Goal: Transaction & Acquisition: Purchase product/service

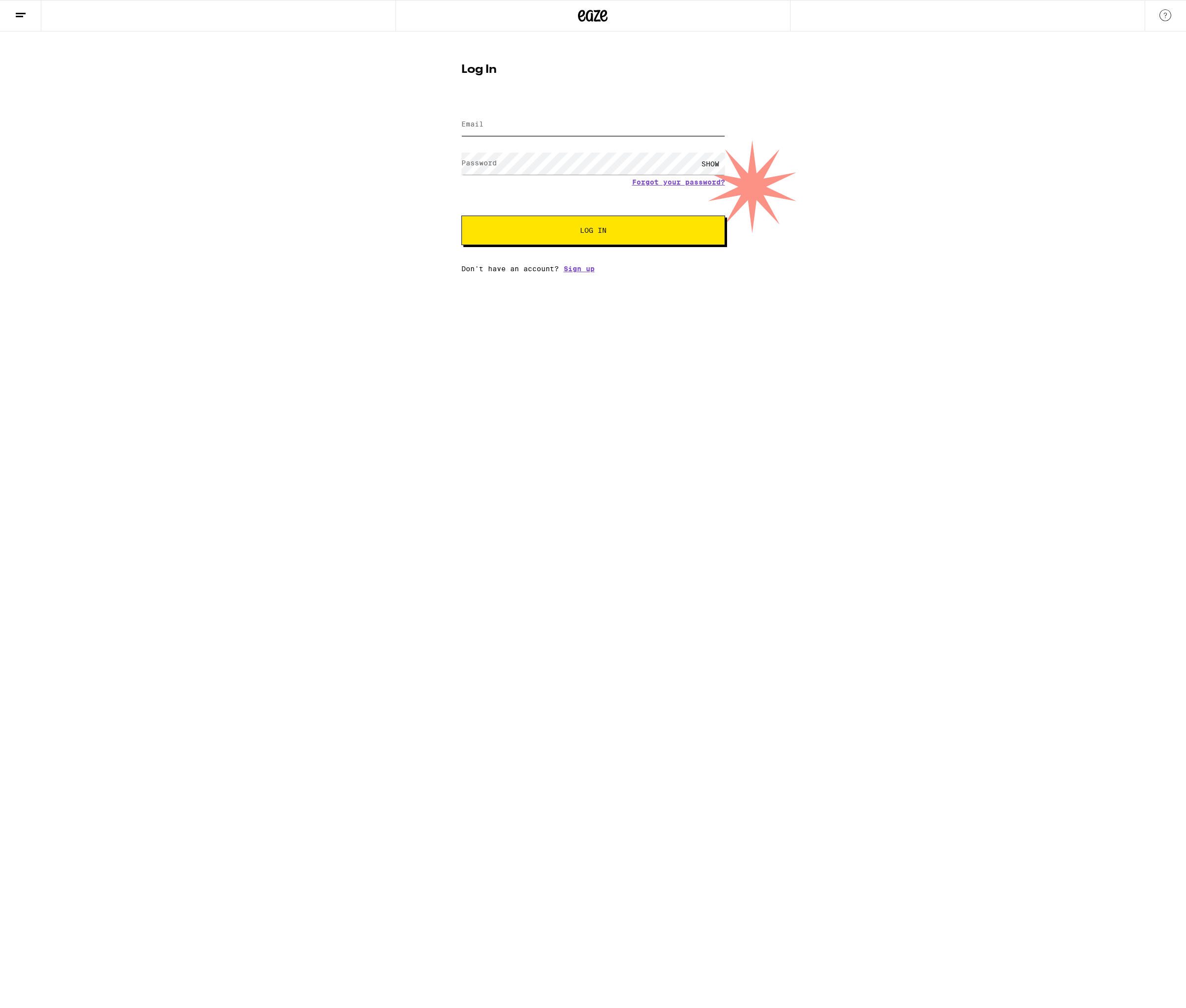
type input "[EMAIL_ADDRESS][DOMAIN_NAME]"
click at [589, 247] on div "Email Email [EMAIL_ADDRESS][DOMAIN_NAME] Password Password SHOW Forgot your pas…" at bounding box center [593, 187] width 264 height 172
click at [591, 234] on span "Log In" at bounding box center [593, 230] width 26 height 7
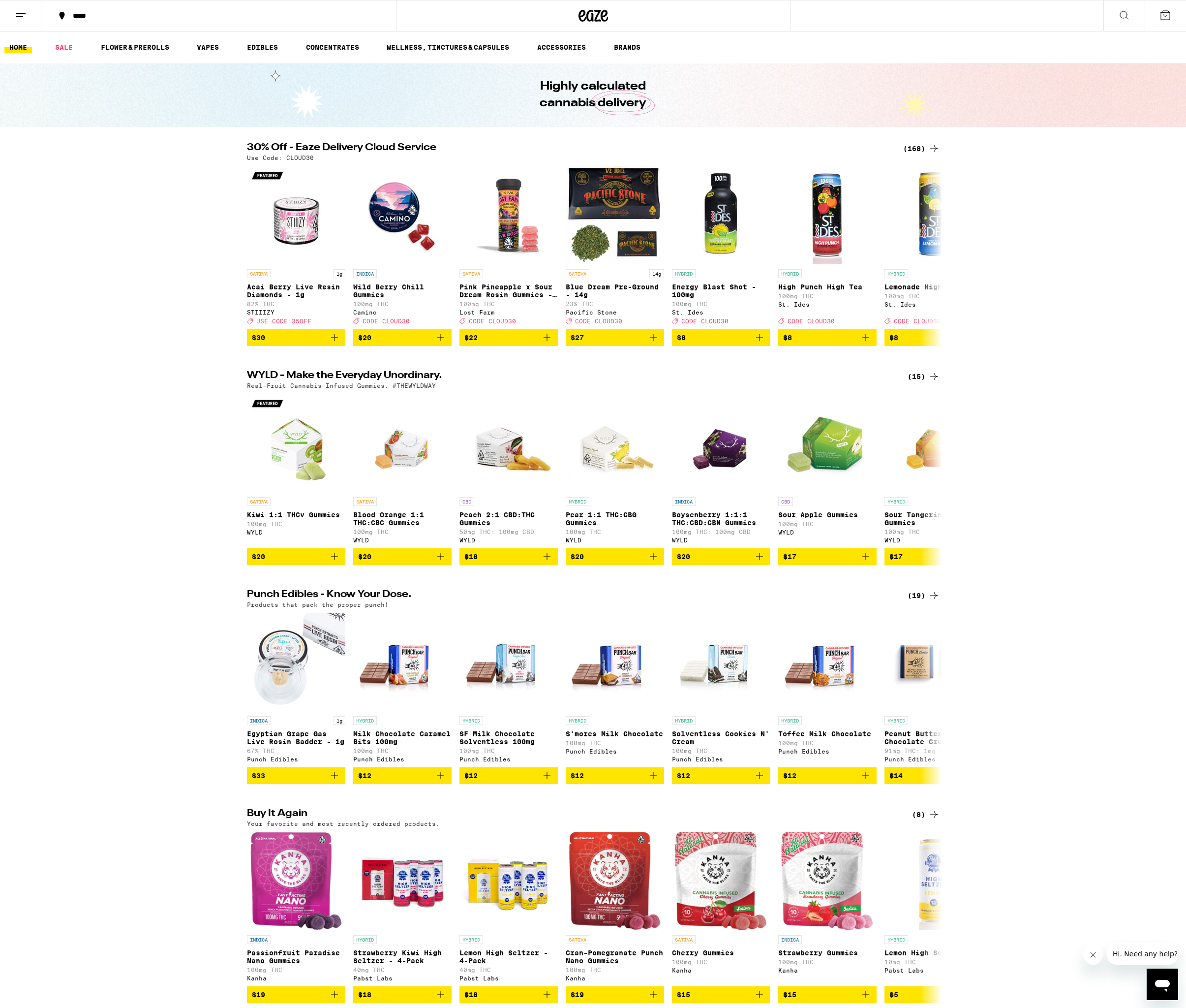
click at [1082, 435] on div "WYLD - Make the Everyday Unordinary. (15) Real-Fruit Cannabis Infused Gummies. …" at bounding box center [593, 468] width 1186 height 194
click at [1164, 13] on icon at bounding box center [1166, 15] width 12 height 12
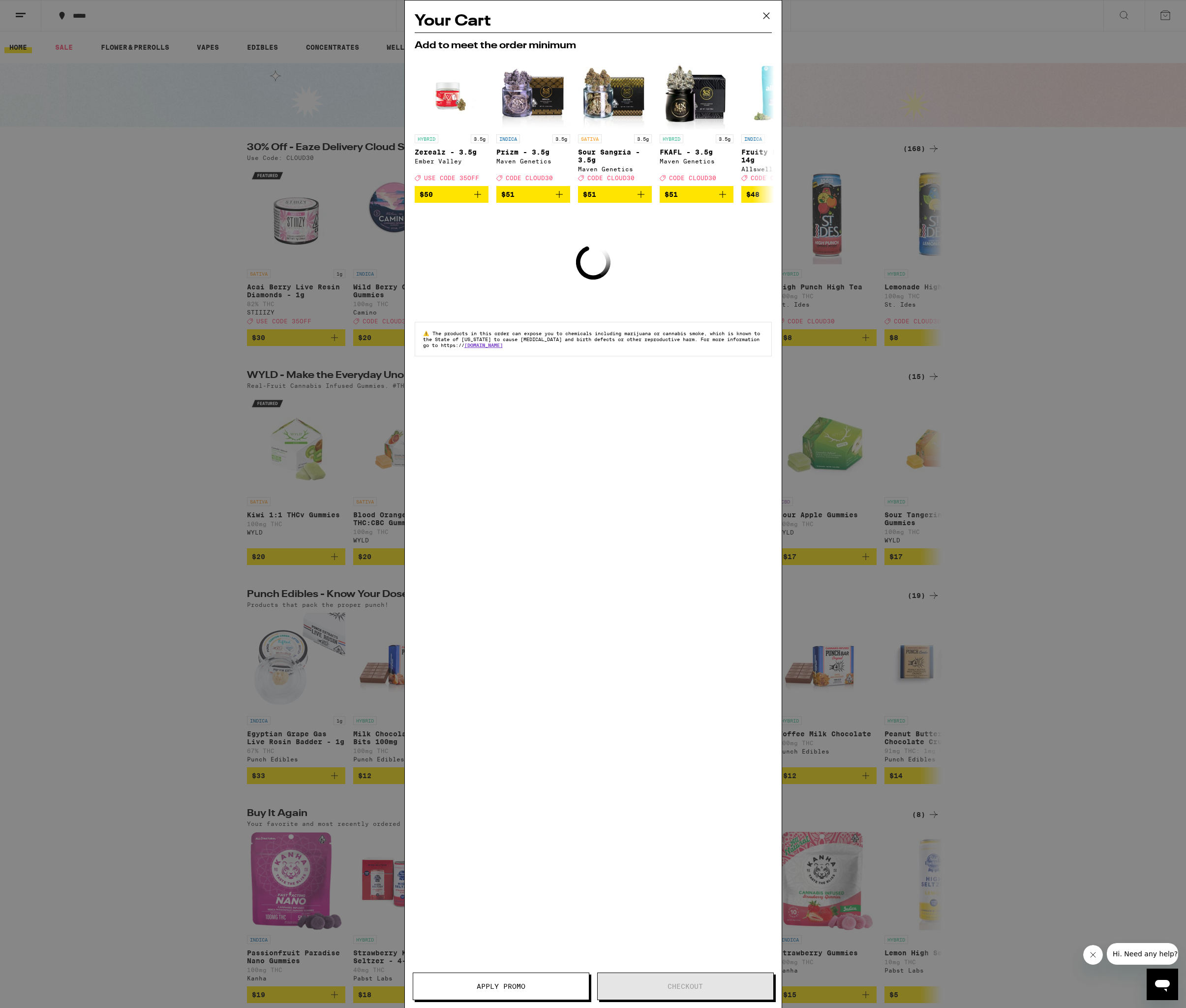
click at [1087, 196] on div "Your Cart Add to meet the order minimum HYBRID 3.5g Zerealz - 3.5g Ember Valley…" at bounding box center [593, 504] width 1186 height 1008
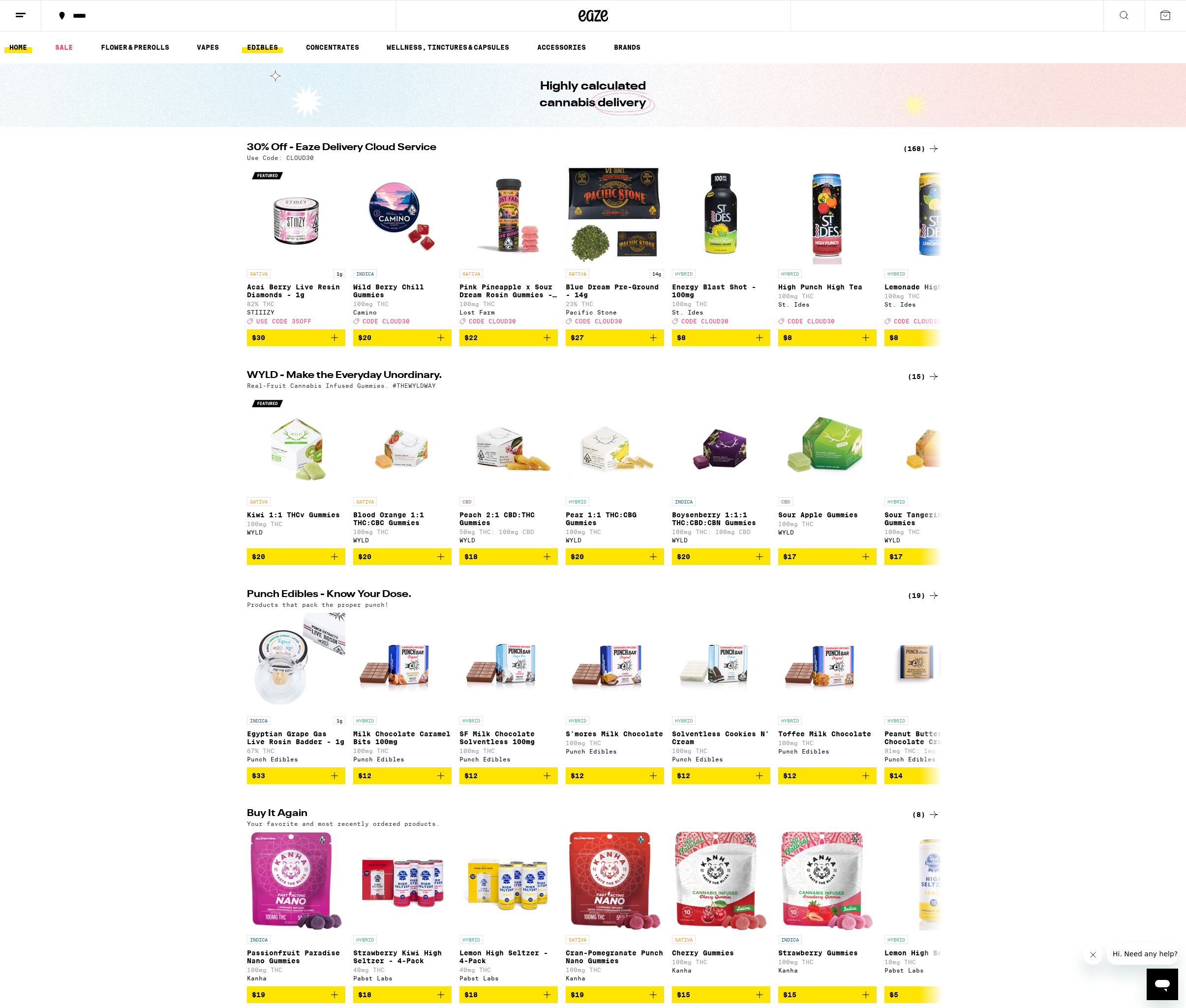
click at [262, 51] on link "EDIBLES" at bounding box center [262, 47] width 41 height 12
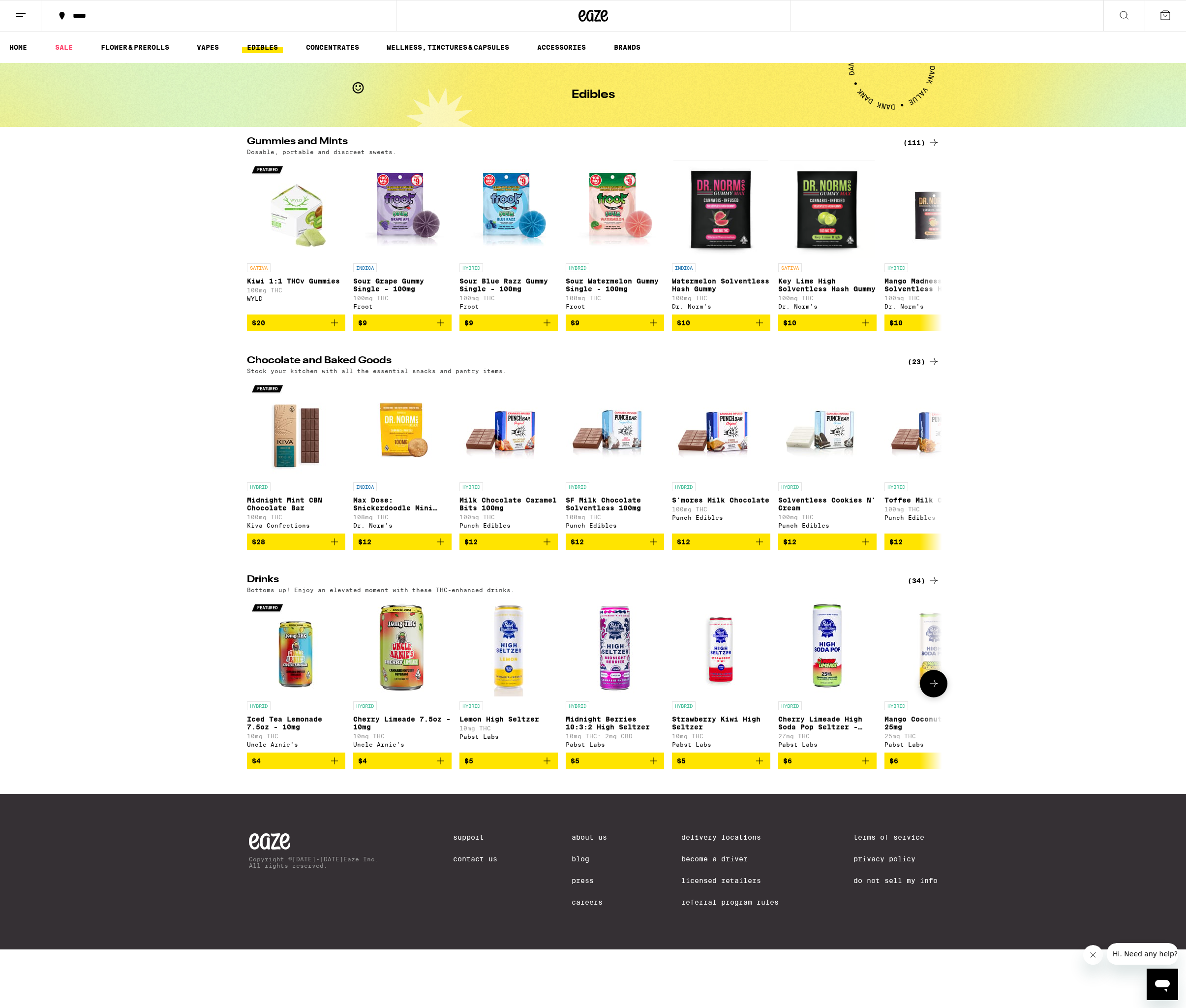
click at [545, 767] on icon "Add to bag" at bounding box center [547, 761] width 12 height 12
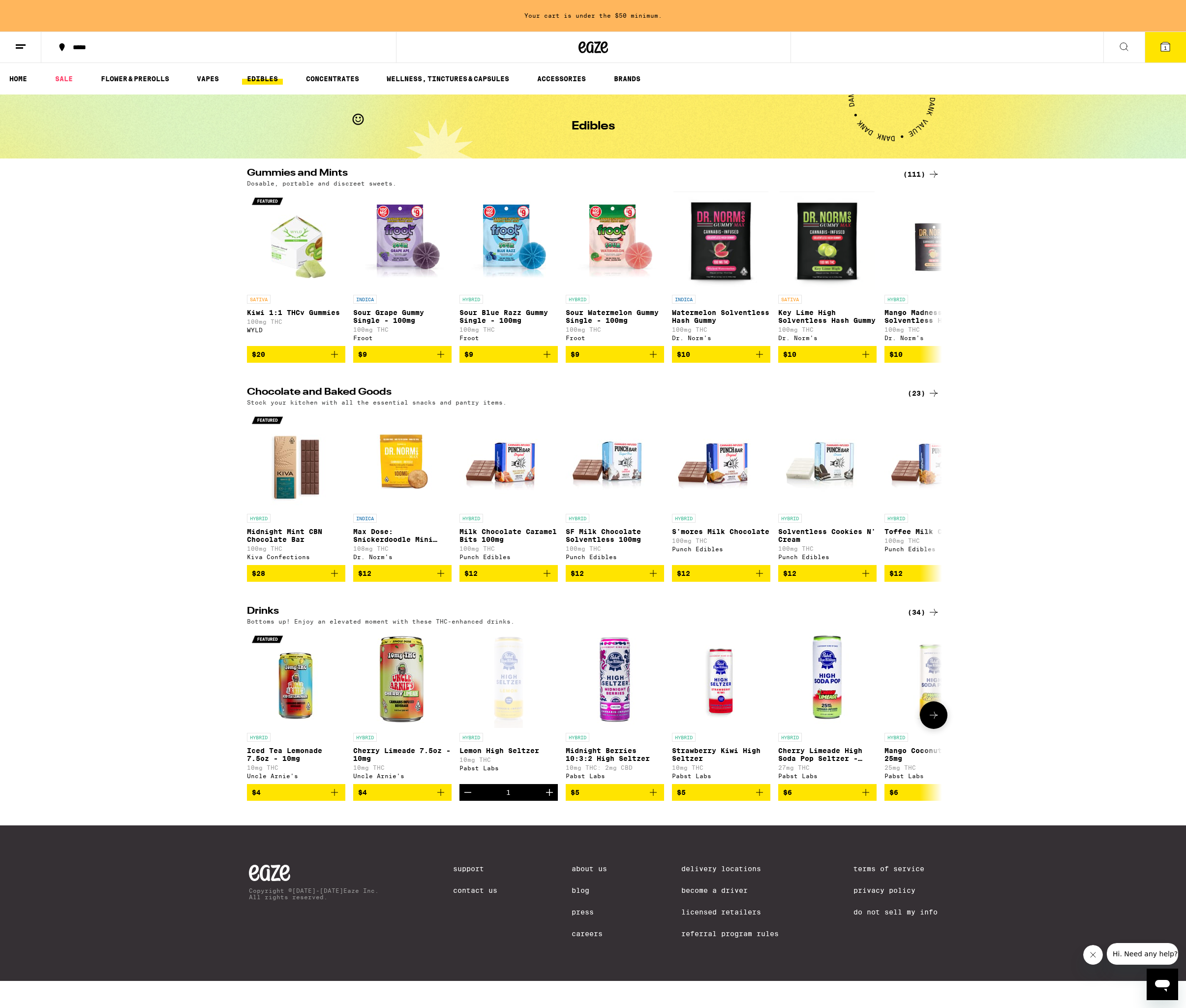
click at [656, 798] on icon "Add to bag" at bounding box center [653, 793] width 12 height 12
click at [758, 796] on icon "Add to bag" at bounding box center [759, 792] width 7 height 7
click at [868, 798] on icon "Add to bag" at bounding box center [866, 793] width 12 height 12
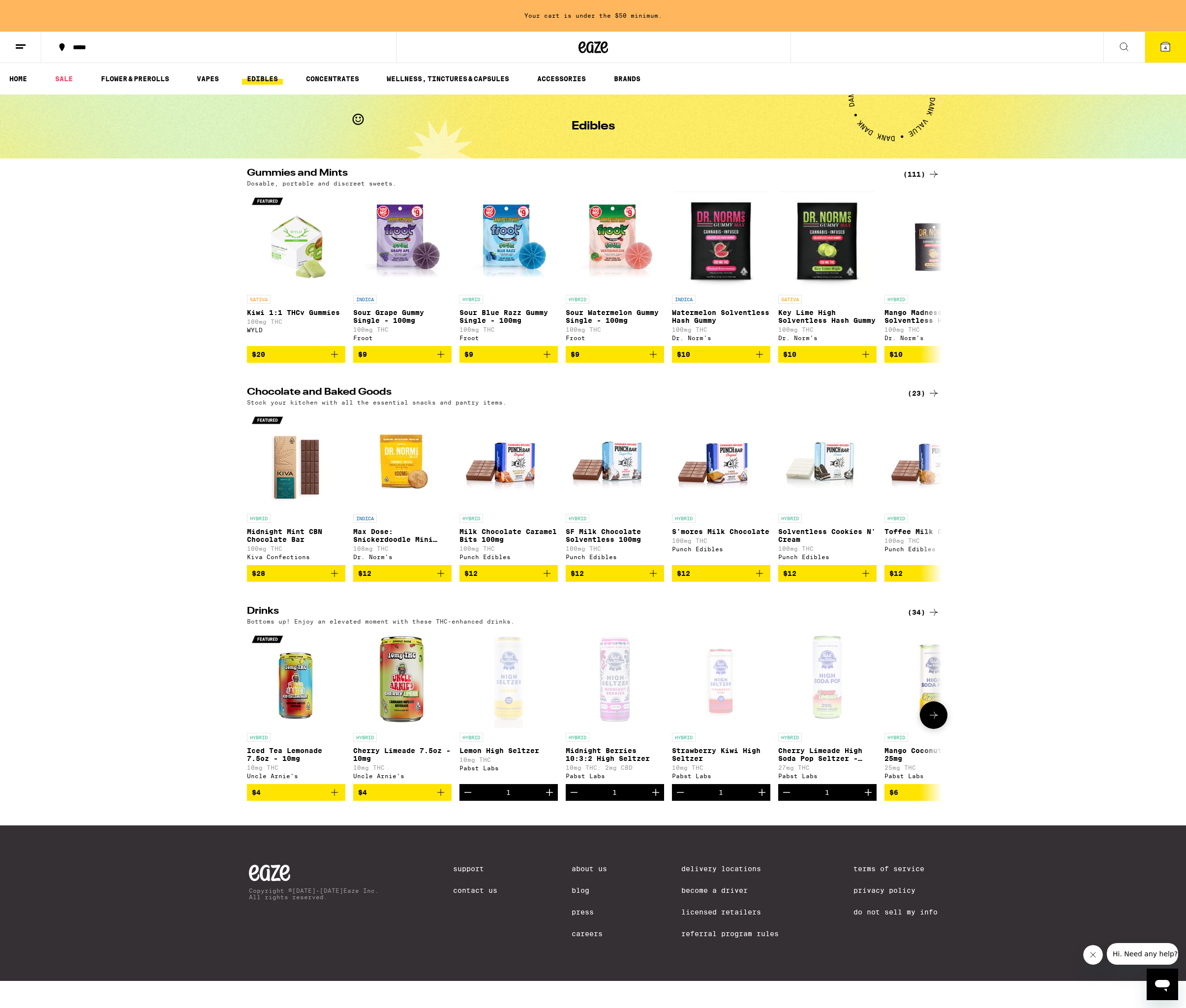
click at [935, 729] on button at bounding box center [934, 715] width 28 height 28
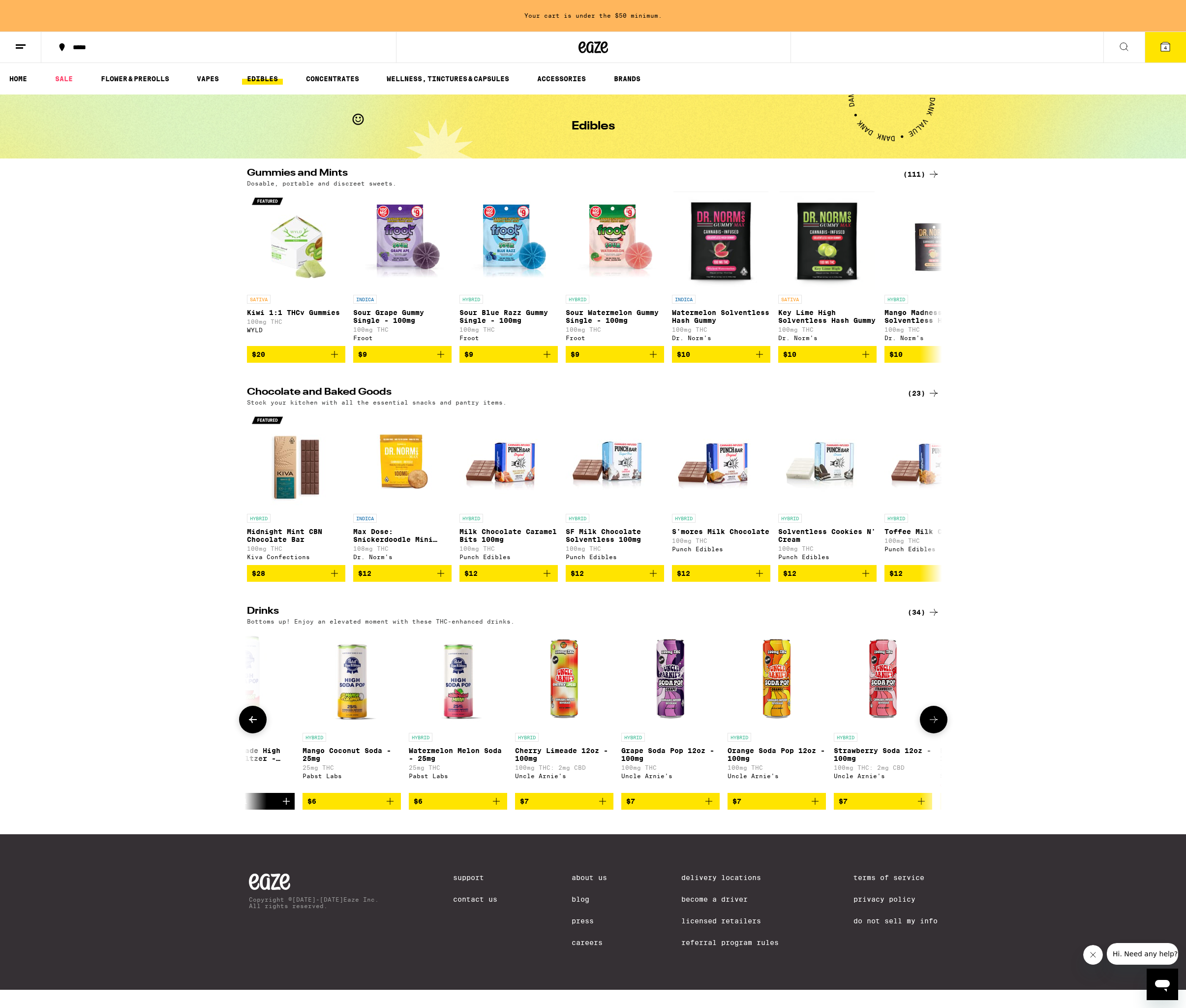
scroll to position [0, 586]
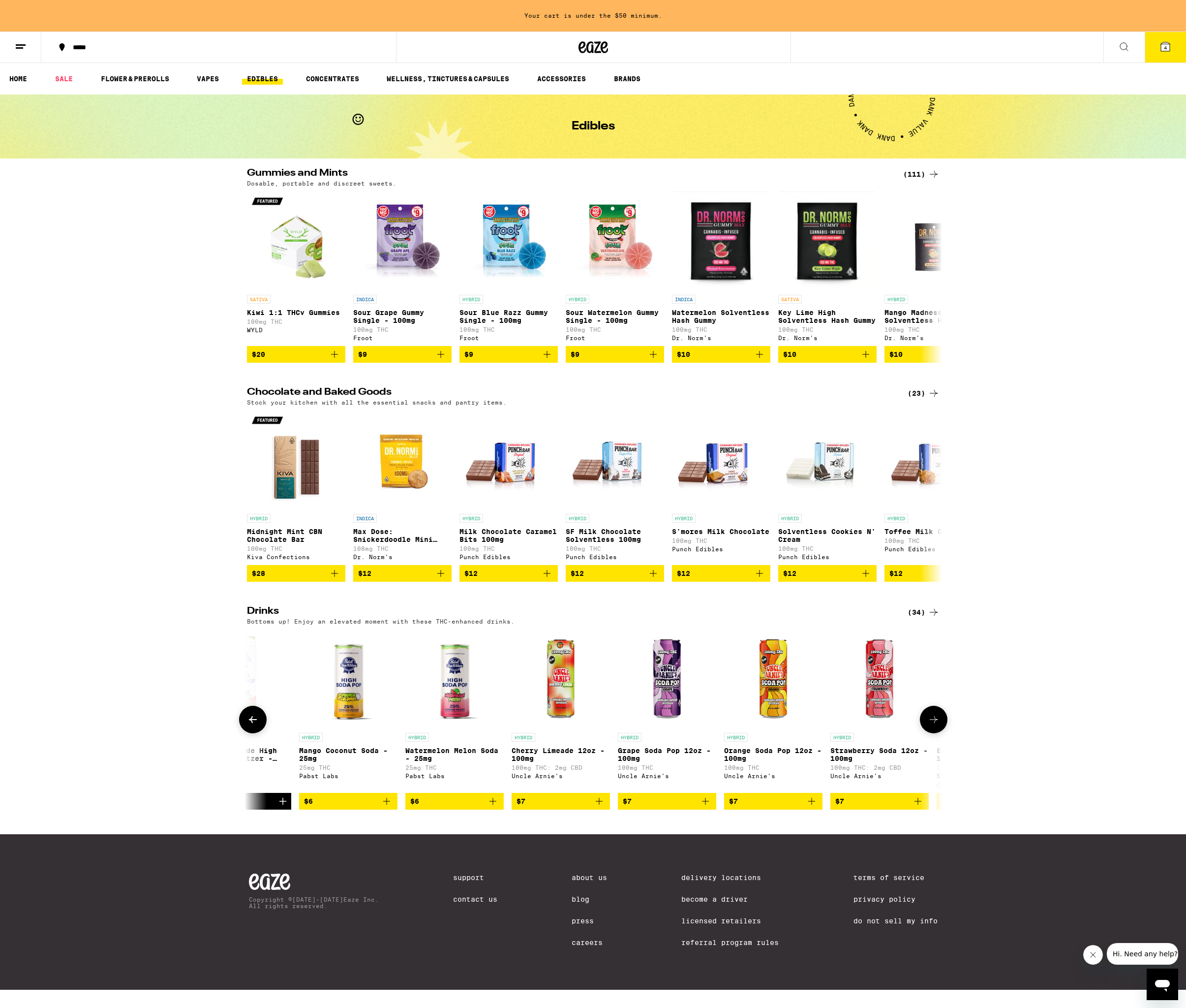
click at [388, 807] on icon "Add to bag" at bounding box center [387, 801] width 12 height 12
click at [488, 807] on icon "Add to bag" at bounding box center [493, 801] width 12 height 12
click at [929, 725] on icon at bounding box center [934, 719] width 12 height 12
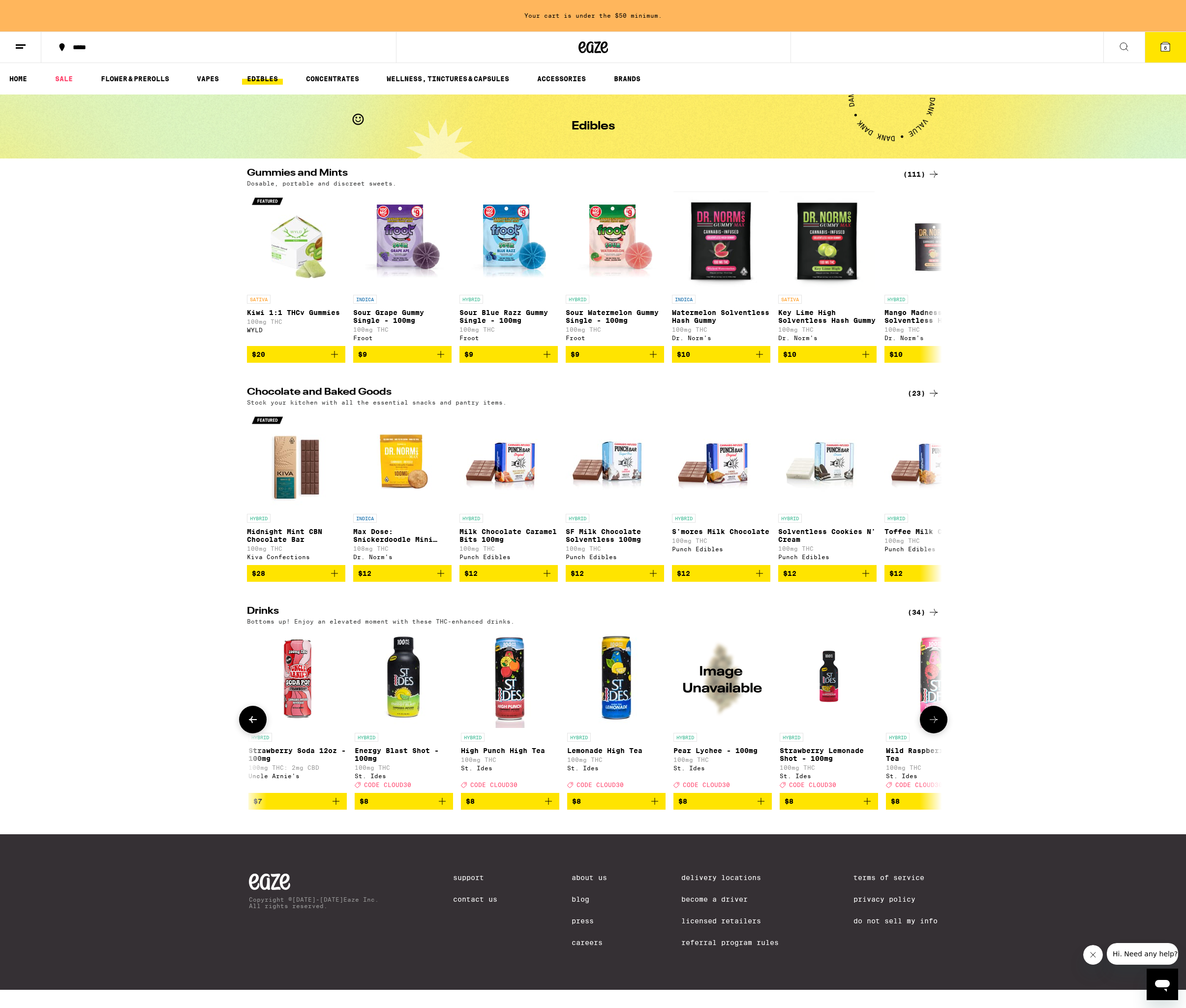
scroll to position [0, 1171]
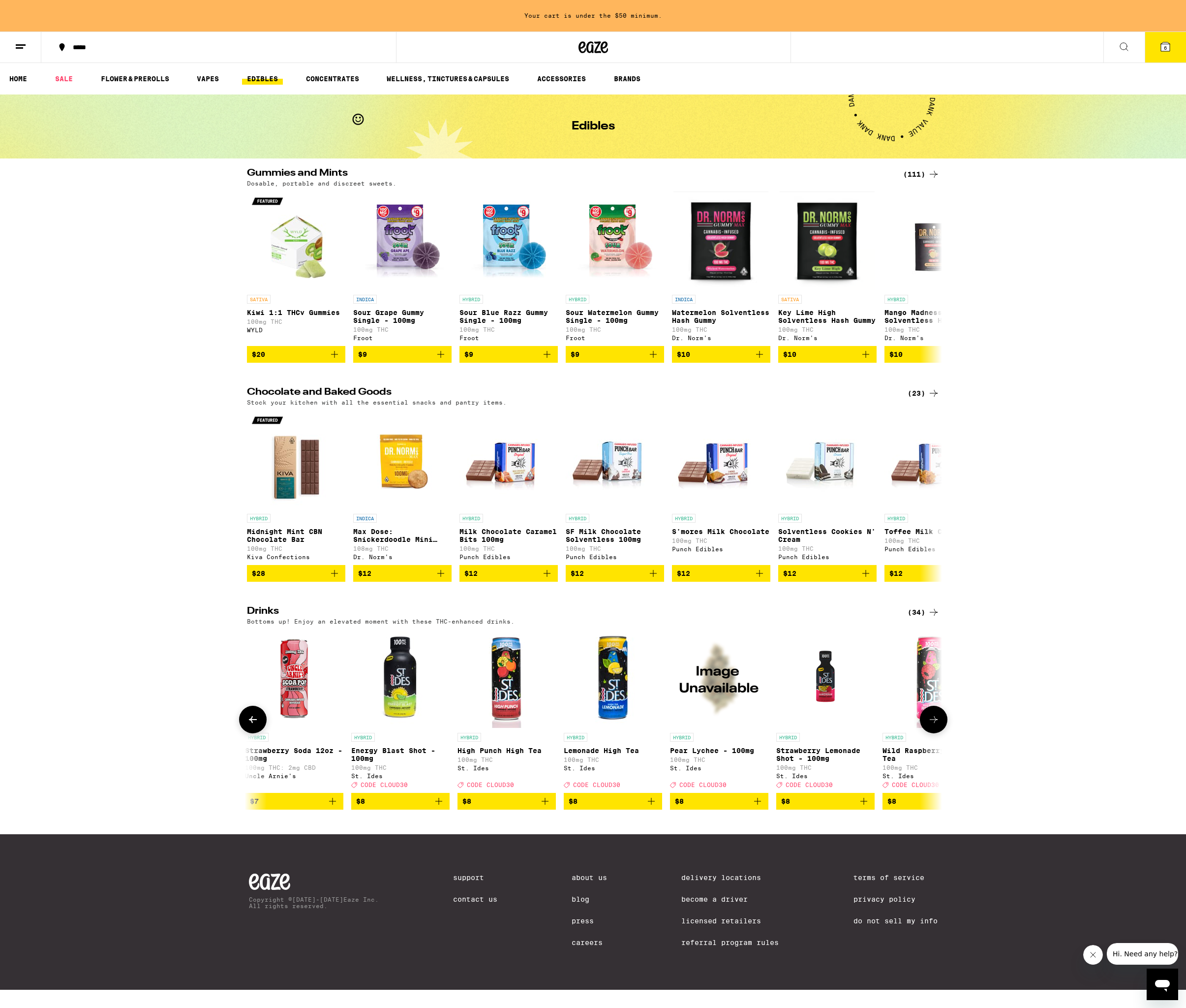
click at [931, 725] on icon at bounding box center [934, 719] width 12 height 12
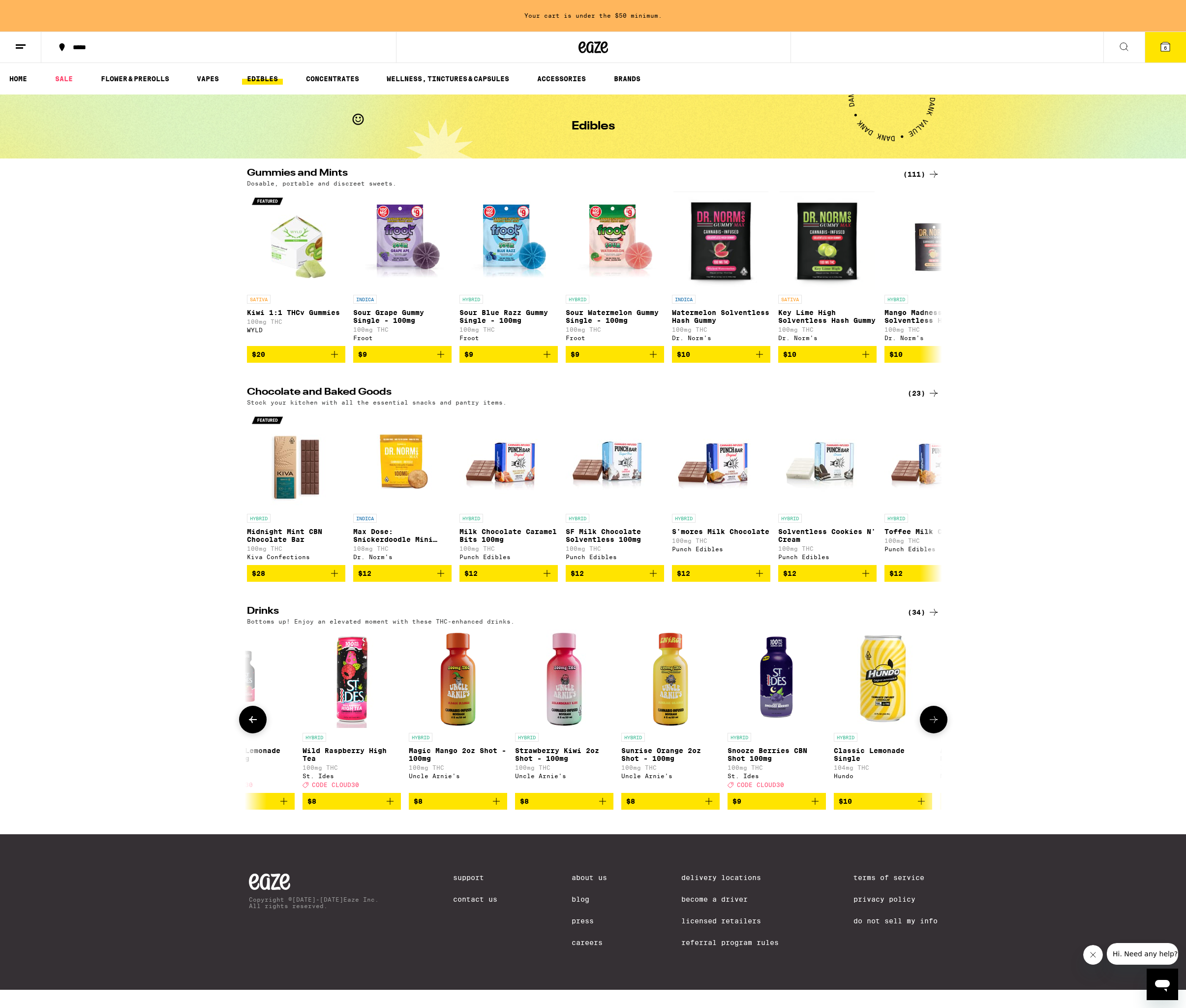
scroll to position [0, 1757]
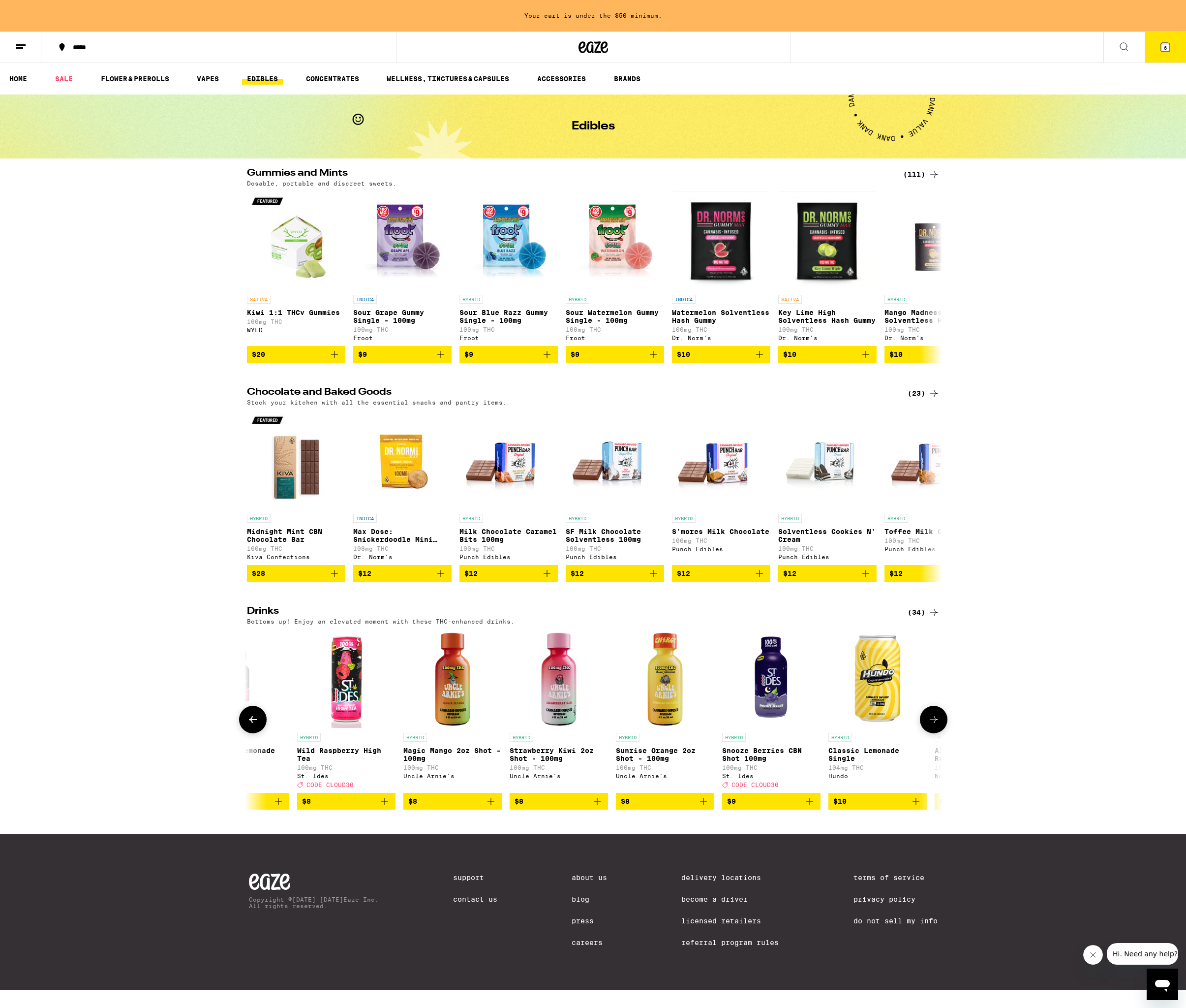
click at [934, 723] on icon at bounding box center [934, 719] width 8 height 7
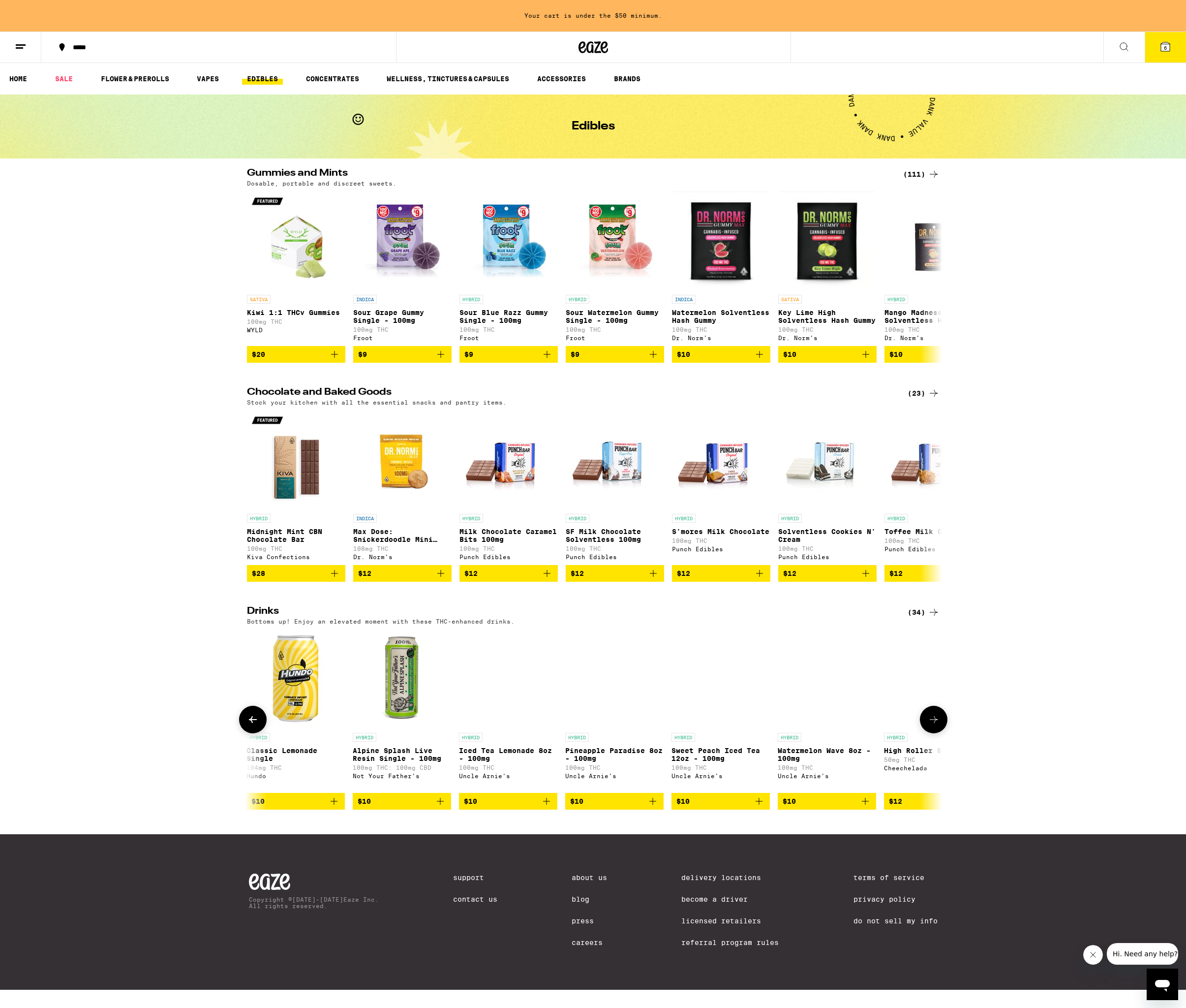
scroll to position [0, 2342]
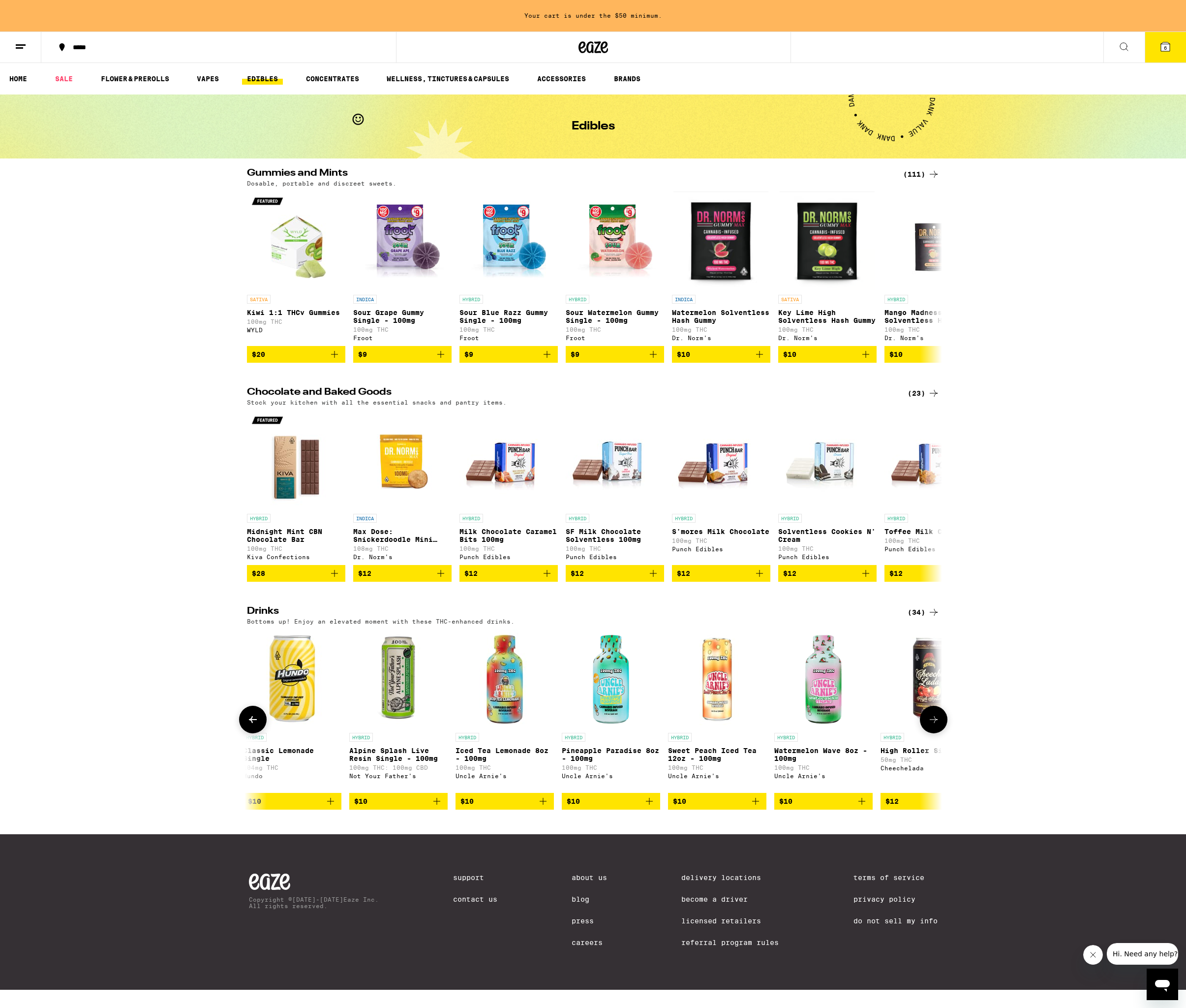
click at [934, 723] on icon at bounding box center [934, 719] width 8 height 7
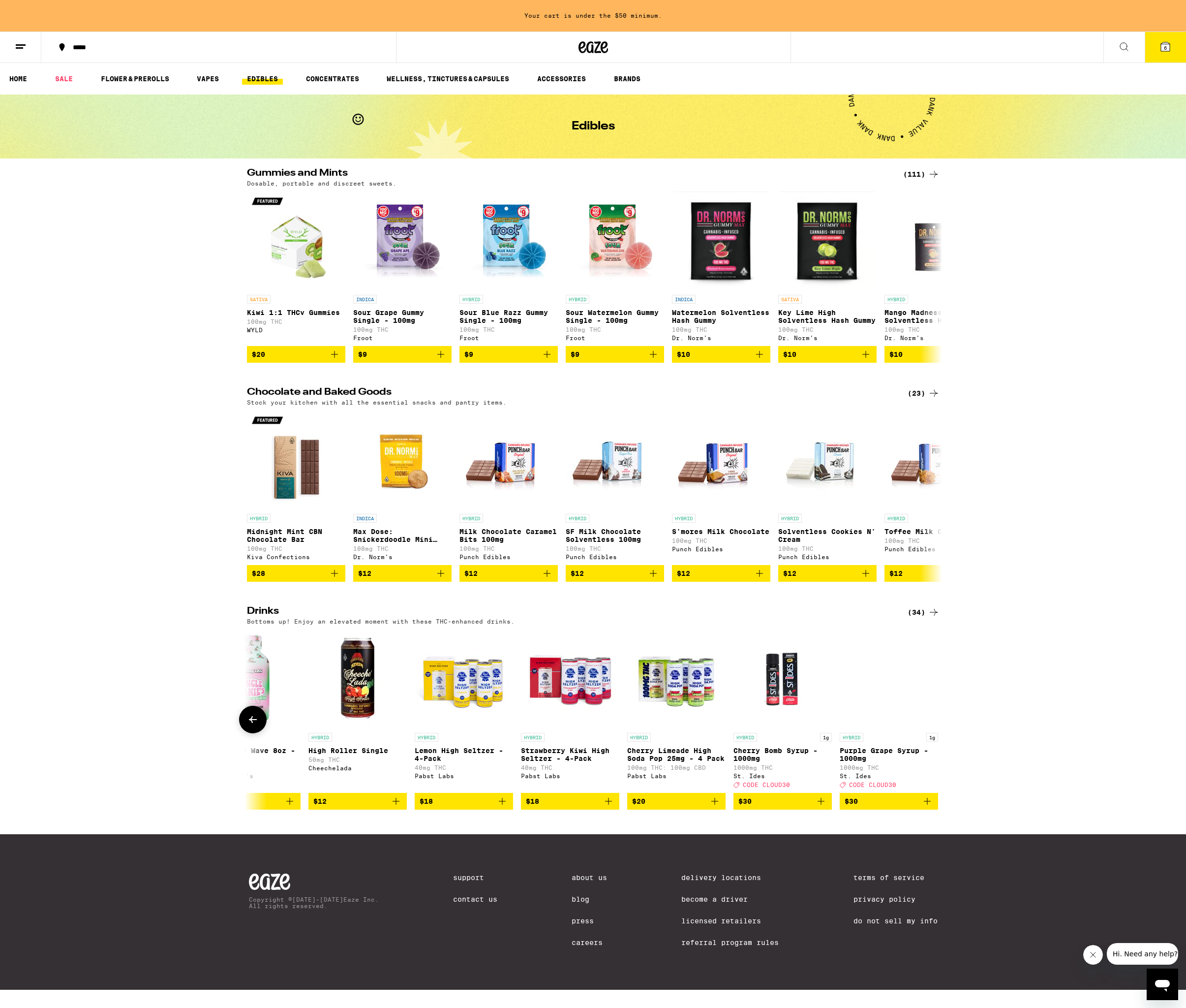
scroll to position [0, 2921]
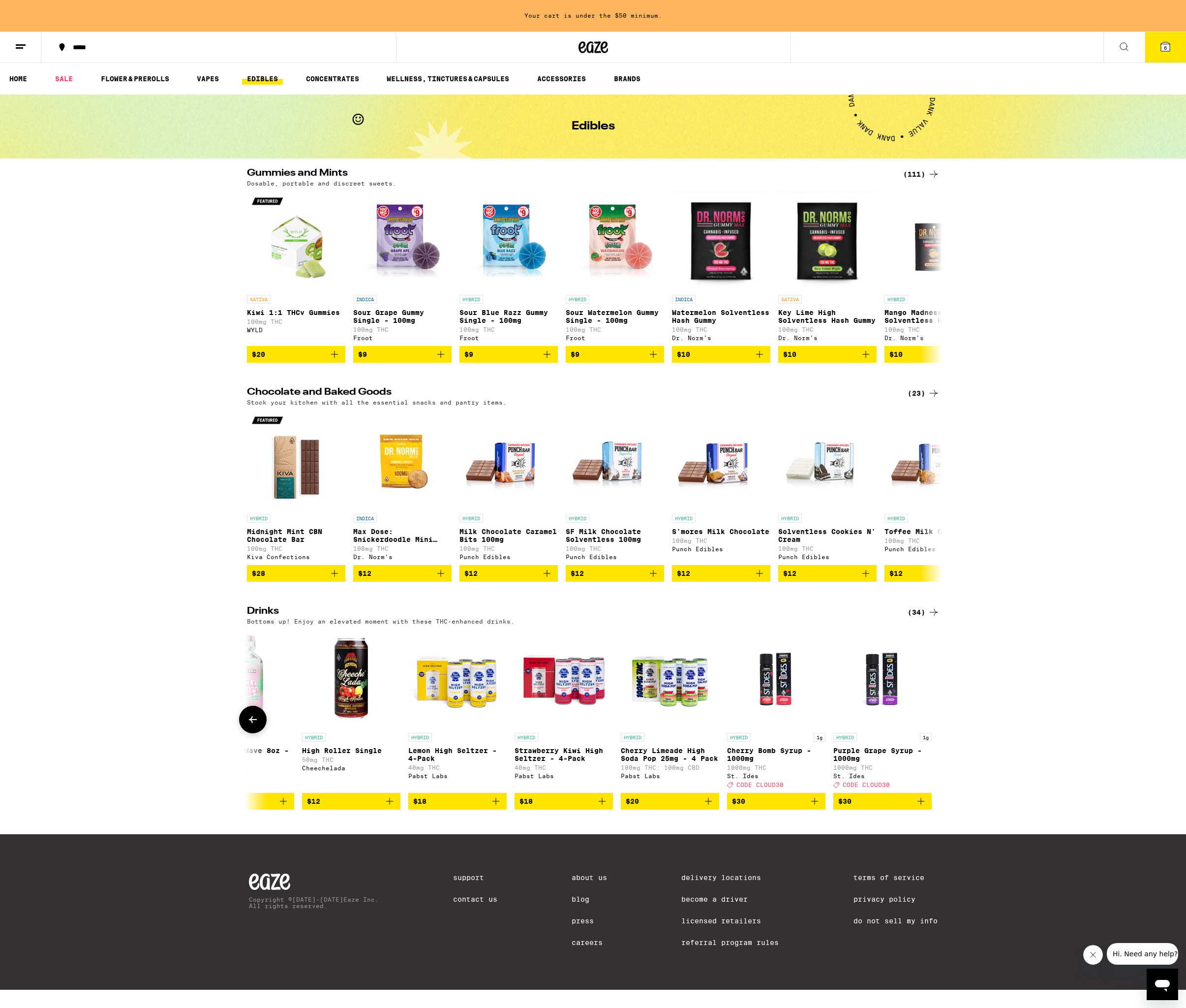
click at [497, 805] on icon "Add to bag" at bounding box center [495, 801] width 7 height 7
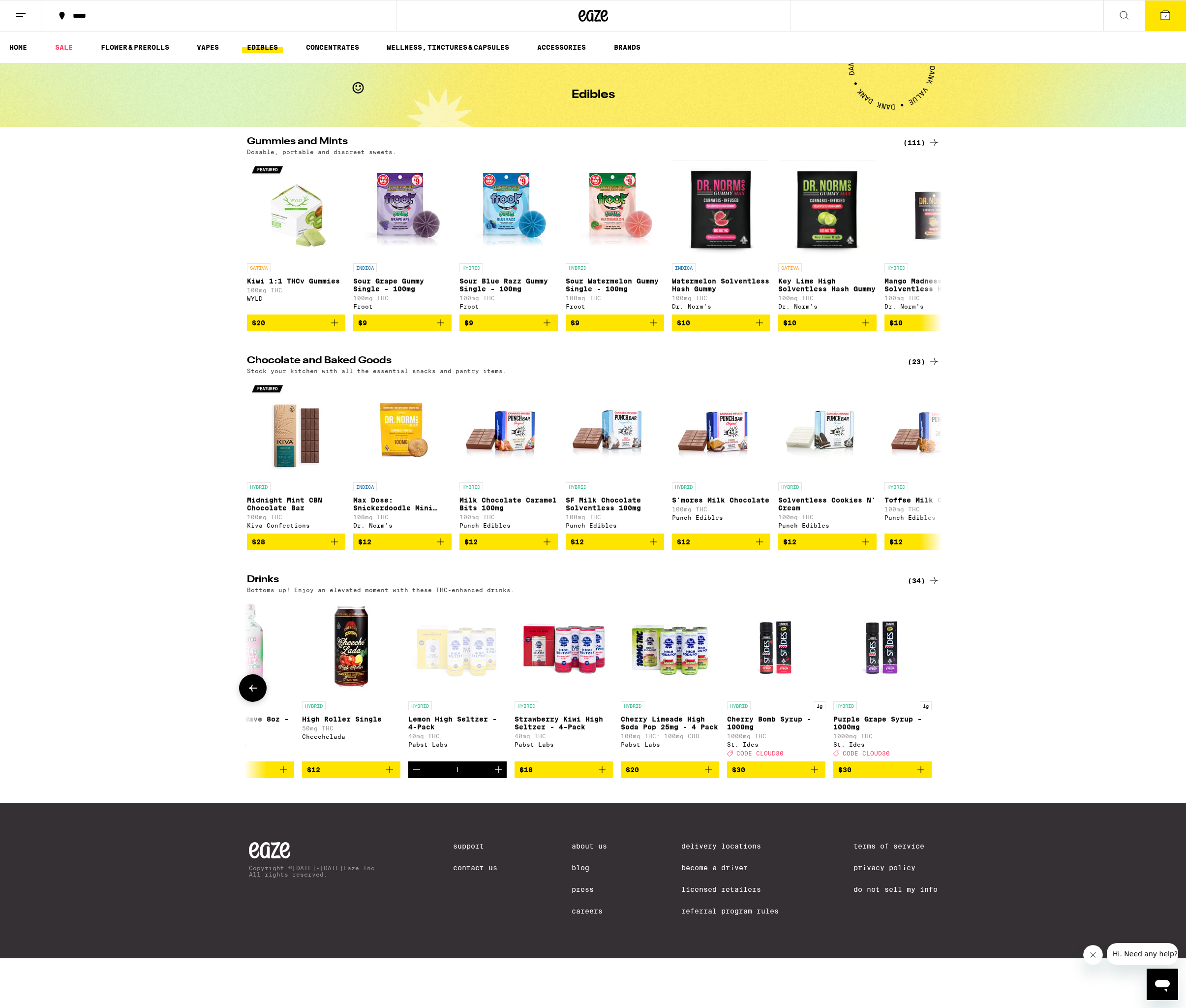
click at [600, 776] on icon "Add to bag" at bounding box center [602, 770] width 12 height 12
click at [709, 776] on icon "Add to bag" at bounding box center [709, 770] width 12 height 12
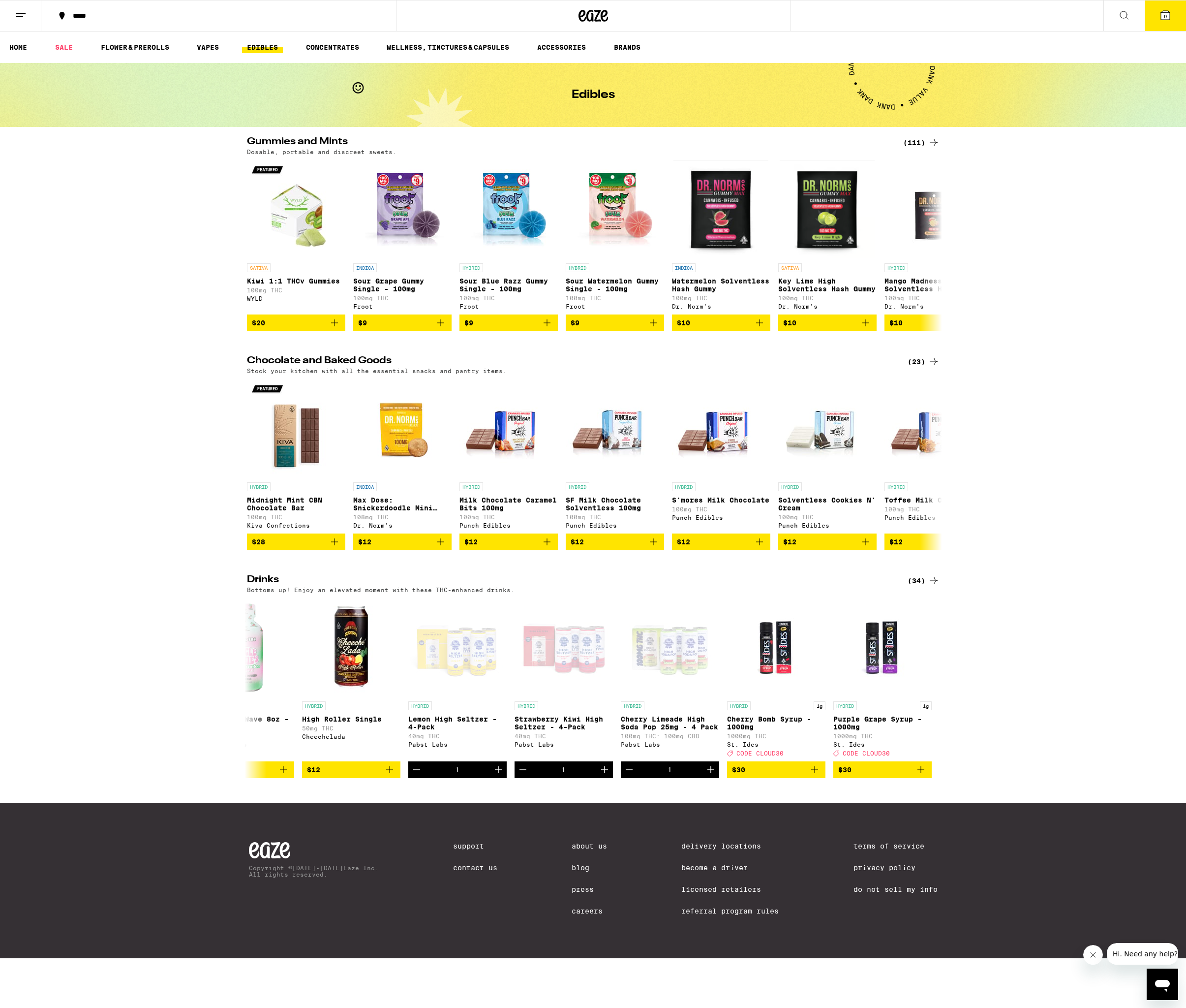
click at [1129, 441] on div "Chocolate and Baked Goods (23) Stock your kitchen with all the essential snacks…" at bounding box center [593, 453] width 1186 height 194
click at [921, 143] on div "(111)" at bounding box center [922, 143] width 37 height 12
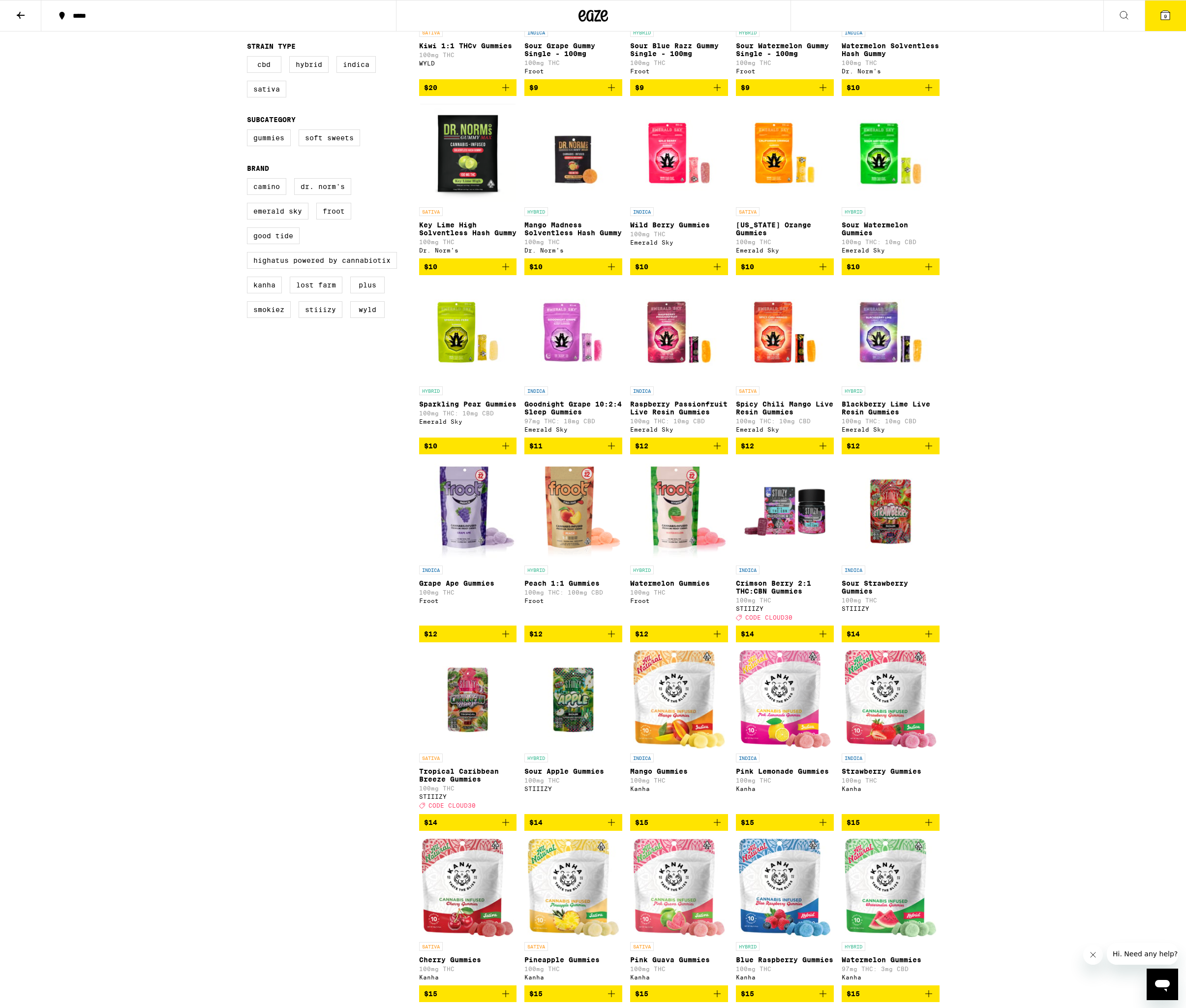
scroll to position [369, 0]
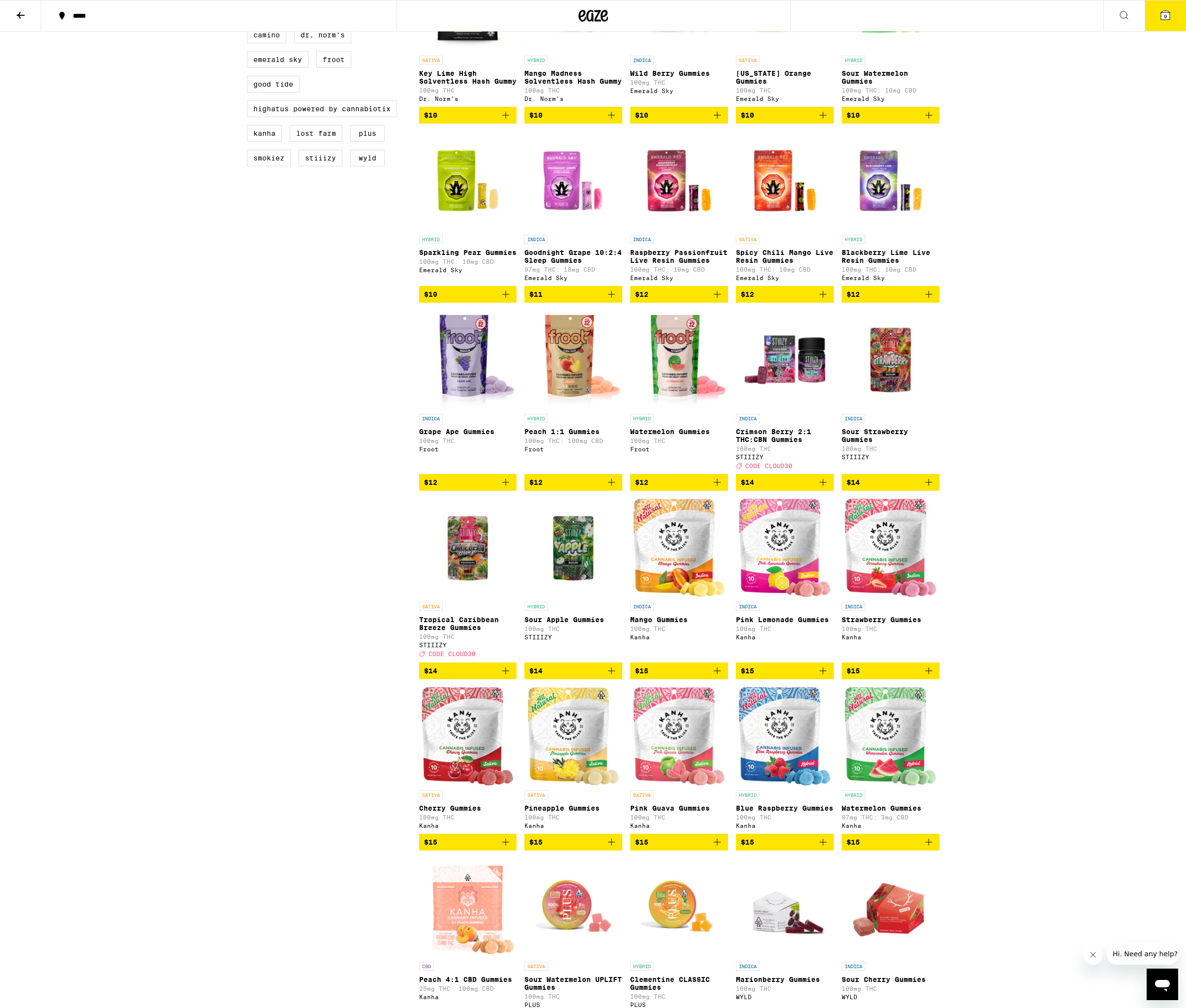
click at [719, 677] on icon "Add to bag" at bounding box center [718, 671] width 12 height 12
click at [822, 674] on icon "Add to bag" at bounding box center [823, 671] width 7 height 7
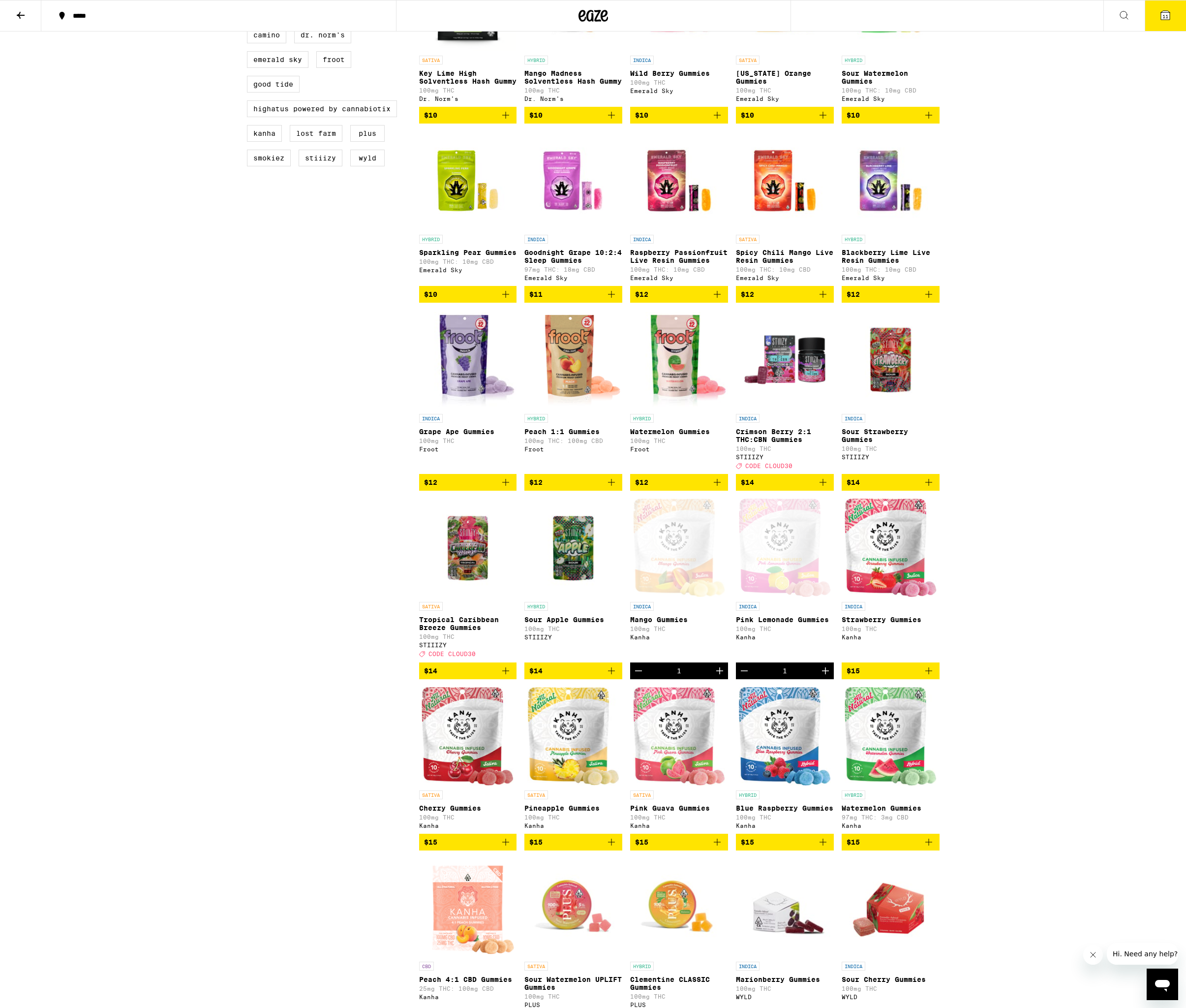
click at [933, 677] on icon "Add to bag" at bounding box center [929, 671] width 12 height 12
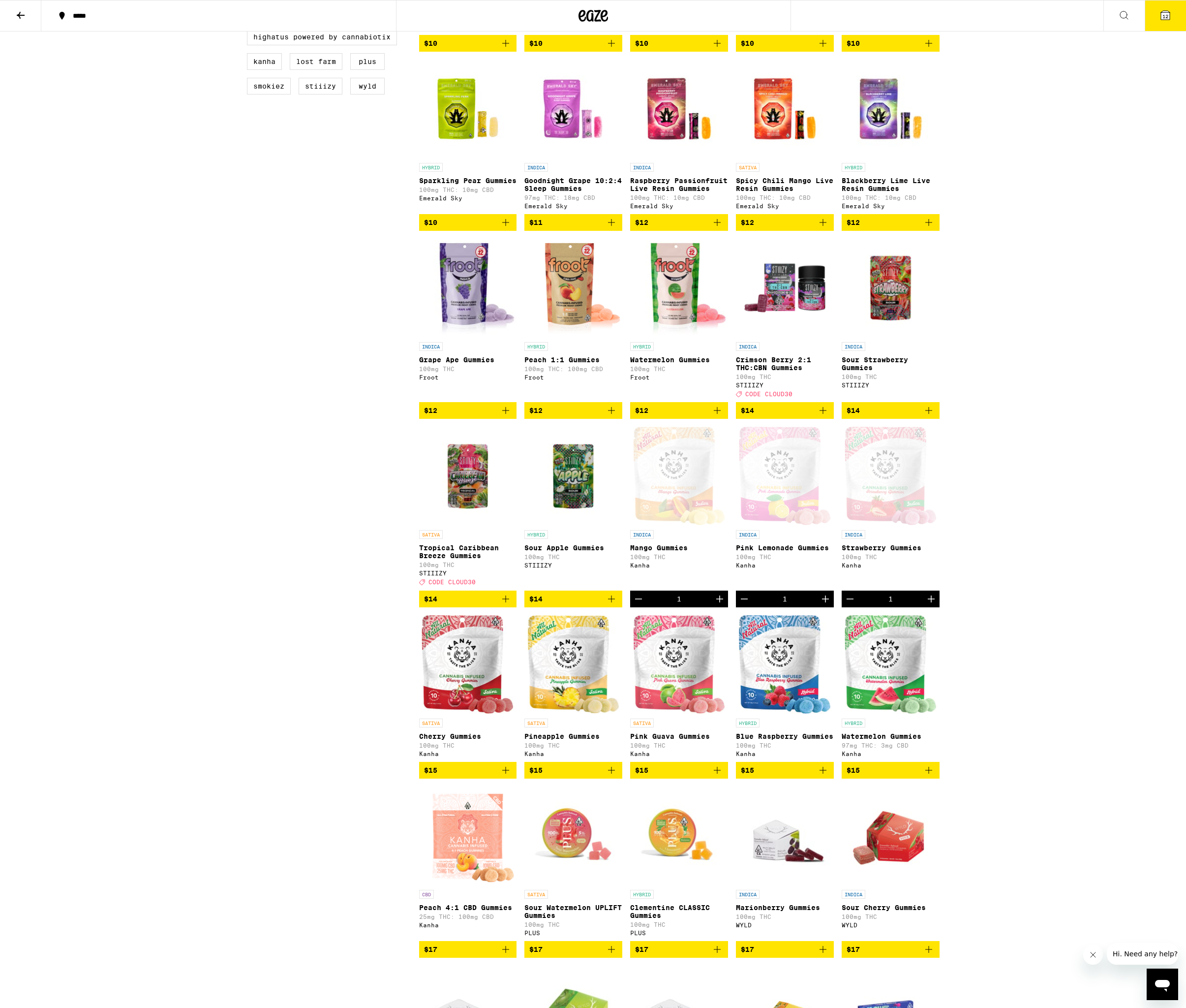
scroll to position [447, 0]
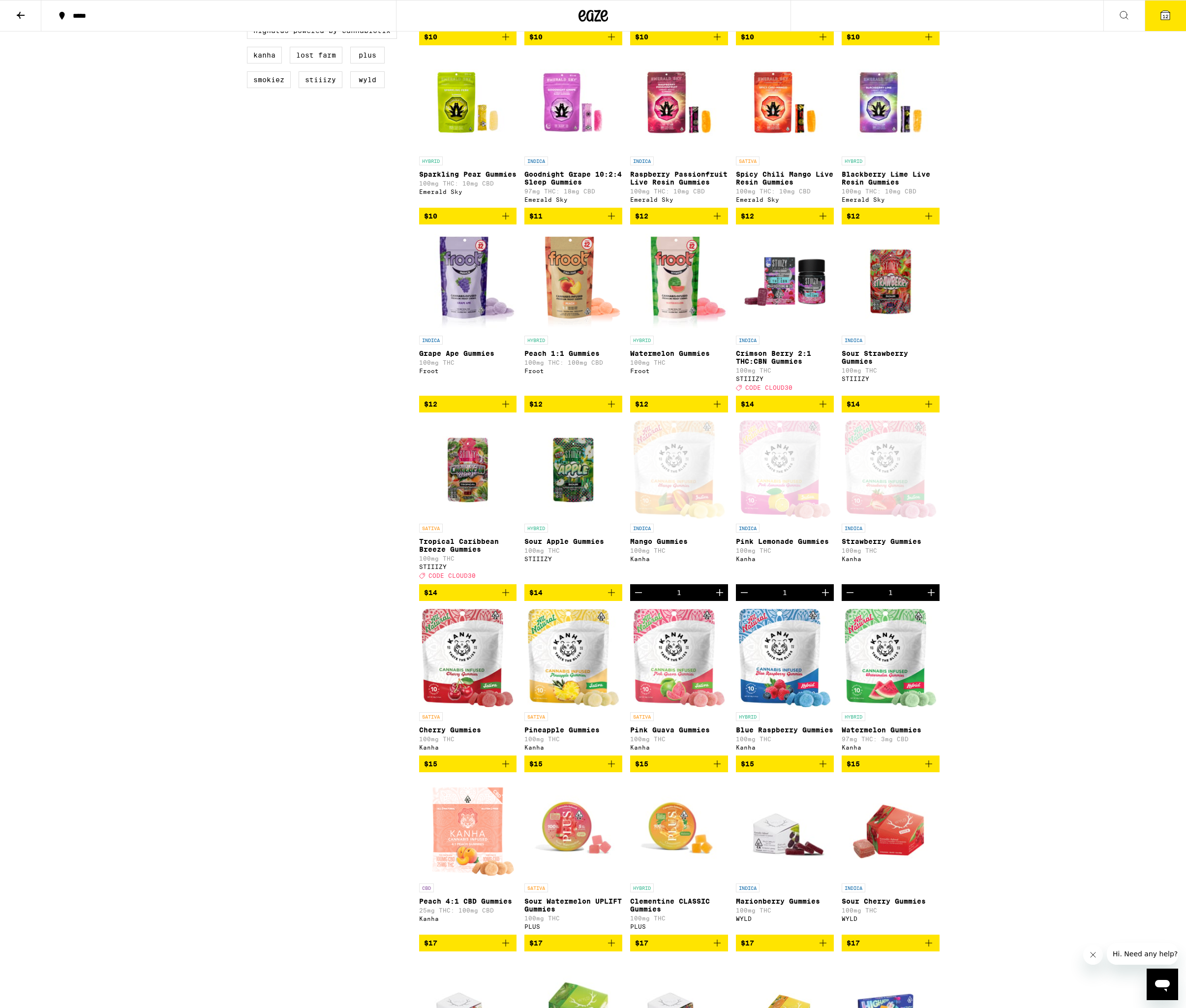
click at [823, 770] on icon "Add to bag" at bounding box center [823, 764] width 12 height 12
click at [719, 770] on icon "Add to bag" at bounding box center [718, 764] width 12 height 12
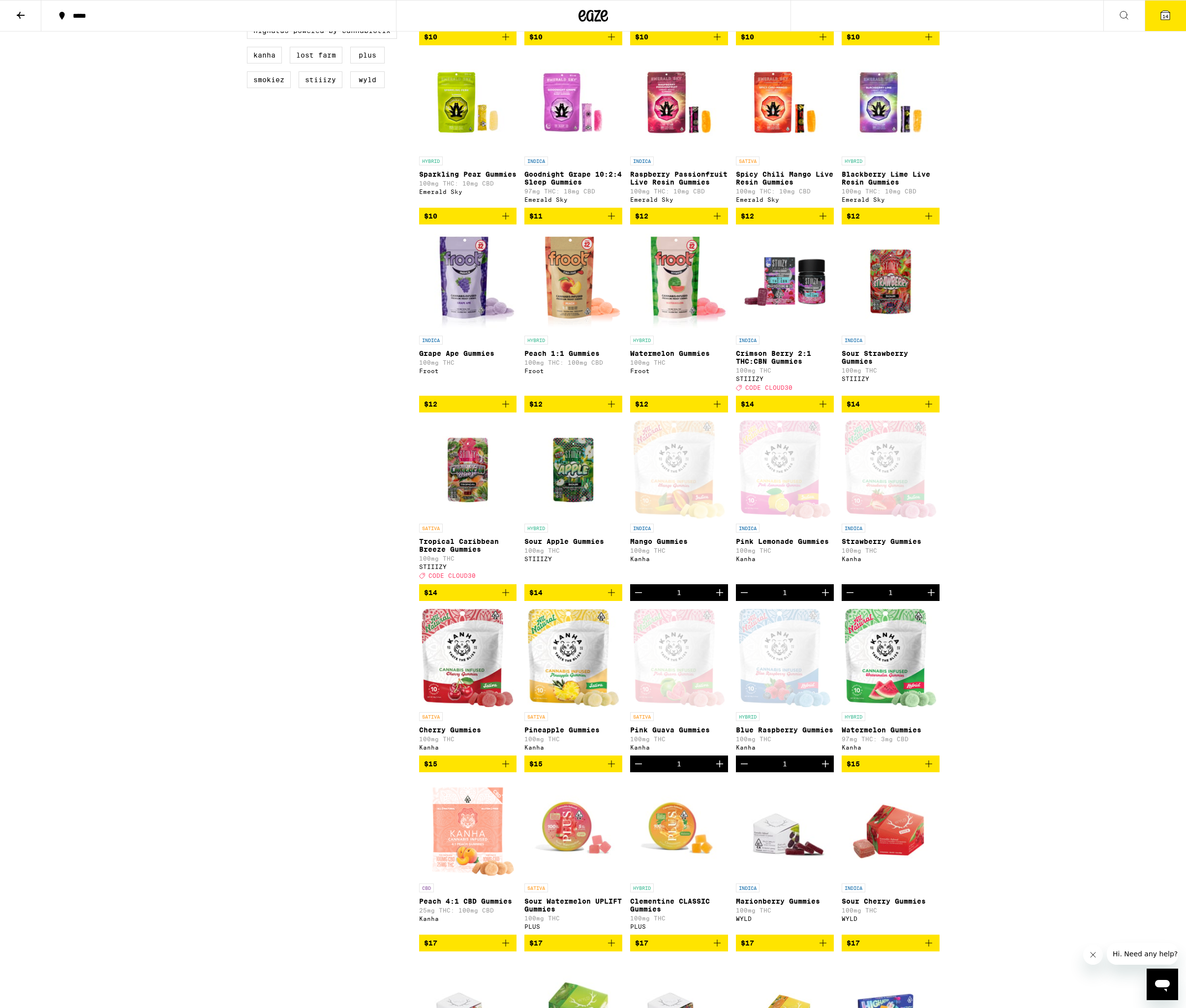
click at [614, 767] on icon "Add to bag" at bounding box center [611, 764] width 7 height 7
click at [507, 767] on icon "Add to bag" at bounding box center [506, 764] width 7 height 7
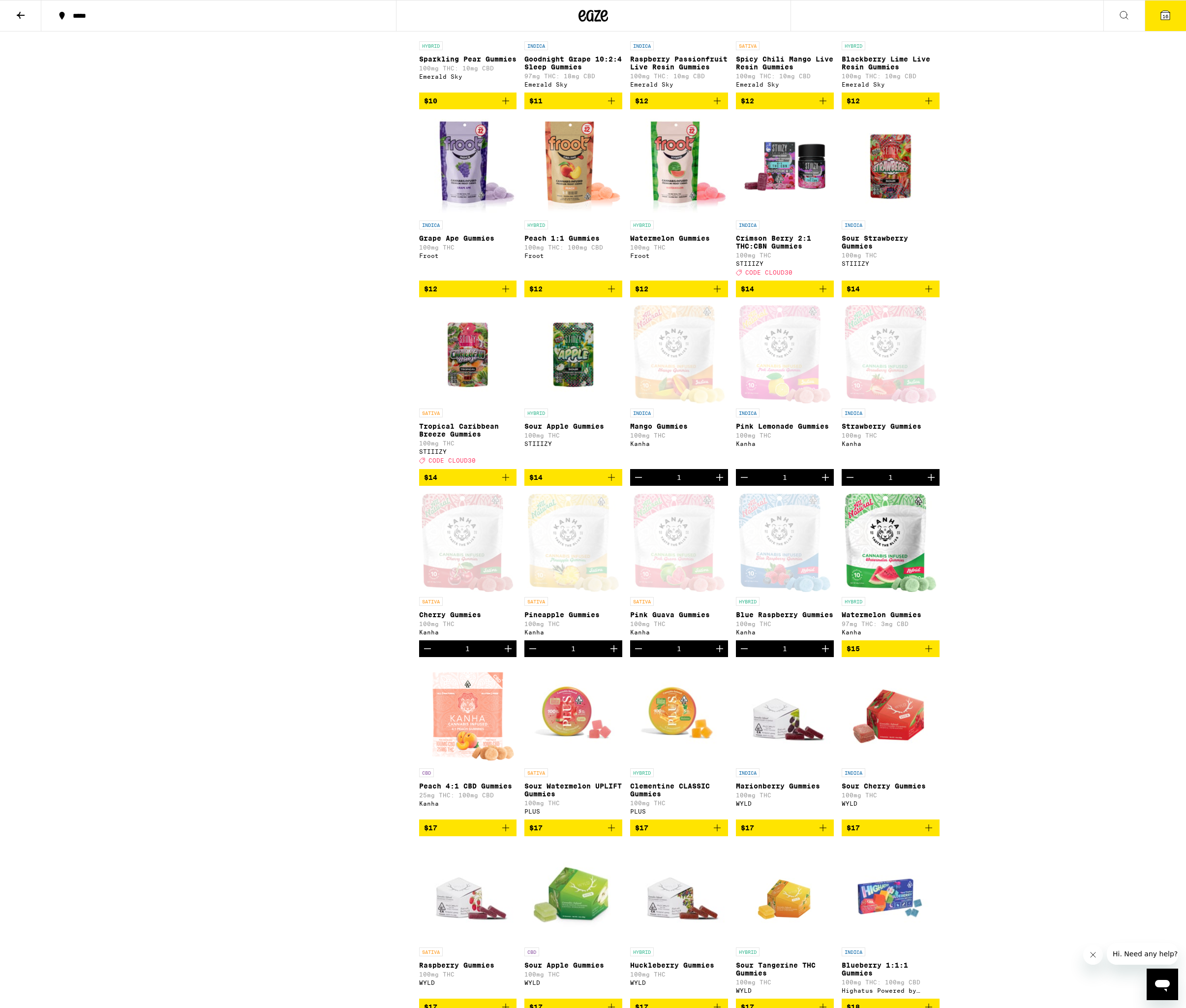
scroll to position [613, 0]
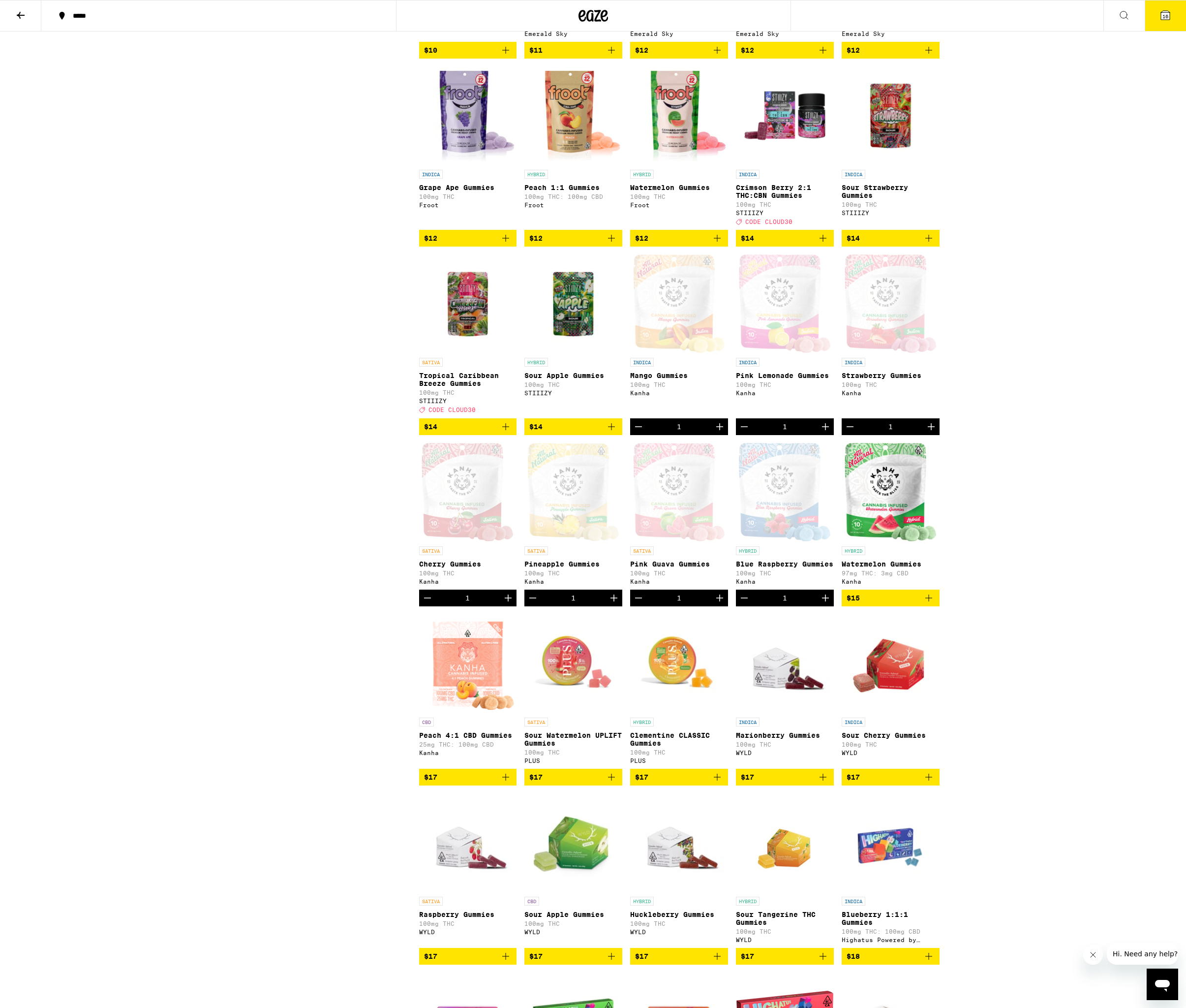
click at [507, 781] on icon "Add to bag" at bounding box center [506, 776] width 7 height 7
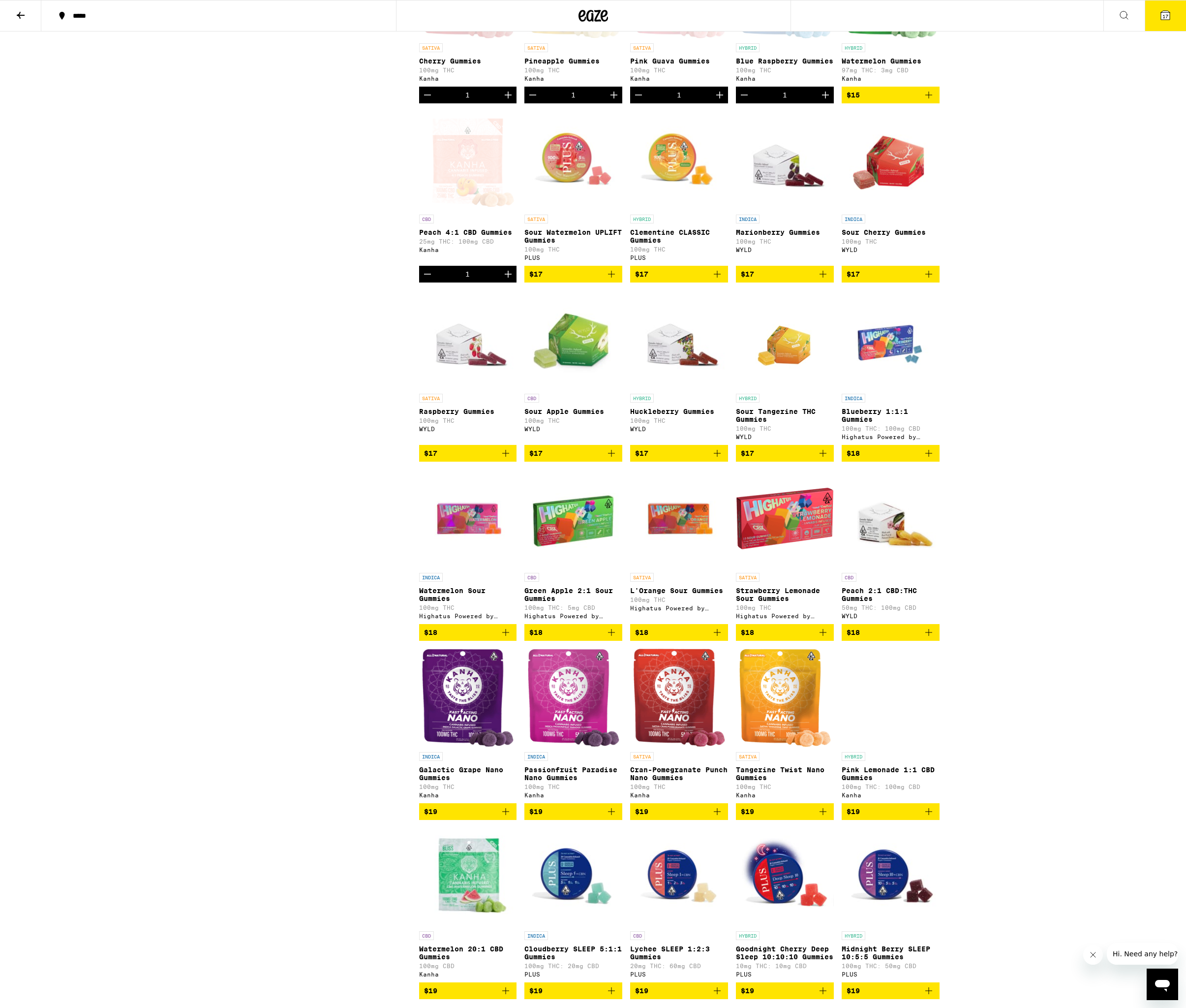
scroll to position [1268, 0]
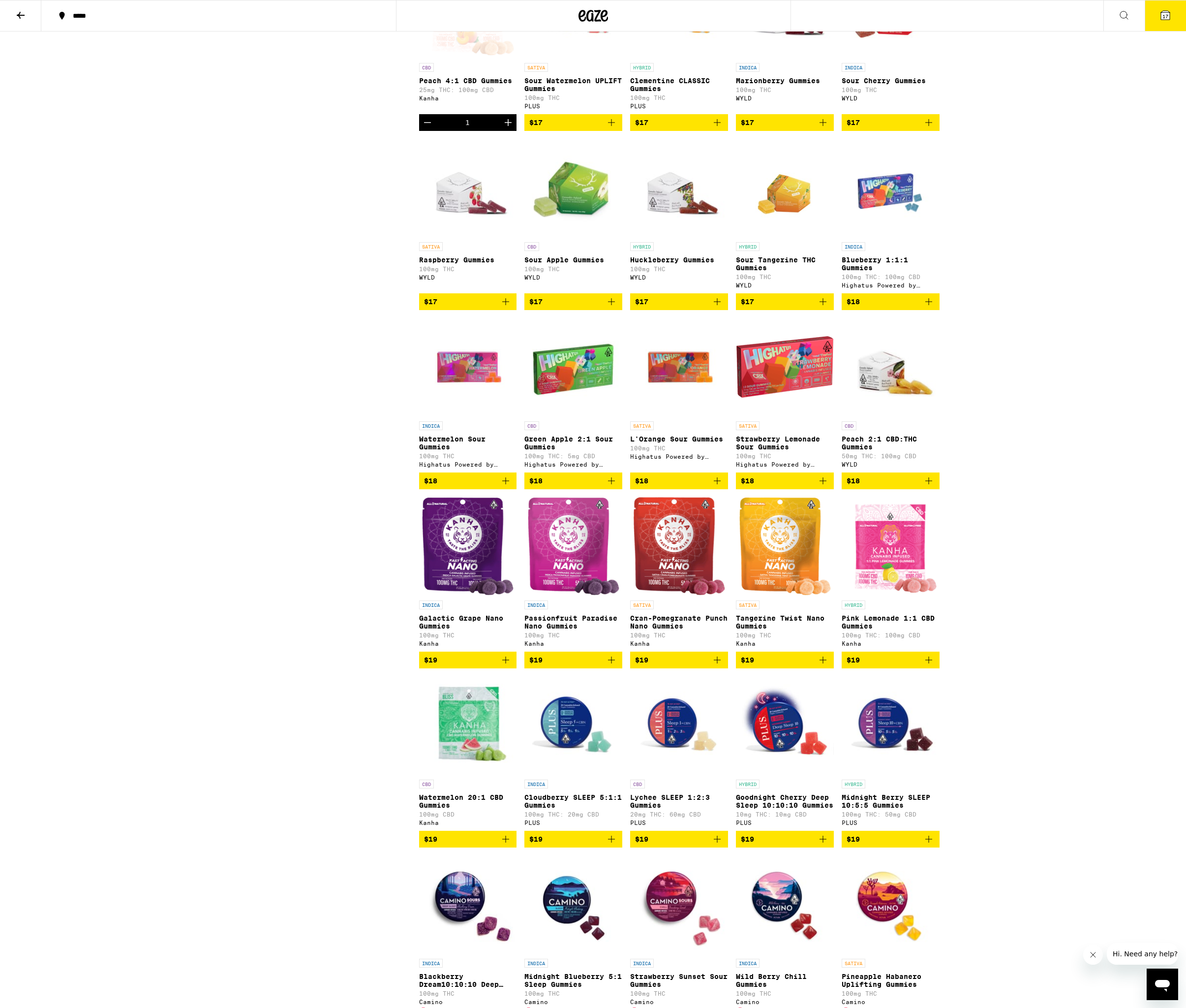
click at [690, 596] on img "Open page for Cran-Pomegranate Punch Nano Gummies from Kanha" at bounding box center [679, 546] width 92 height 98
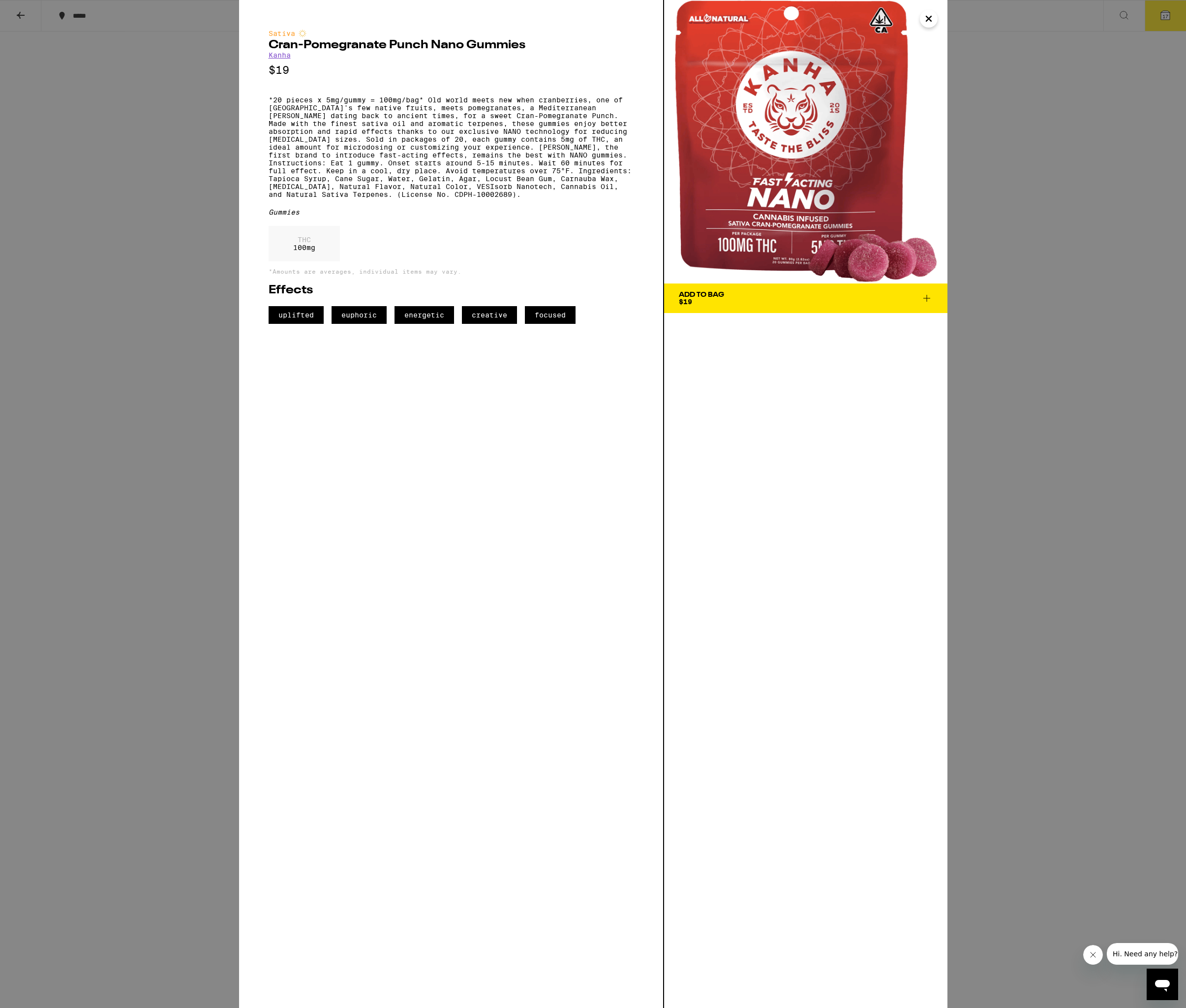
click at [1069, 148] on div "Sativa Cran-Pomegranate Punch Nano Gummies Kanha $19 Gummies THC 100 mg *Amount…" at bounding box center [593, 504] width 1186 height 1008
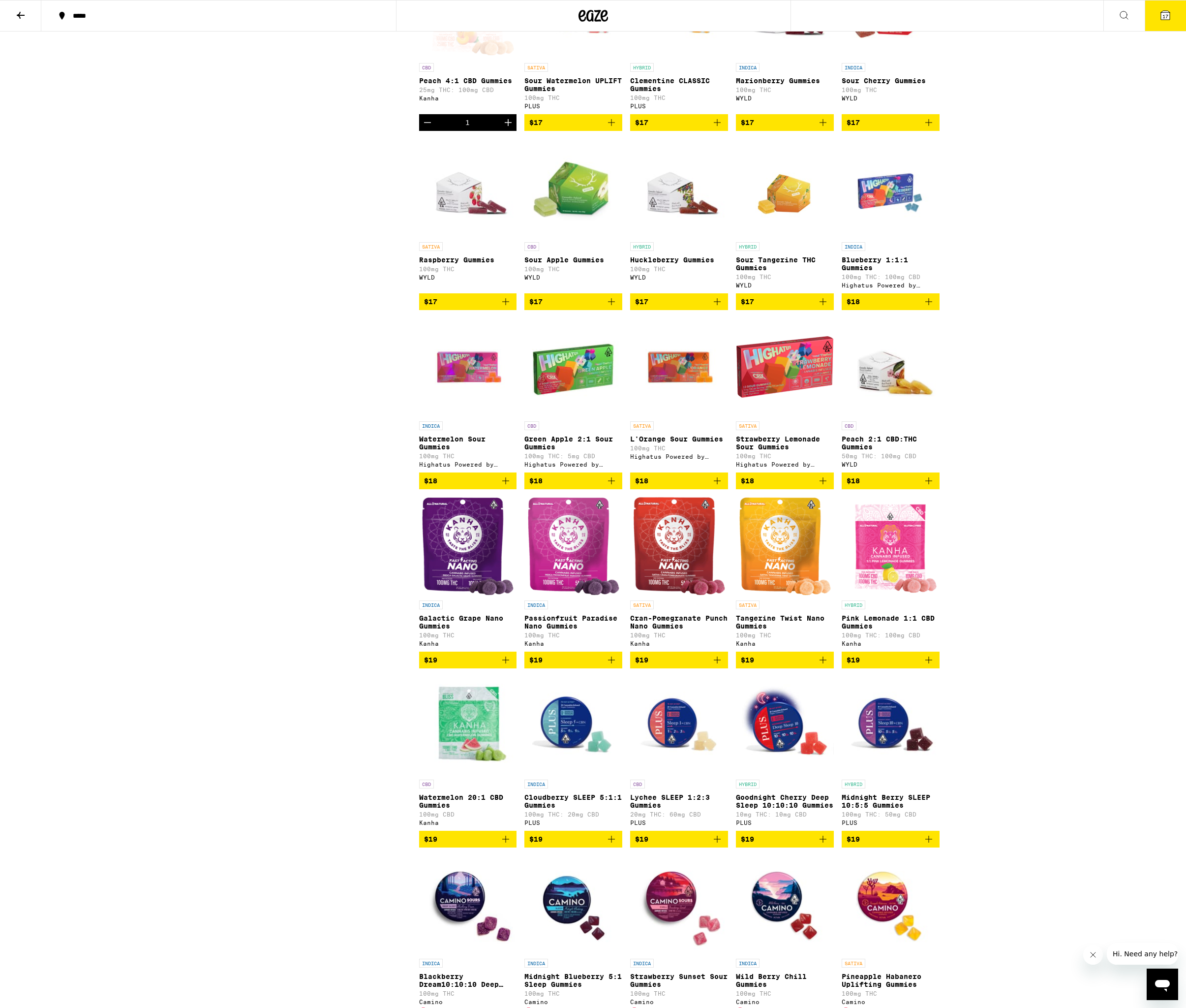
click at [1144, 577] on div "***** ***** 17 Gummies and Mints Dosable, portable and discreet sweets. FILTER …" at bounding box center [593, 985] width 1186 height 4506
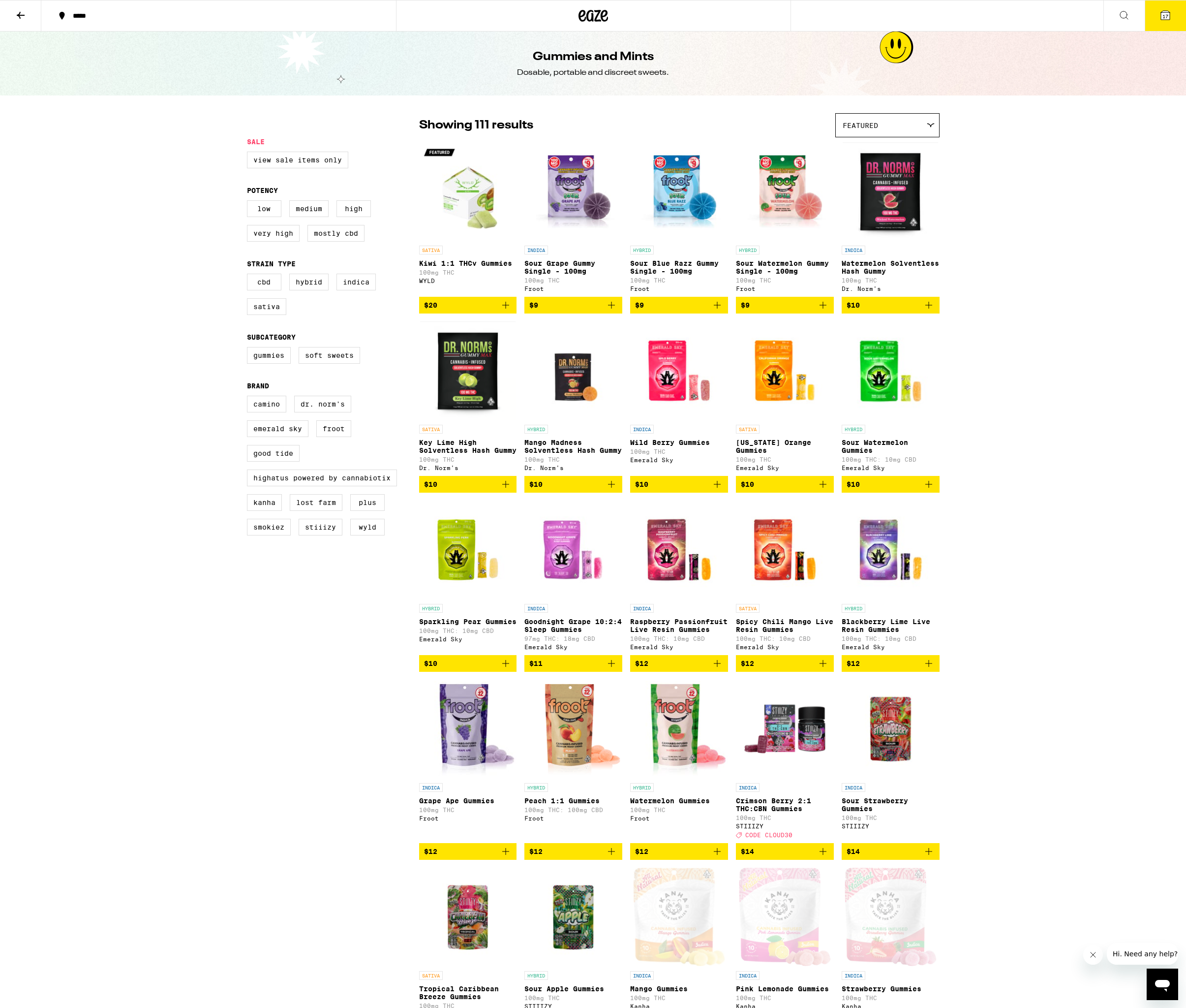
click at [13, 16] on button at bounding box center [20, 16] width 41 height 31
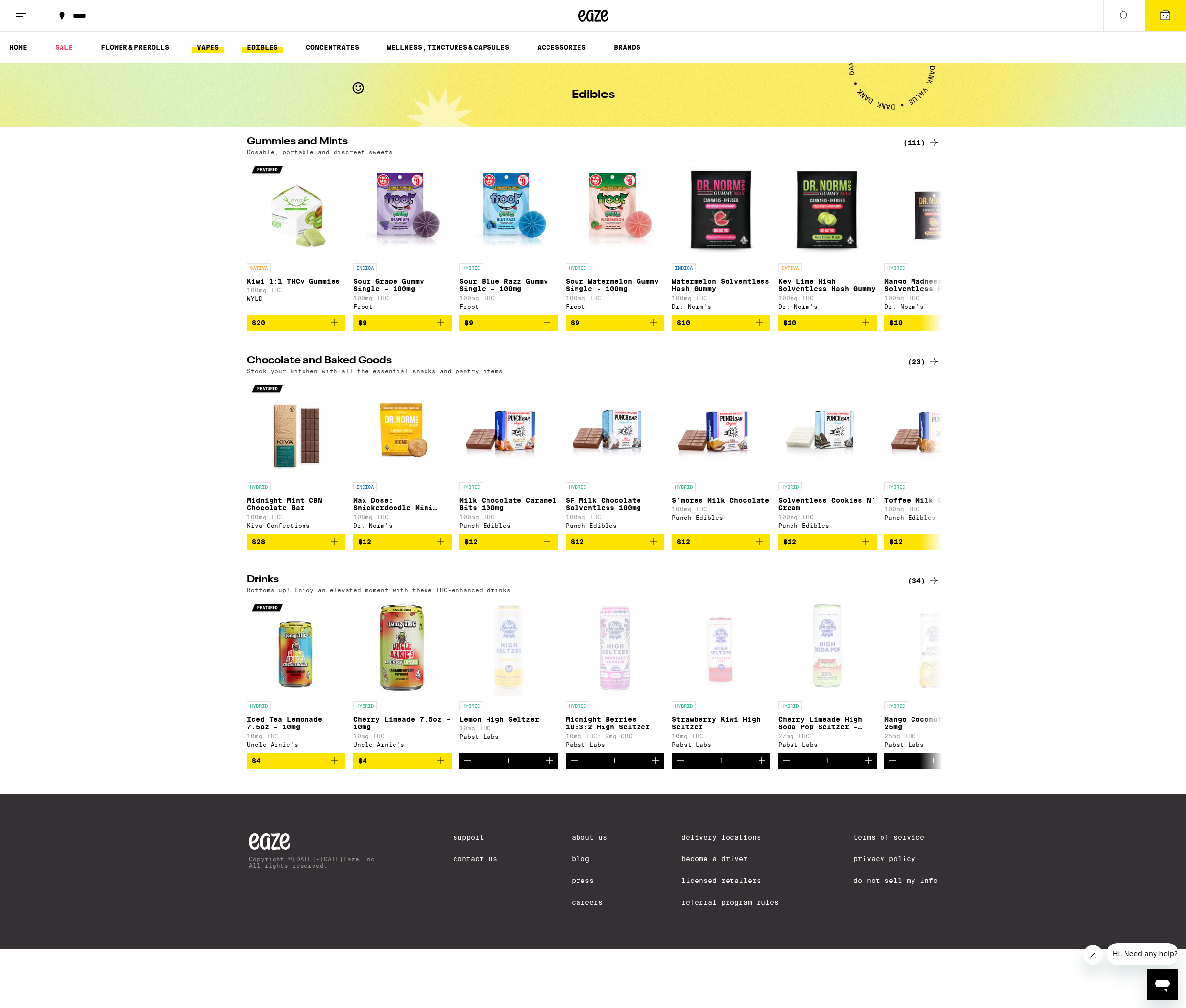
click at [201, 49] on link "VAPES" at bounding box center [208, 47] width 32 height 12
click at [1087, 311] on div "Gummies and Mints (111) Dosable, portable and discreet sweets. SATIVA Kiwi 1:1 …" at bounding box center [593, 234] width 1186 height 194
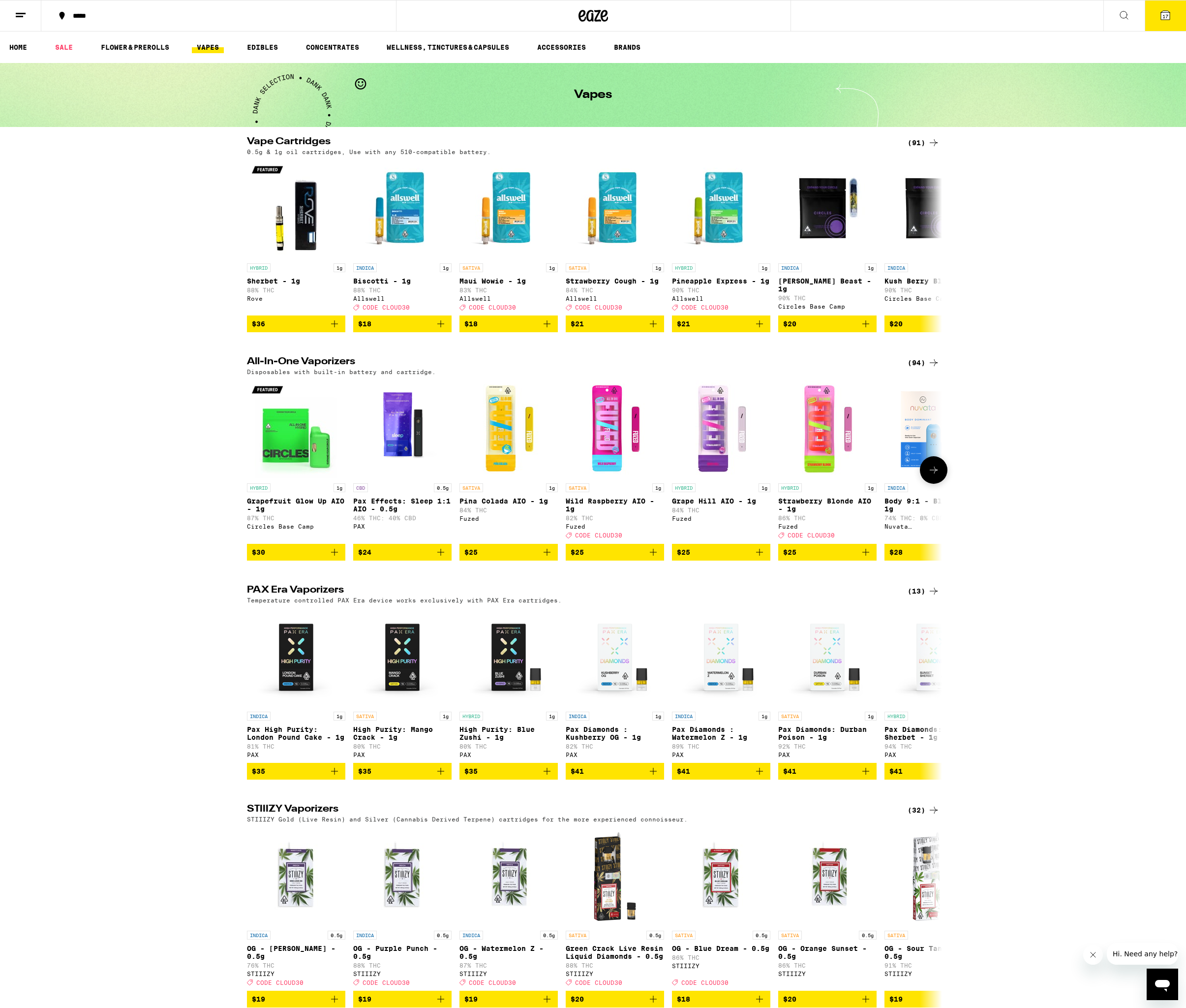
click at [605, 558] on span "$25" at bounding box center [615, 552] width 88 height 12
click at [937, 476] on icon at bounding box center [934, 470] width 12 height 12
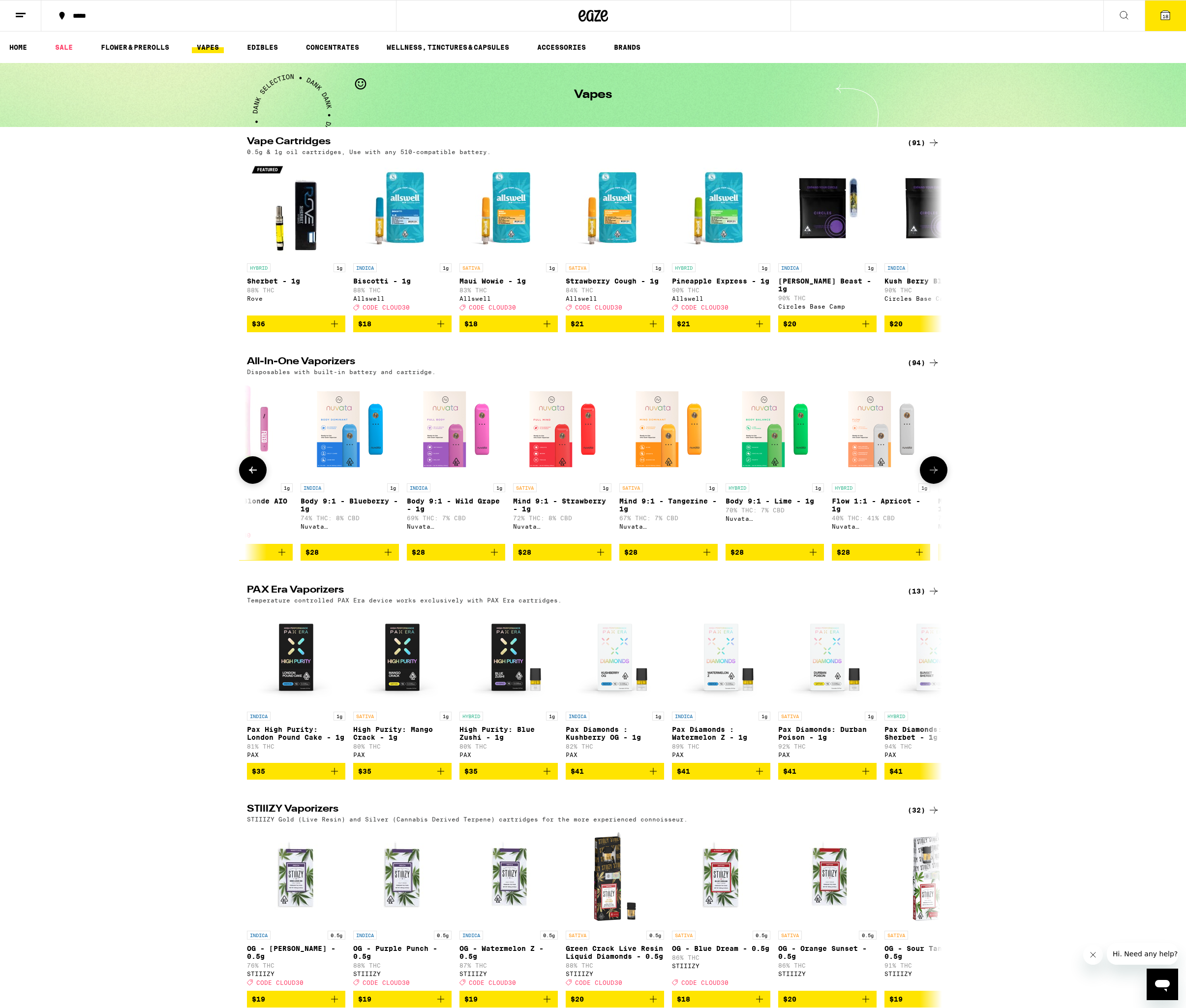
scroll to position [0, 586]
click at [928, 476] on icon at bounding box center [934, 470] width 12 height 12
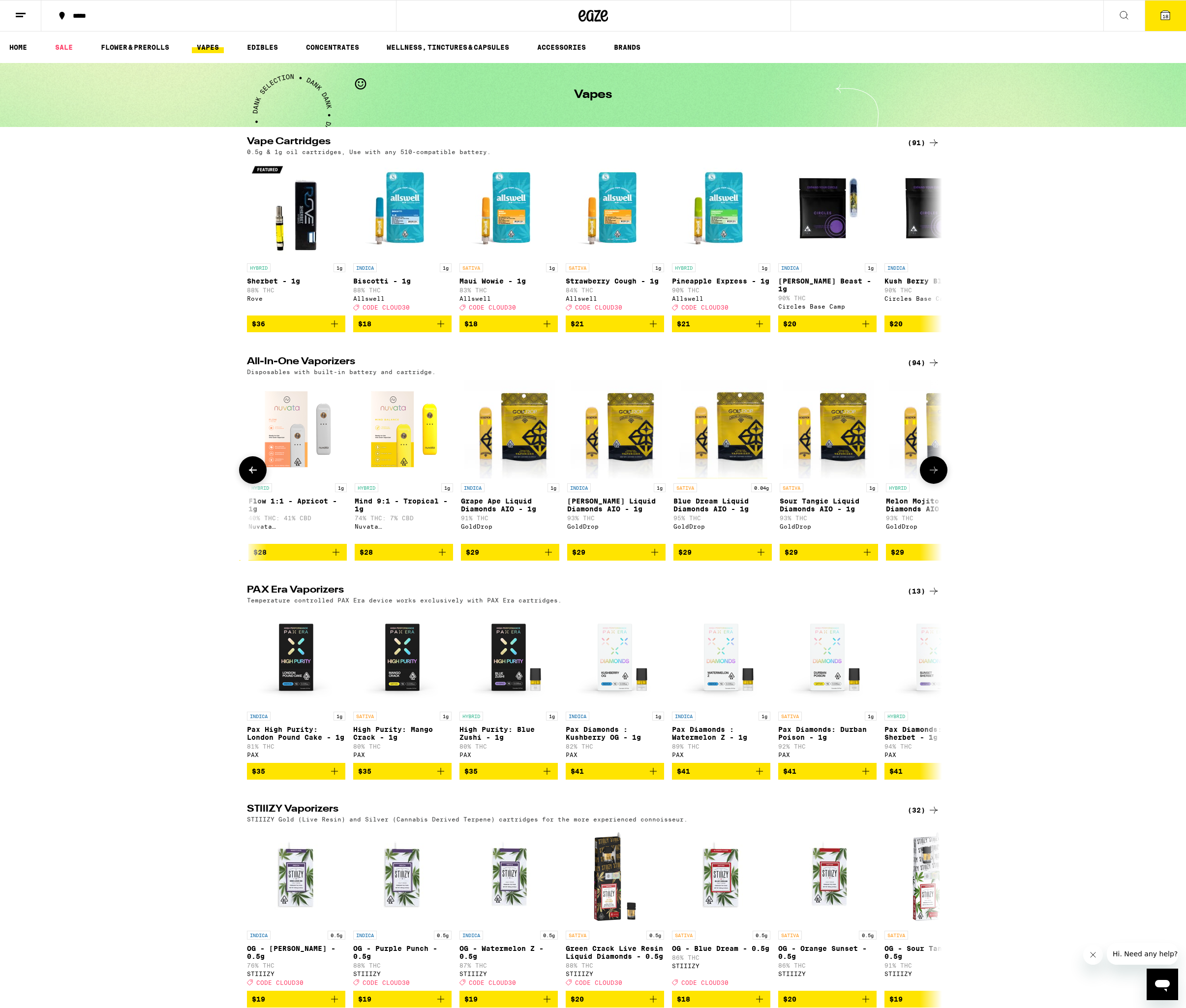
scroll to position [0, 1171]
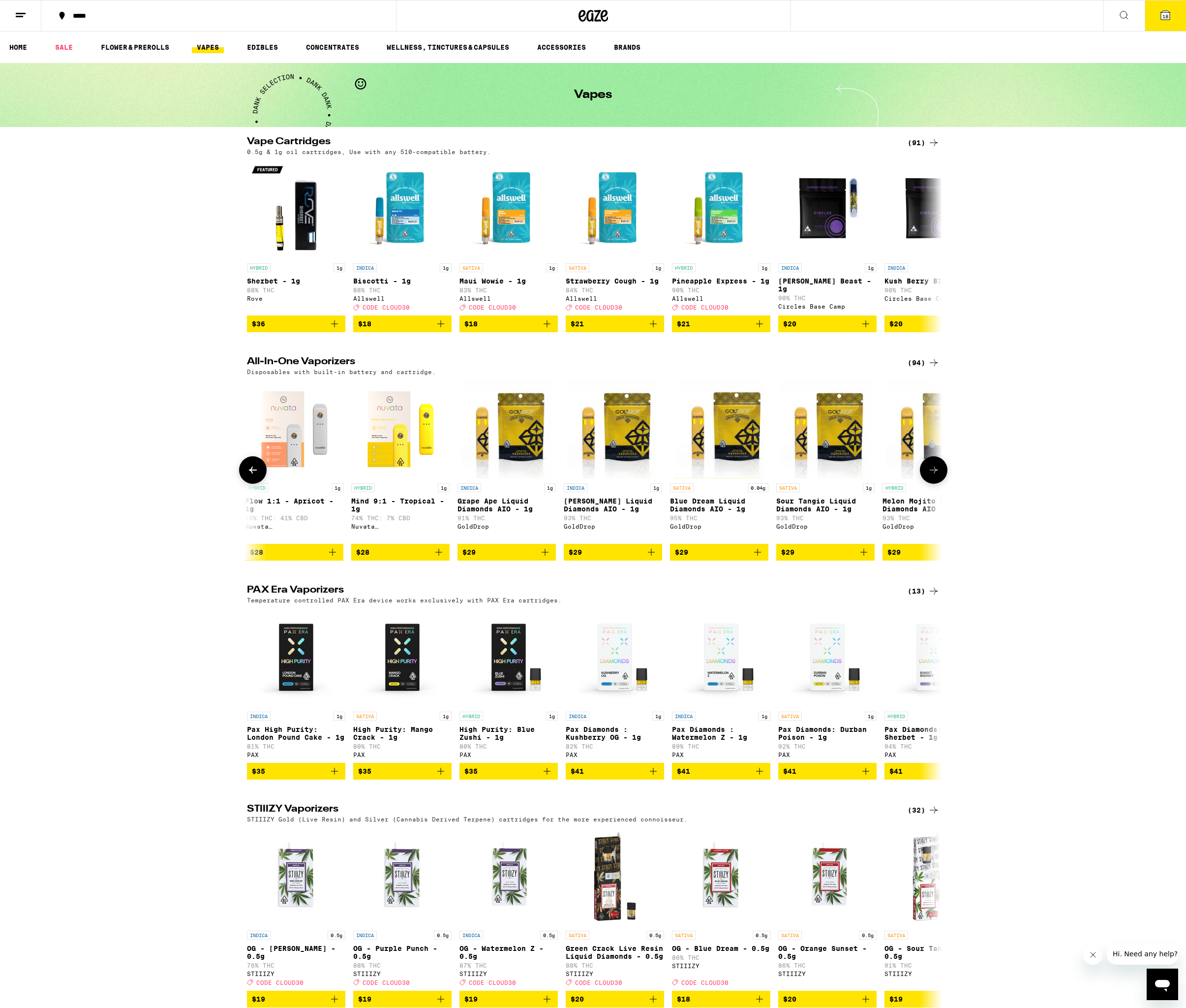
click at [509, 561] on button "$29" at bounding box center [506, 552] width 98 height 16
click at [1172, 18] on button "19" at bounding box center [1165, 16] width 41 height 31
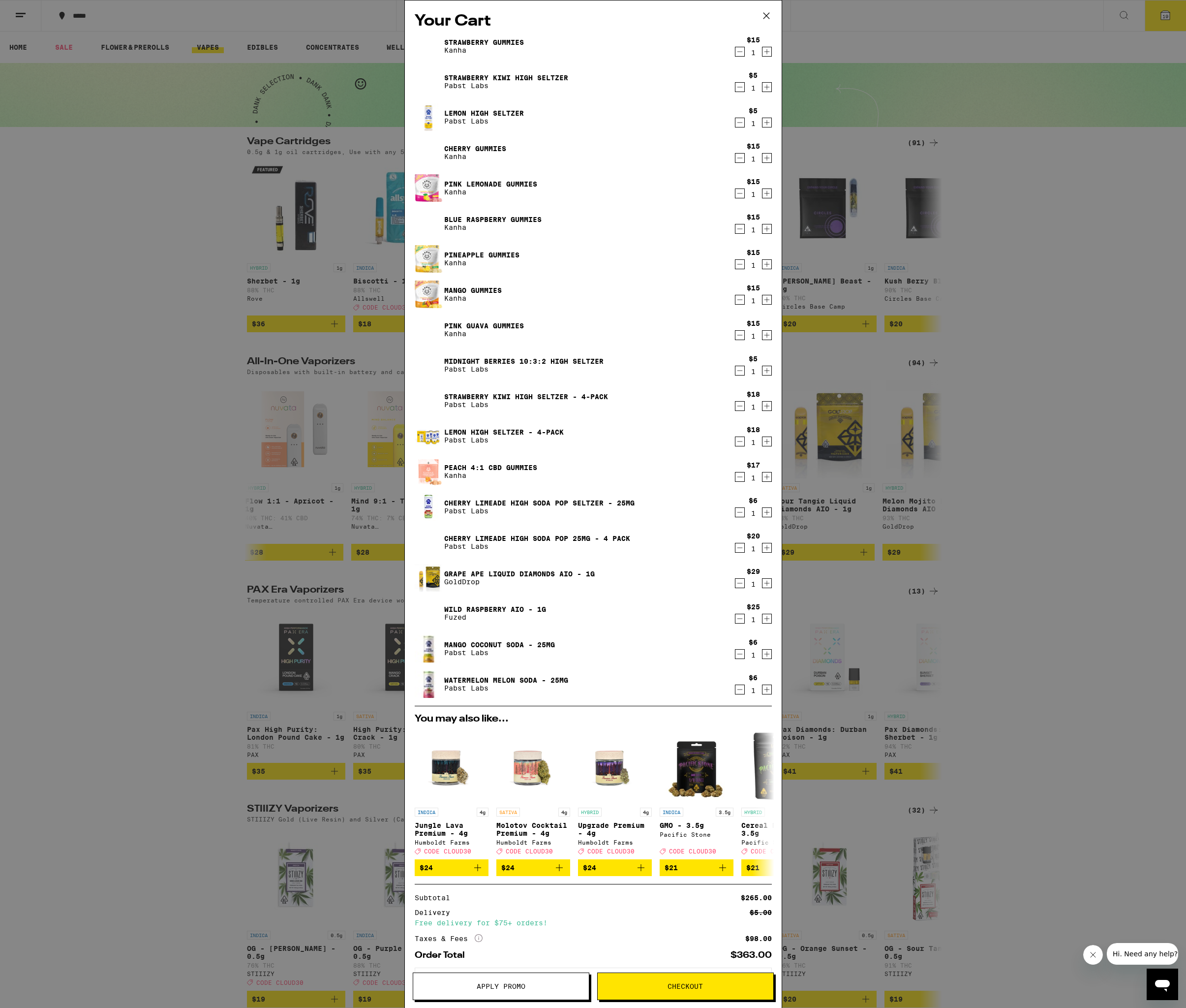
click at [494, 360] on link "Midnight Berries 10:3:2 High Seltzer" at bounding box center [524, 361] width 160 height 8
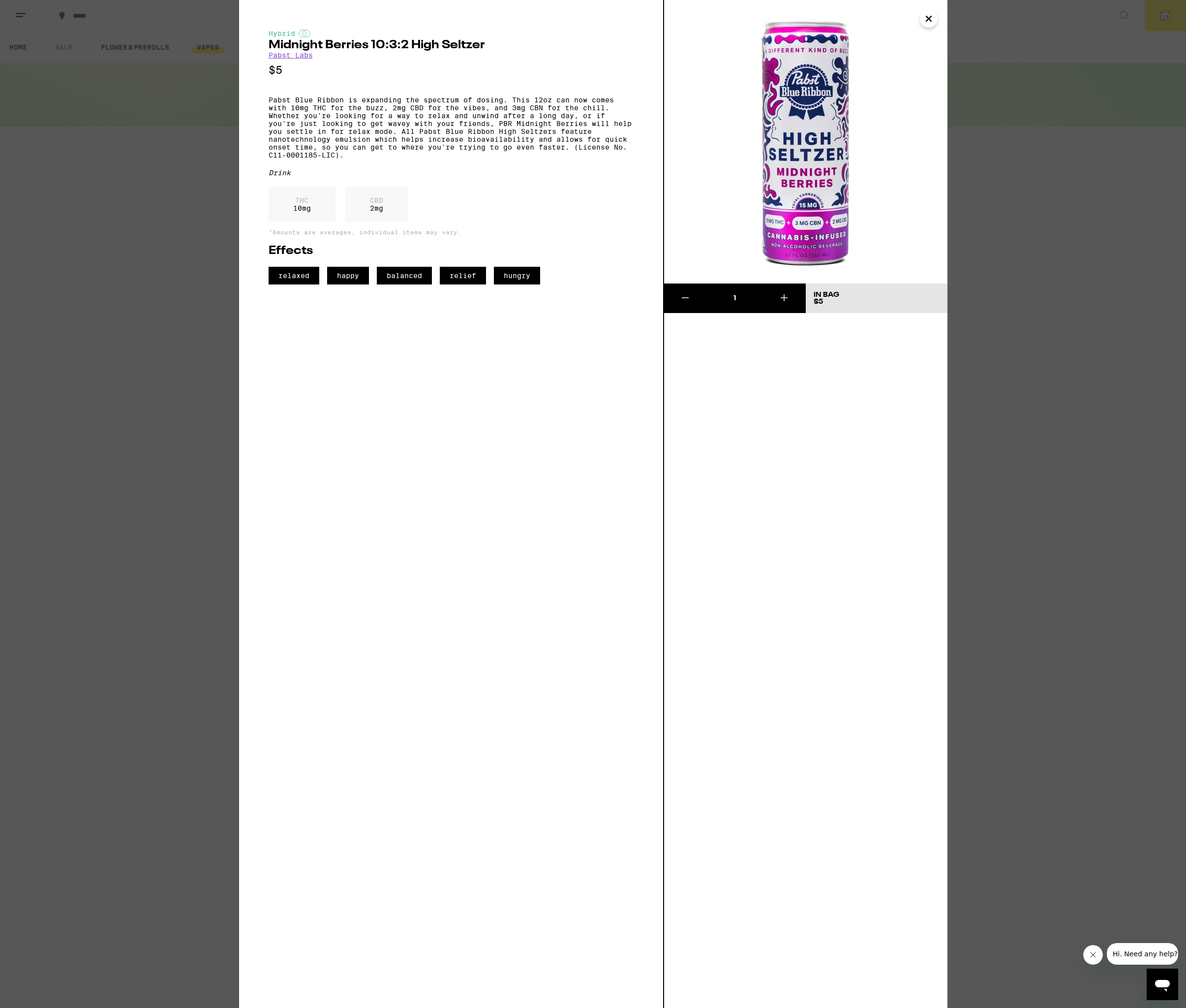
click at [928, 21] on icon "Close" at bounding box center [929, 19] width 12 height 15
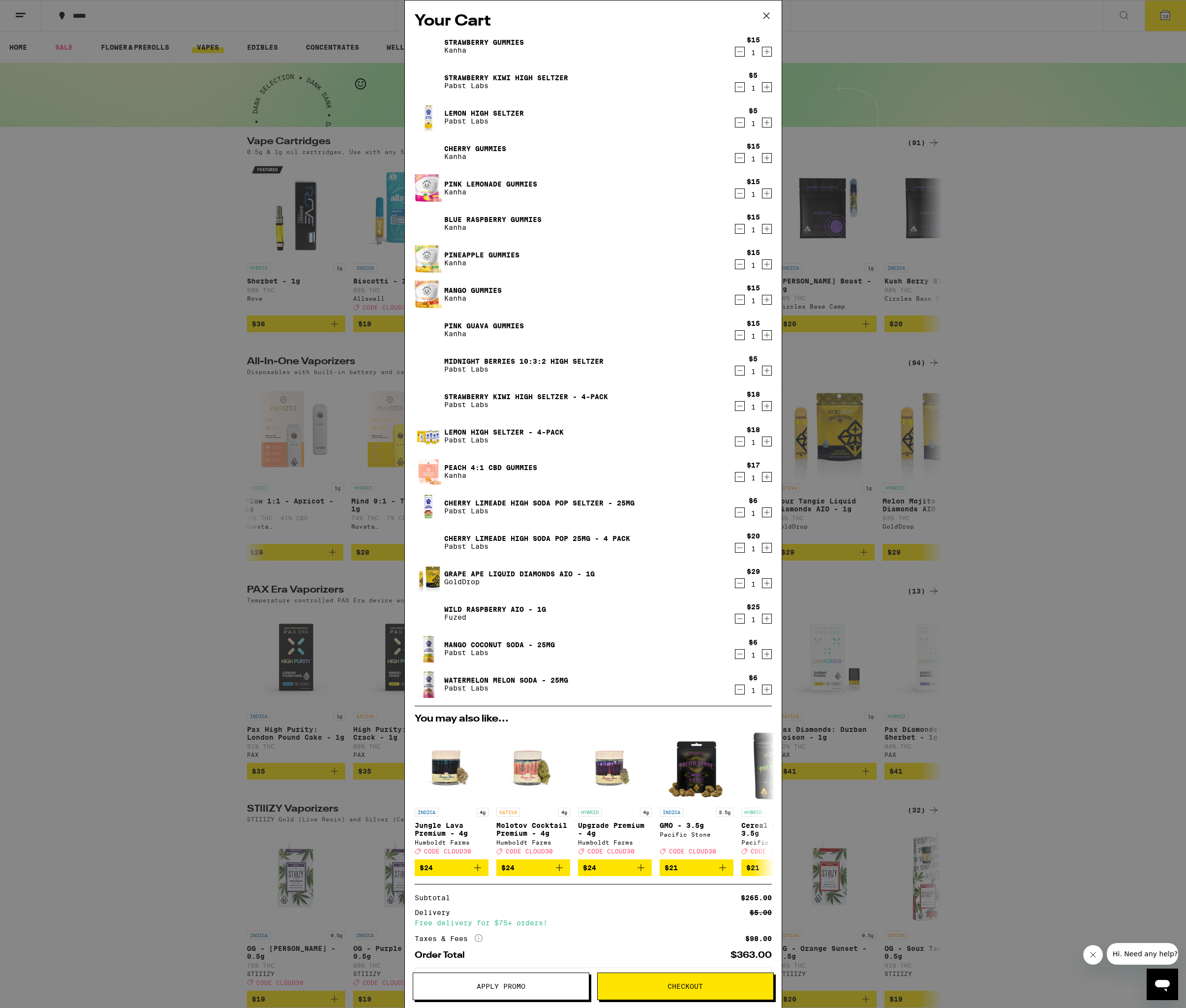
click at [739, 372] on icon "Decrement" at bounding box center [740, 371] width 9 height 12
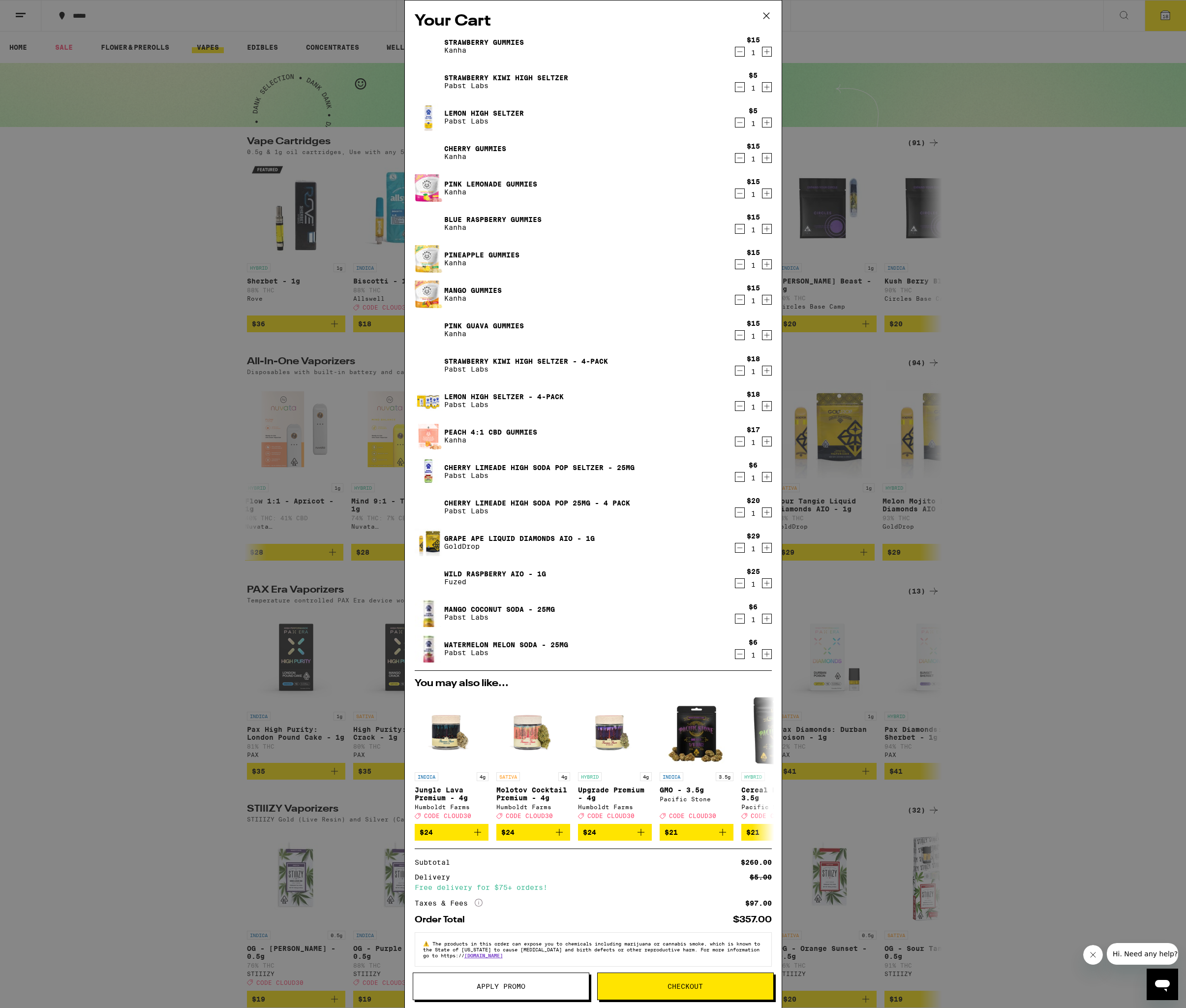
click at [742, 90] on icon "Decrement" at bounding box center [740, 87] width 9 height 12
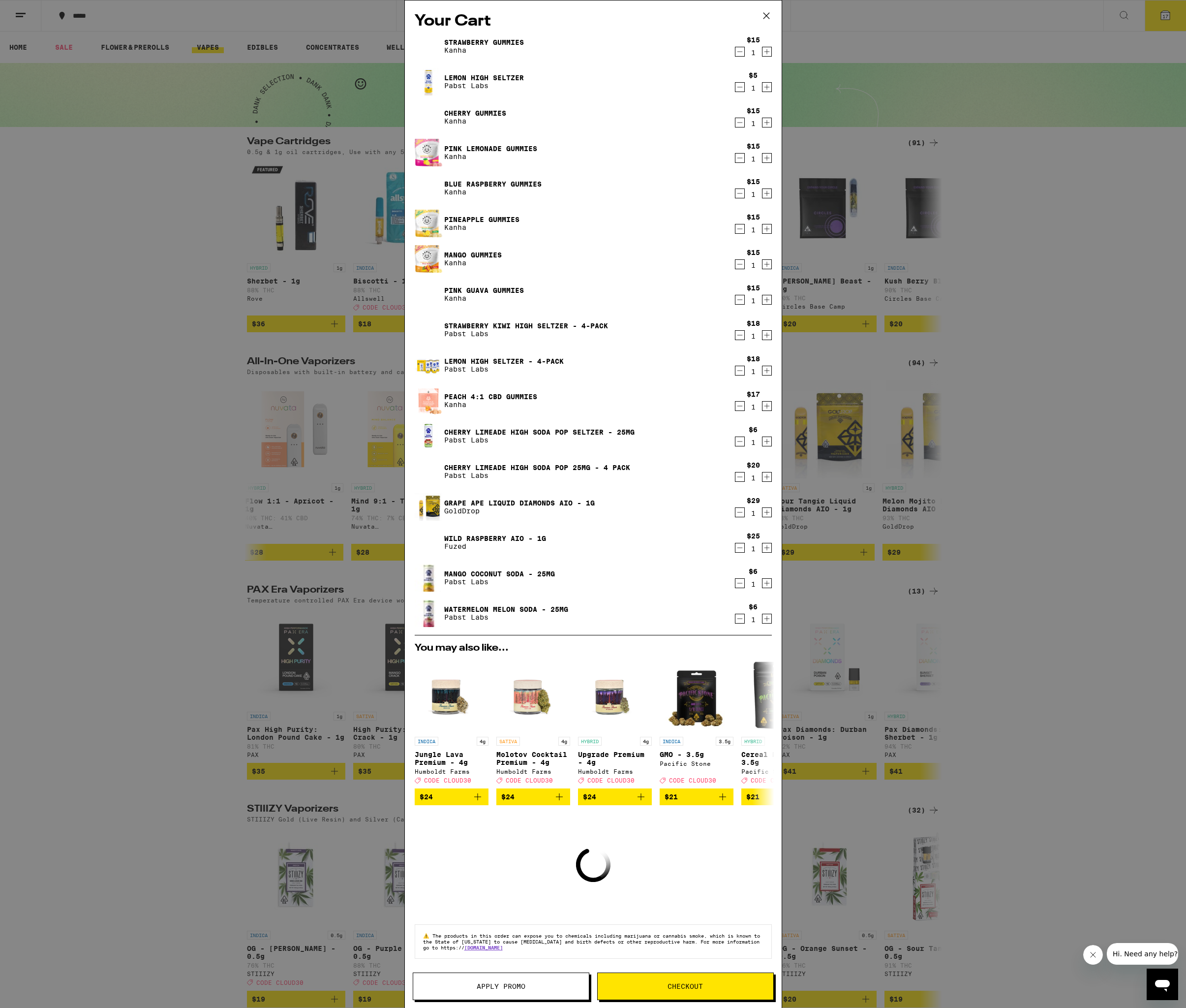
click at [736, 87] on icon "Decrement" at bounding box center [740, 87] width 9 height 12
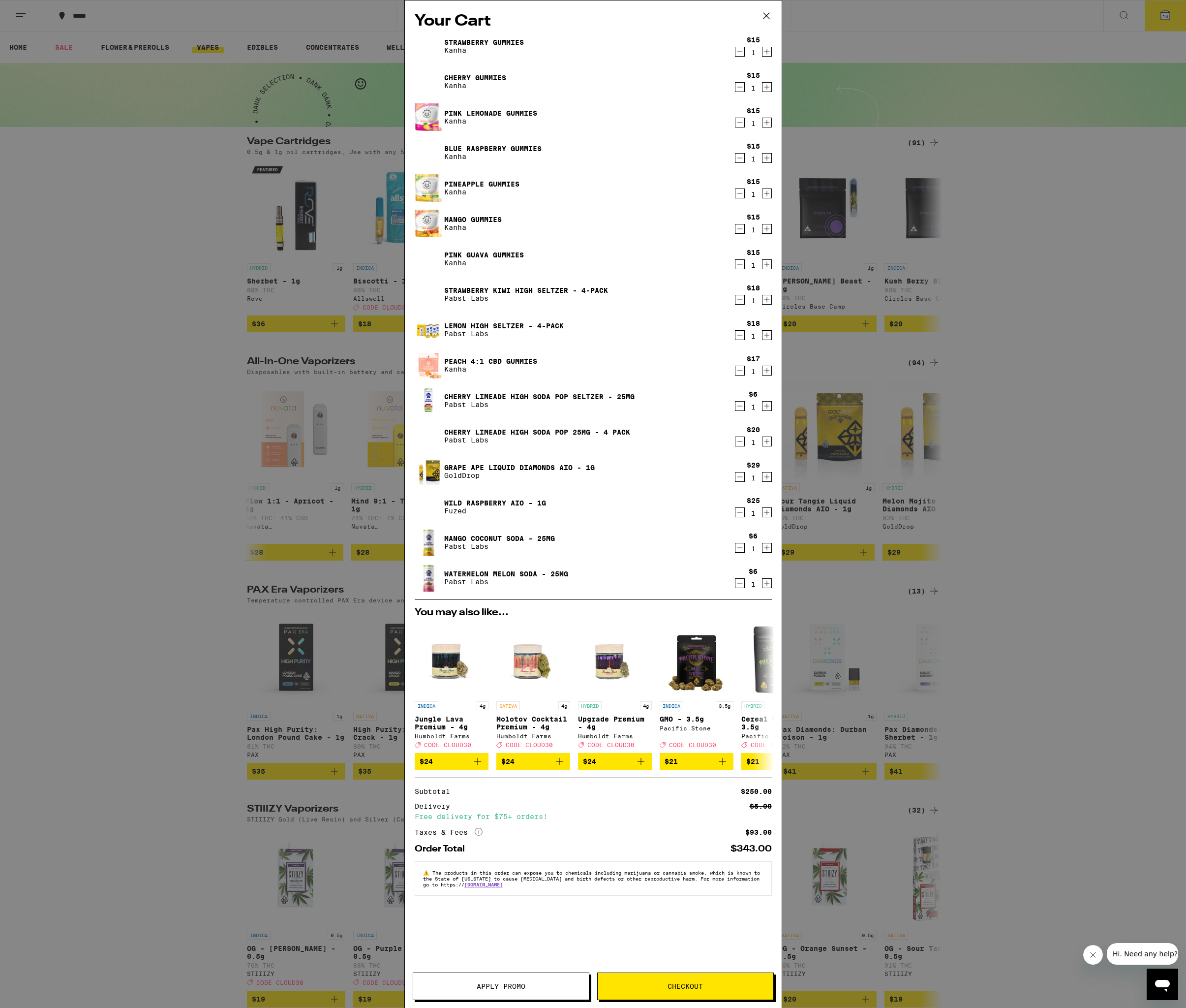
click at [562, 432] on link "Cherry Limeade High Soda Pop 25mg - 4 Pack" at bounding box center [537, 432] width 186 height 8
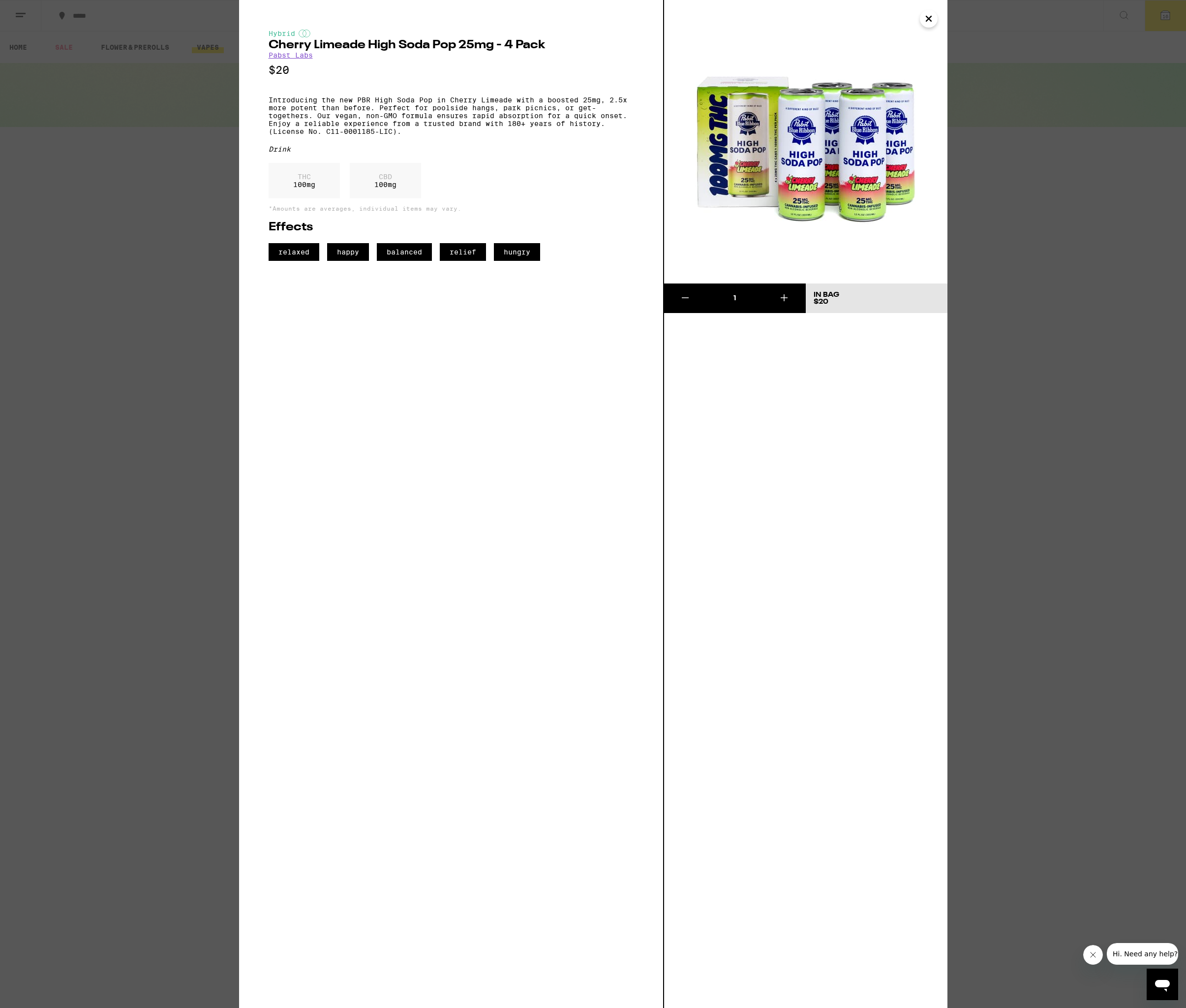
click at [931, 22] on icon "Close" at bounding box center [929, 19] width 12 height 15
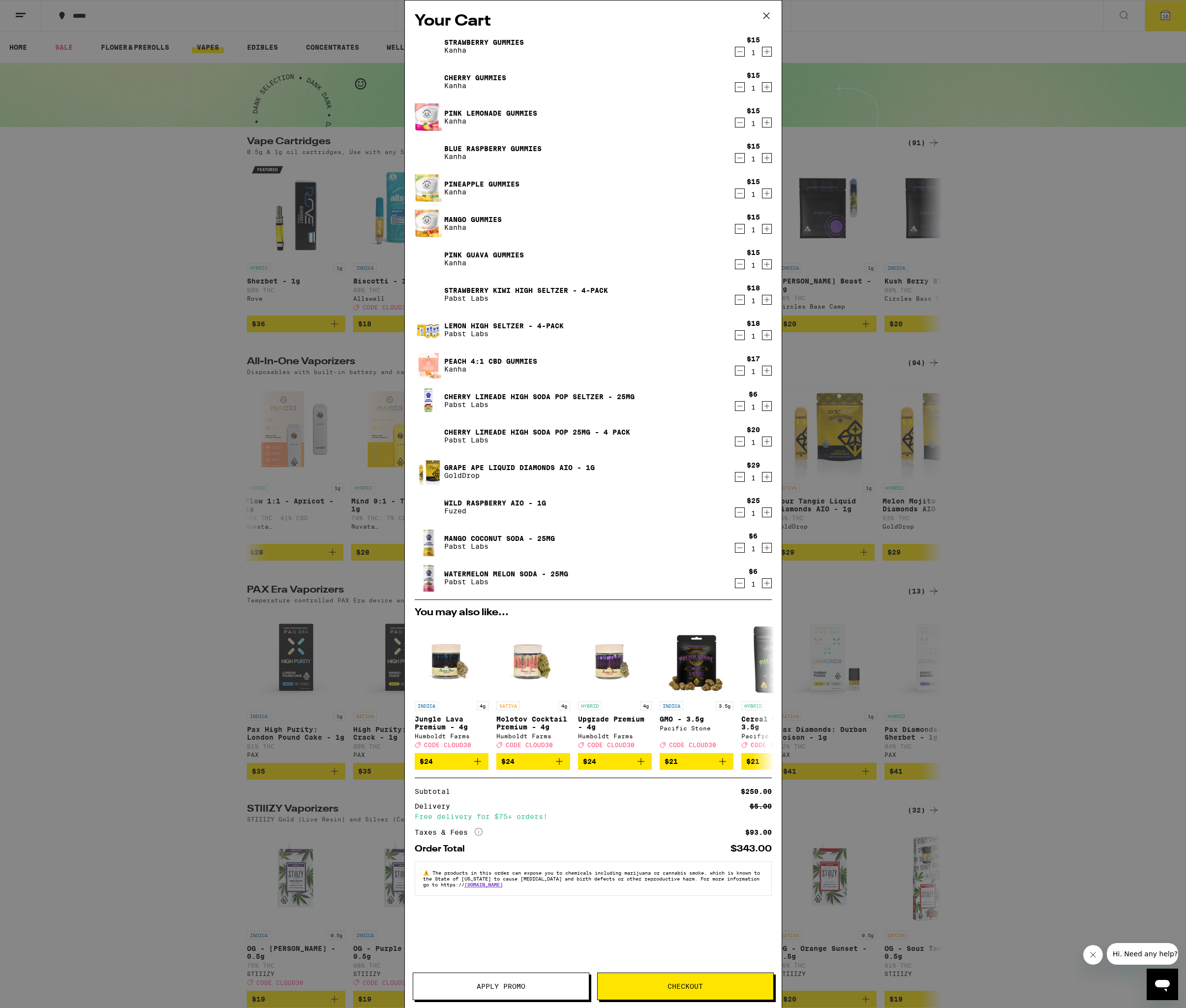
click at [739, 441] on icon "Decrement" at bounding box center [739, 441] width 5 height 0
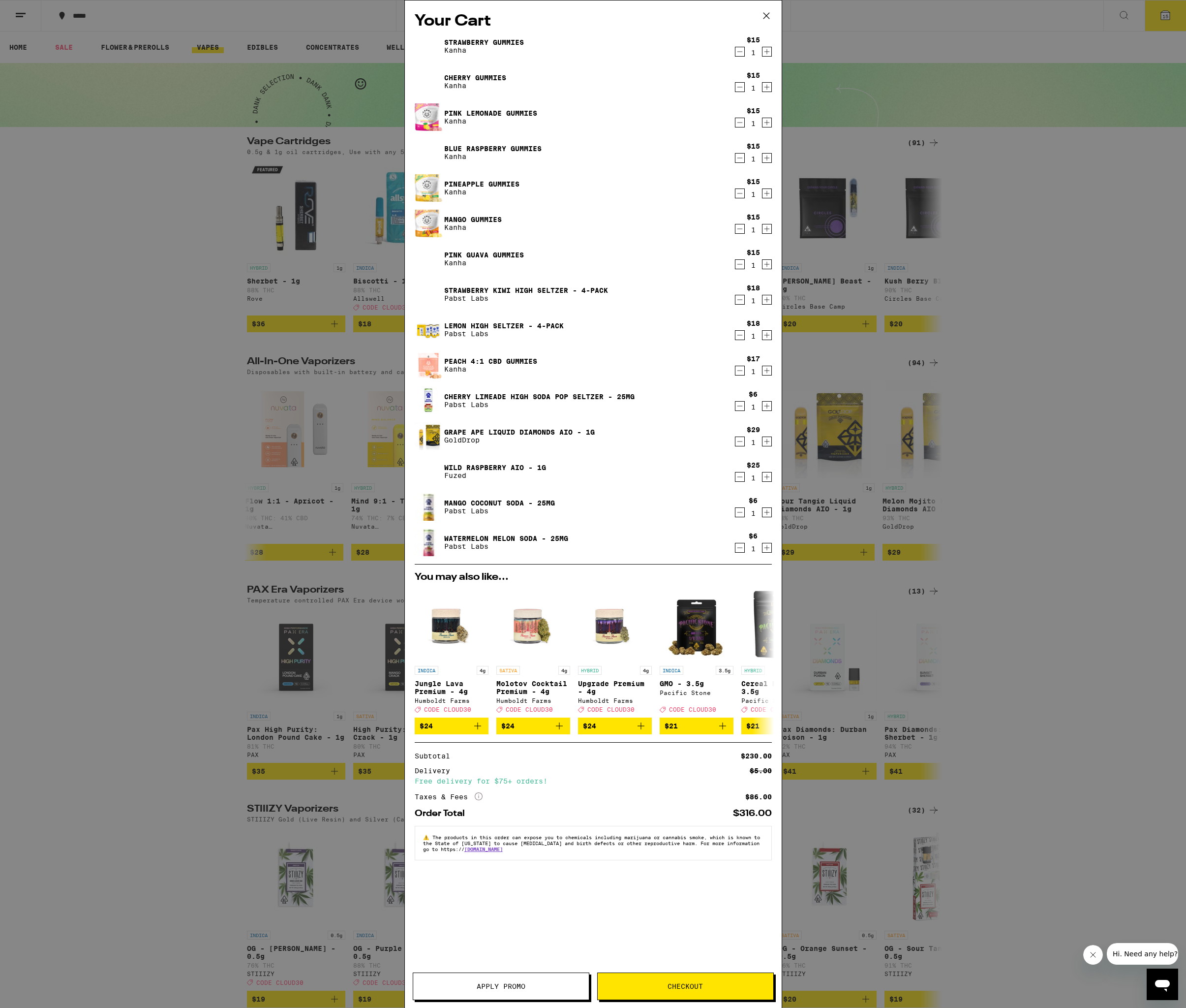
click at [742, 408] on icon "Decrement" at bounding box center [740, 406] width 9 height 12
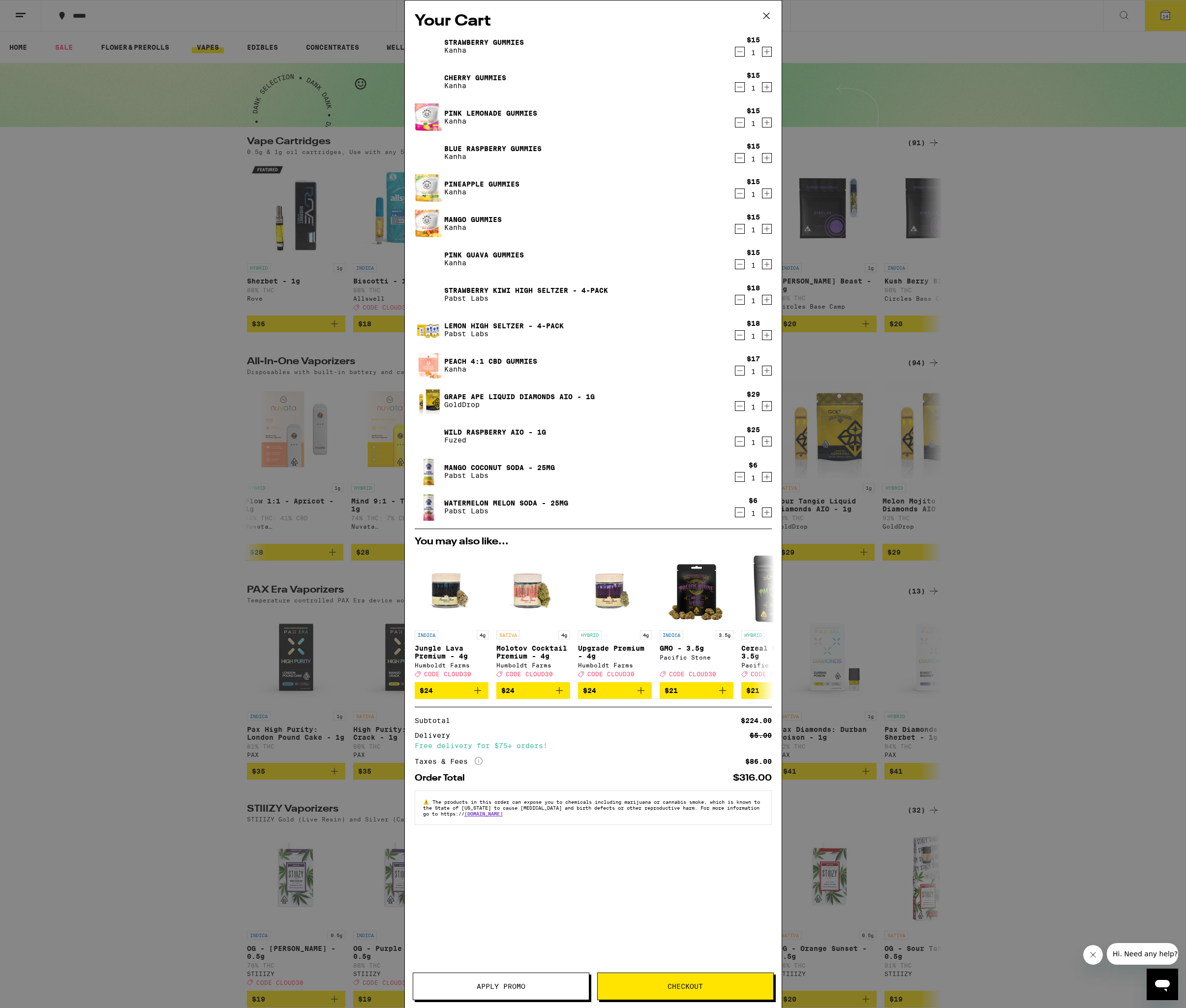
click at [501, 357] on link "Peach 4:1 CBD Gummies" at bounding box center [491, 361] width 93 height 8
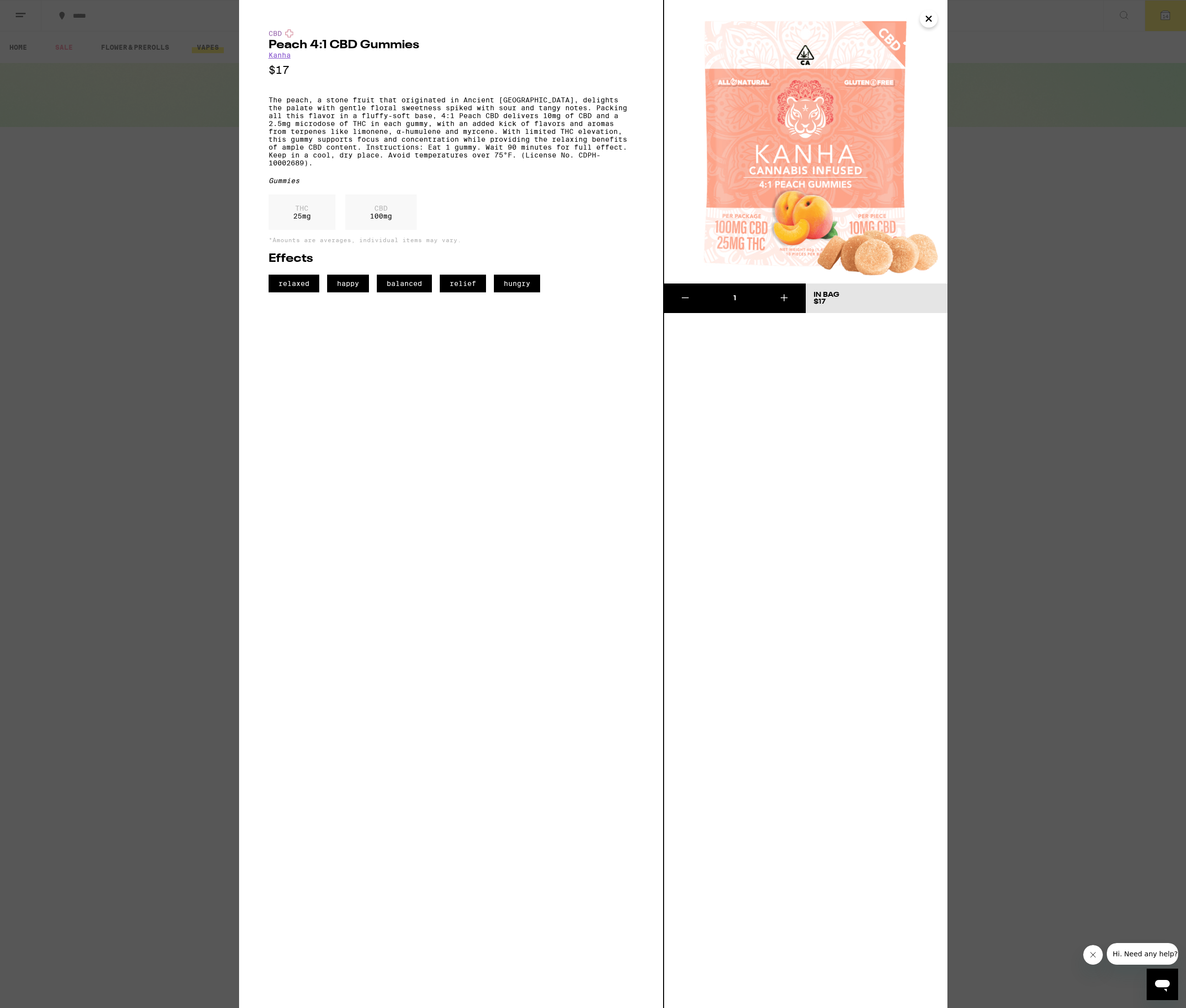
click at [930, 22] on icon "Close" at bounding box center [929, 19] width 12 height 15
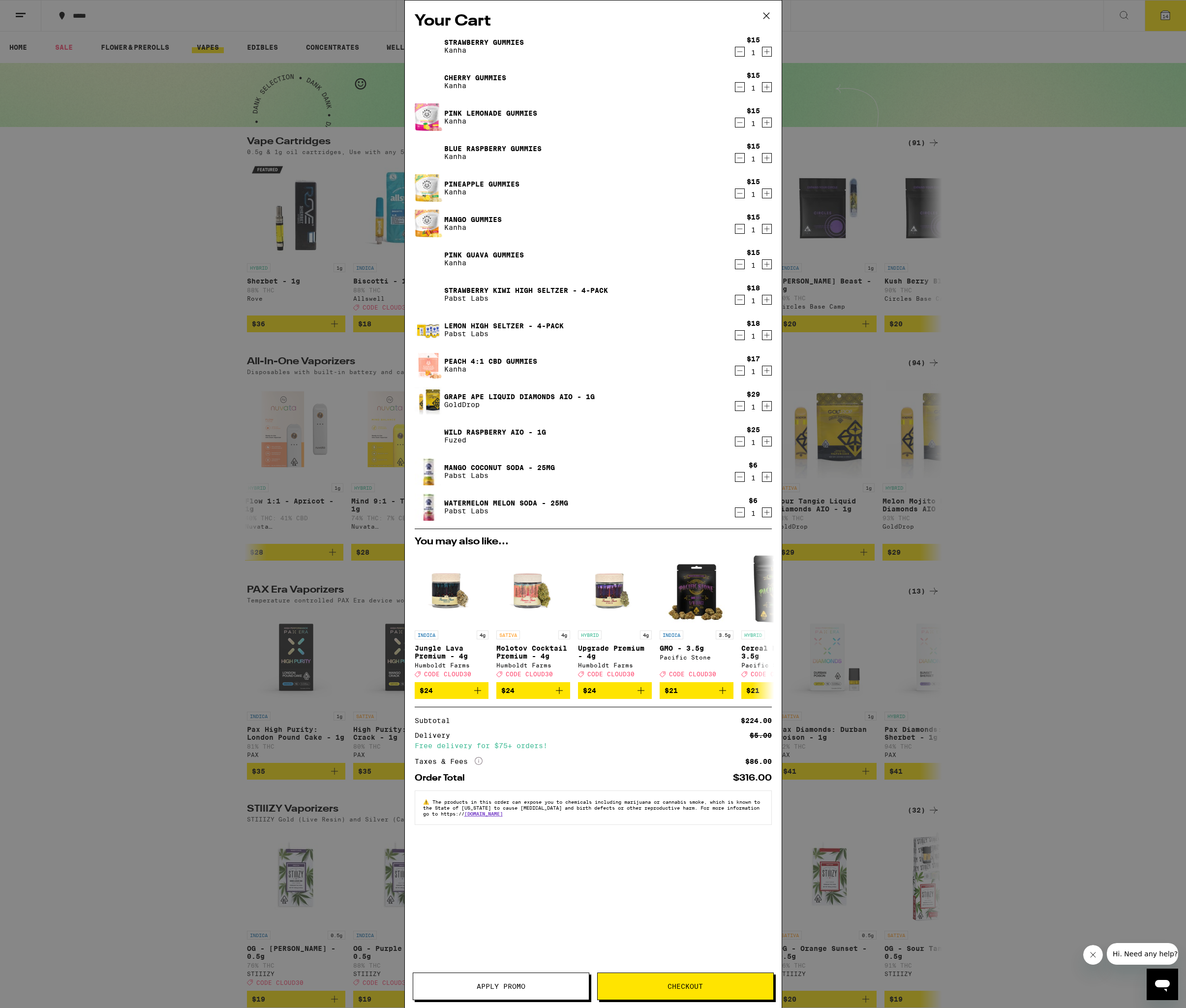
click at [740, 481] on icon "Decrement" at bounding box center [740, 477] width 9 height 12
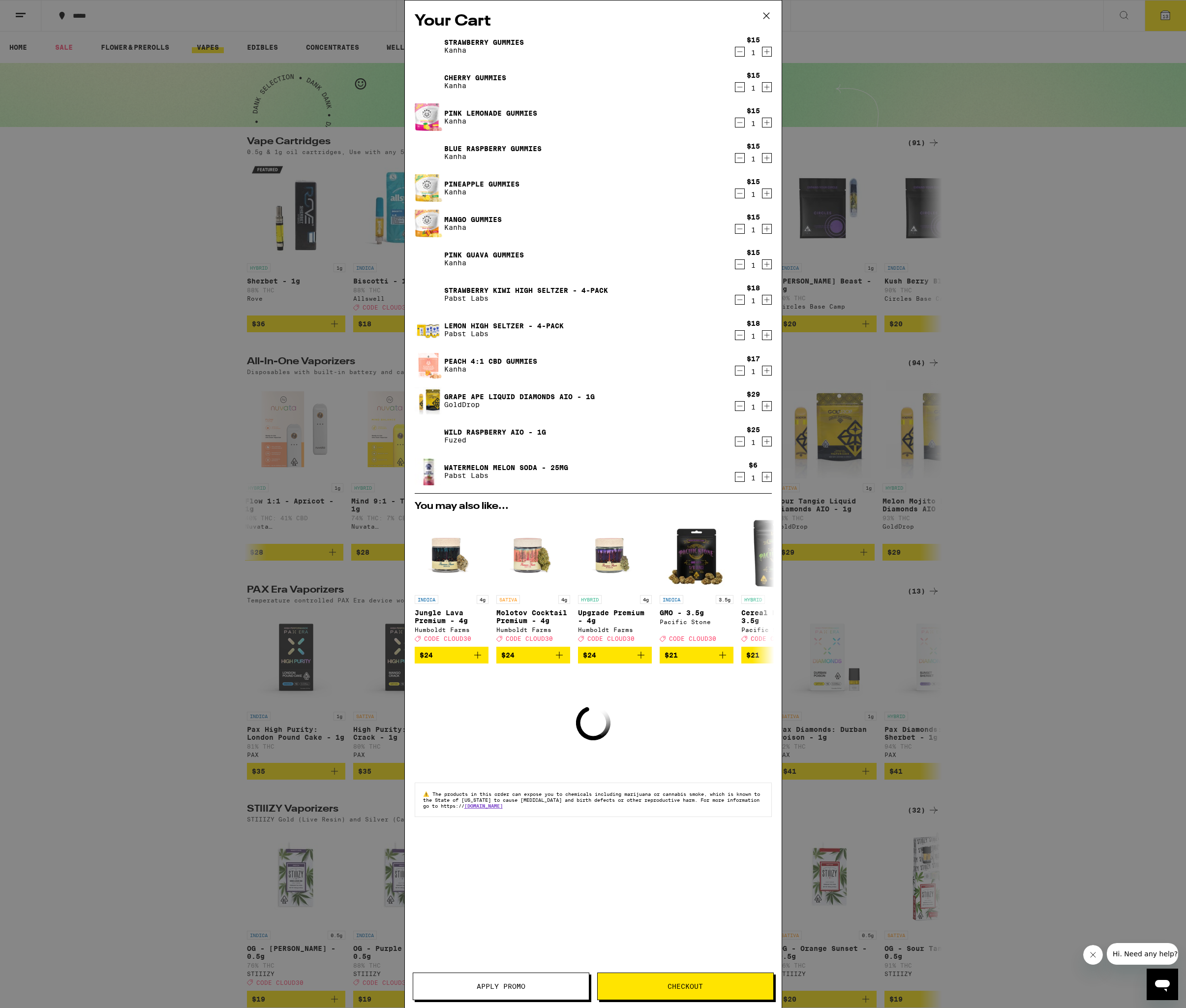
click at [740, 481] on icon "Decrement" at bounding box center [740, 477] width 9 height 12
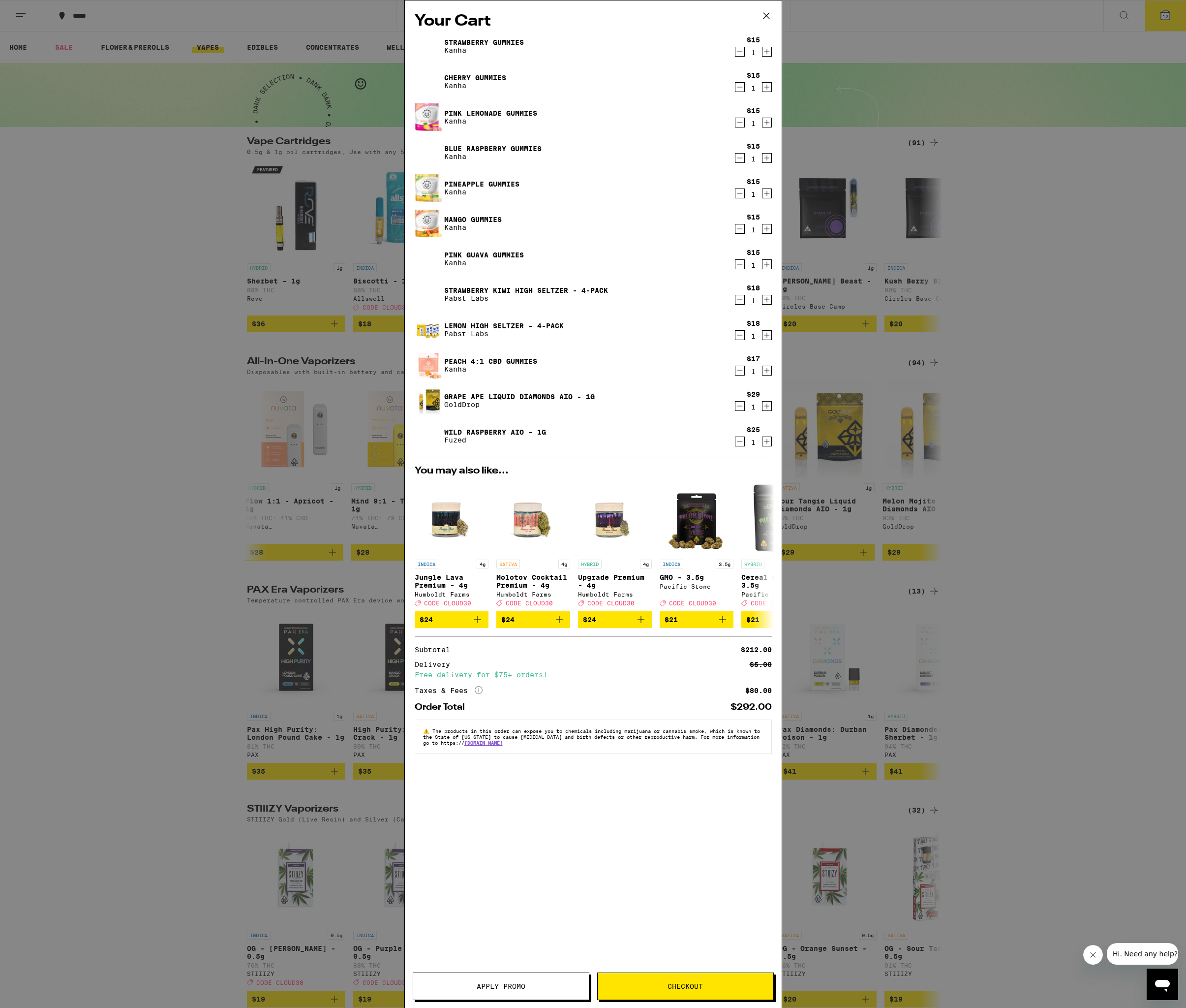
click at [740, 372] on icon "Decrement" at bounding box center [740, 371] width 9 height 12
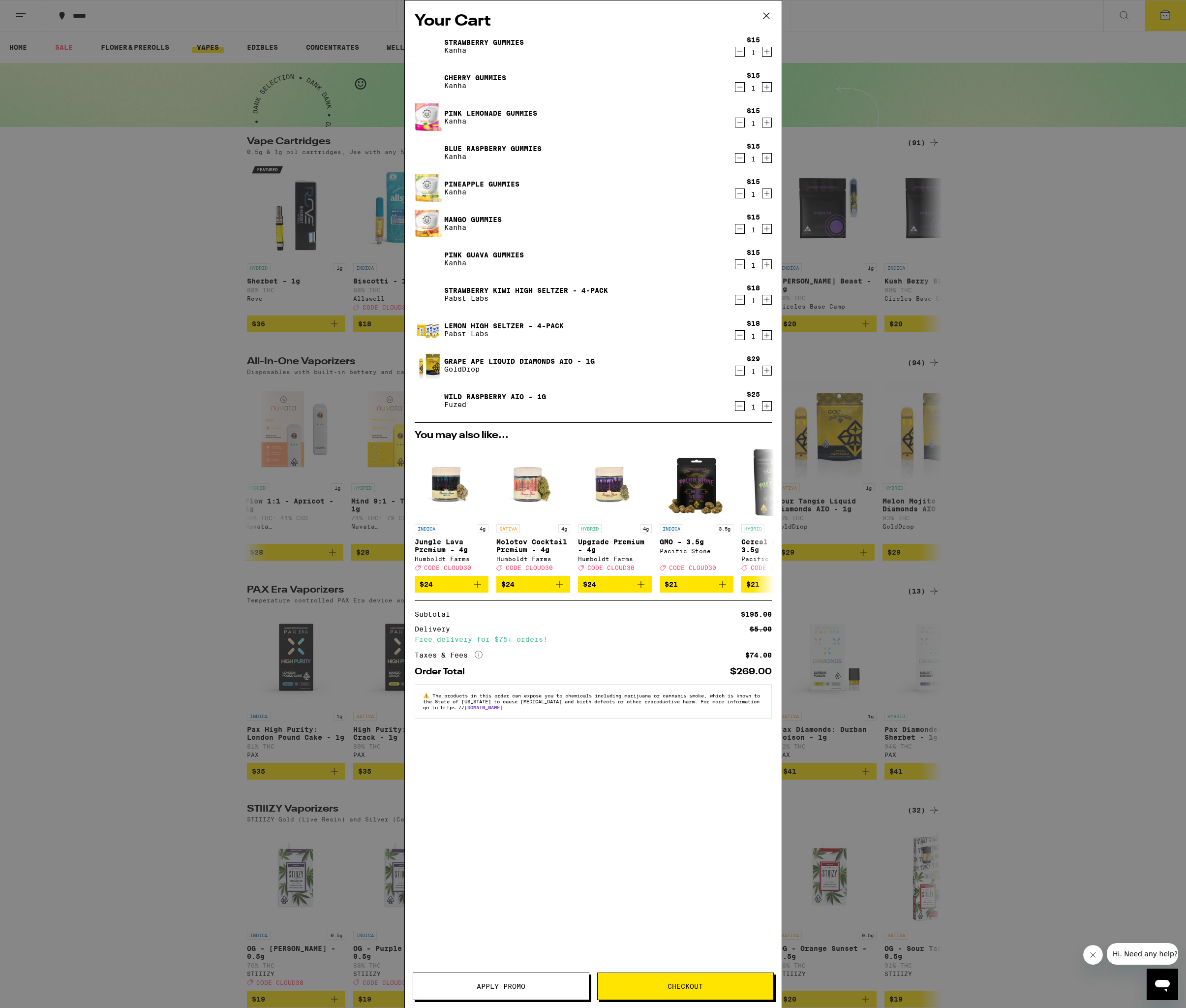
click at [475, 256] on link "Pink Guava Gummies" at bounding box center [484, 255] width 79 height 8
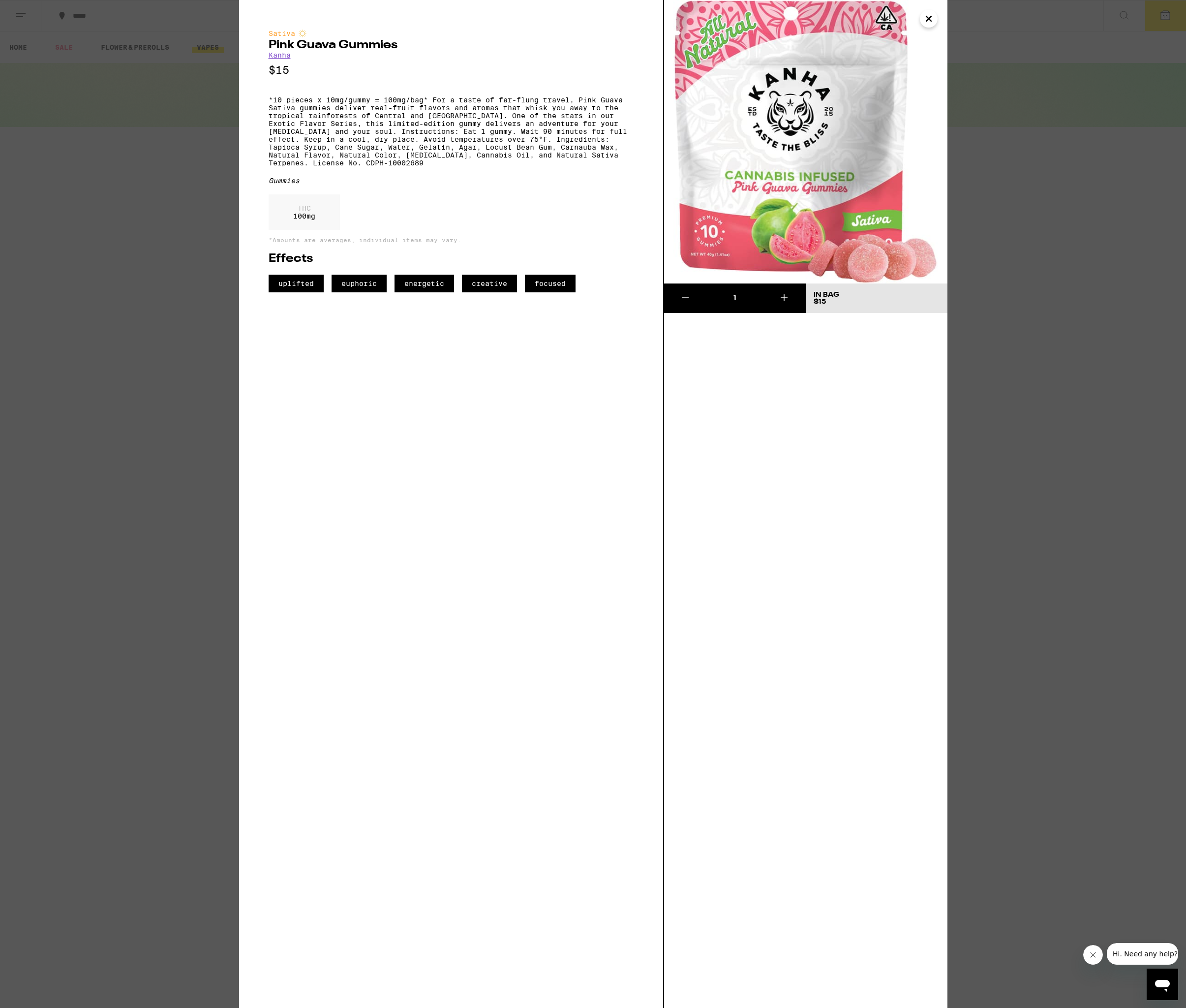
click at [936, 22] on button "Close" at bounding box center [929, 19] width 18 height 18
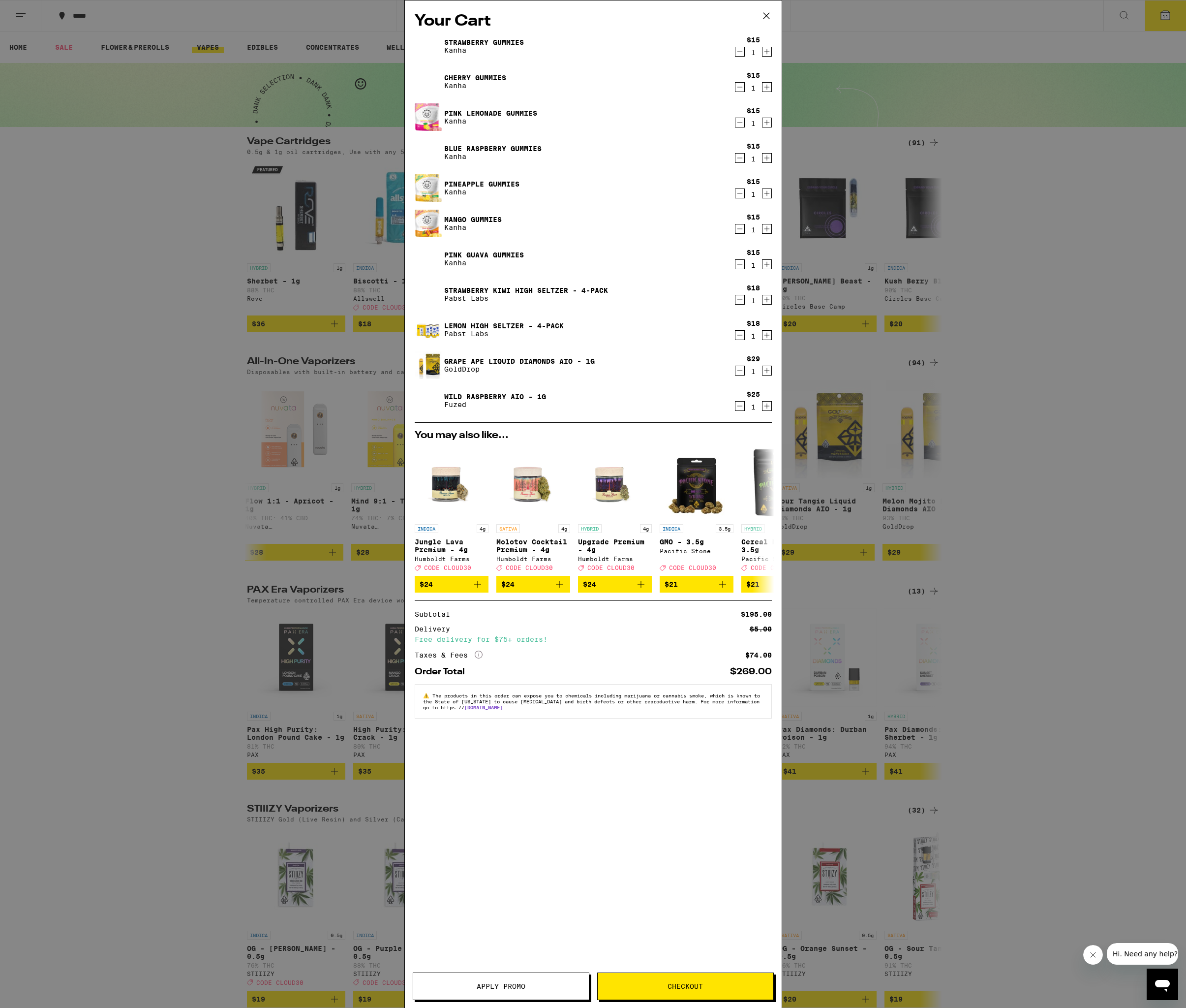
click at [491, 217] on link "Mango Gummies" at bounding box center [473, 220] width 58 height 8
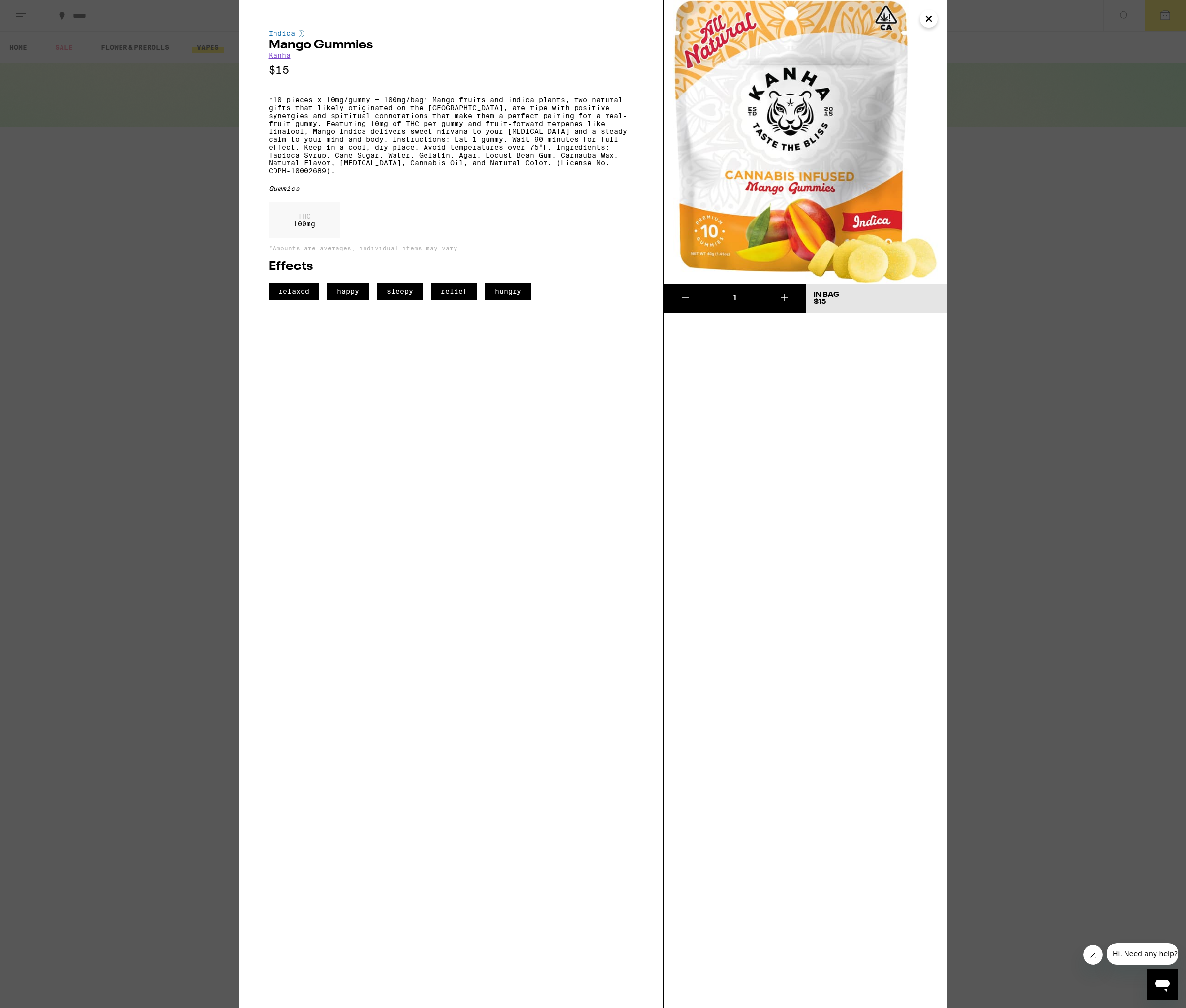
click at [928, 22] on icon "Close" at bounding box center [929, 19] width 12 height 15
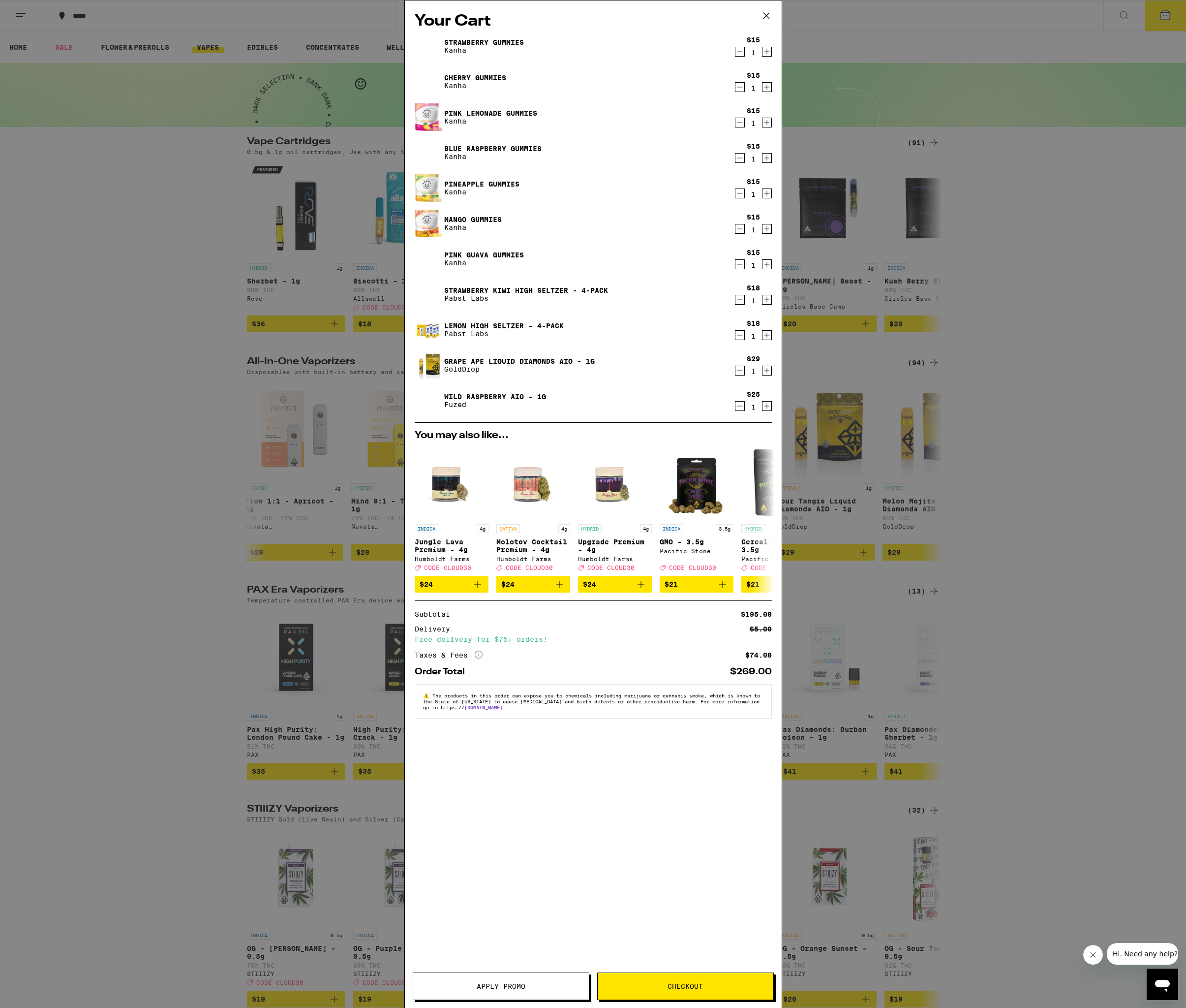
click at [522, 153] on p "Kanha" at bounding box center [493, 157] width 97 height 8
click at [521, 151] on link "Blue Raspberry Gummies" at bounding box center [493, 148] width 97 height 8
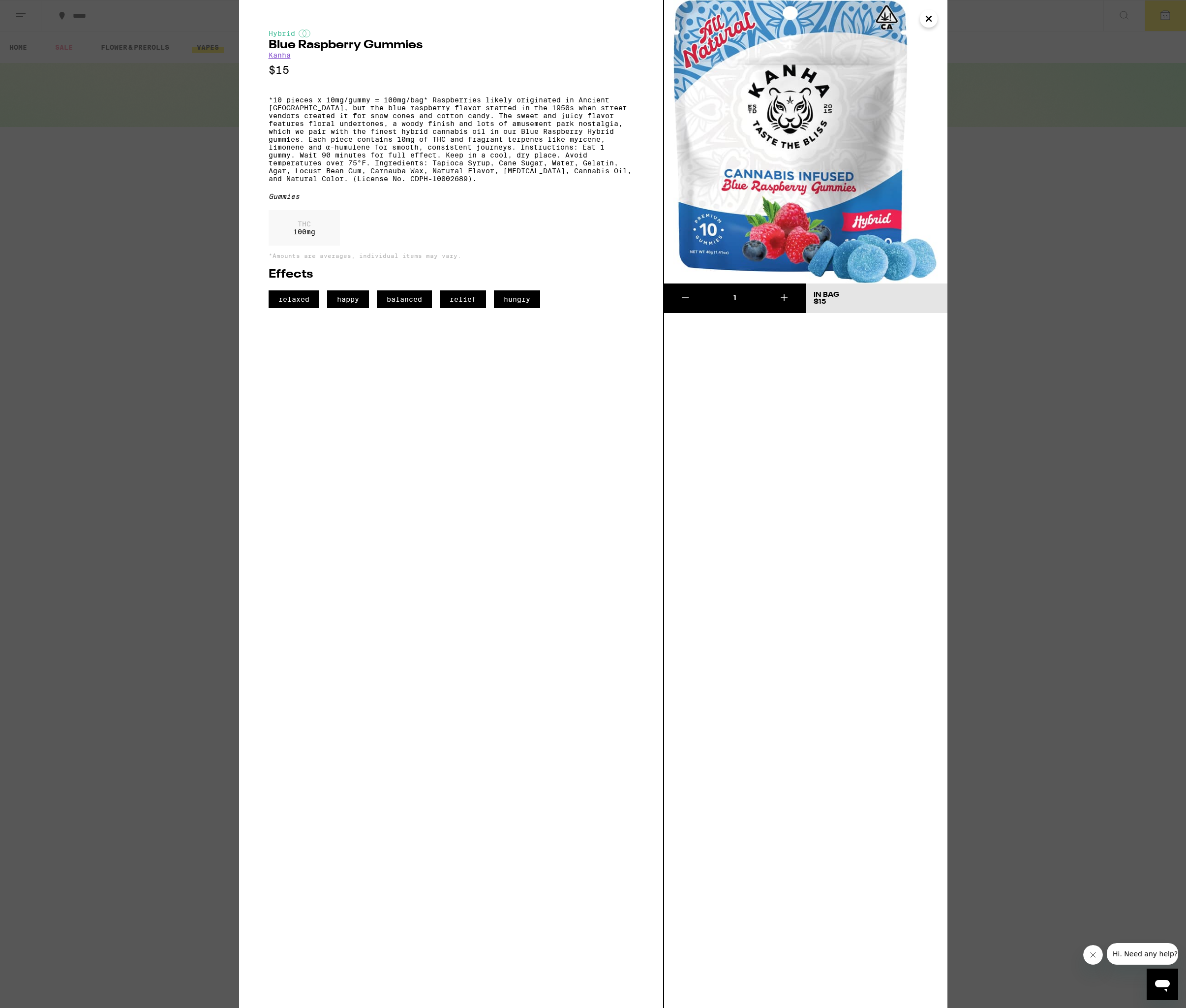
click at [928, 22] on icon "Close" at bounding box center [929, 19] width 12 height 15
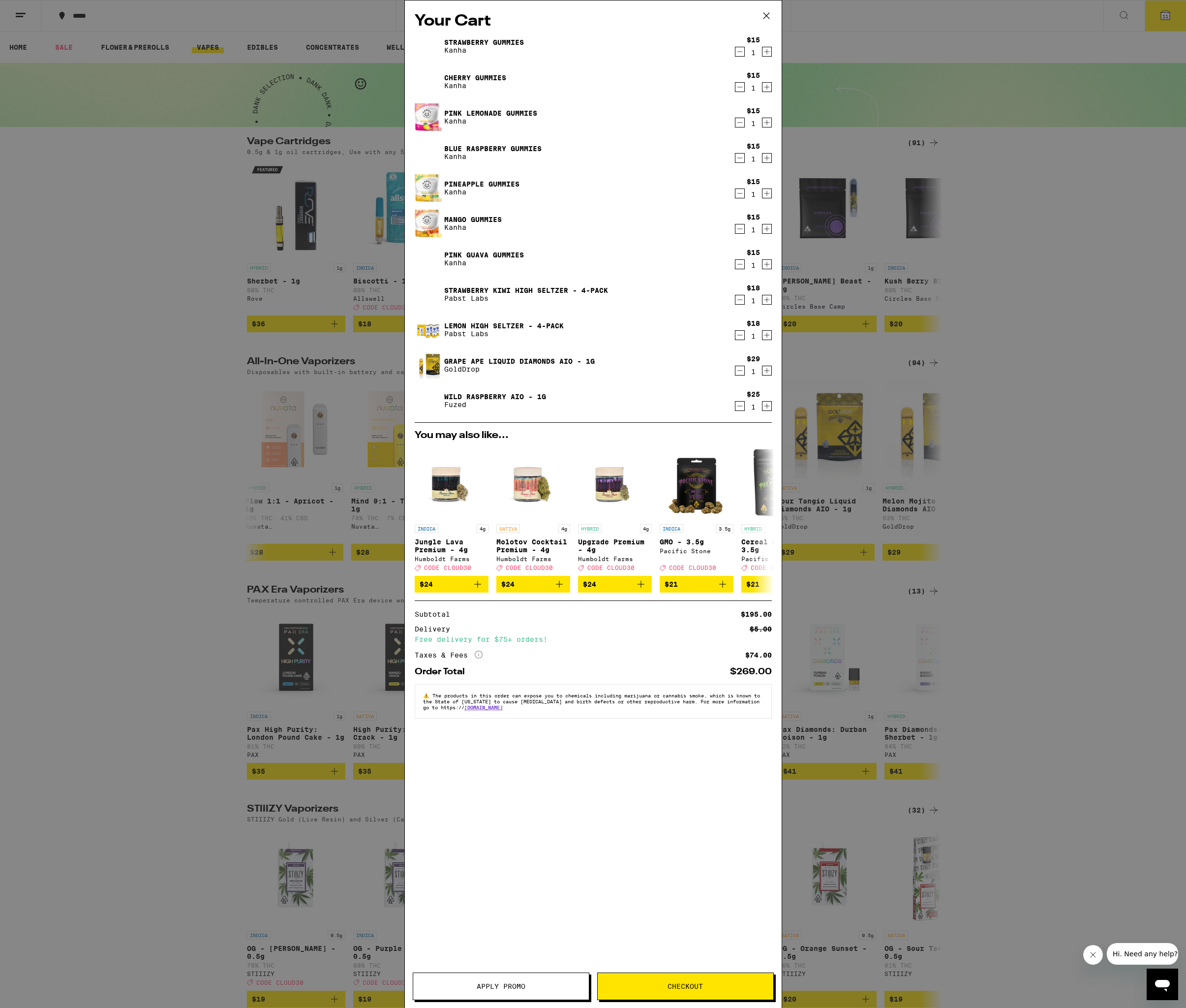
click at [488, 112] on link "Pink Lemonade Gummies" at bounding box center [491, 113] width 93 height 8
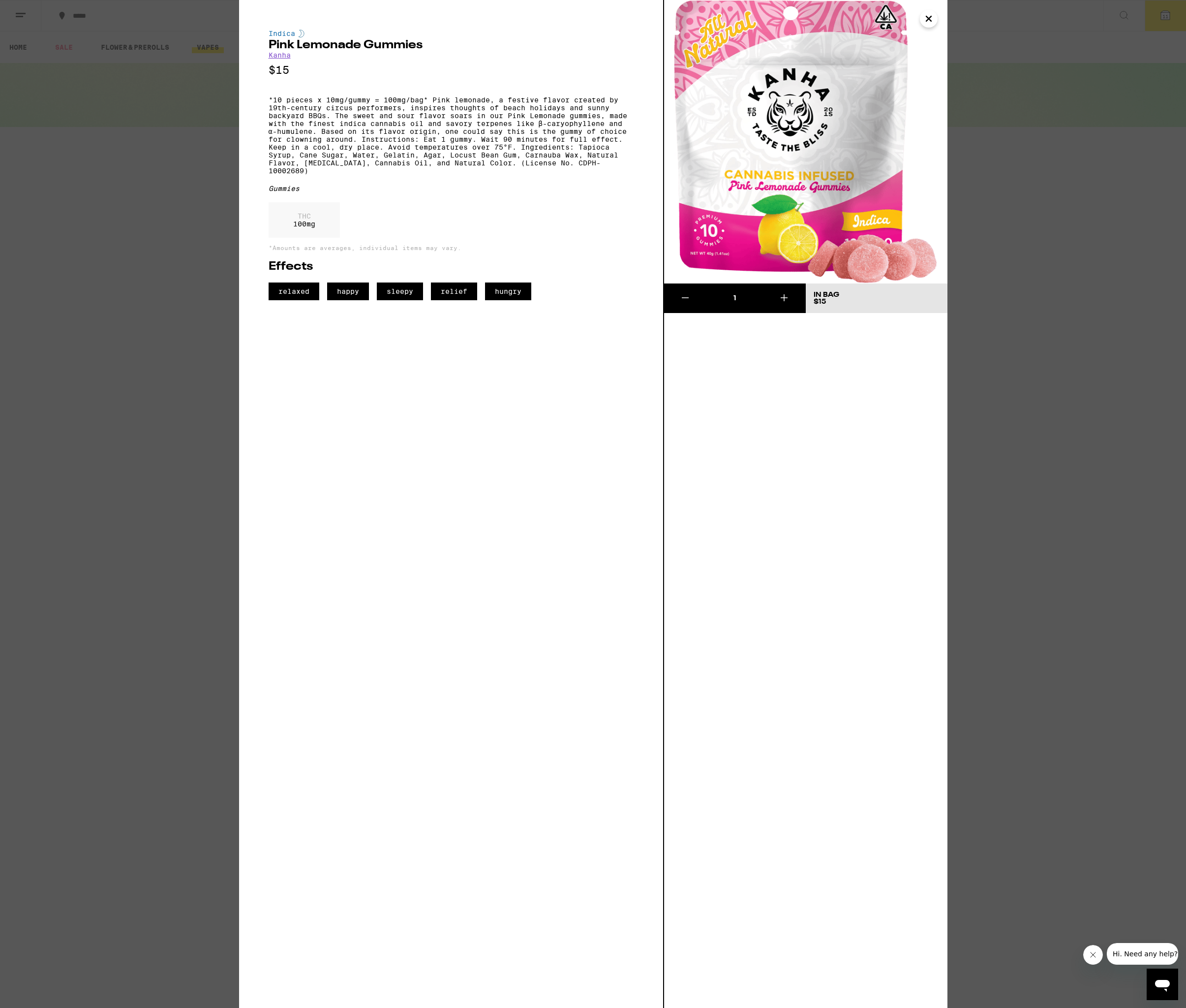
click at [921, 22] on button "Close" at bounding box center [929, 19] width 18 height 18
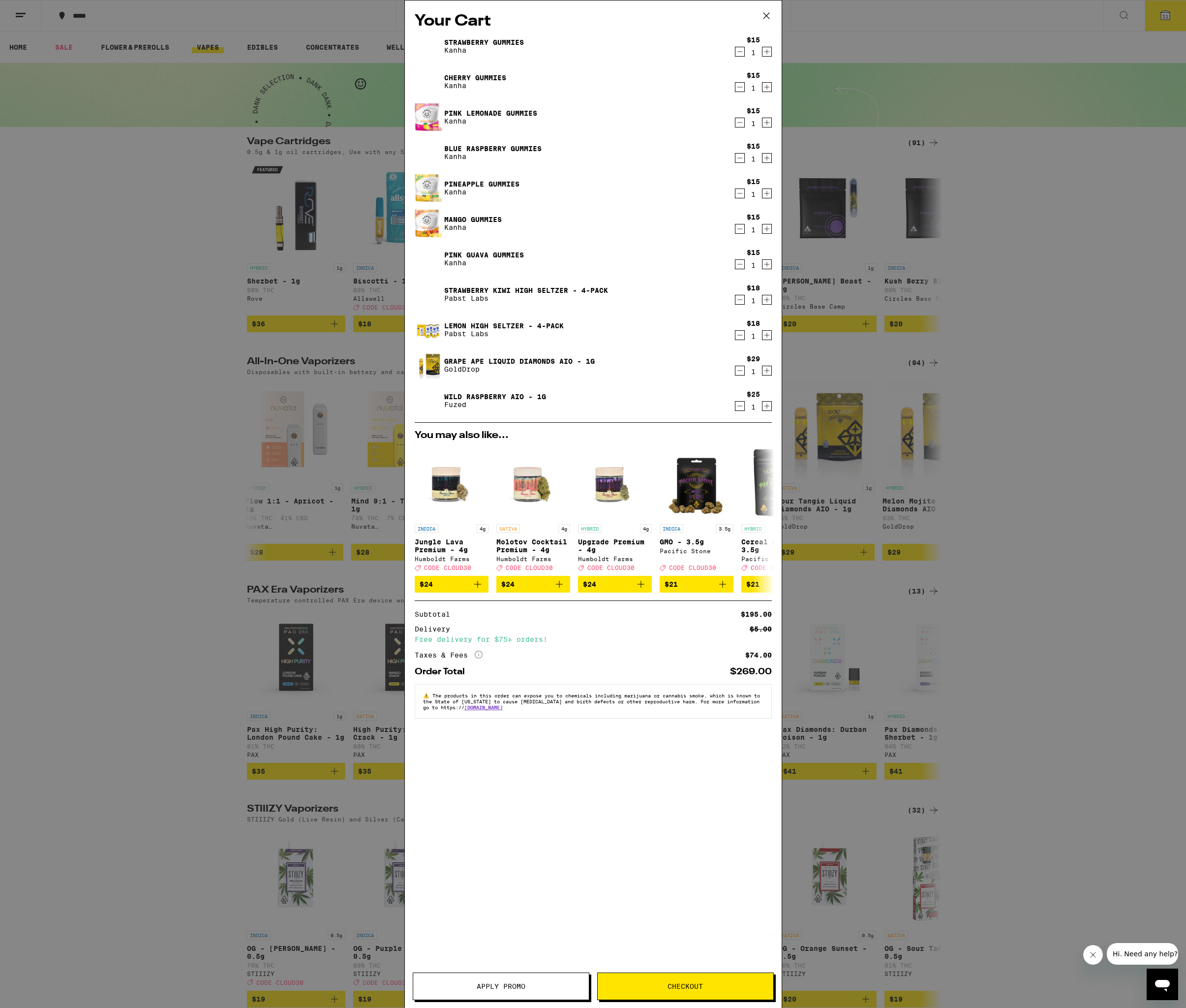
click at [479, 74] on link "Cherry Gummies" at bounding box center [475, 78] width 62 height 8
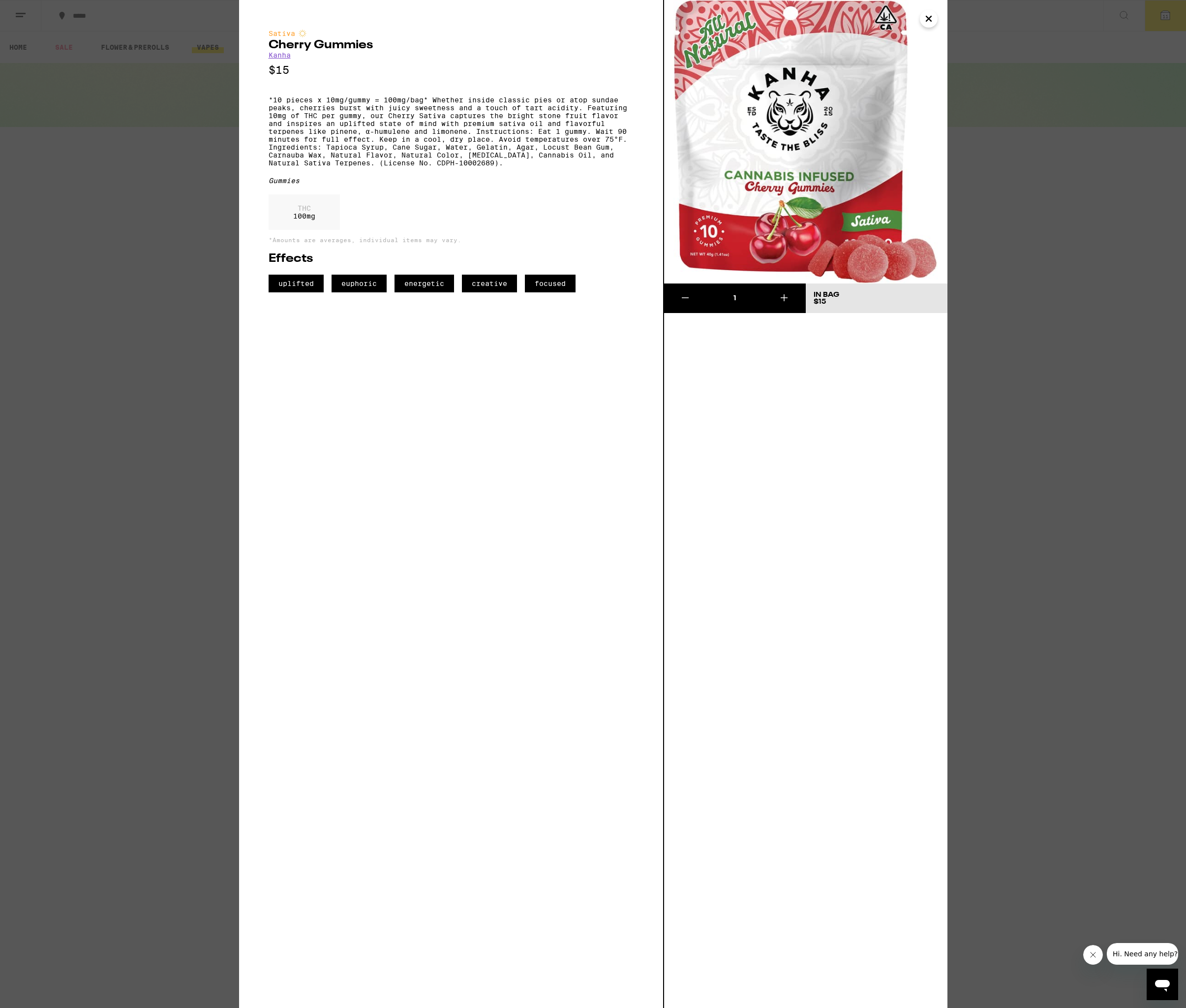
click at [933, 19] on icon "Close" at bounding box center [929, 19] width 12 height 15
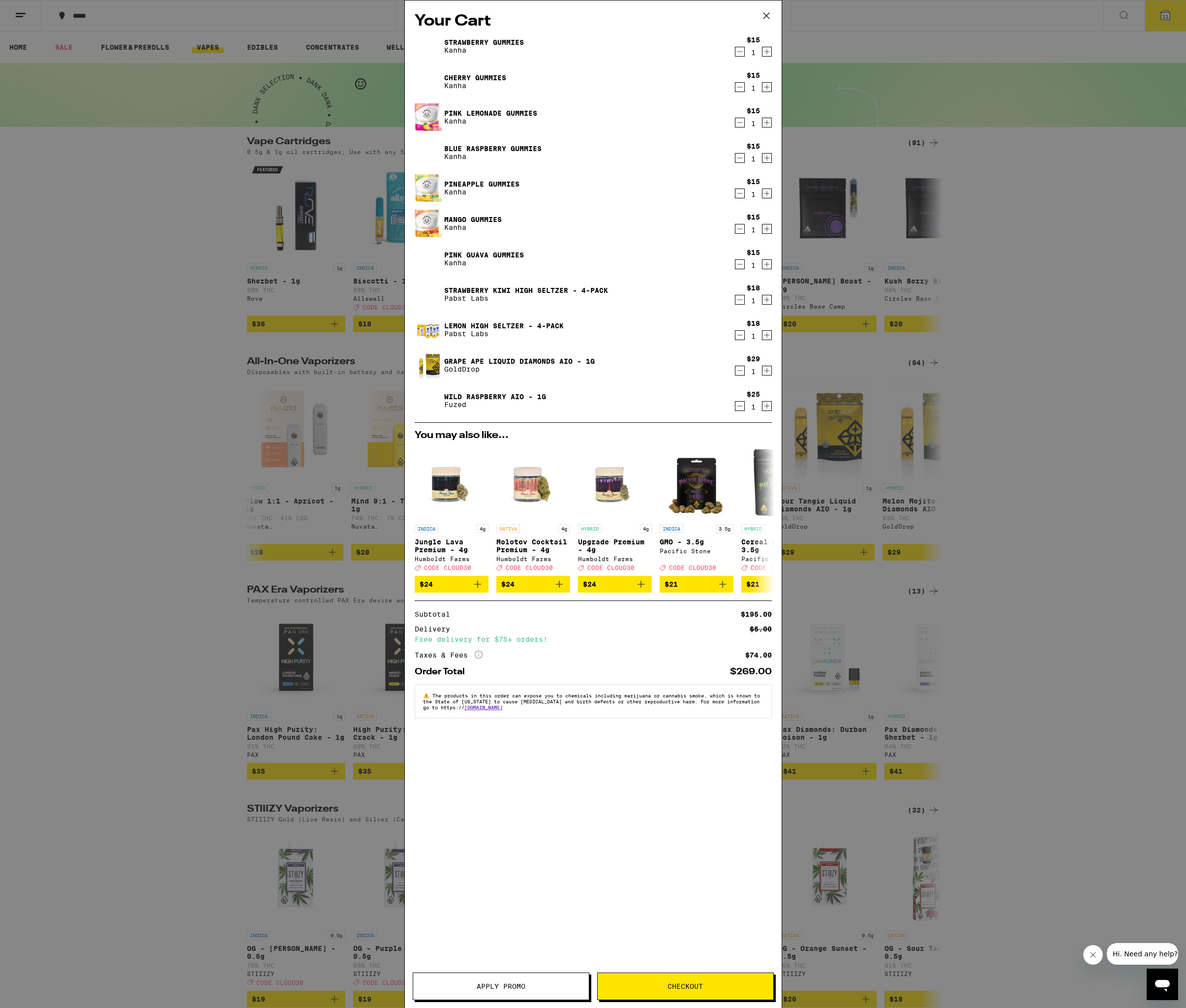
click at [486, 41] on link "Strawberry Gummies" at bounding box center [484, 42] width 79 height 8
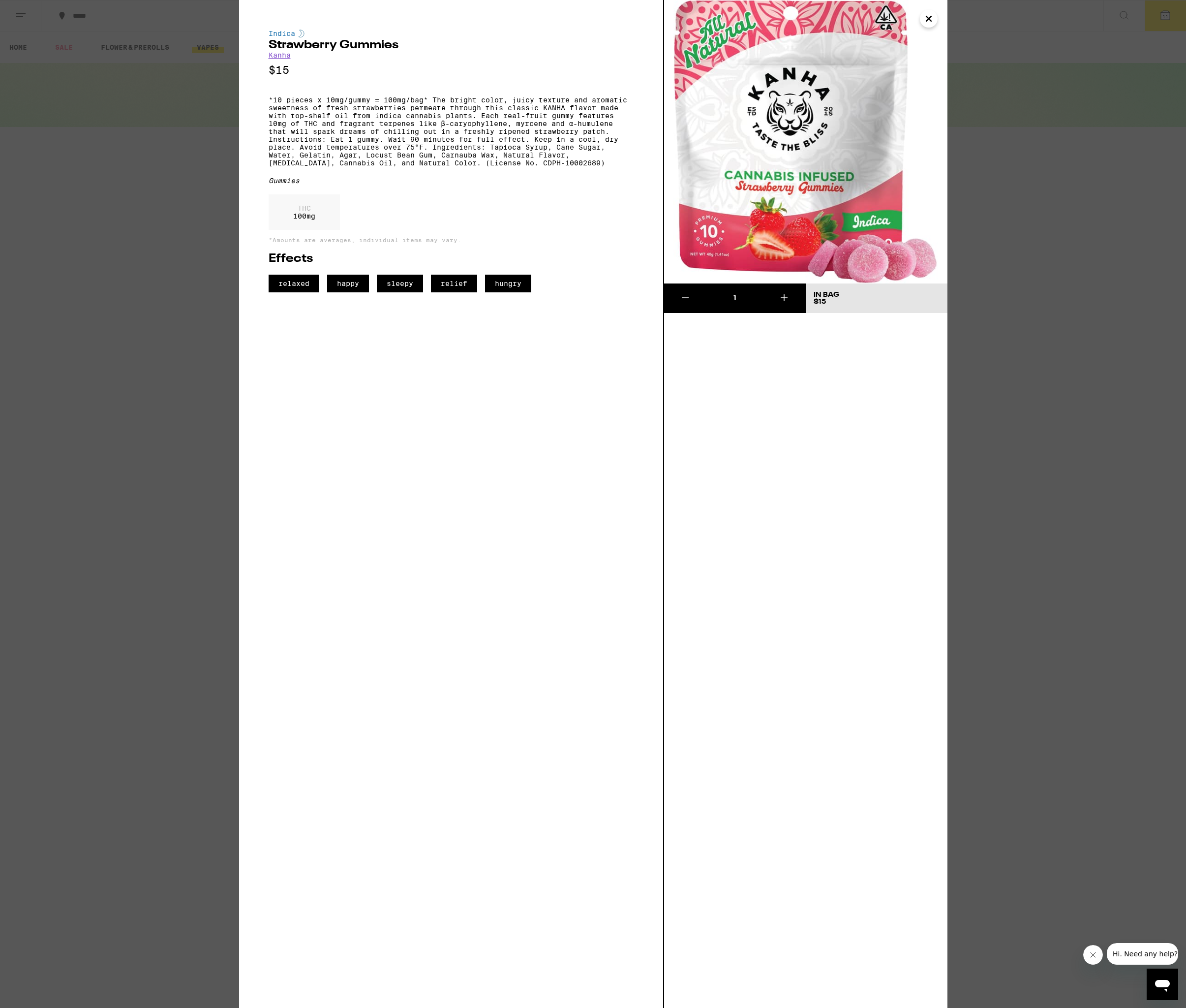
click at [931, 16] on icon "Close" at bounding box center [929, 19] width 5 height 5
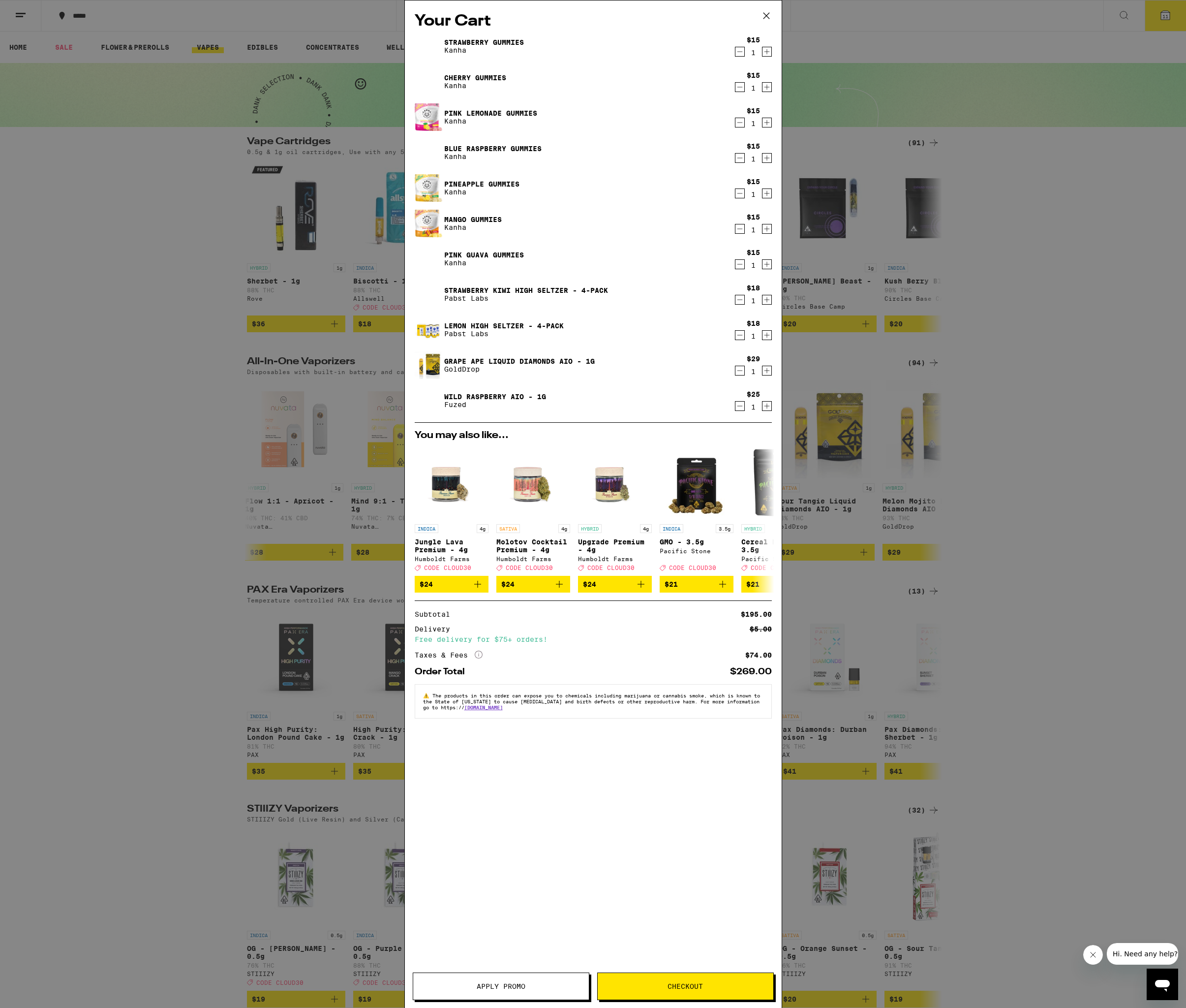
click at [766, 302] on icon "Increment" at bounding box center [767, 300] width 9 height 12
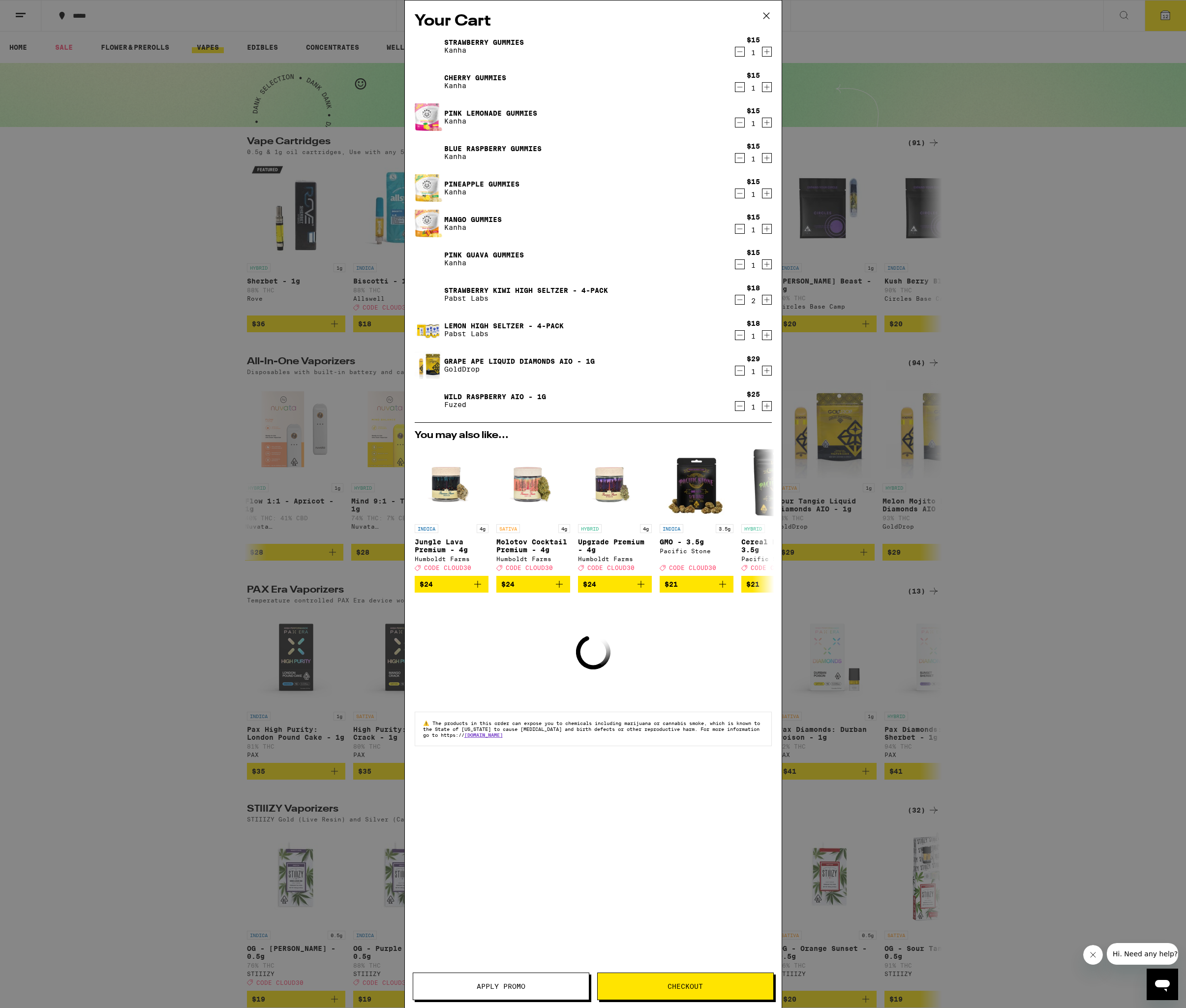
click at [769, 335] on icon "Increment" at bounding box center [767, 335] width 9 height 12
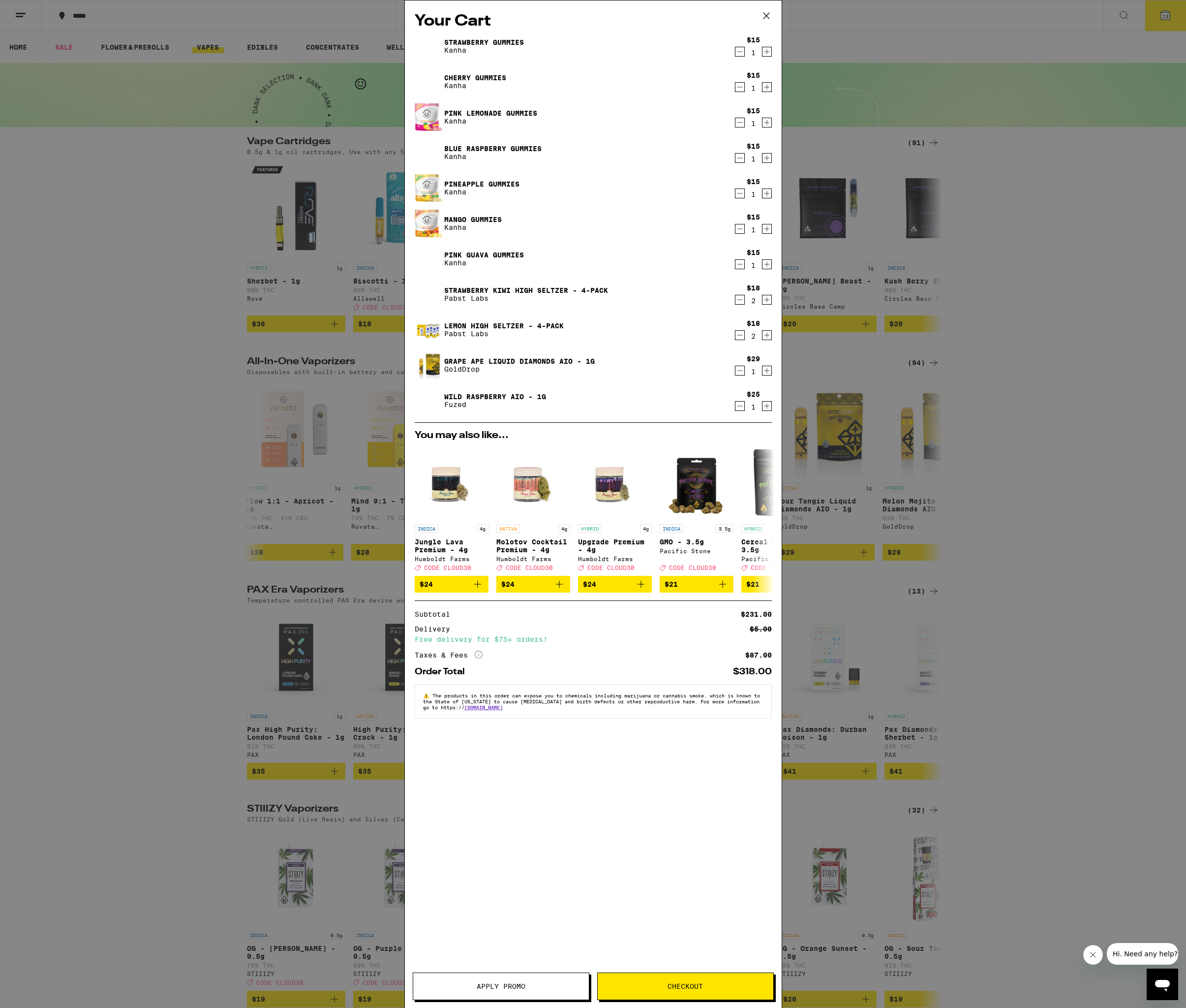
click at [481, 255] on link "Pink Guava Gummies" at bounding box center [484, 255] width 79 height 8
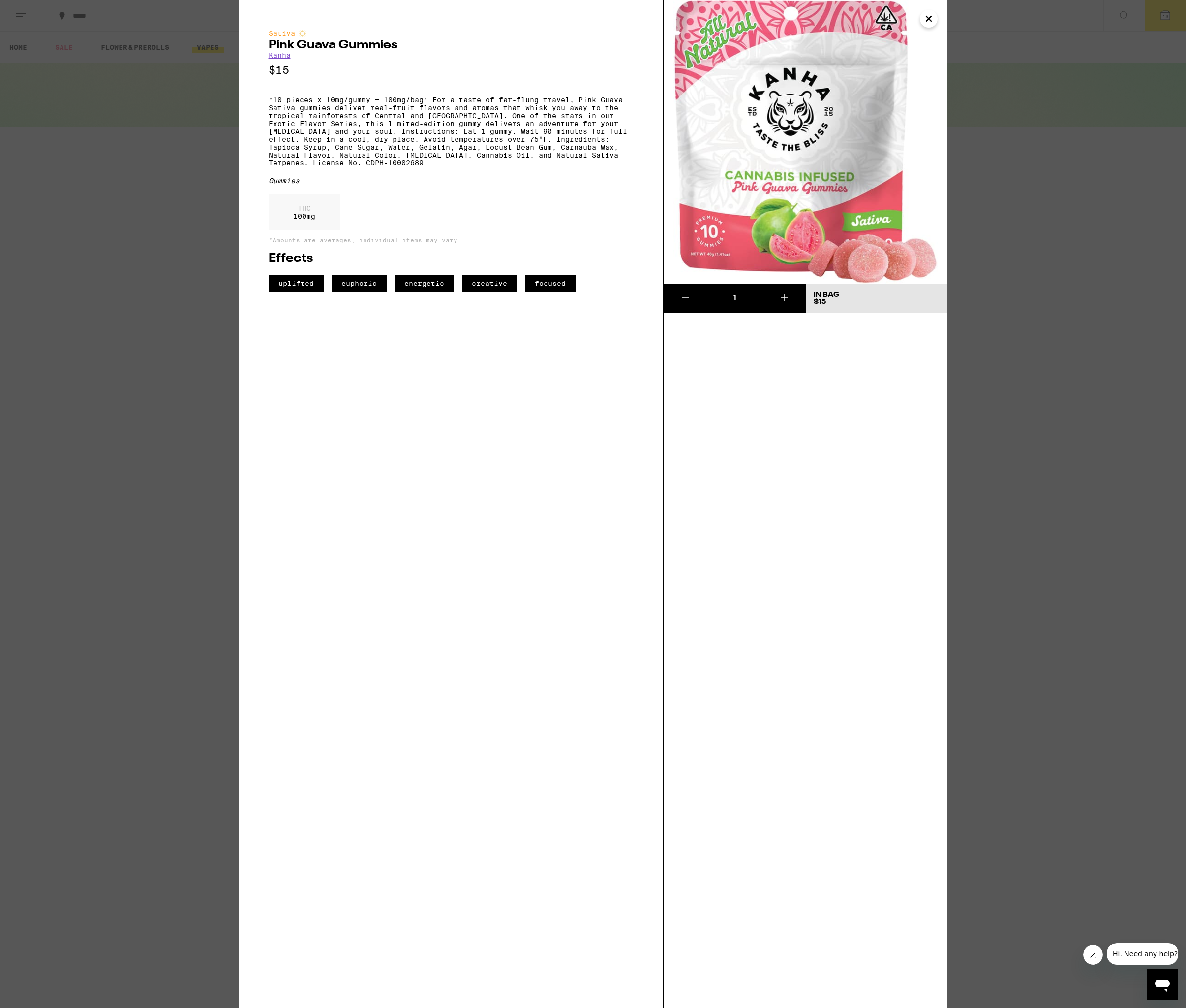
click at [930, 19] on icon "Close" at bounding box center [929, 19] width 5 height 5
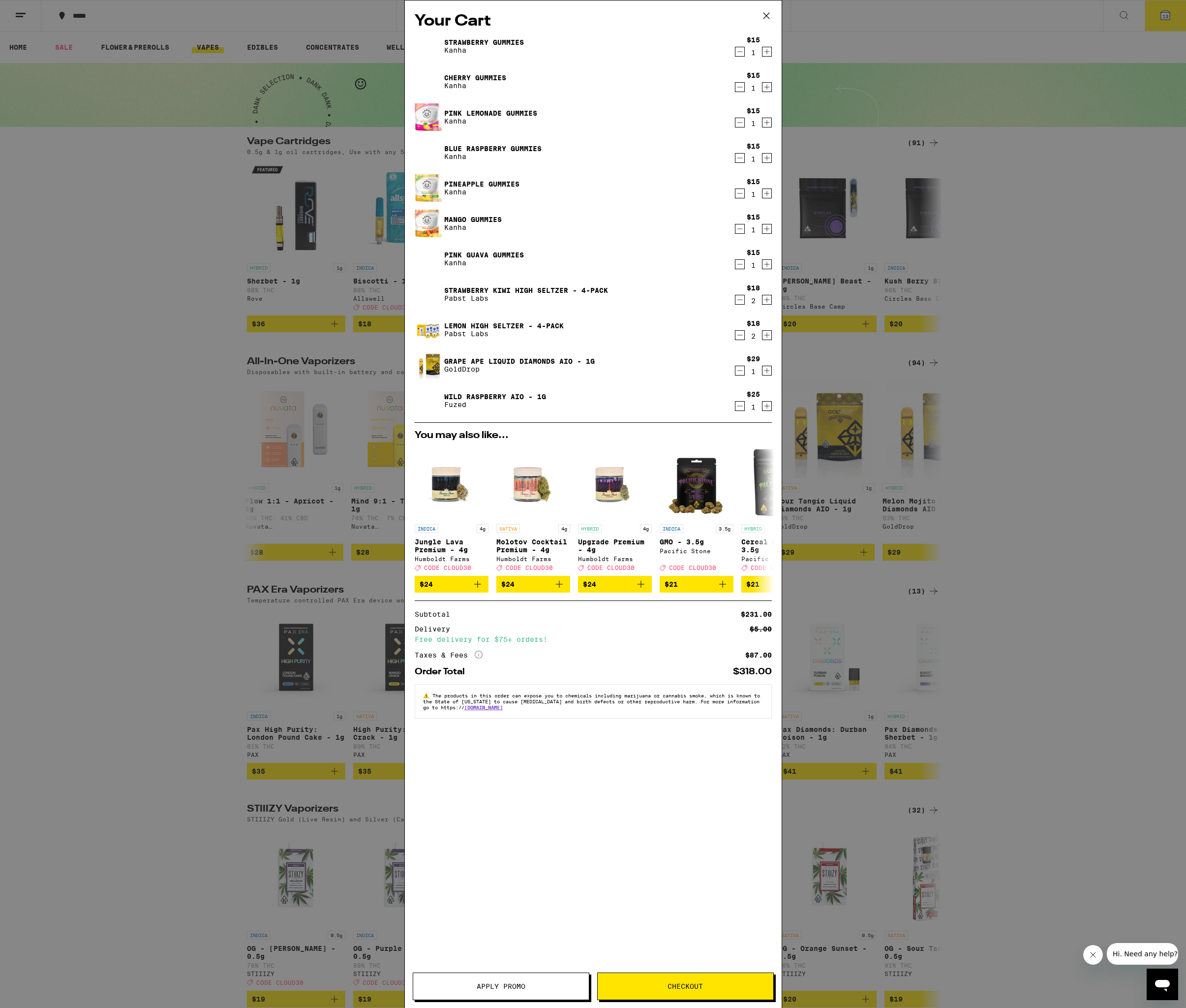
click at [742, 264] on icon "Decrement" at bounding box center [740, 265] width 9 height 12
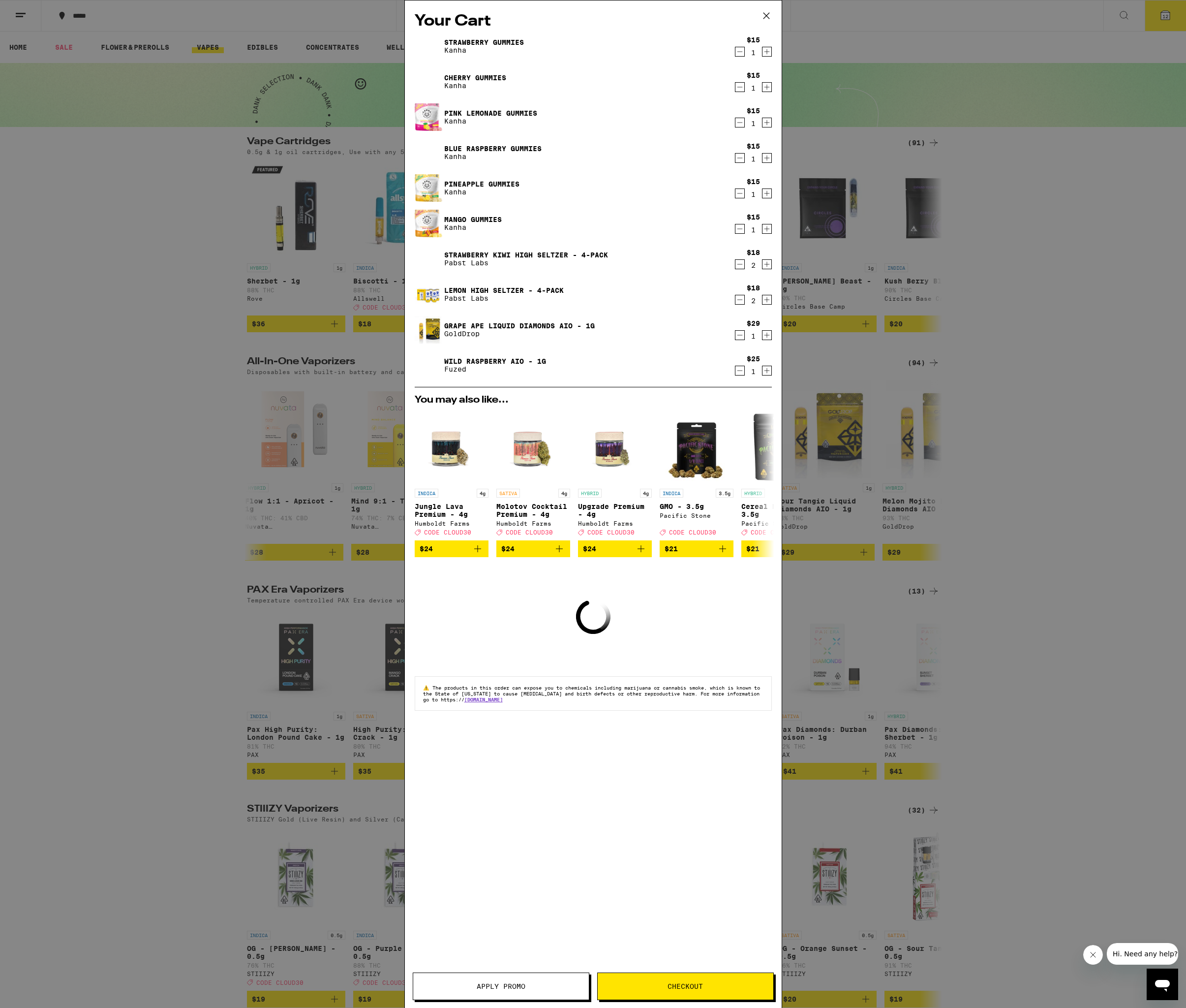
click at [743, 227] on icon "Decrement" at bounding box center [740, 229] width 9 height 12
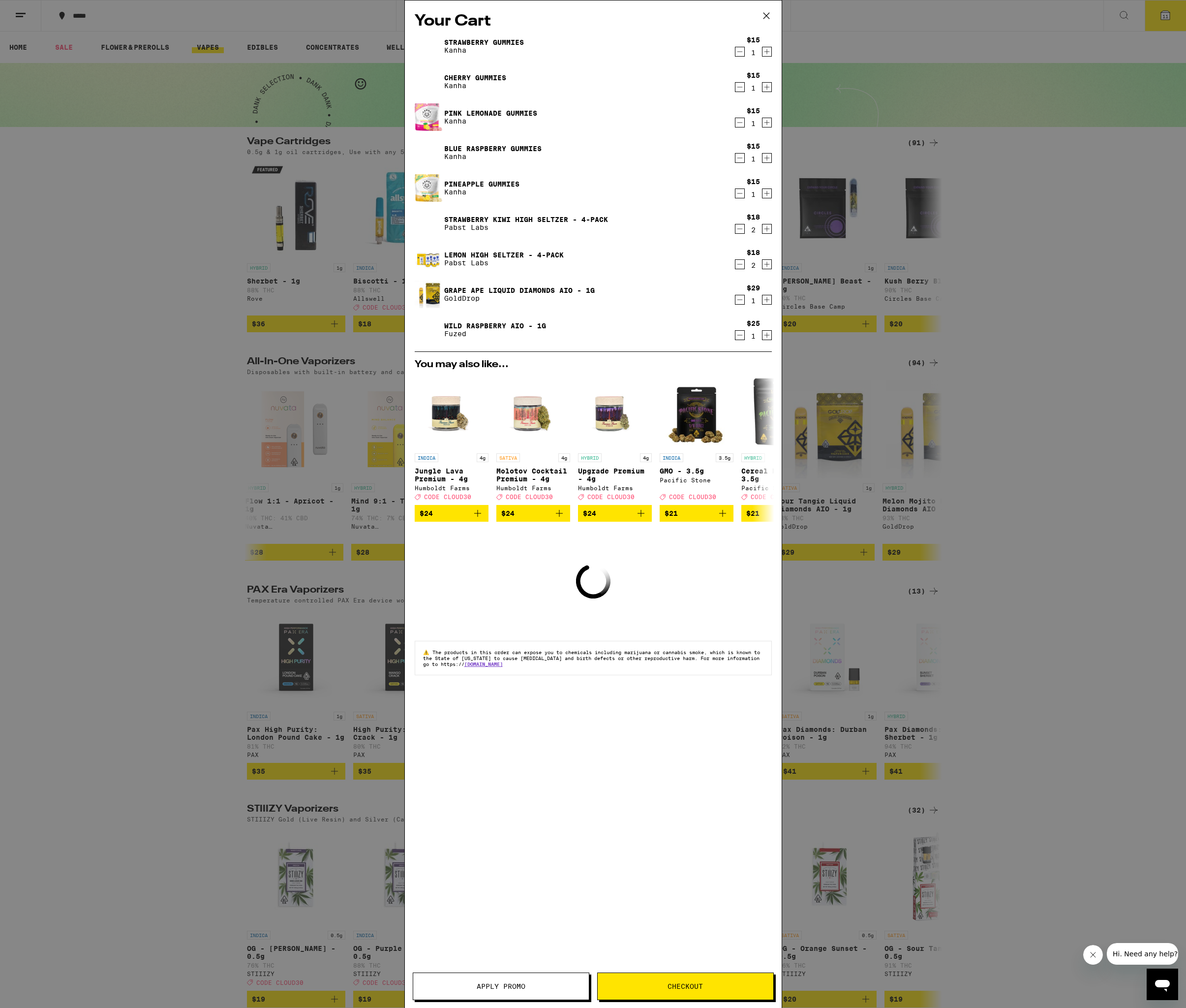
click at [741, 196] on icon "Decrement" at bounding box center [740, 193] width 9 height 12
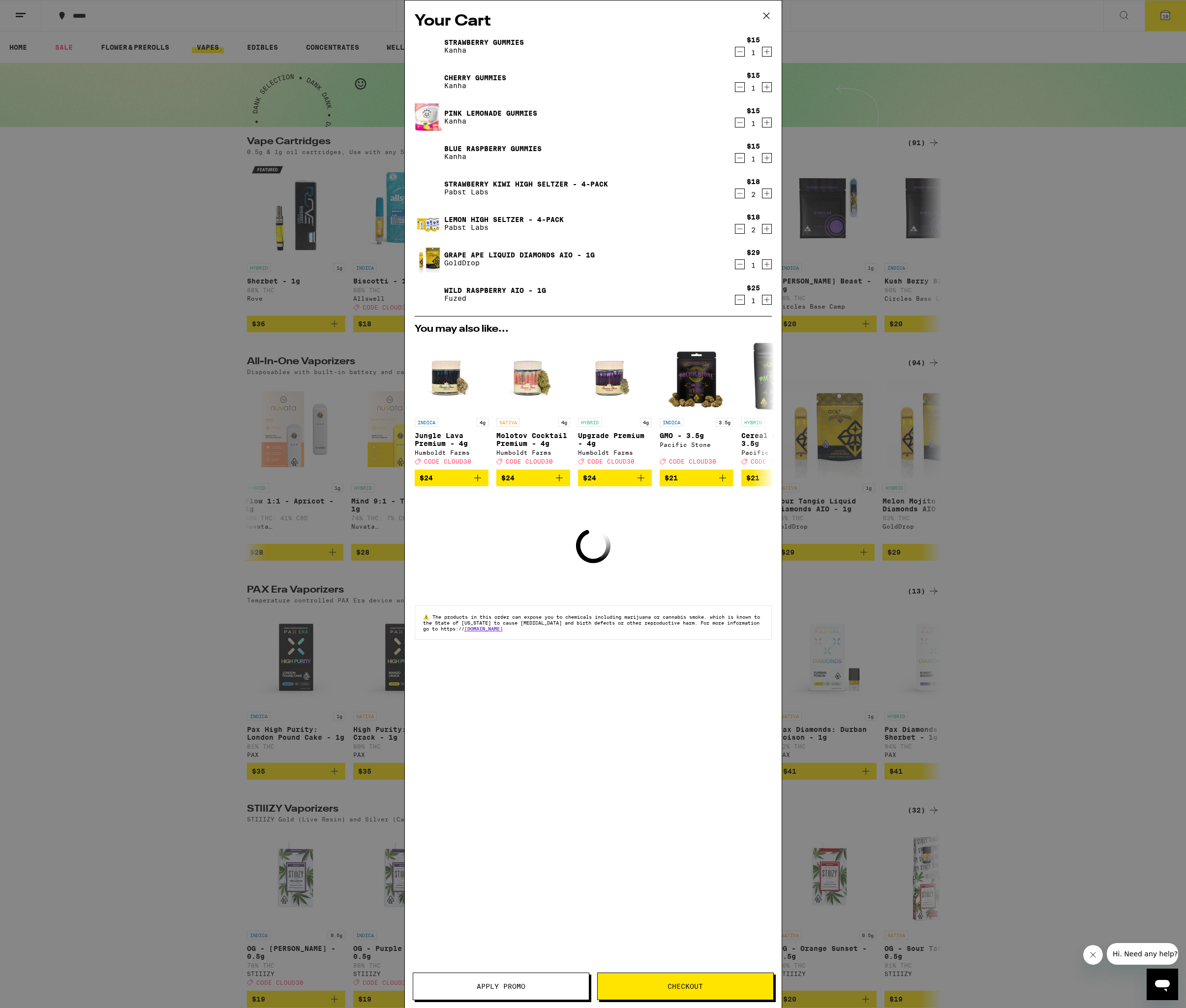
click at [739, 160] on icon "Decrement" at bounding box center [740, 158] width 9 height 12
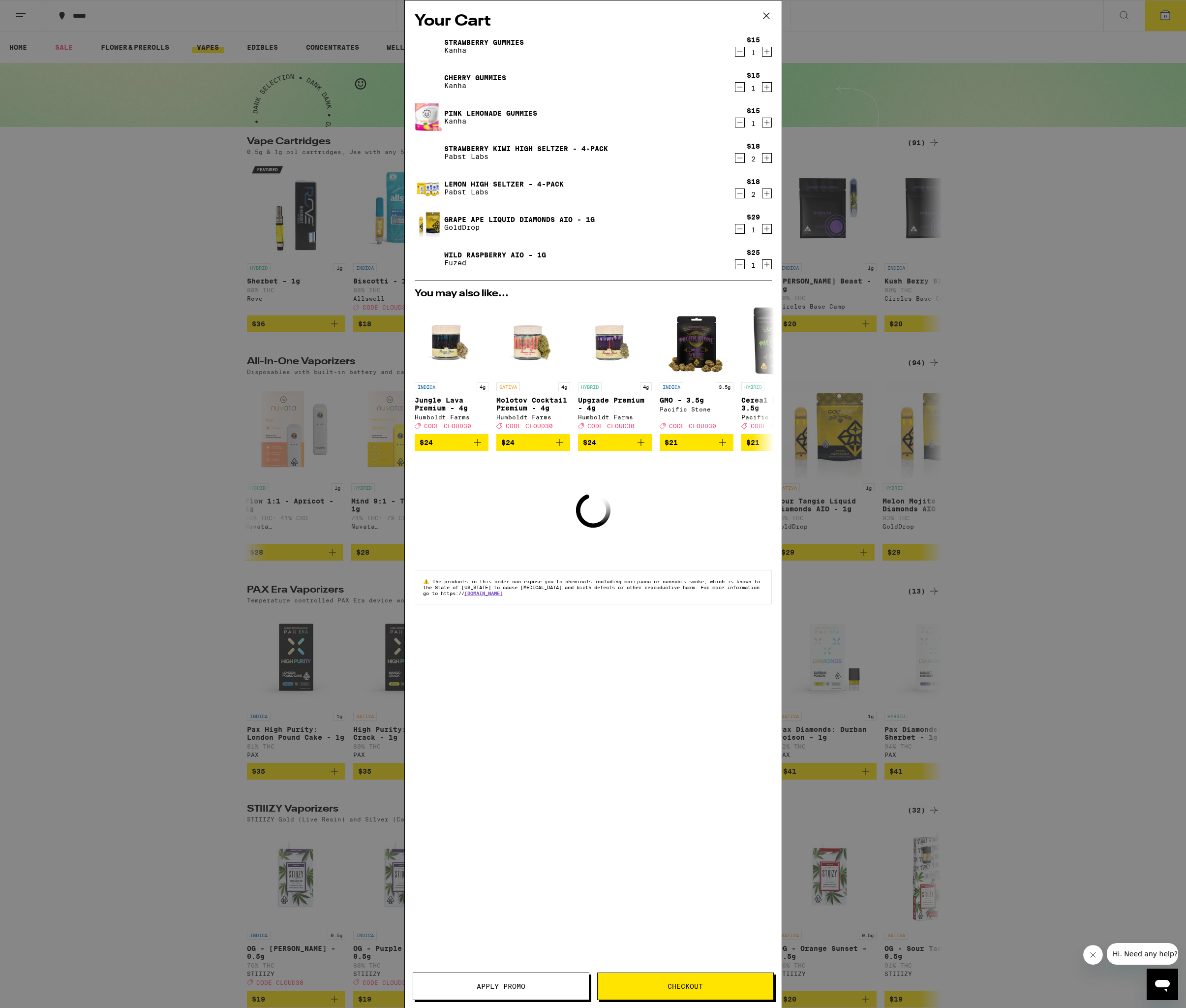
click at [742, 121] on icon "Decrement" at bounding box center [740, 123] width 9 height 12
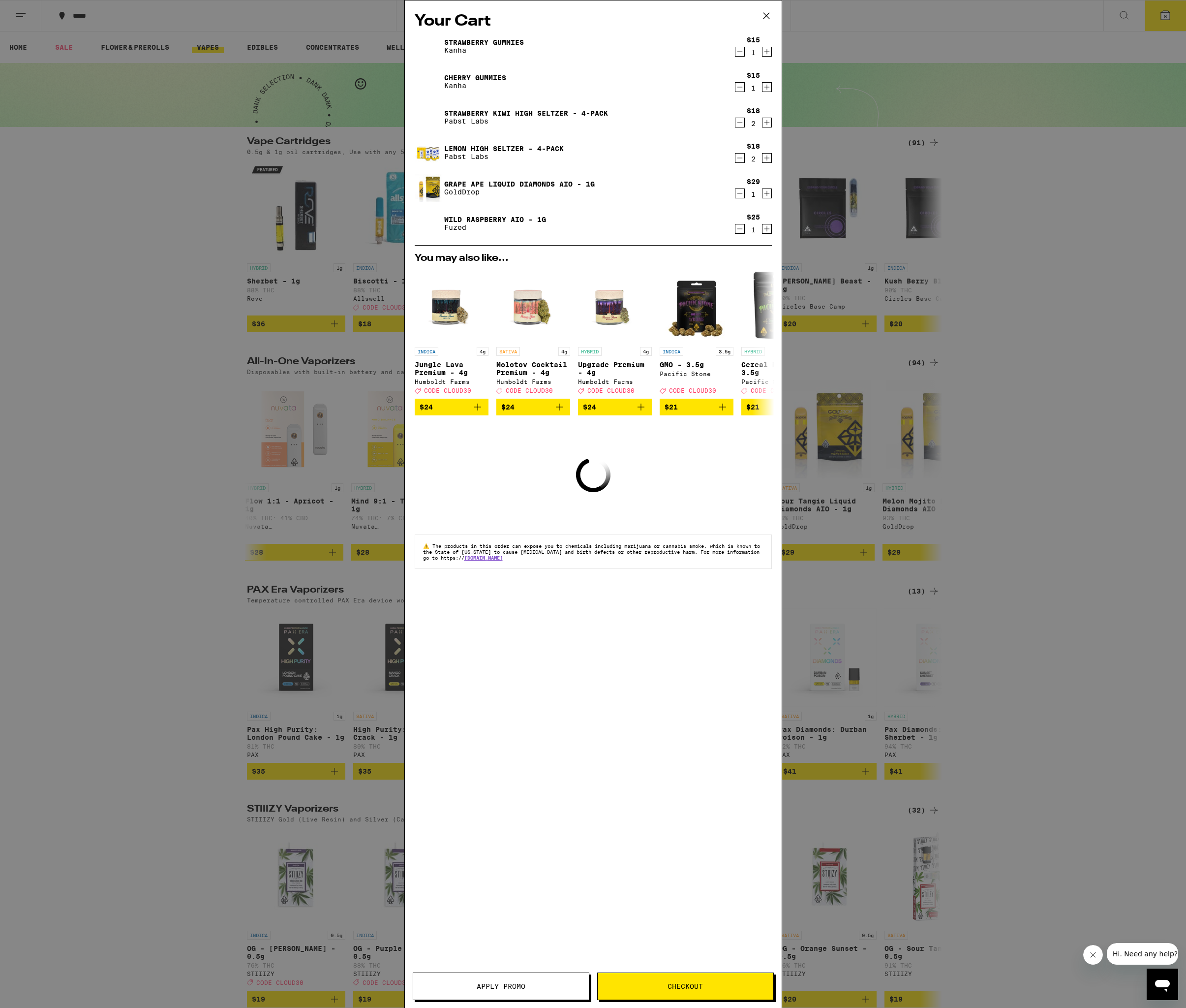
click at [739, 89] on icon "Decrement" at bounding box center [740, 87] width 9 height 12
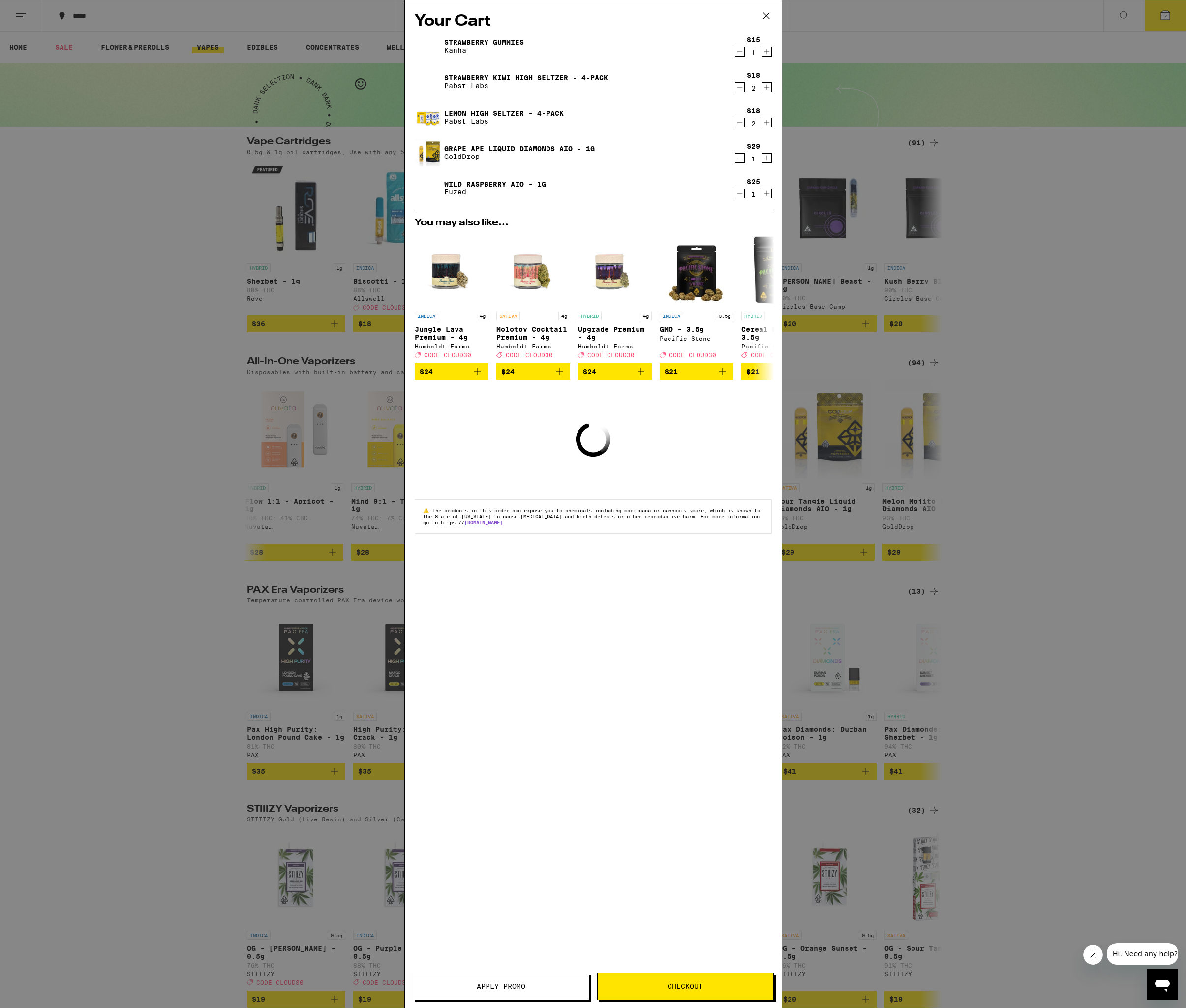
click at [739, 51] on icon "Decrement" at bounding box center [740, 52] width 9 height 12
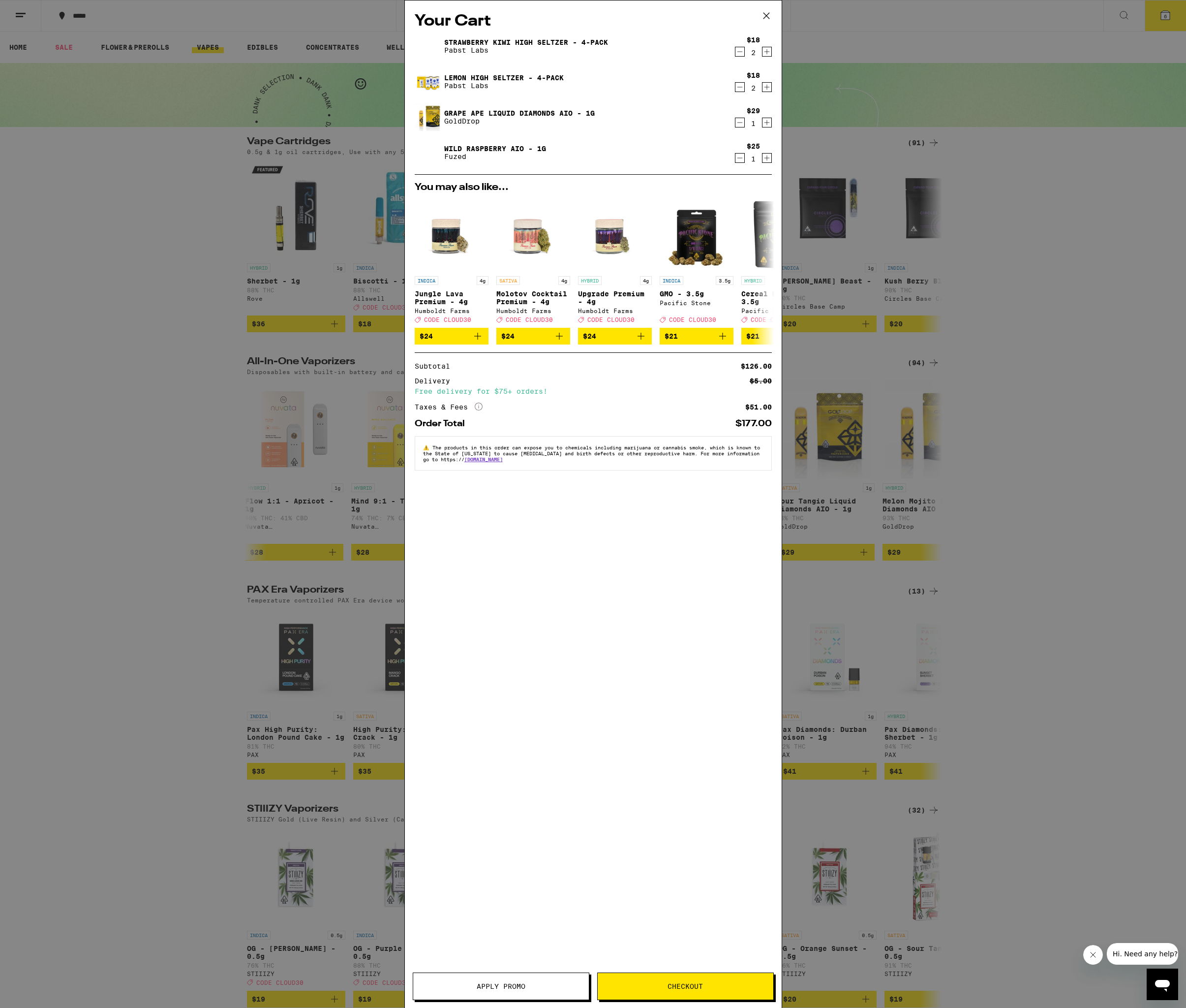
click at [506, 111] on link "Grape Ape Liquid Diamonds AIO - 1g" at bounding box center [519, 113] width 151 height 8
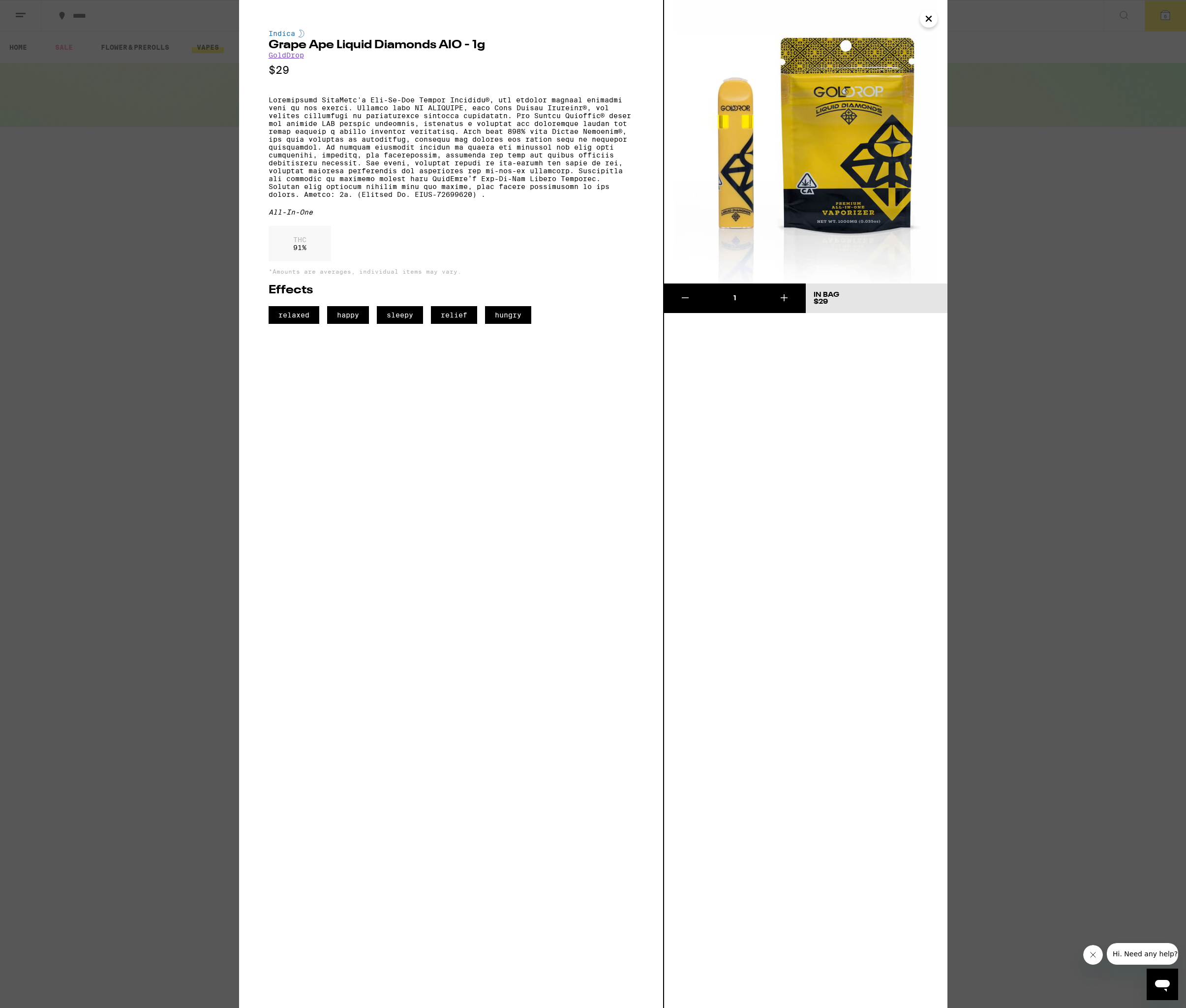
click at [930, 22] on icon "Close" at bounding box center [929, 19] width 12 height 15
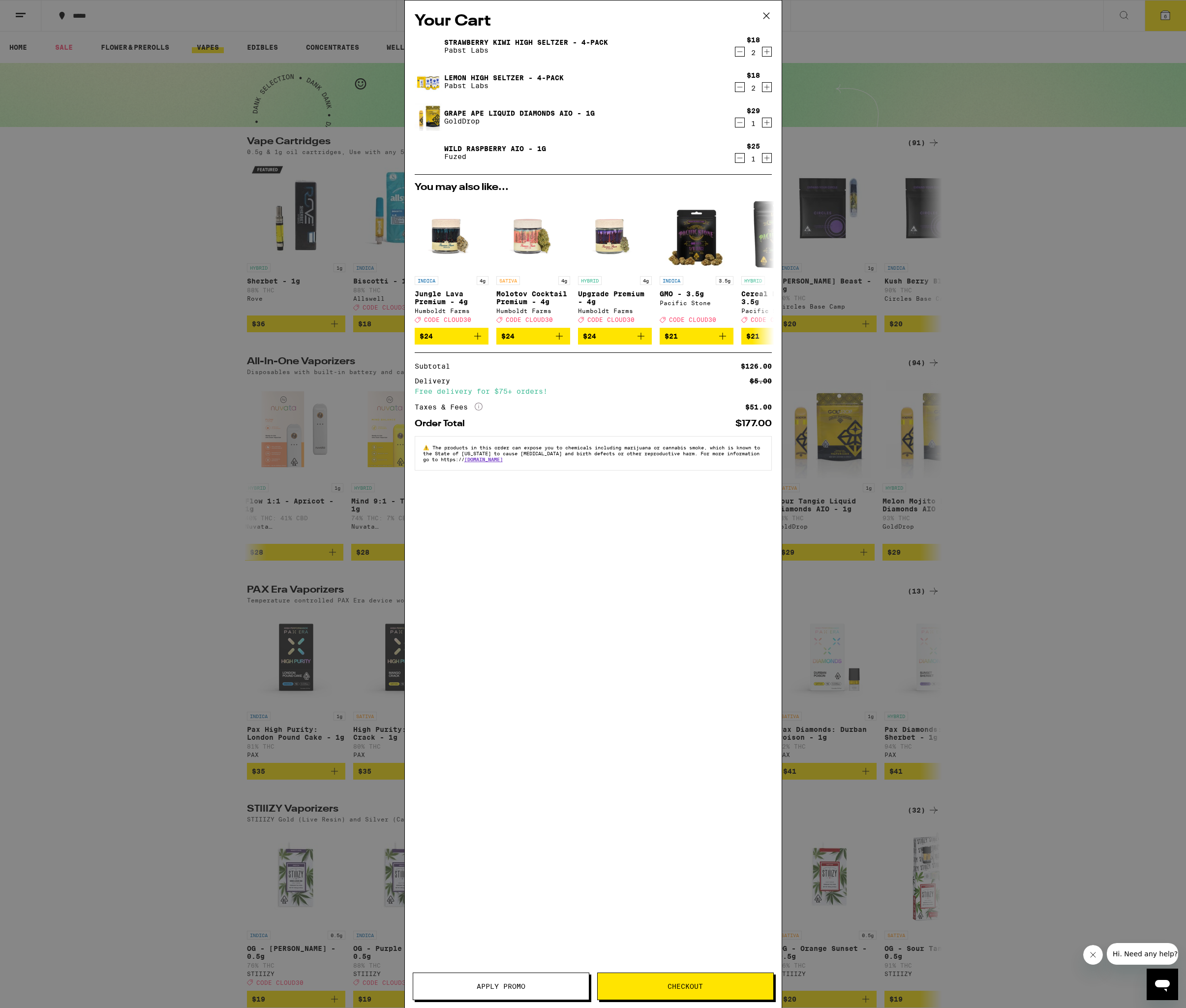
click at [488, 149] on link "Wild Raspberry AIO - 1g" at bounding box center [495, 148] width 102 height 8
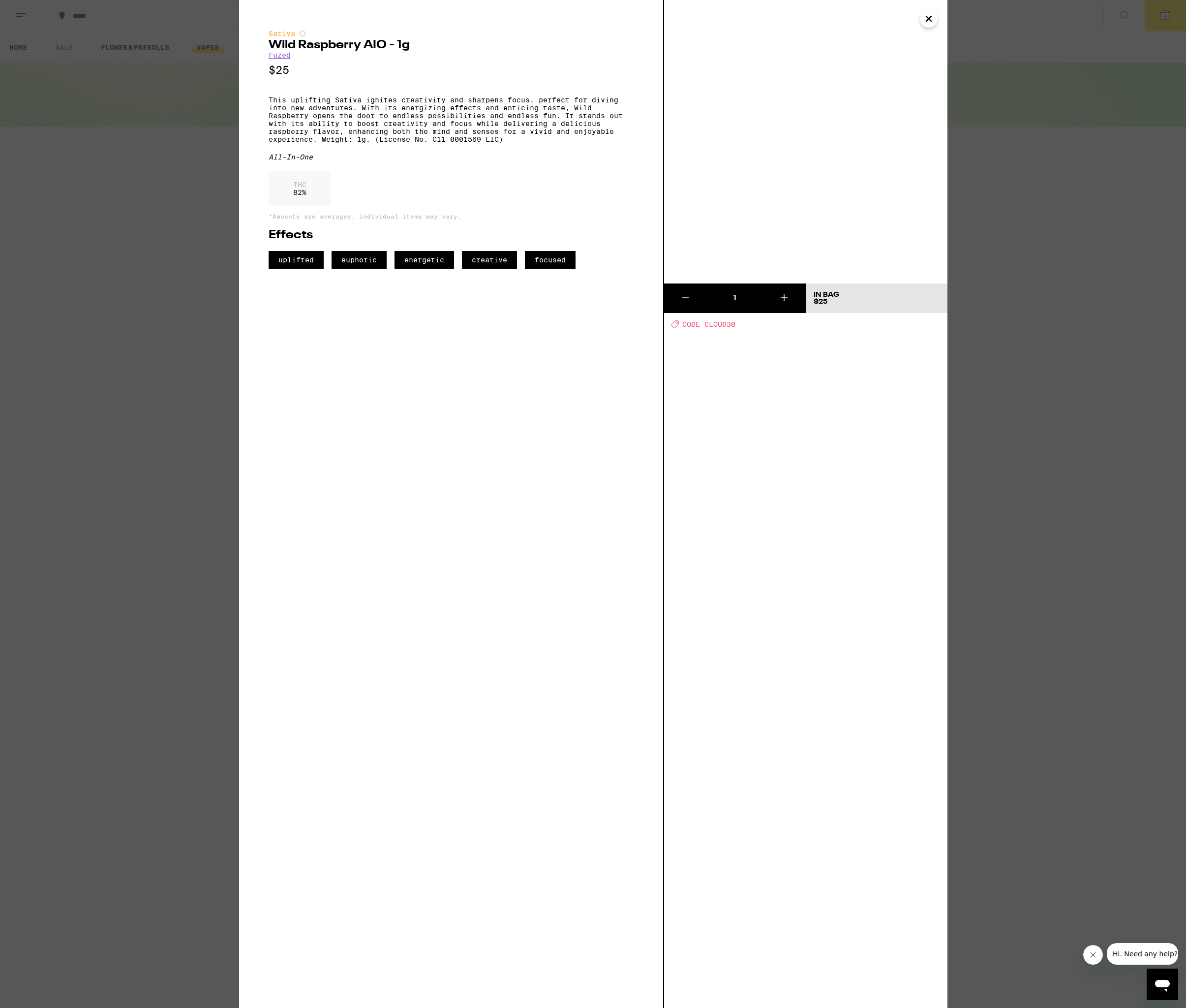
click at [729, 326] on span "CODE CLOUD30" at bounding box center [709, 325] width 53 height 8
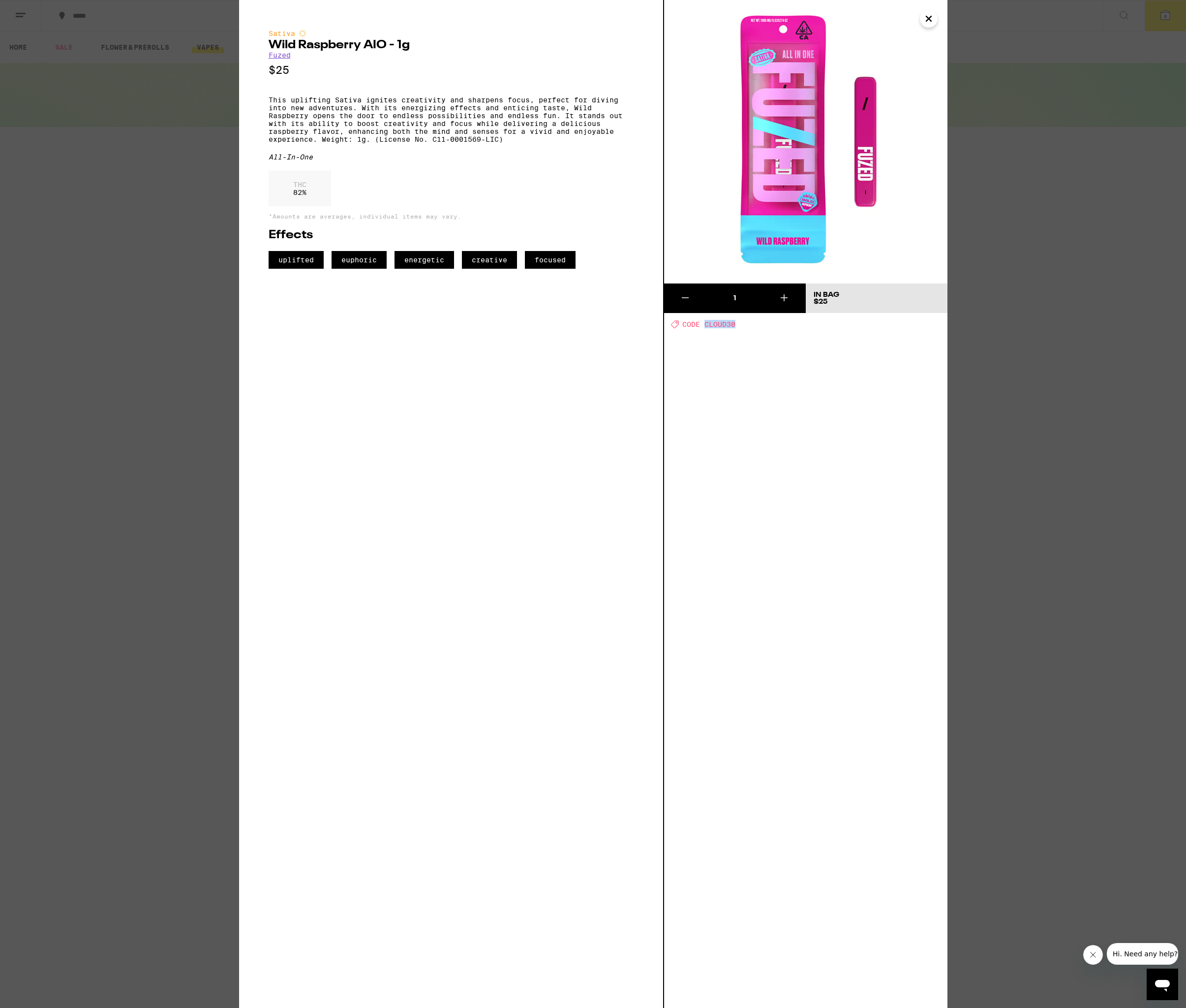
click at [729, 326] on span "CODE CLOUD30" at bounding box center [709, 325] width 53 height 8
copy span "CLOUD30"
click at [926, 25] on icon "Close" at bounding box center [929, 19] width 12 height 15
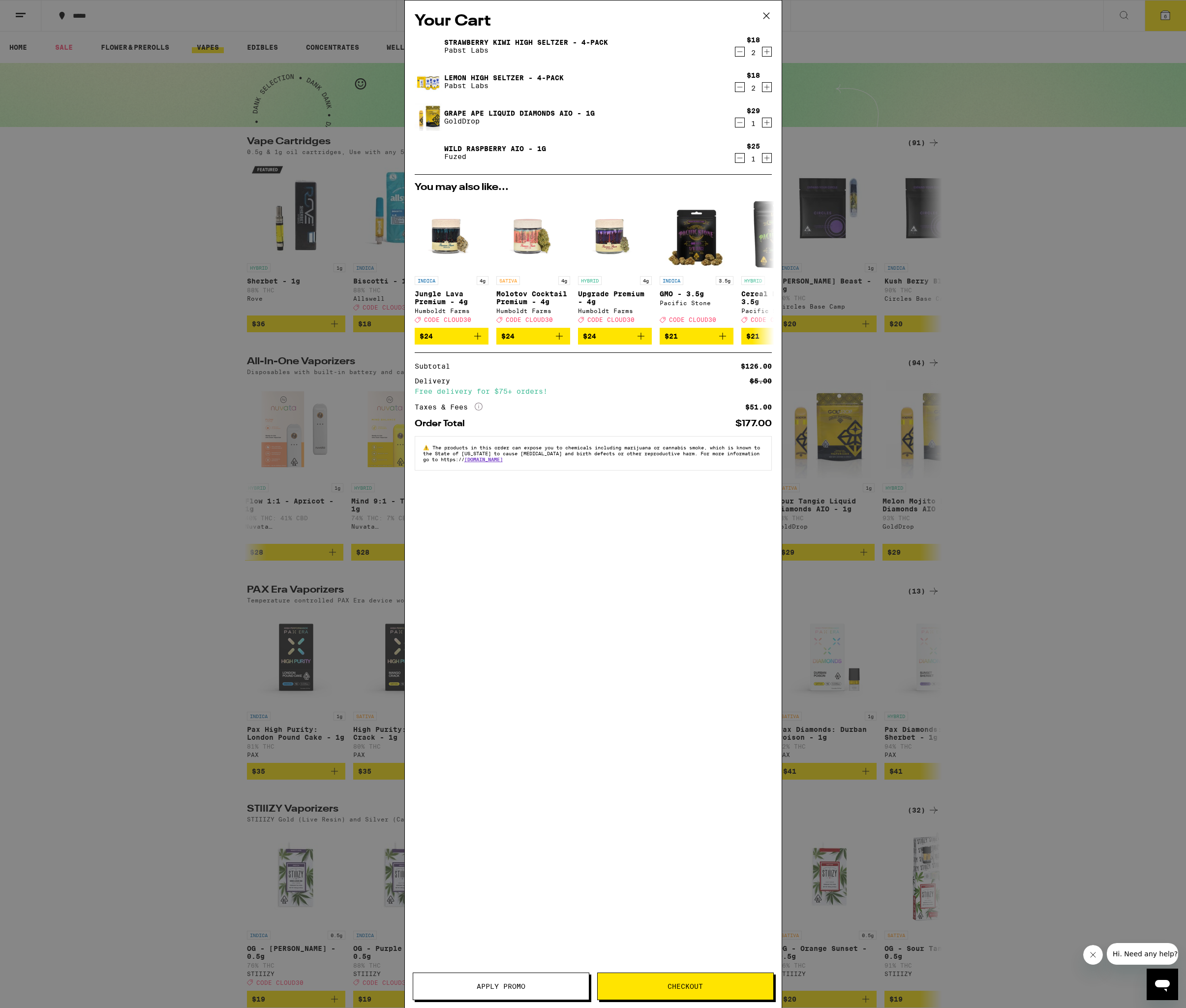
click at [527, 994] on button "Apply Promo" at bounding box center [501, 986] width 177 height 28
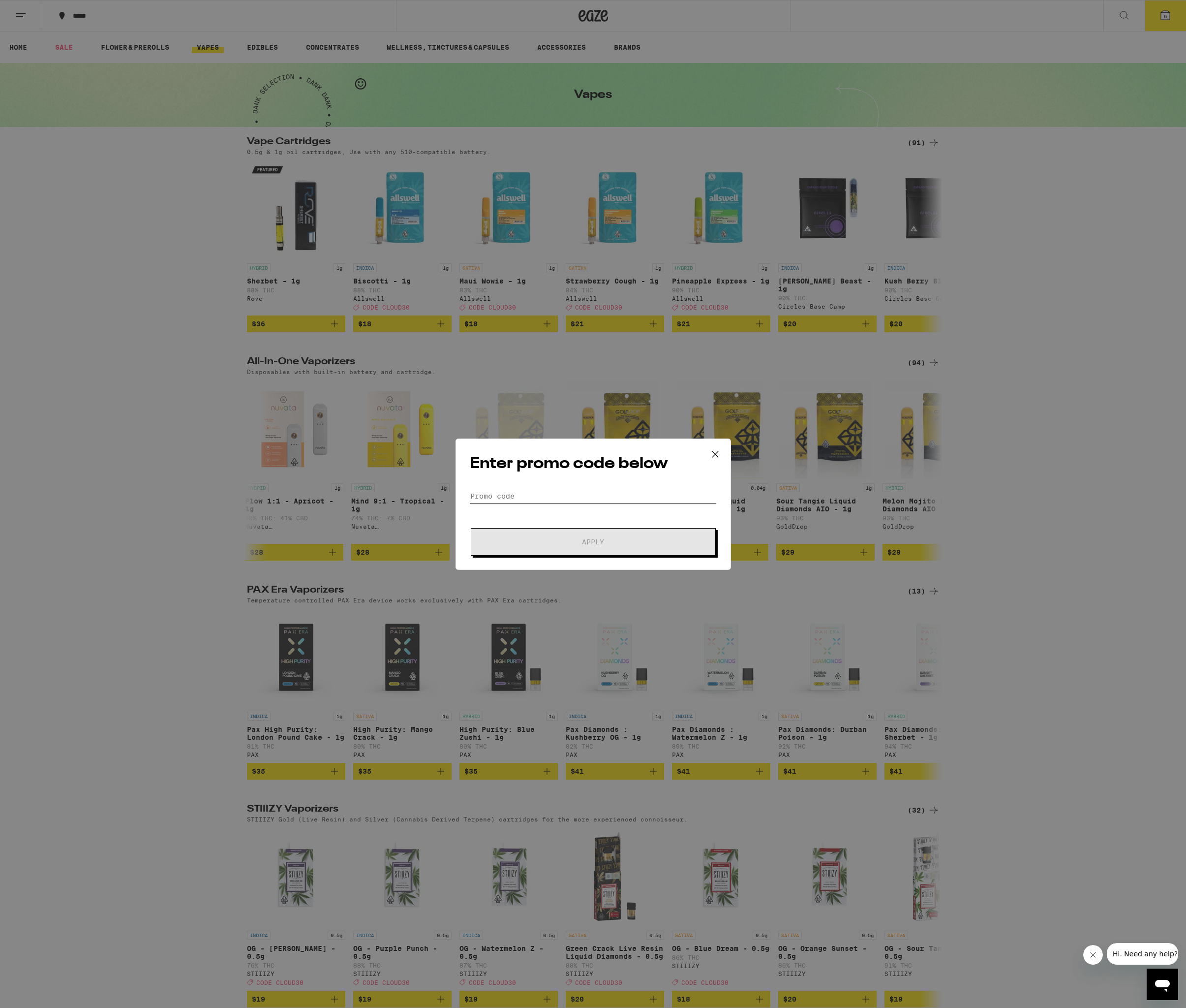
click at [570, 499] on input "Promo Code" at bounding box center [593, 496] width 247 height 15
paste input "CLOUD30"
type input "CLOUD30"
click at [582, 534] on button "Apply" at bounding box center [593, 542] width 245 height 28
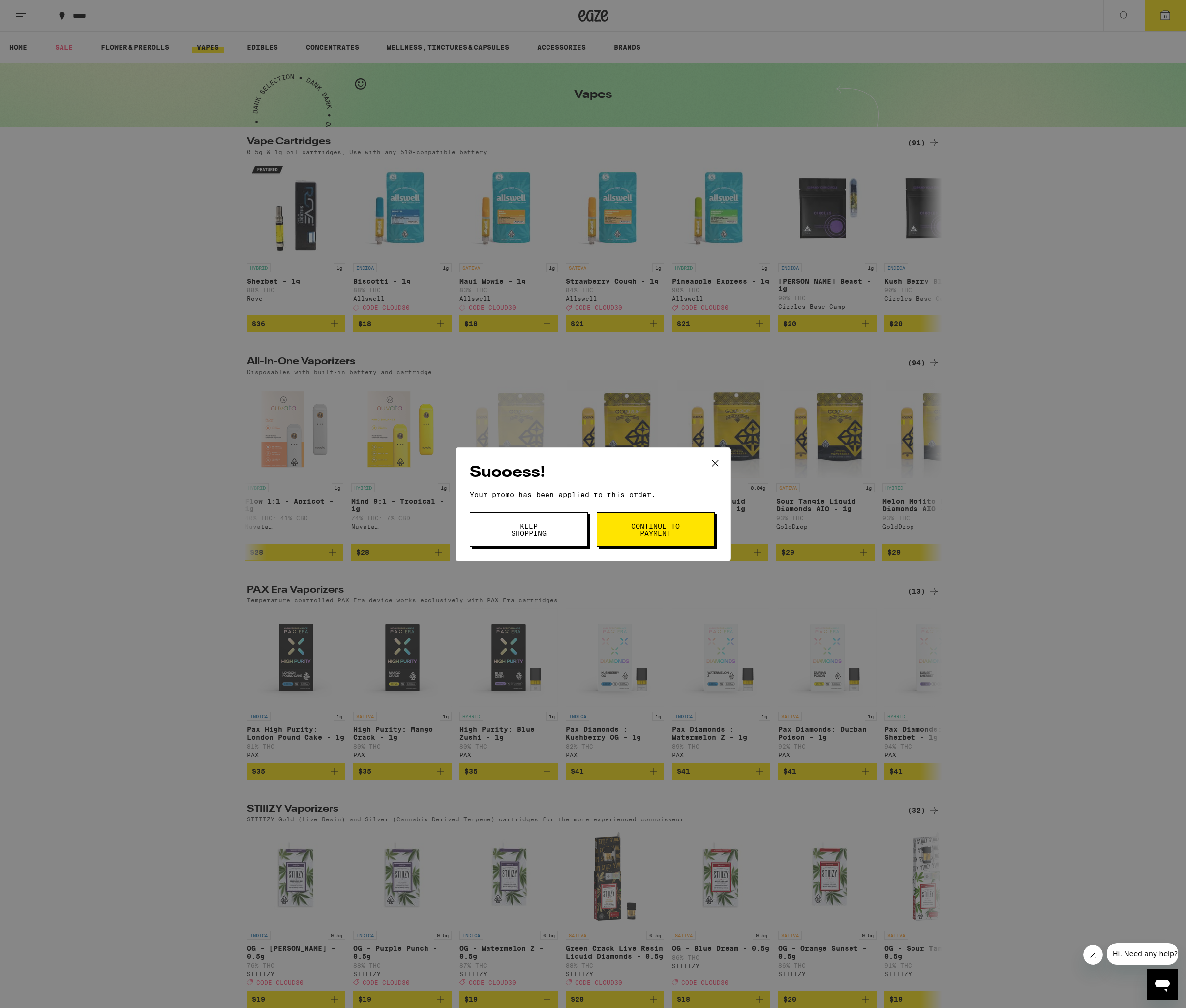
click at [542, 531] on span "Keep Shopping" at bounding box center [529, 529] width 50 height 13
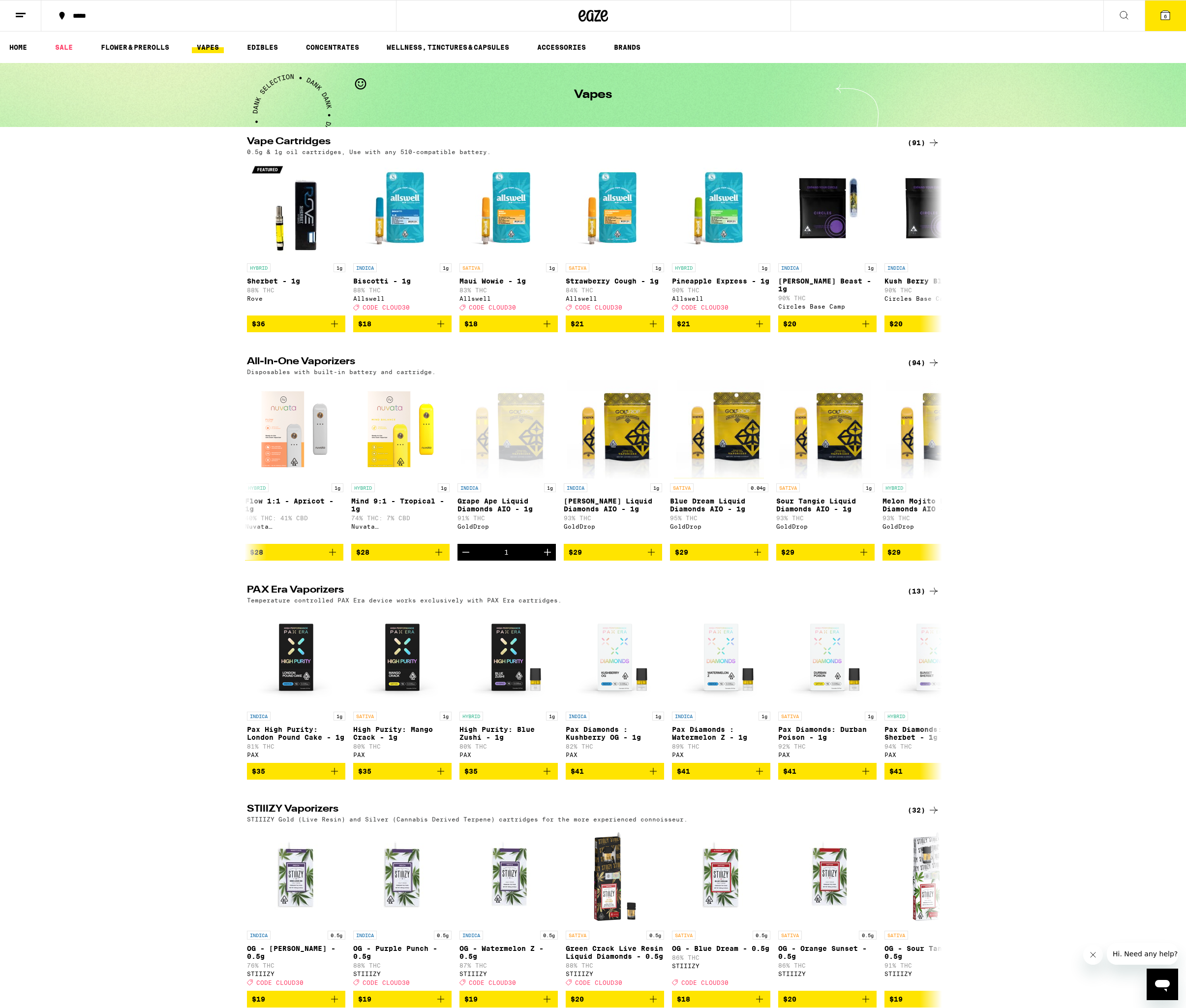
click at [1160, 19] on icon at bounding box center [1166, 15] width 12 height 12
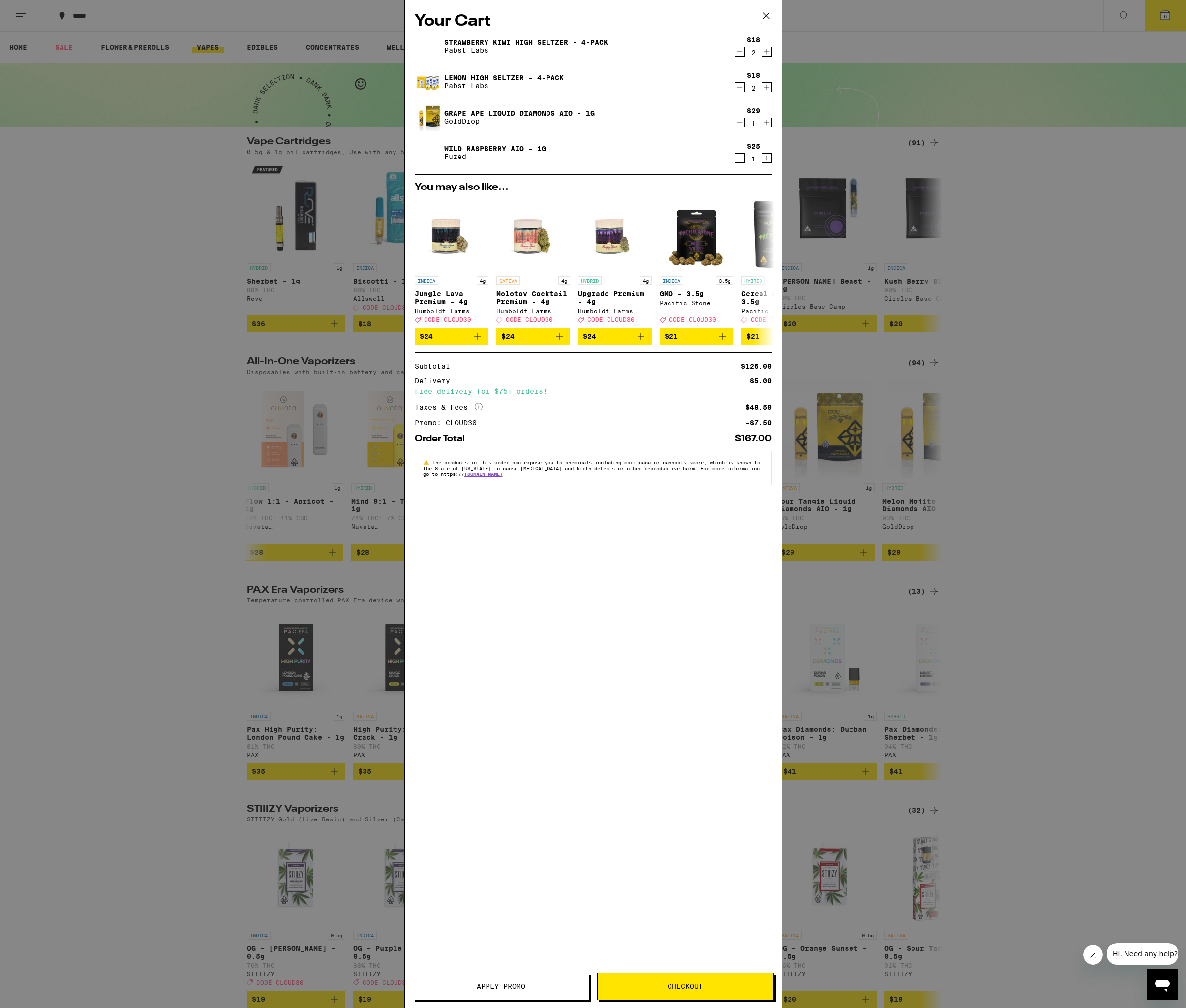
click at [768, 18] on icon at bounding box center [766, 16] width 15 height 15
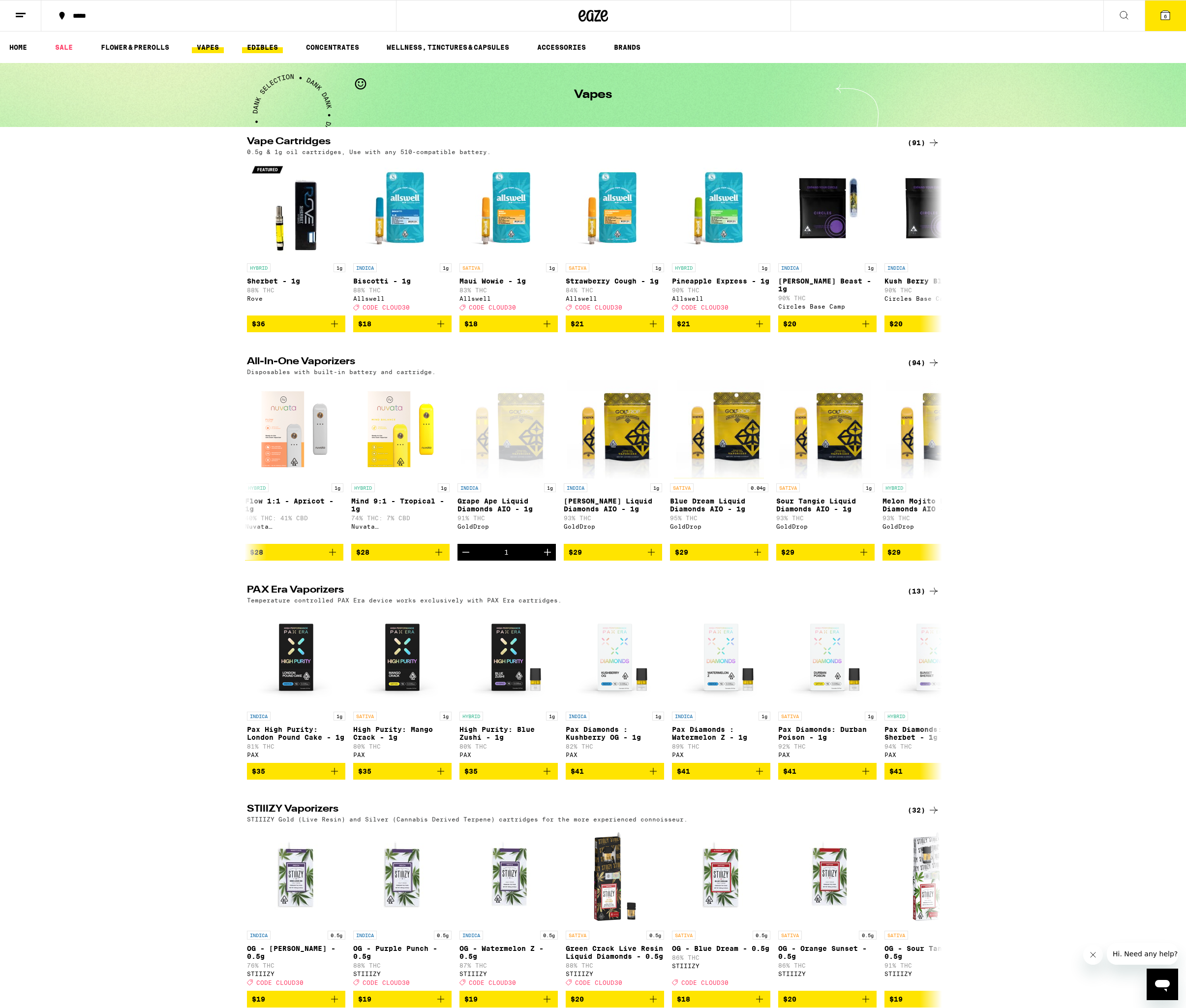
click at [271, 46] on link "EDIBLES" at bounding box center [262, 47] width 41 height 12
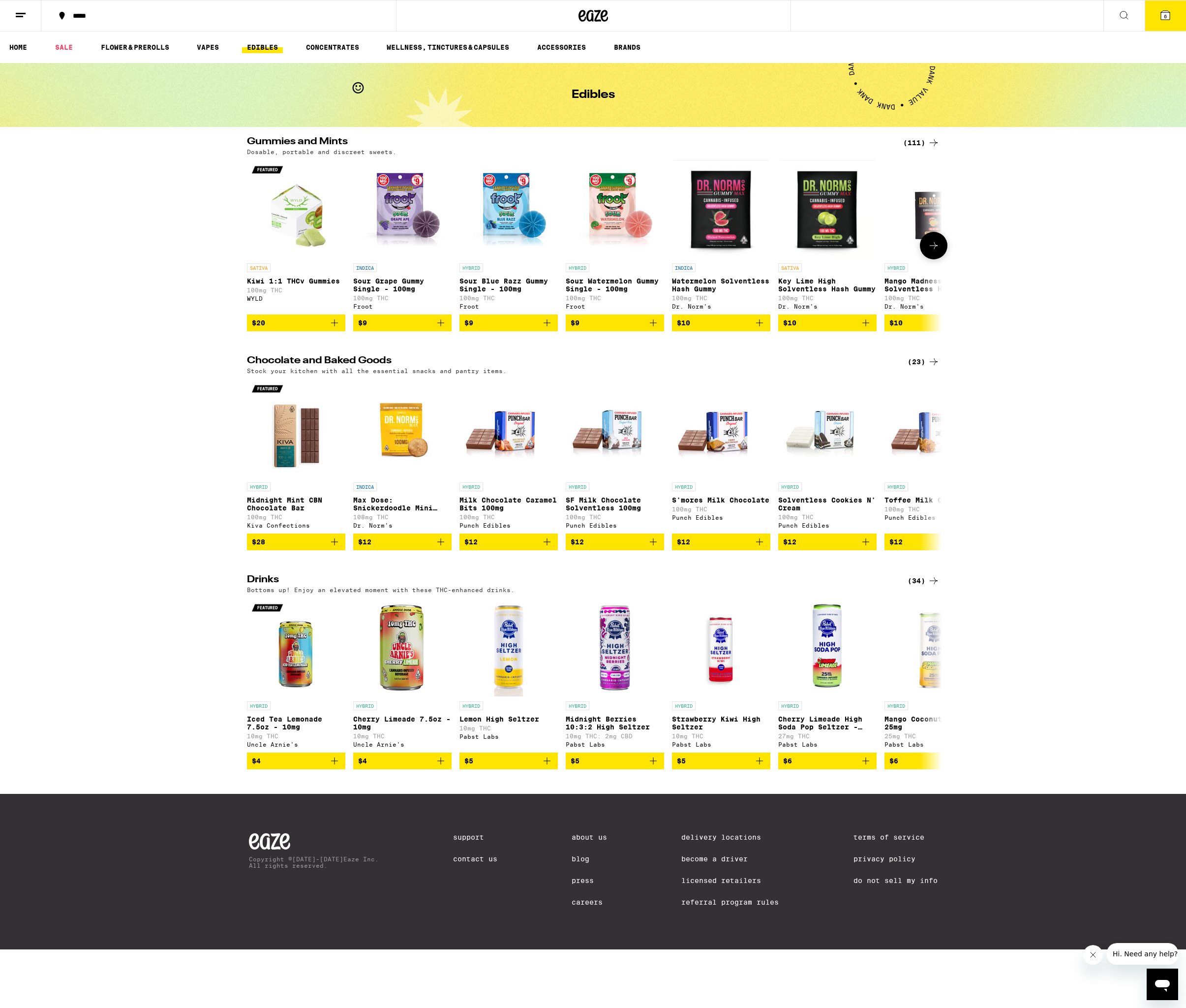
click at [931, 250] on icon at bounding box center [934, 246] width 12 height 12
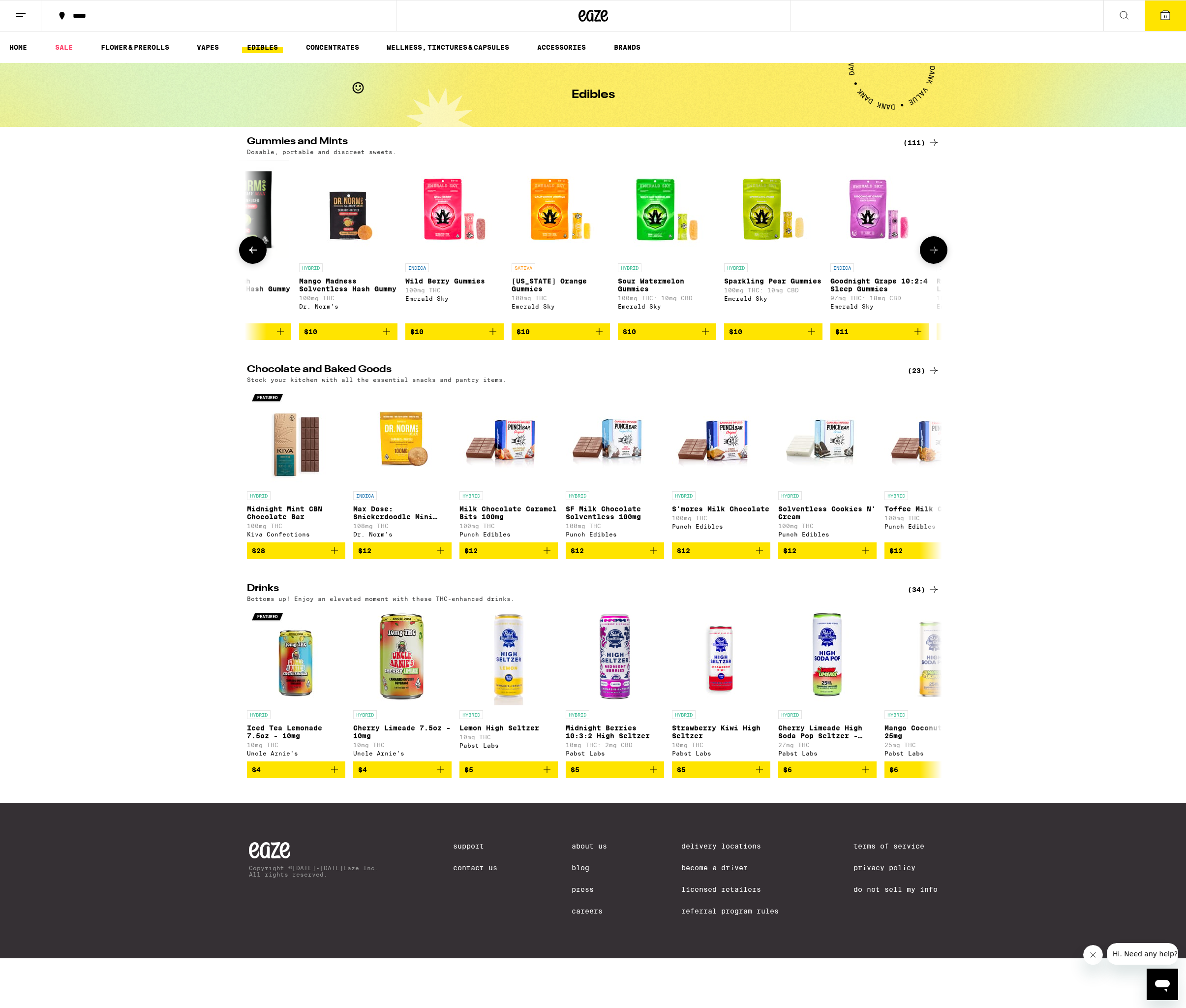
click at [931, 250] on icon at bounding box center [934, 250] width 12 height 12
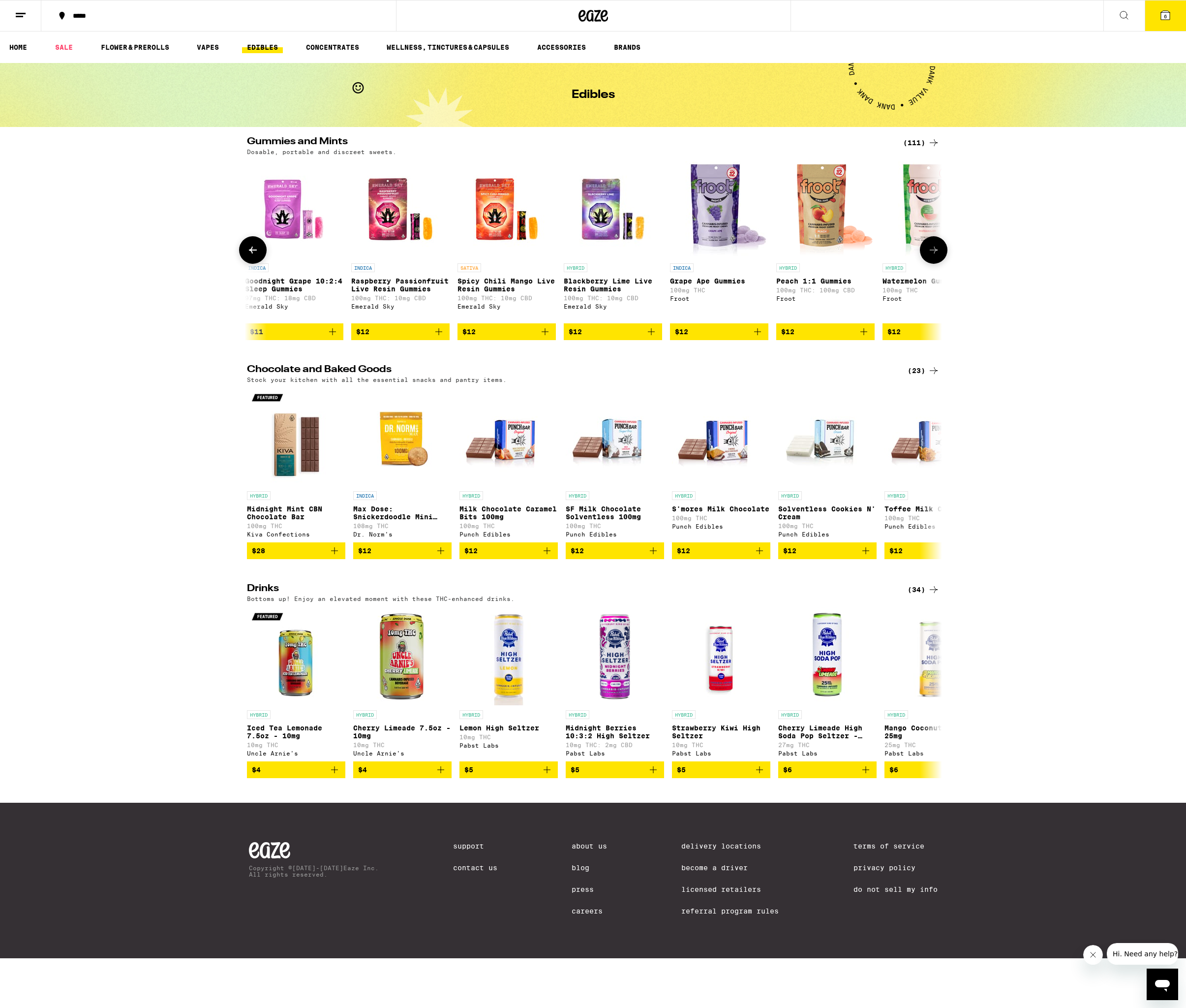
click at [931, 250] on icon at bounding box center [934, 250] width 12 height 12
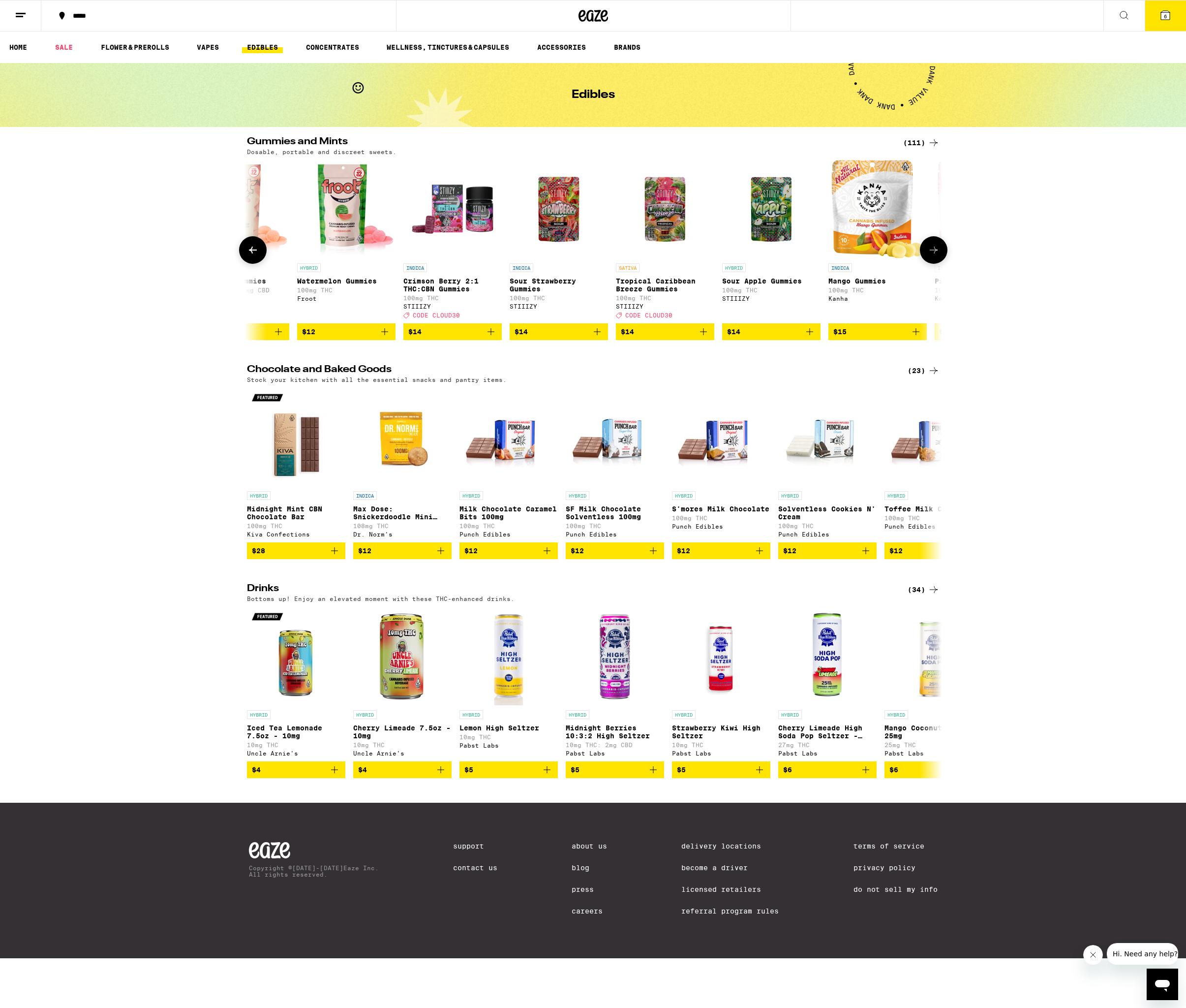
click at [931, 250] on icon at bounding box center [934, 250] width 12 height 12
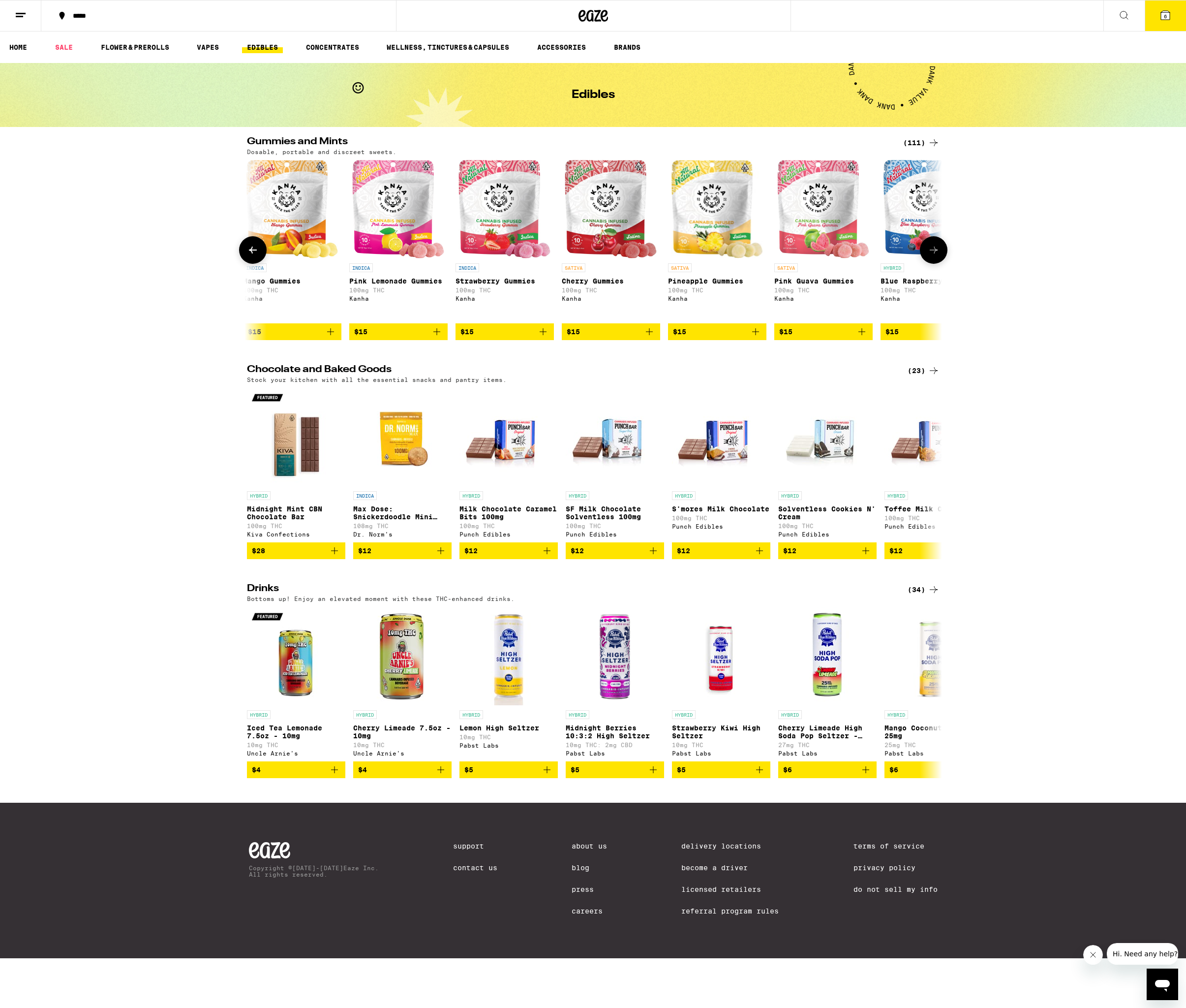
click at [931, 250] on icon at bounding box center [934, 250] width 12 height 12
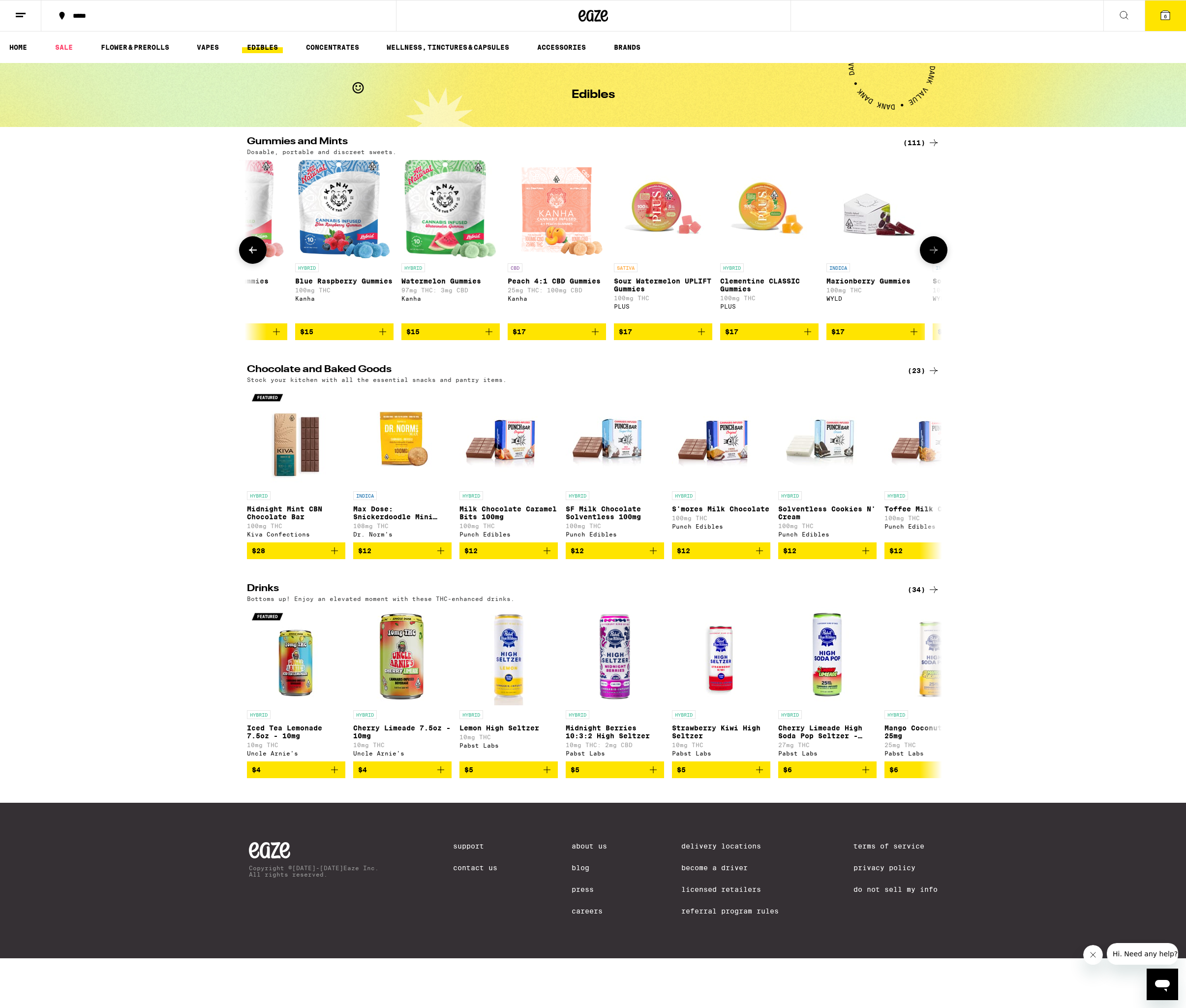
click at [931, 250] on icon at bounding box center [934, 250] width 12 height 12
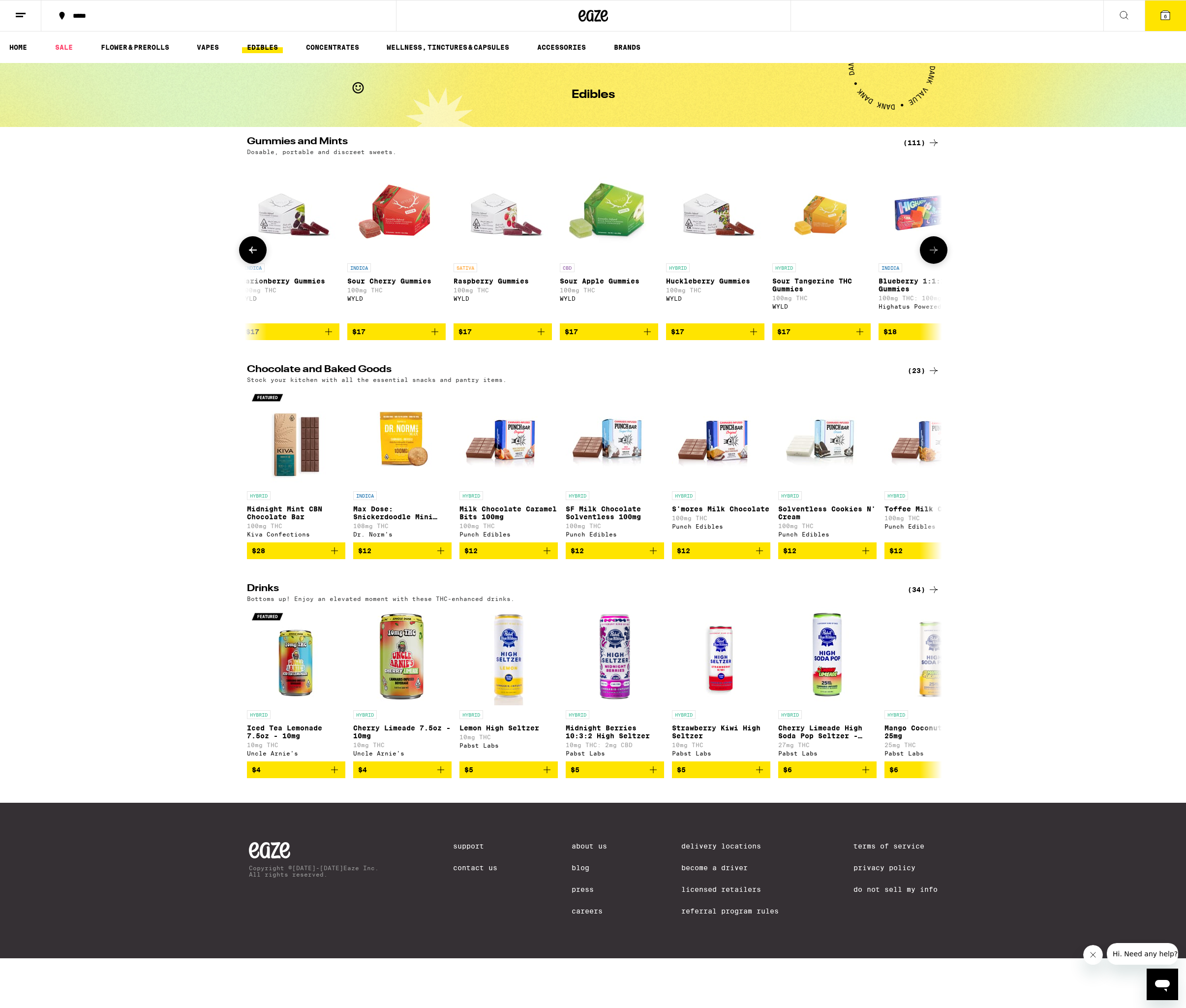
click at [931, 250] on icon at bounding box center [934, 250] width 12 height 12
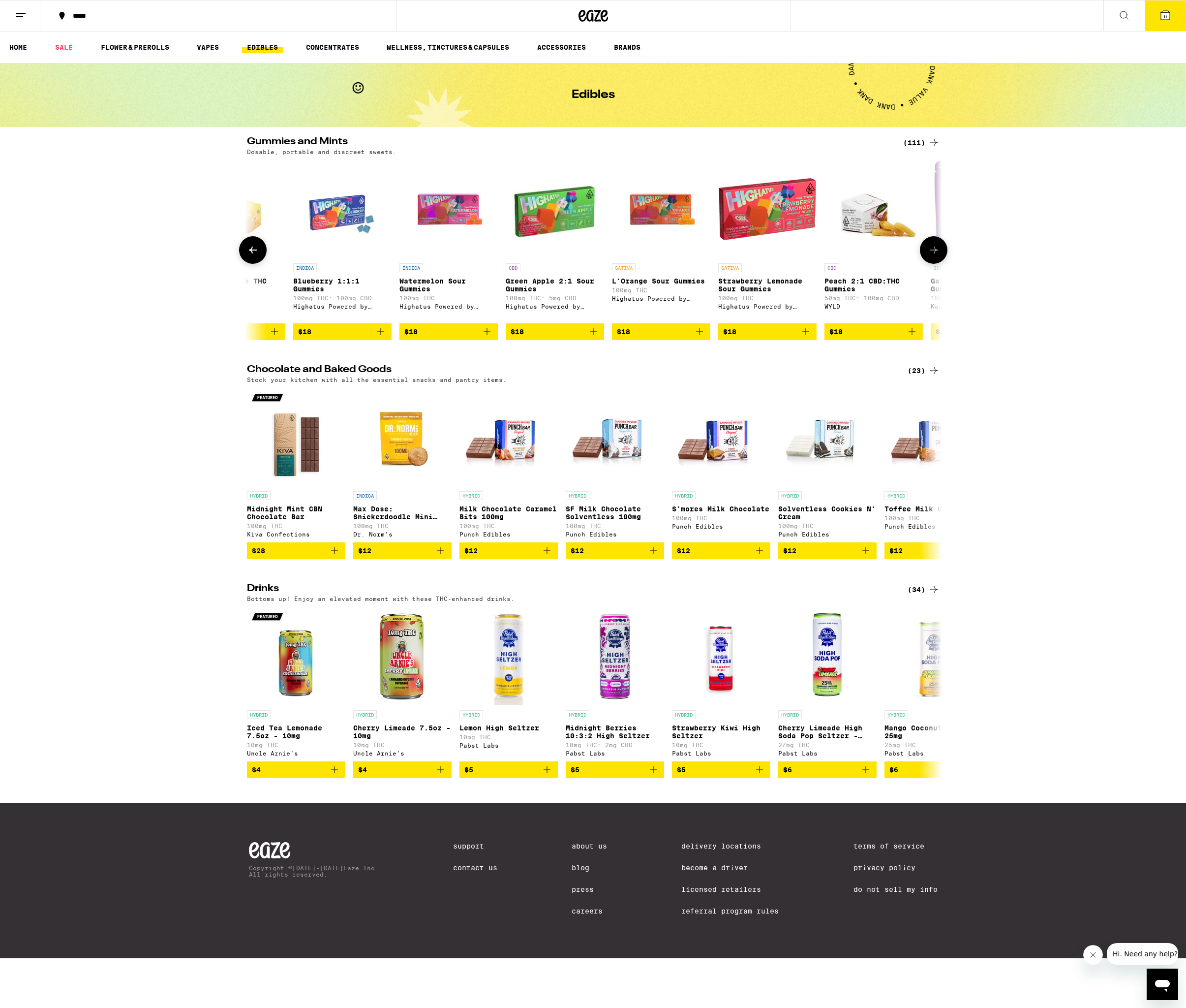
click at [931, 250] on icon at bounding box center [934, 250] width 12 height 12
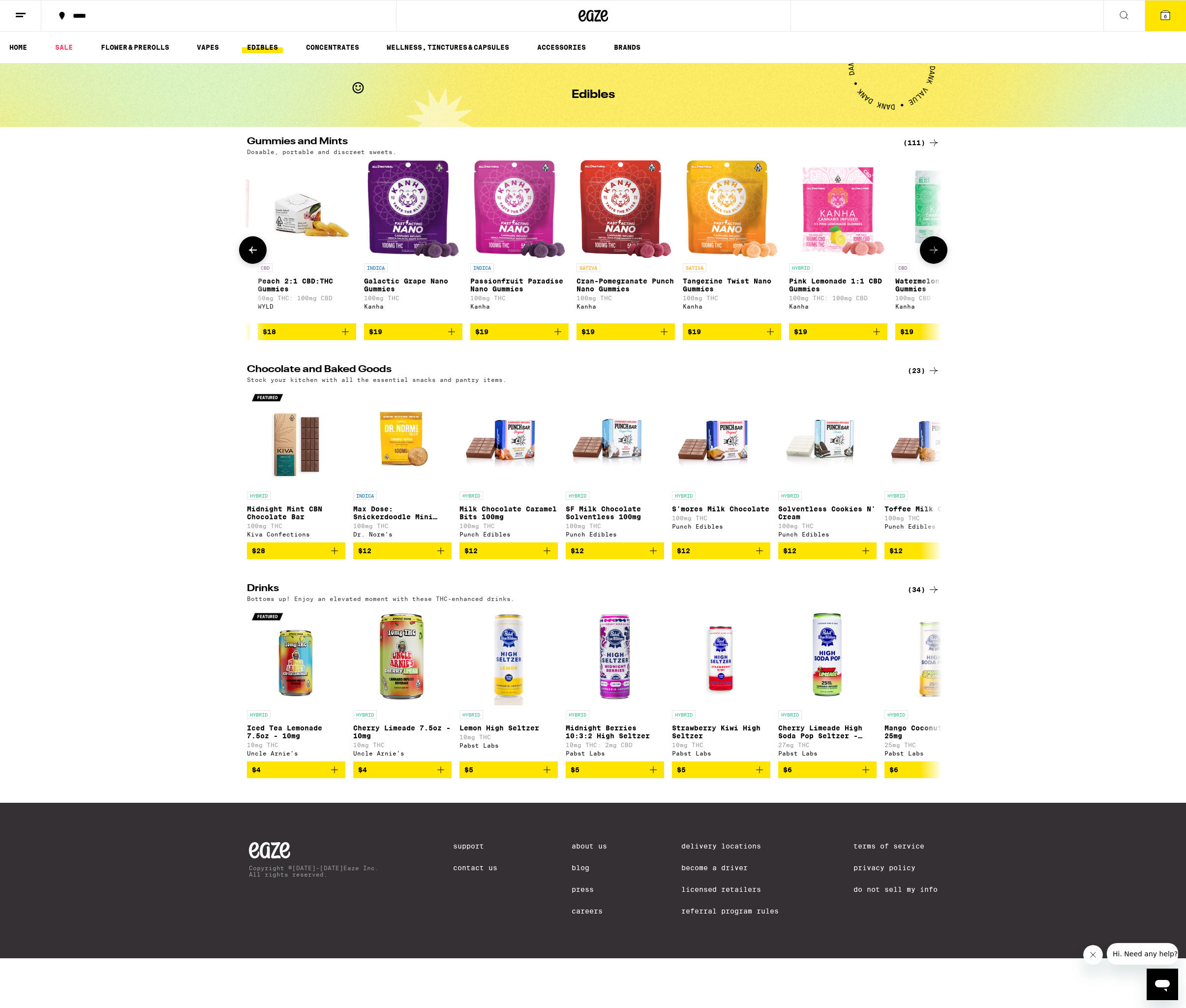
scroll to position [0, 4685]
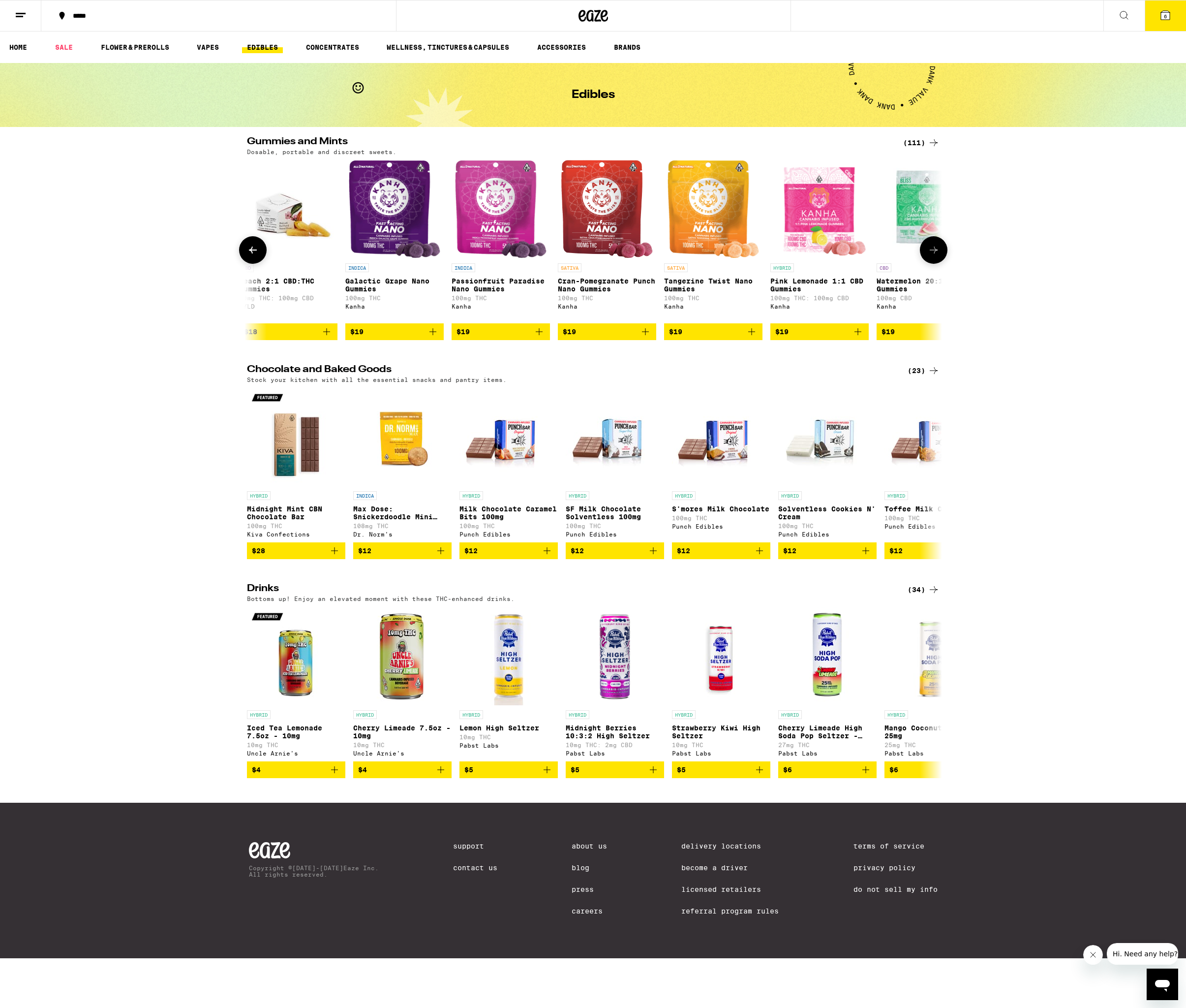
click at [544, 338] on icon "Add to bag" at bounding box center [539, 332] width 12 height 12
click at [649, 338] on icon "Add to bag" at bounding box center [646, 332] width 12 height 12
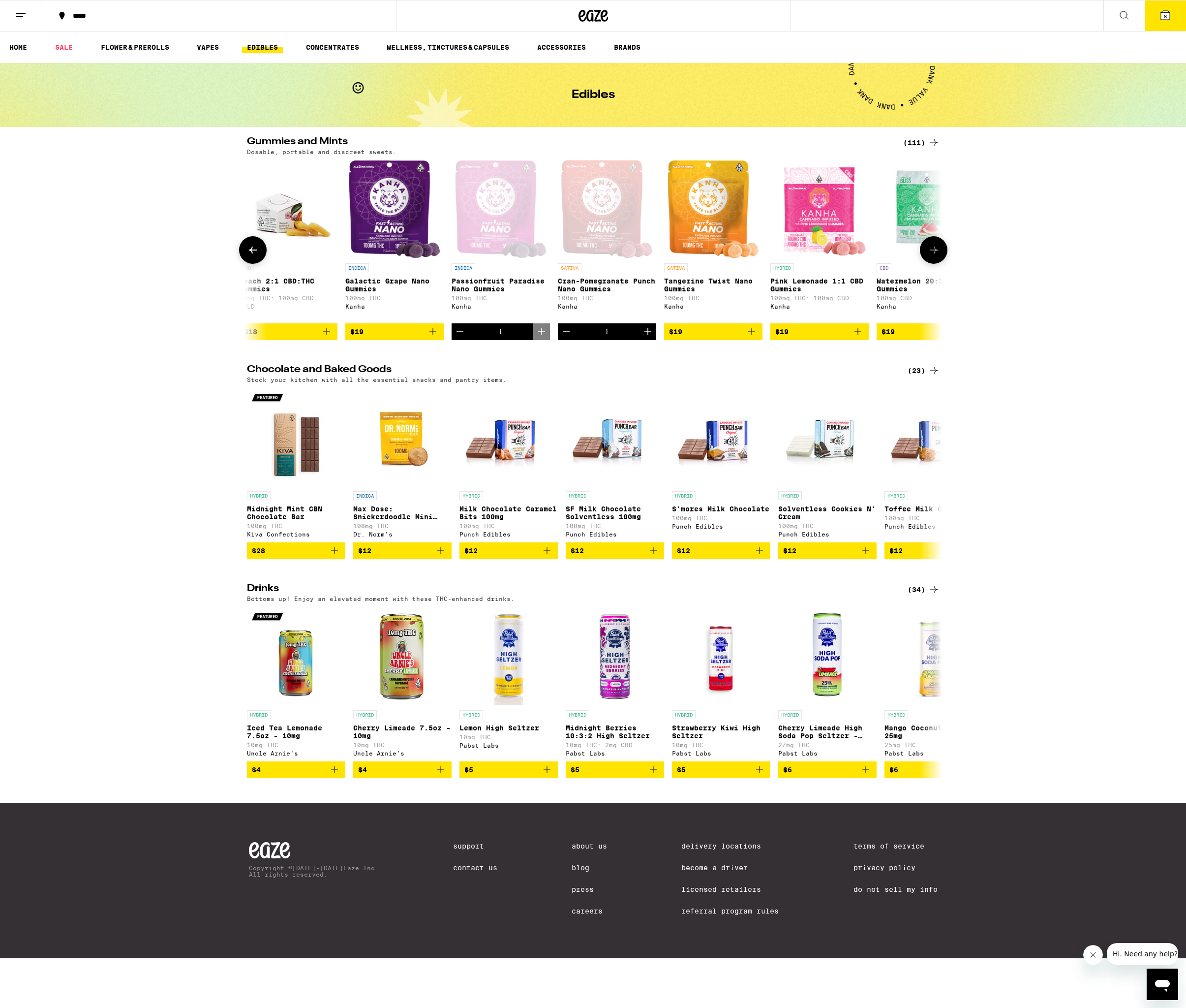
click at [649, 338] on icon "Increment" at bounding box center [648, 332] width 12 height 12
click at [435, 338] on icon "Add to bag" at bounding box center [433, 332] width 12 height 12
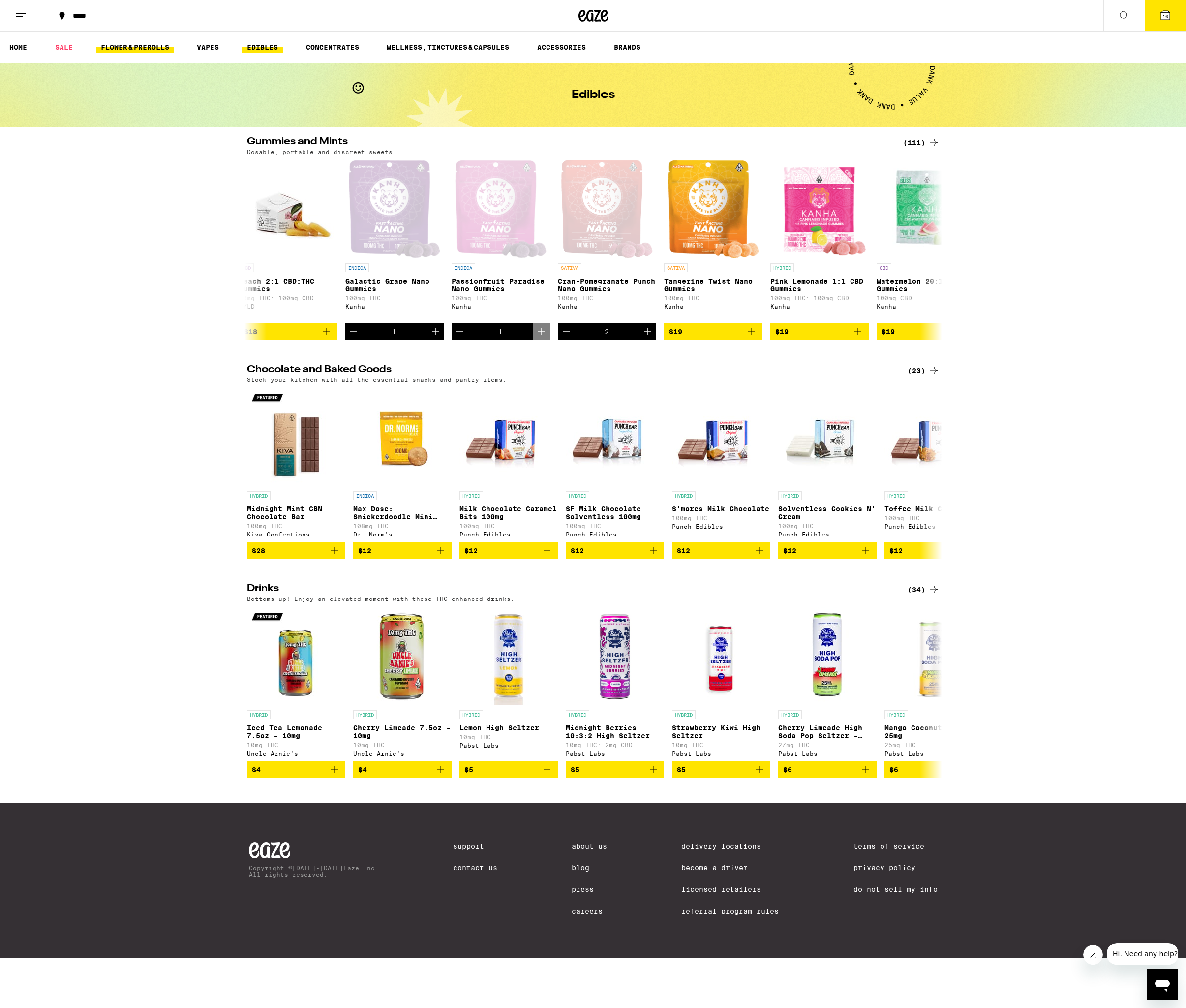
click at [133, 50] on link "FLOWER & PREROLLS" at bounding box center [135, 47] width 78 height 12
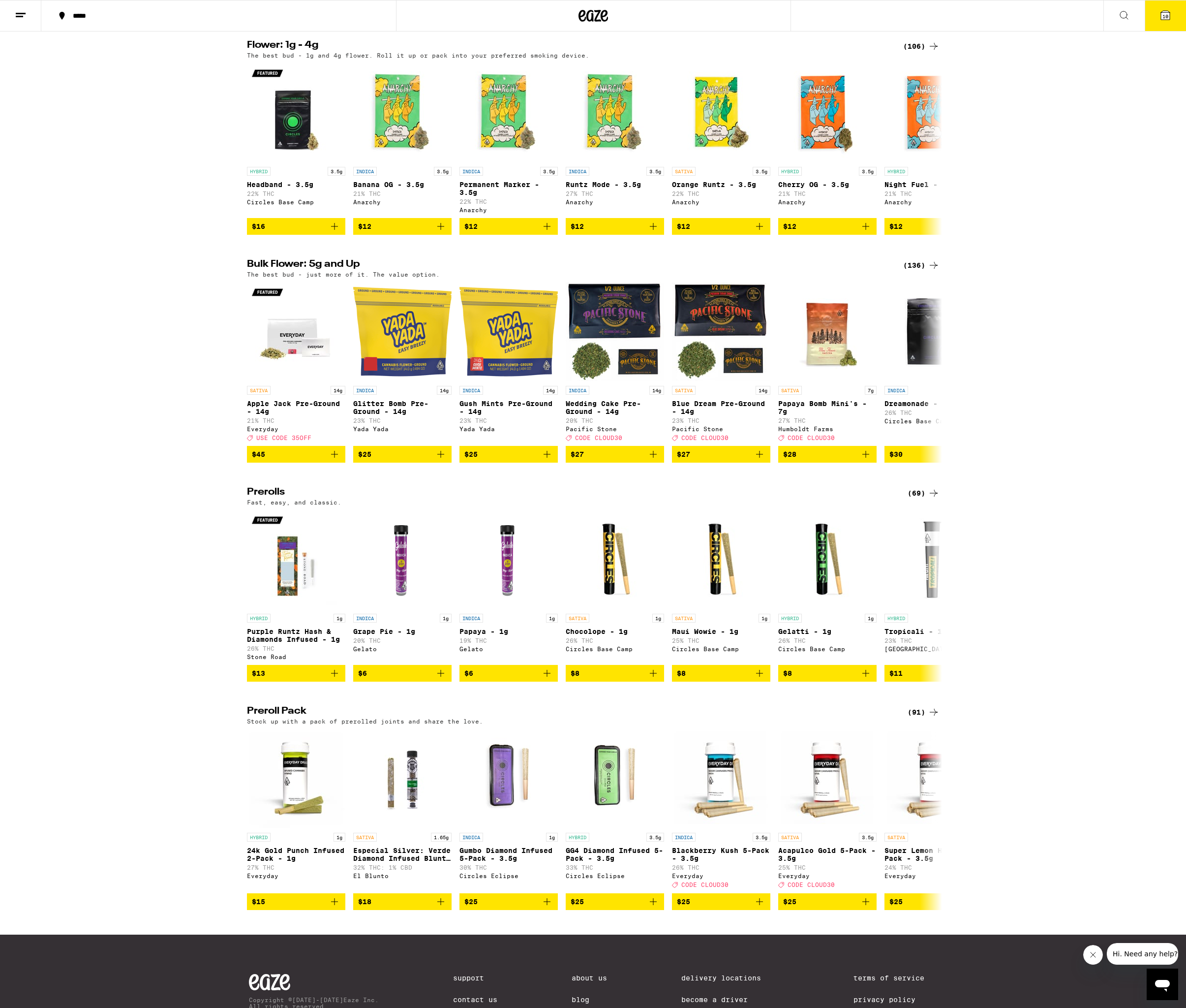
scroll to position [213, 0]
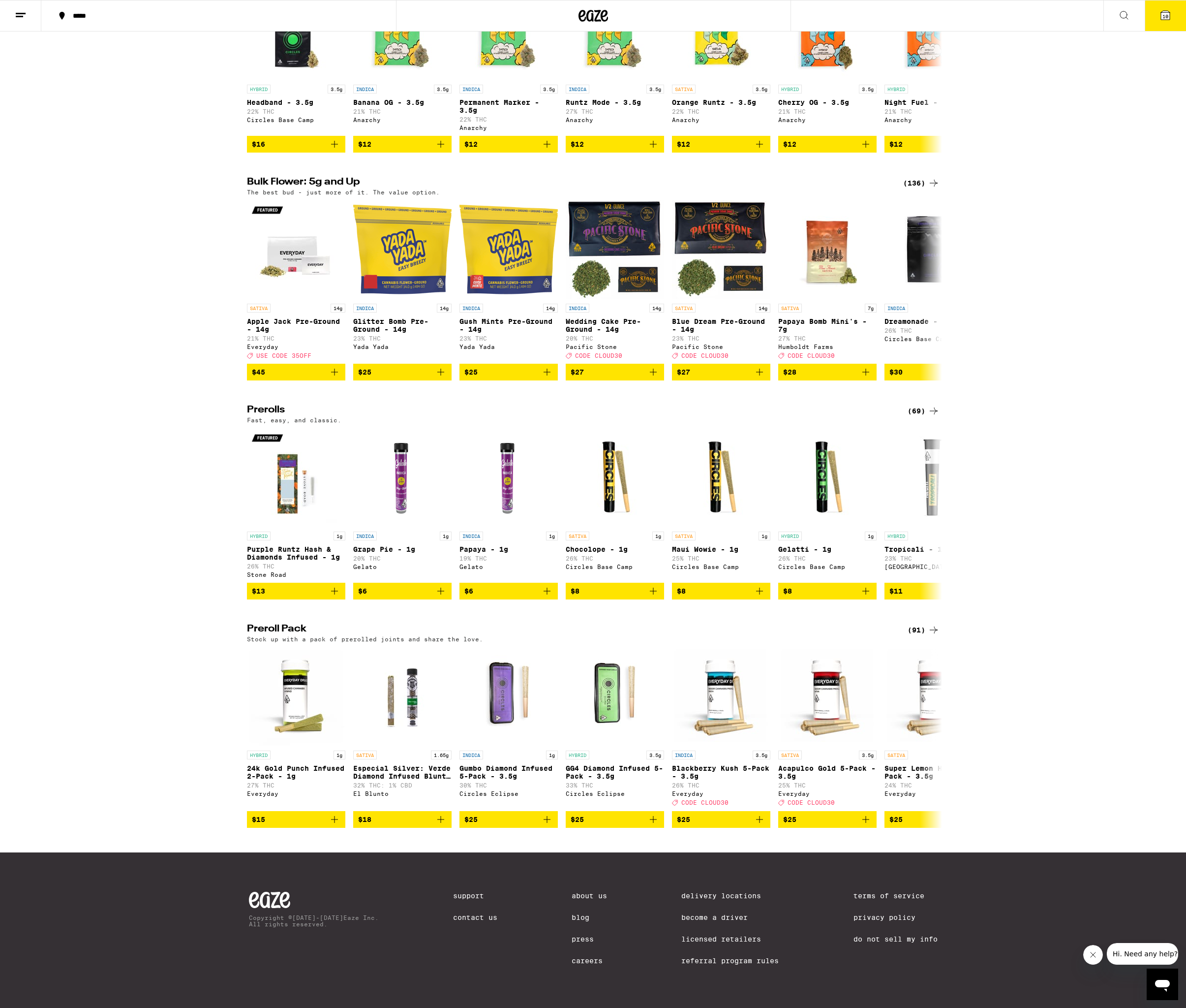
click at [910, 624] on div "(91)" at bounding box center [924, 630] width 32 height 12
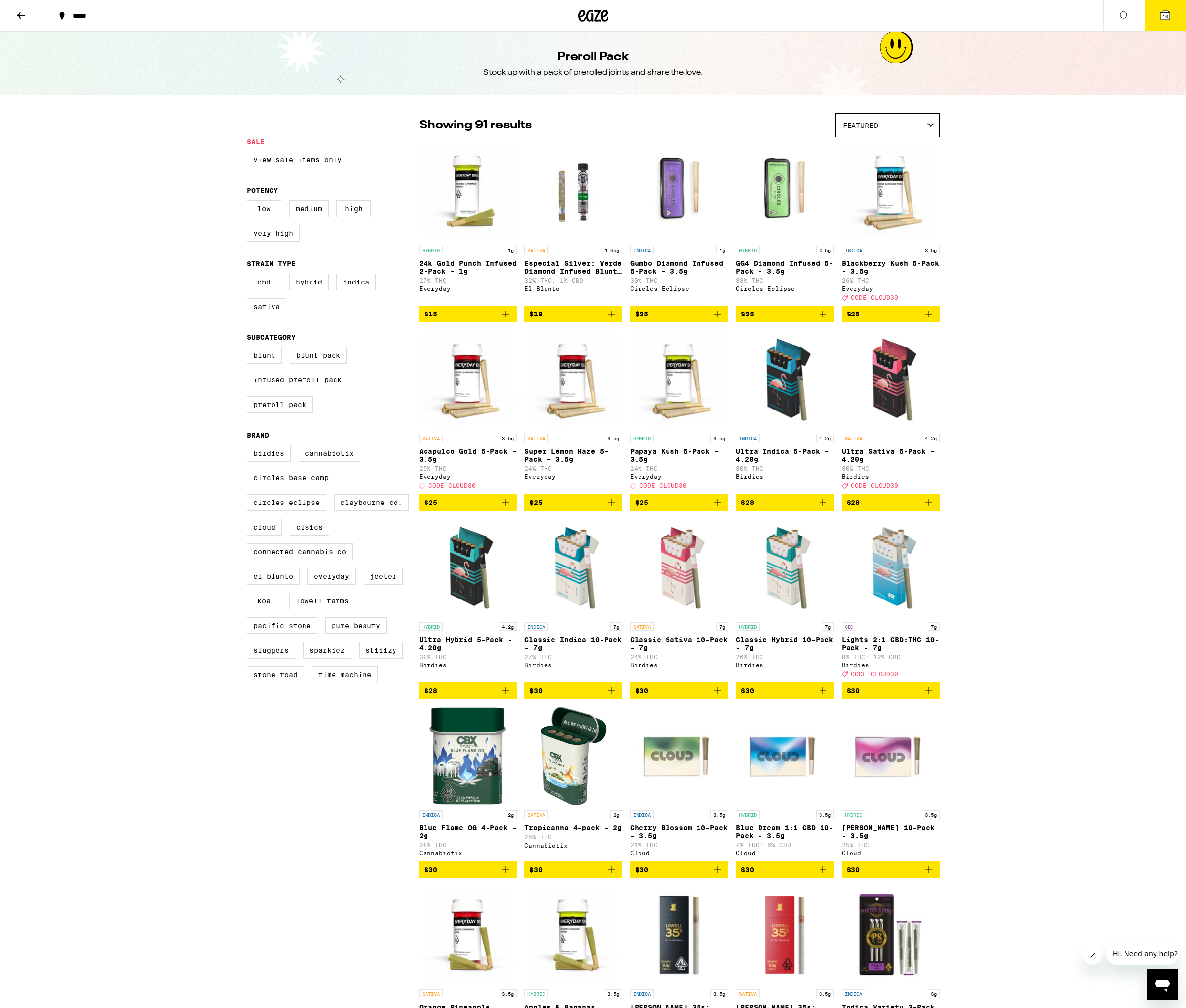
click at [898, 131] on div "Featured" at bounding box center [888, 125] width 103 height 23
click at [908, 199] on span "Price: High to Low" at bounding box center [888, 193] width 90 height 22
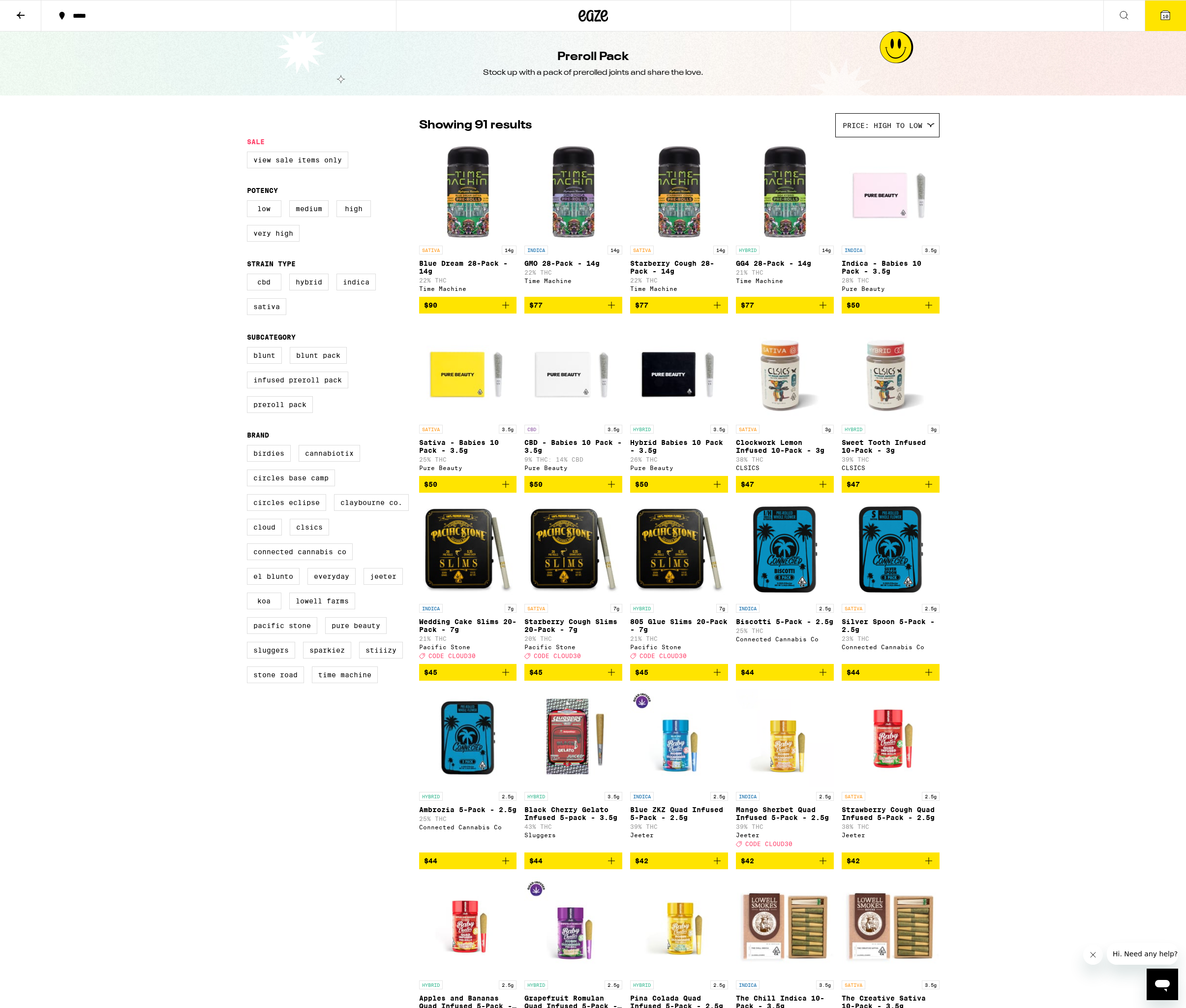
click at [875, 265] on p "Indica - Babies 10 Pack - 3.5g" at bounding box center [891, 267] width 98 height 16
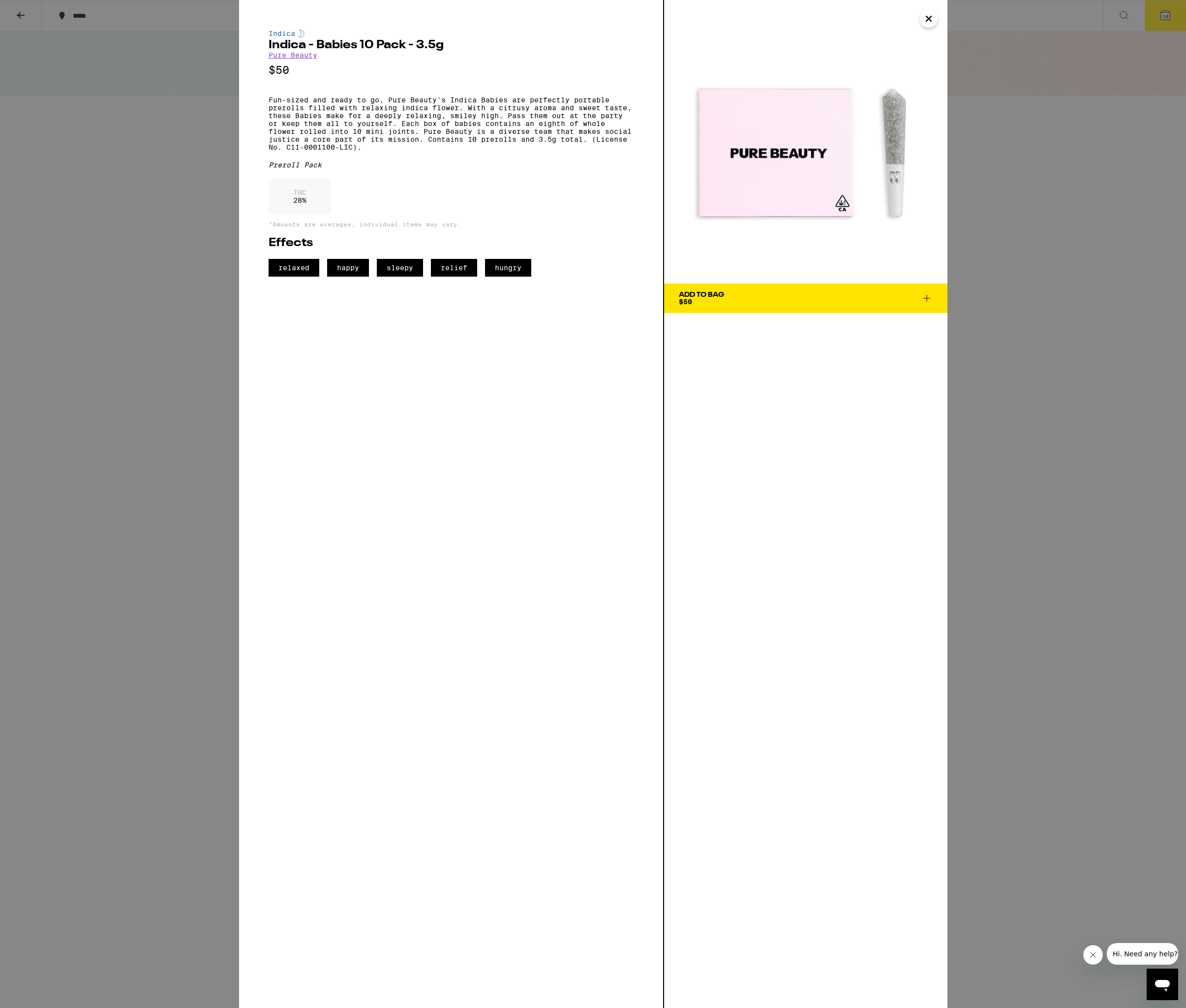
click at [930, 22] on icon "Close" at bounding box center [929, 19] width 12 height 15
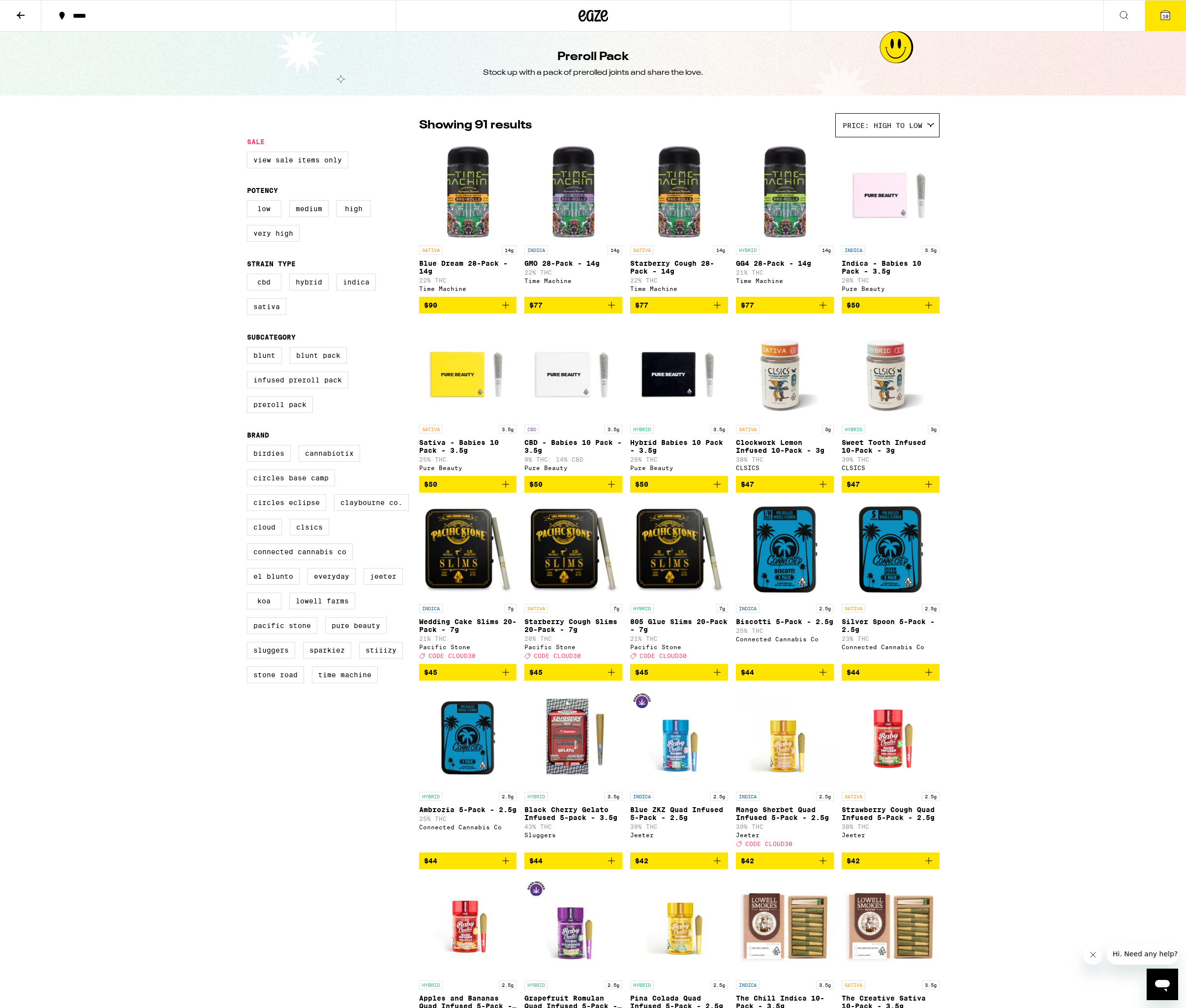
click at [930, 310] on icon "Add to bag" at bounding box center [929, 305] width 12 height 12
click at [506, 490] on icon "Add to bag" at bounding box center [506, 484] width 12 height 12
click at [934, 311] on icon "Increment" at bounding box center [931, 305] width 12 height 12
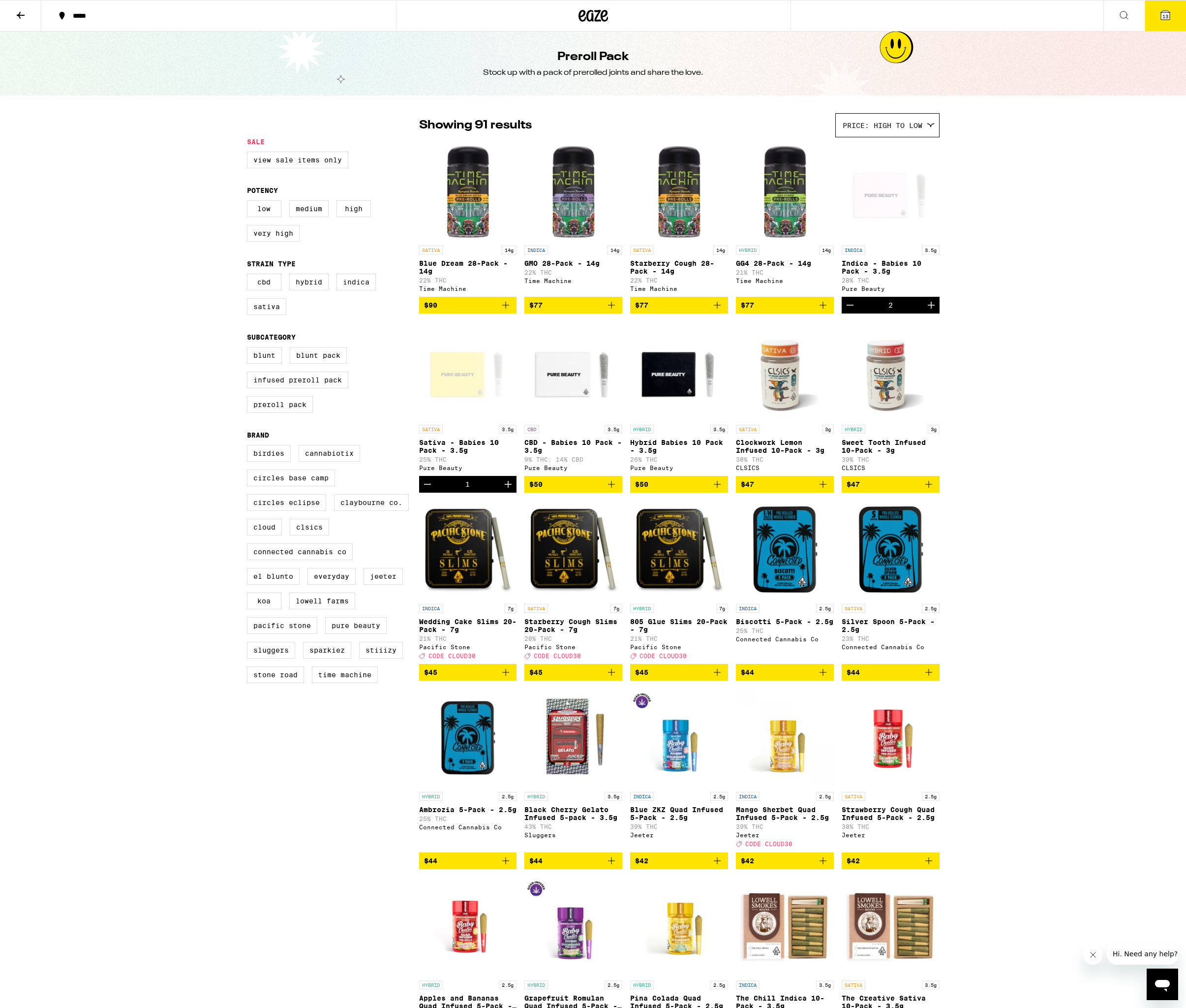
click at [506, 490] on icon "Increment" at bounding box center [509, 484] width 12 height 12
click at [1158, 15] on button "14" at bounding box center [1165, 16] width 41 height 31
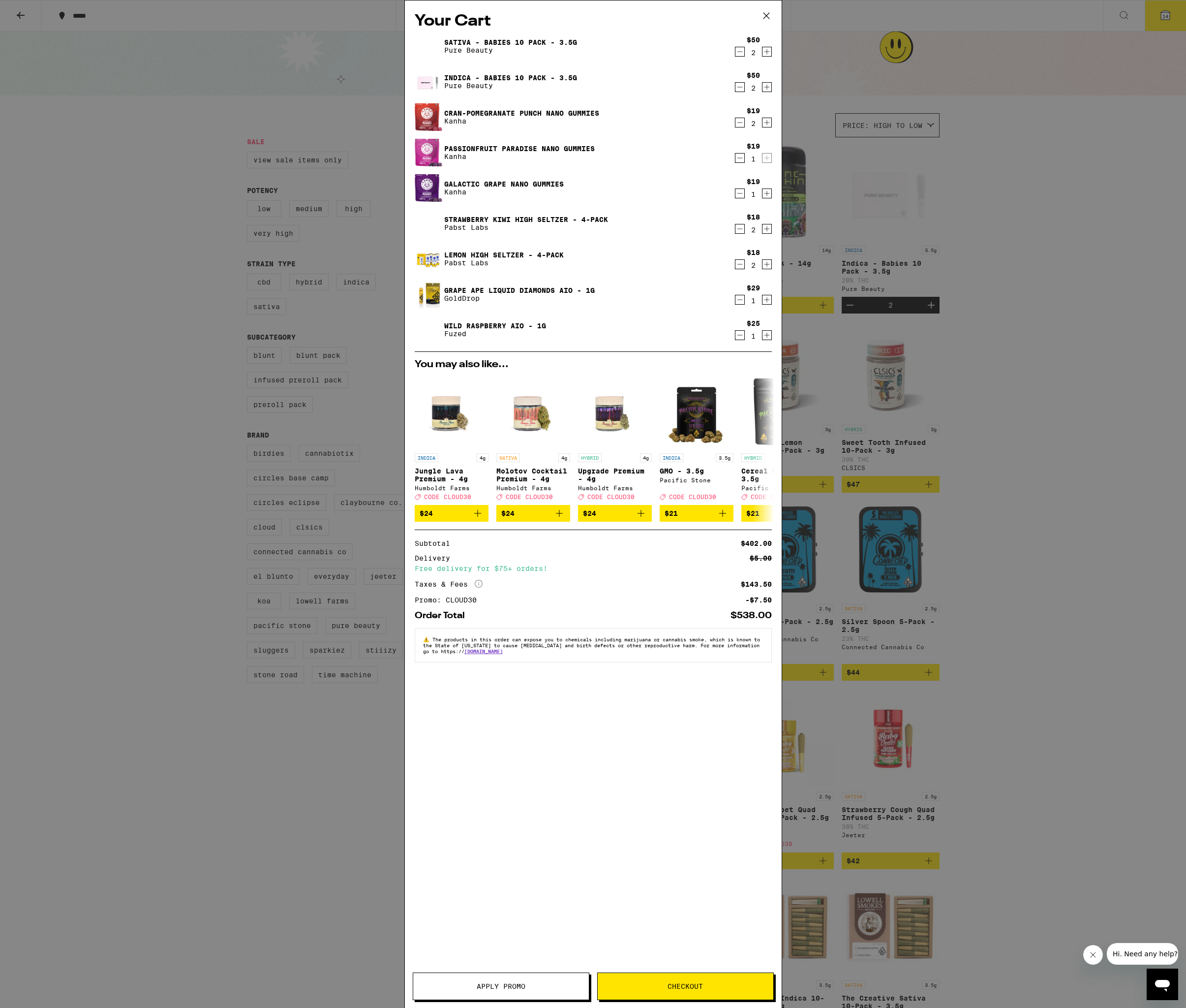
click at [661, 968] on div "Your Cart Sativa - Babies 10 Pack - 3.5g Pure Beauty $50 2 Indica - Babies 10 P…" at bounding box center [593, 489] width 377 height 978
click at [664, 986] on span "Checkout" at bounding box center [686, 986] width 175 height 7
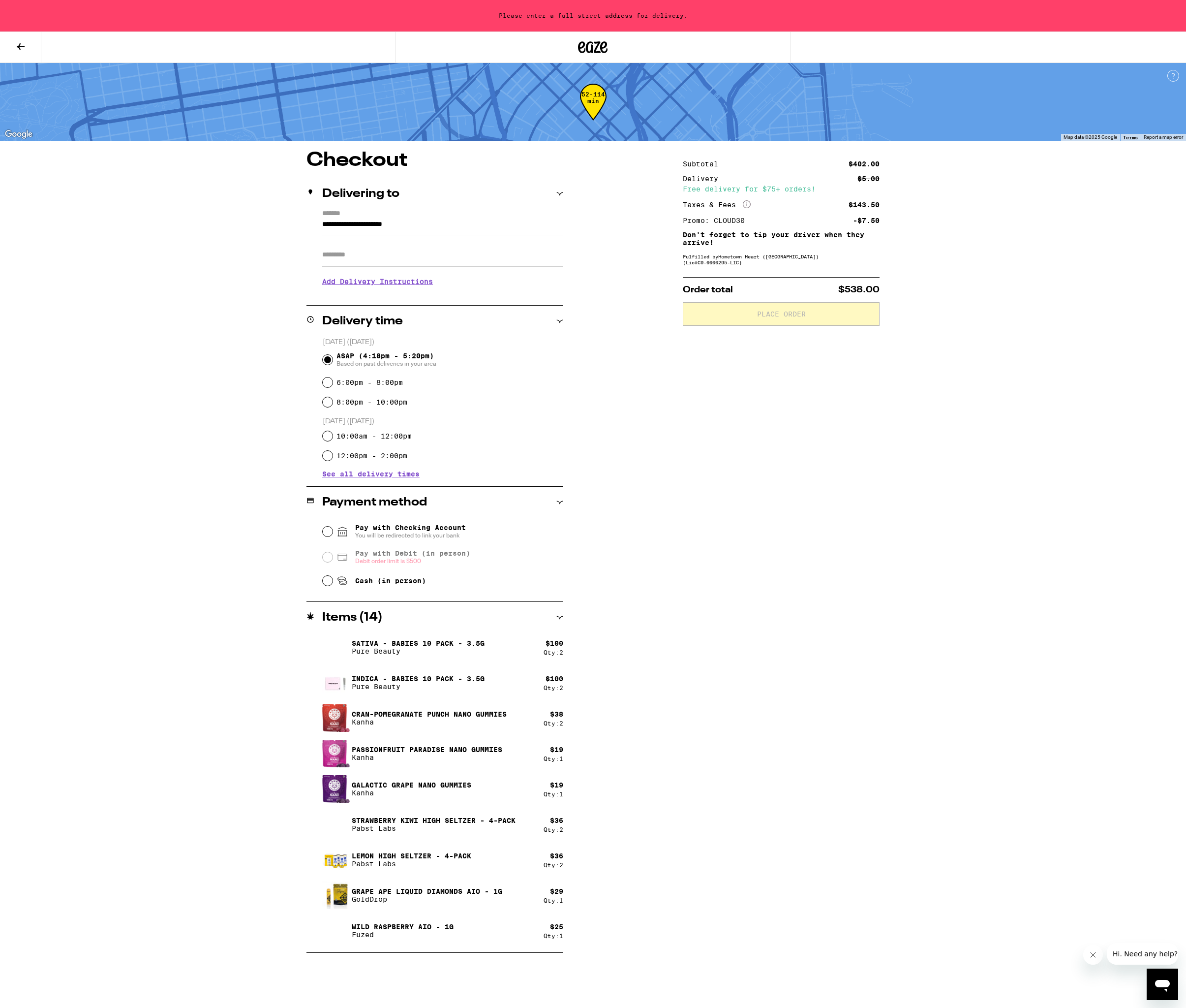
click at [429, 224] on input "**********" at bounding box center [443, 227] width 241 height 16
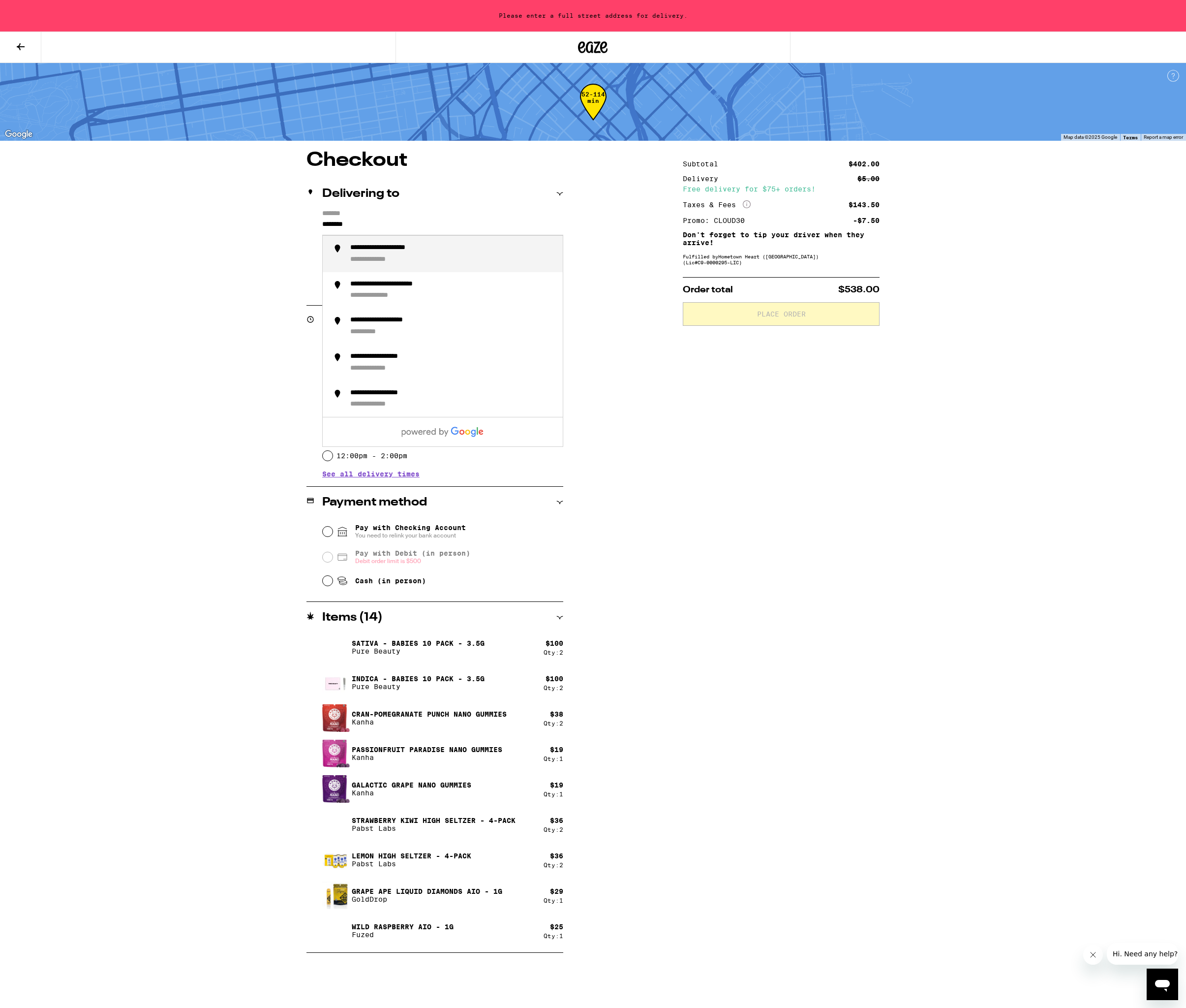
click at [435, 254] on div "**********" at bounding box center [453, 254] width 205 height 21
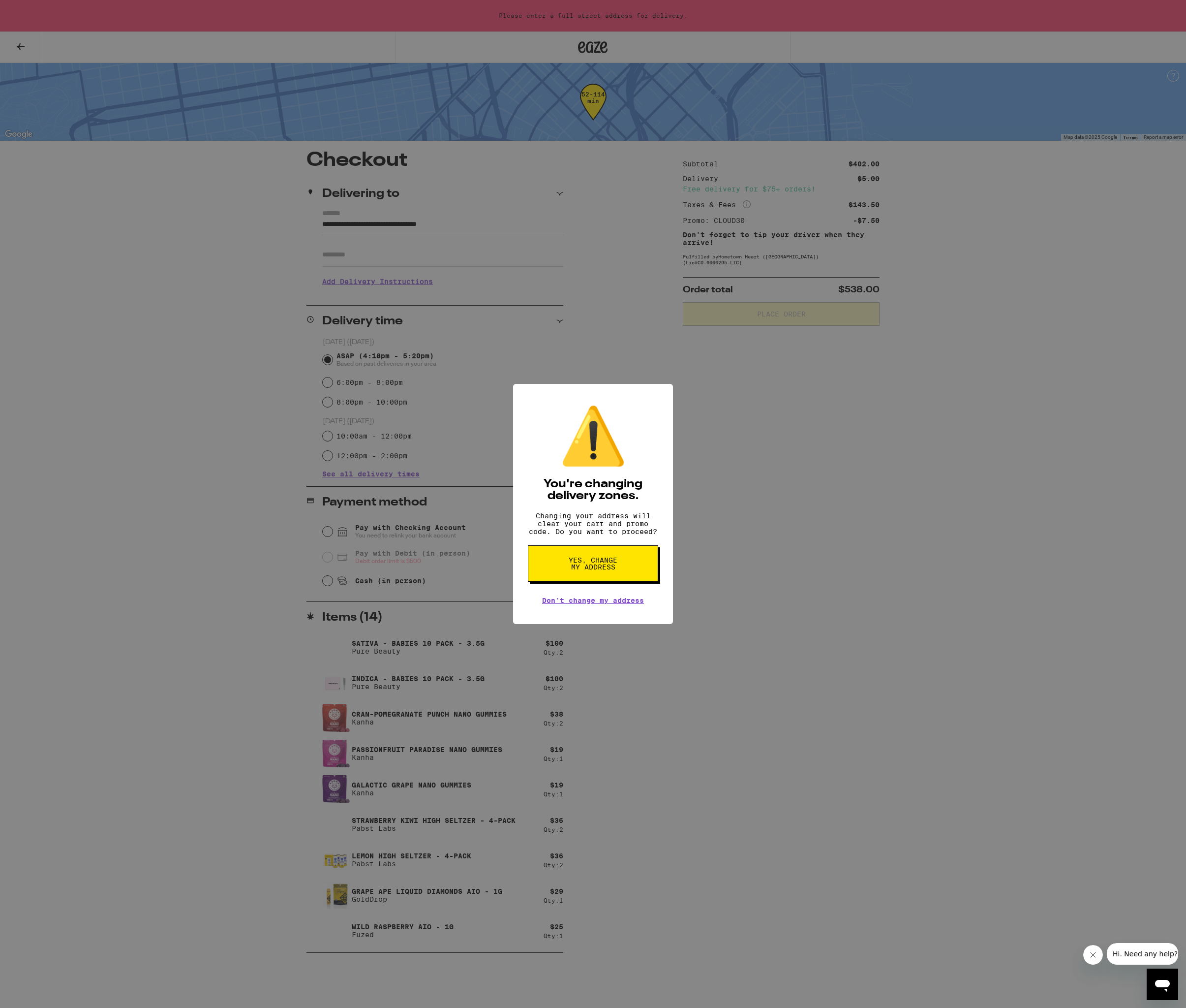
drag, startPoint x: 592, startPoint y: 570, endPoint x: 812, endPoint y: 501, distance: 230.6
click at [812, 501] on div "⚠️ You're changing delivery zones. Changing your address will clear your cart a…" at bounding box center [593, 504] width 1186 height 1008
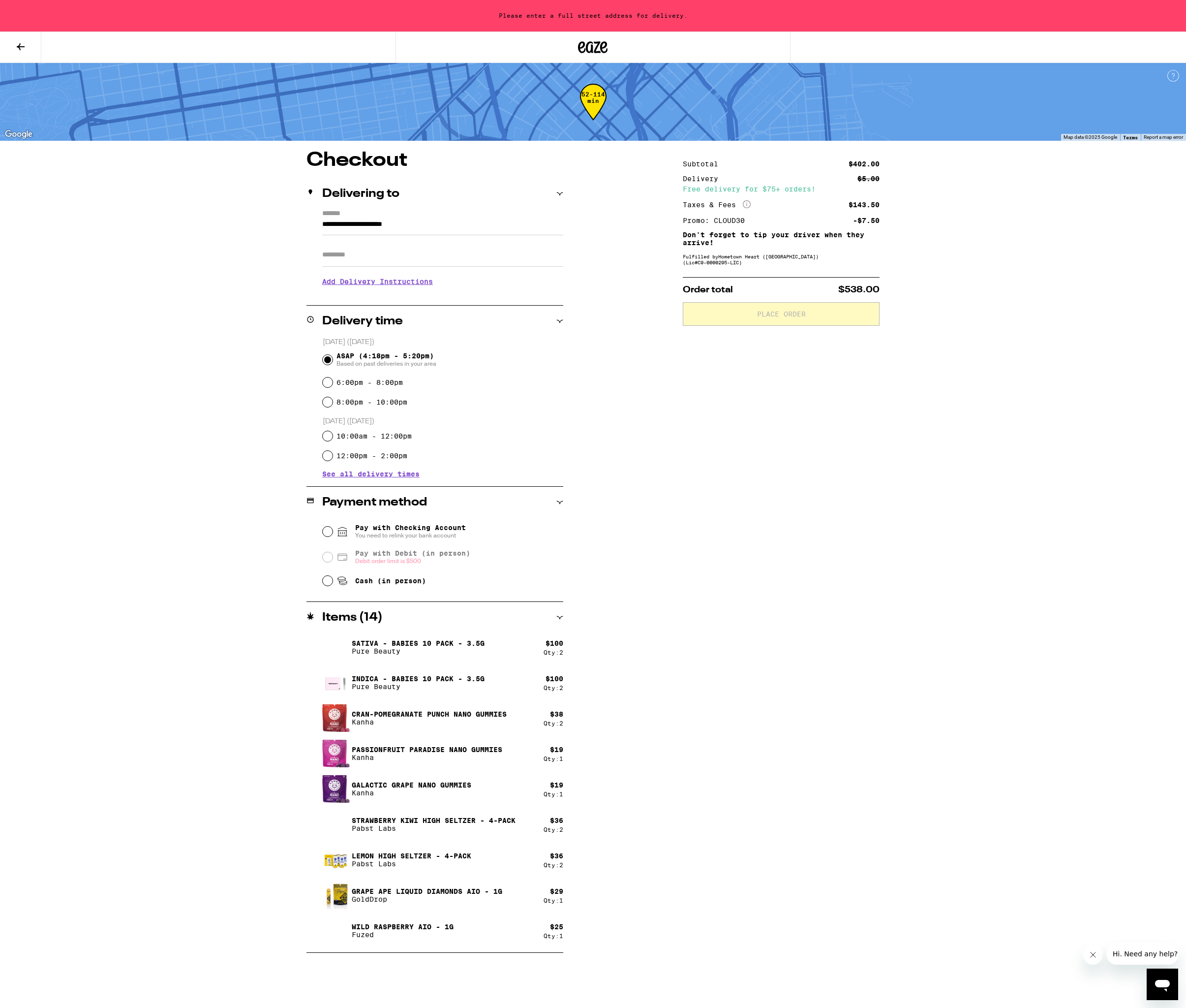
click at [676, 773] on div "**********" at bounding box center [593, 552] width 709 height 803
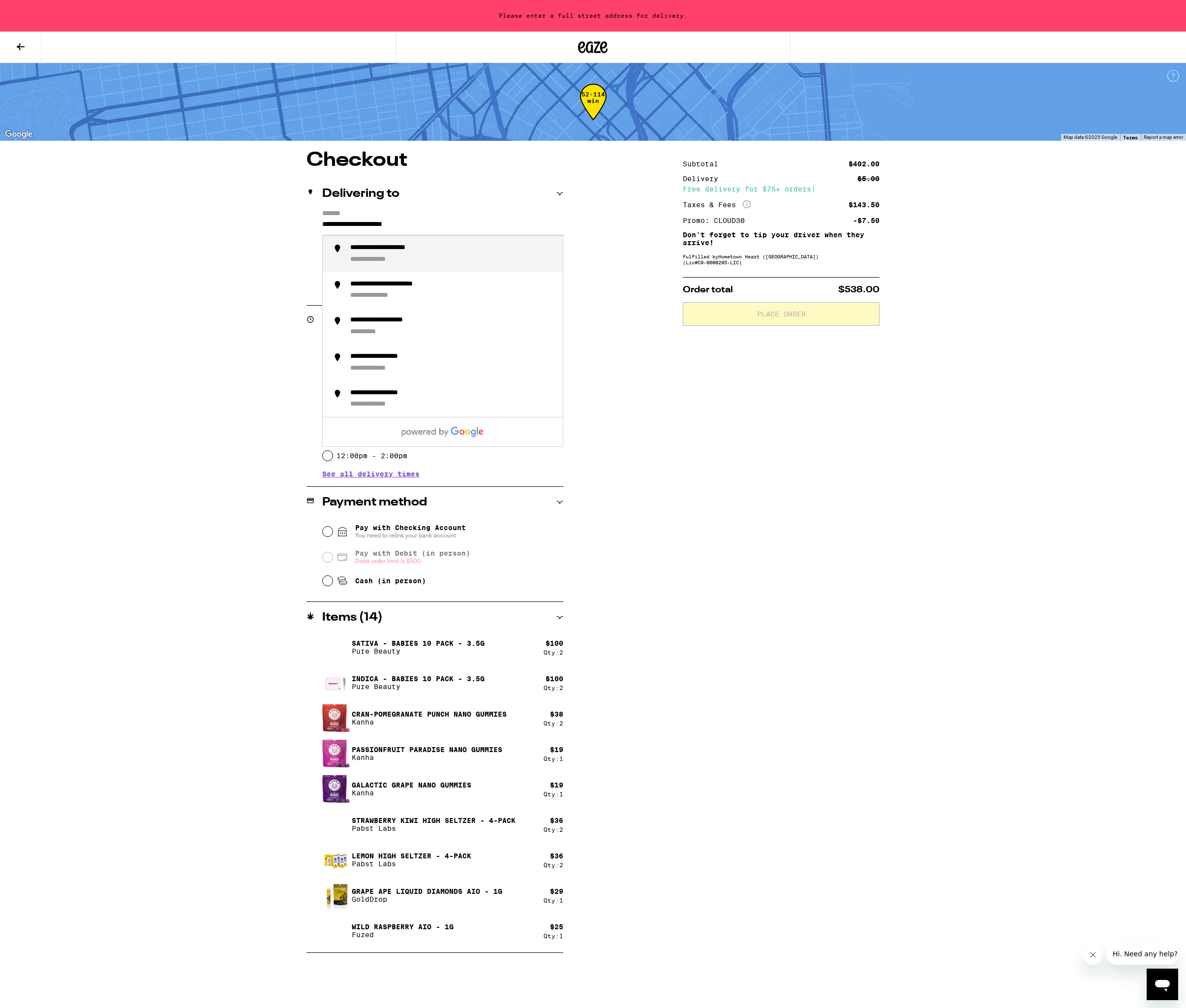
drag, startPoint x: 406, startPoint y: 226, endPoint x: 414, endPoint y: 225, distance: 8.1
click at [406, 226] on input "**********" at bounding box center [443, 227] width 241 height 16
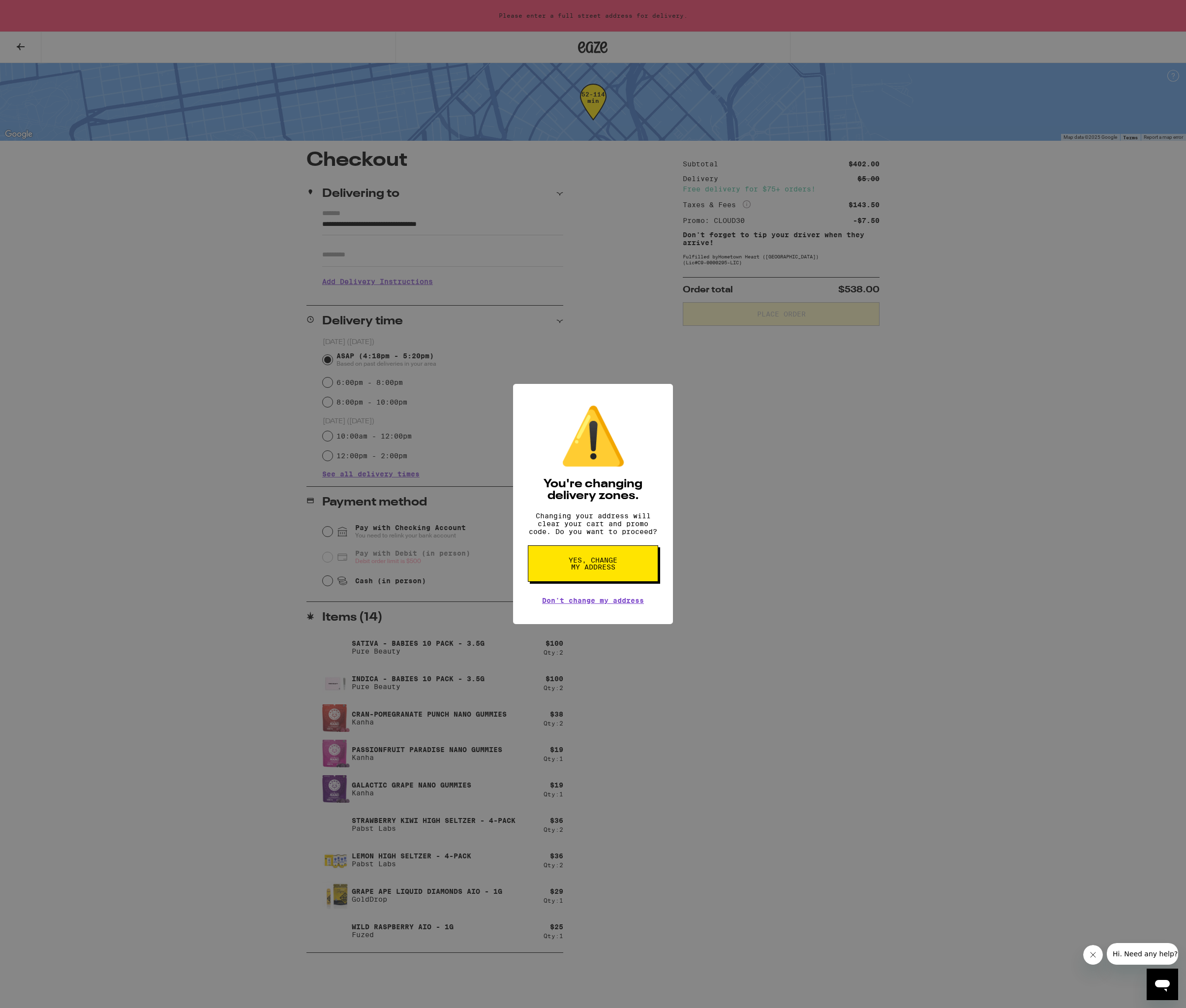
click at [586, 570] on span "Yes, change my address" at bounding box center [593, 564] width 51 height 13
type input "**********"
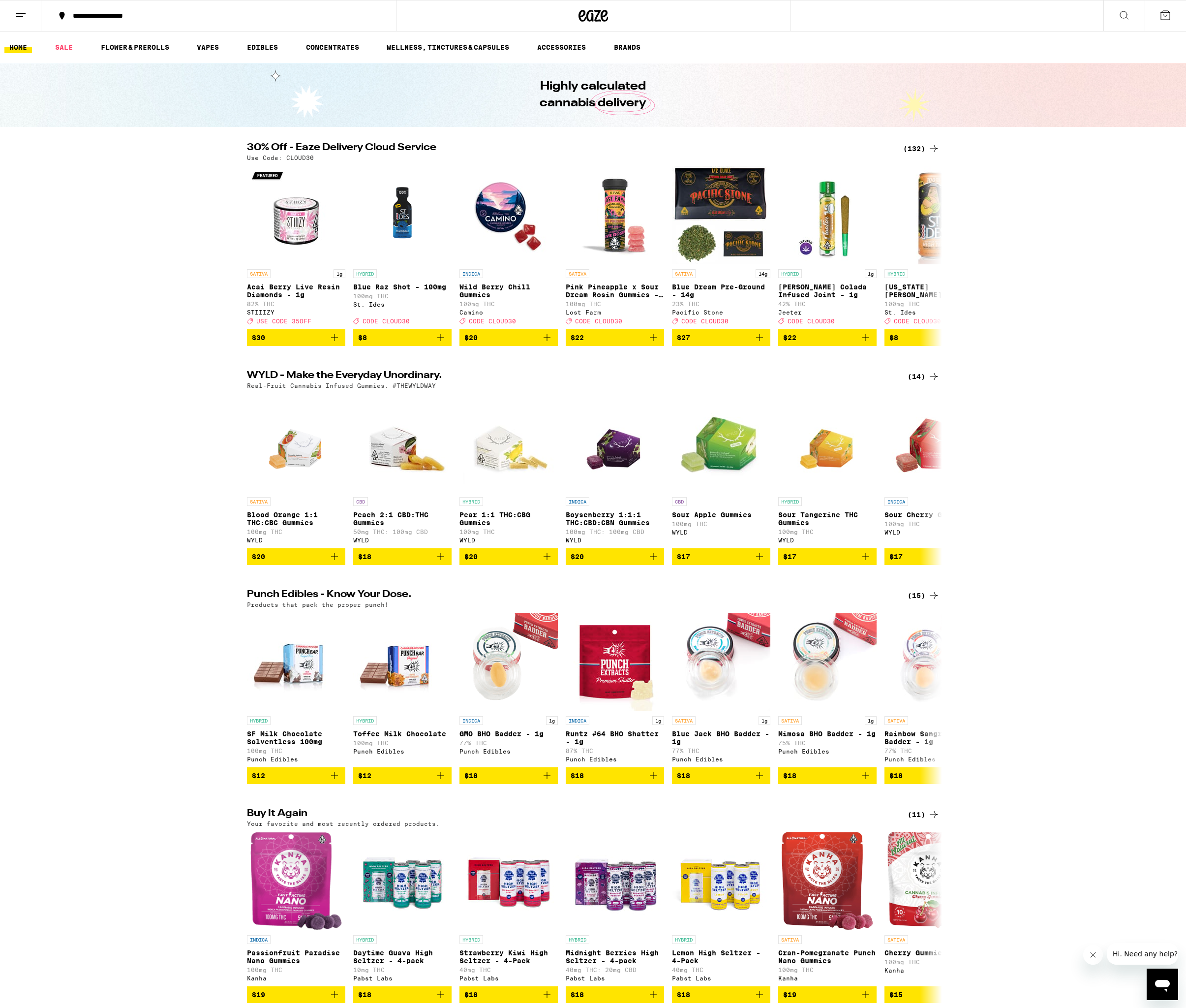
click at [1083, 400] on div "WYLD - Make the Everyday Unordinary. (14) Real-Fruit Cannabis Infused Gummies. …" at bounding box center [593, 468] width 1186 height 194
click at [1158, 16] on button at bounding box center [1165, 16] width 41 height 31
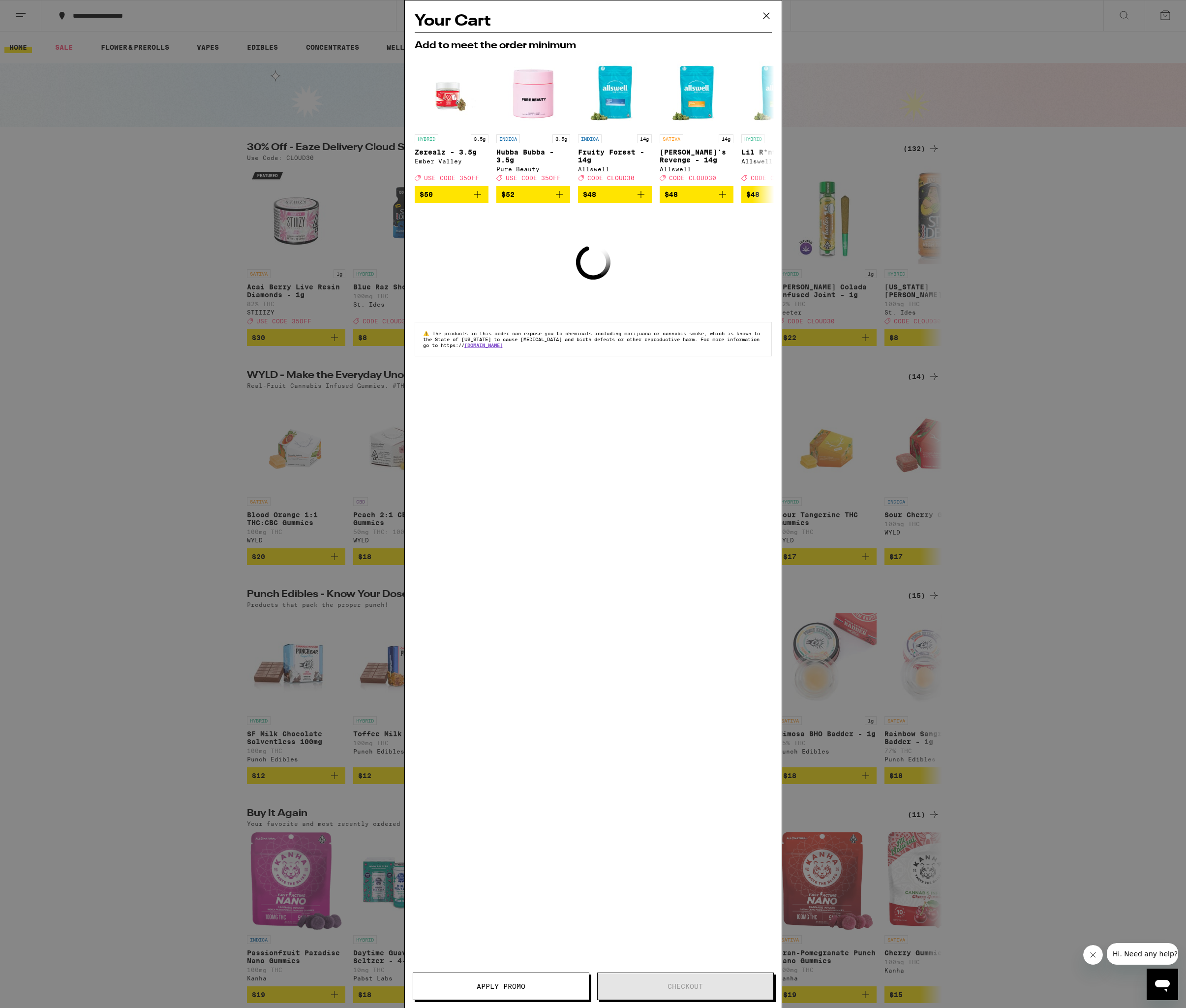
click at [763, 16] on icon at bounding box center [766, 16] width 15 height 15
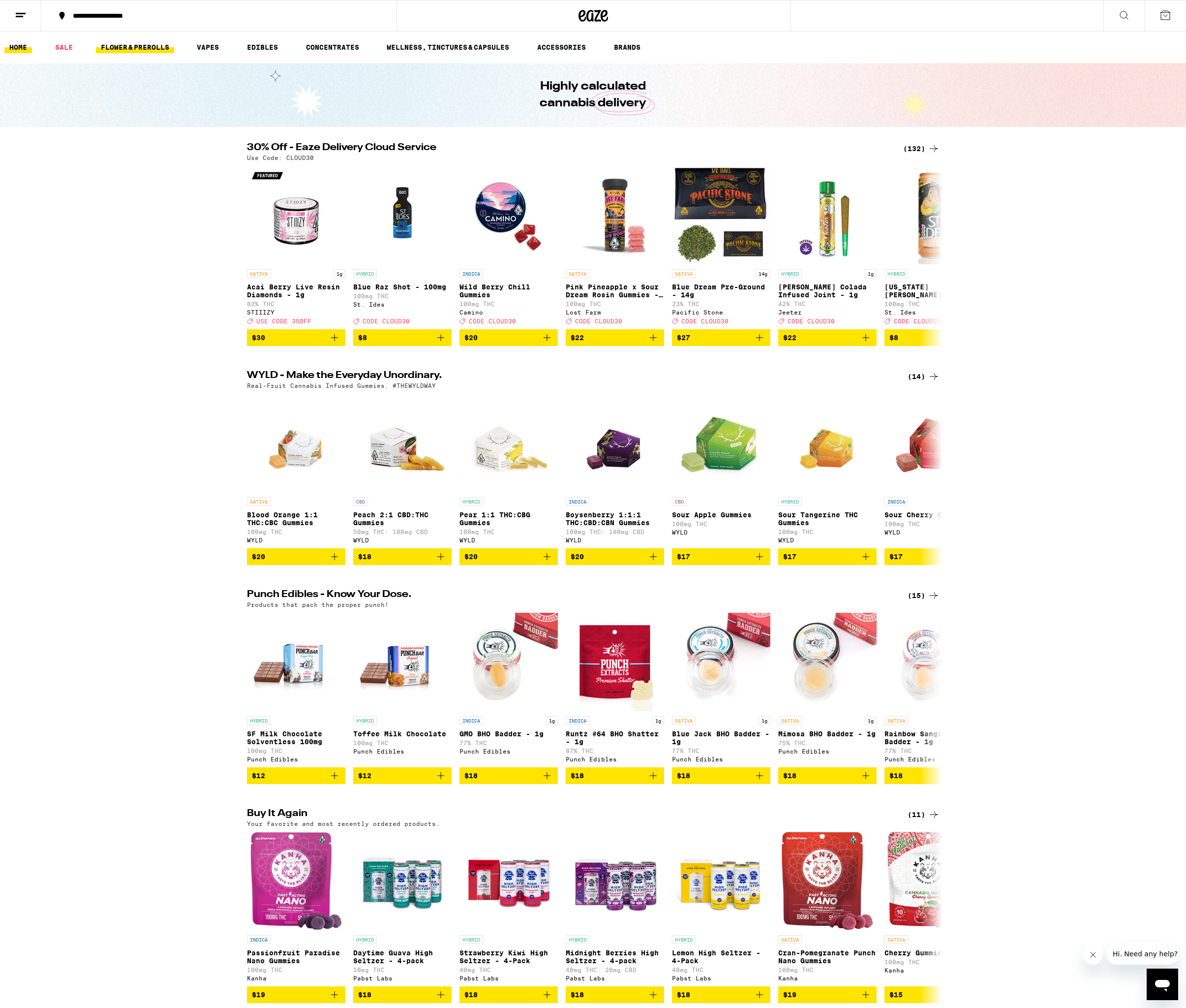
click at [130, 45] on link "FLOWER & PREROLLS" at bounding box center [135, 47] width 78 height 12
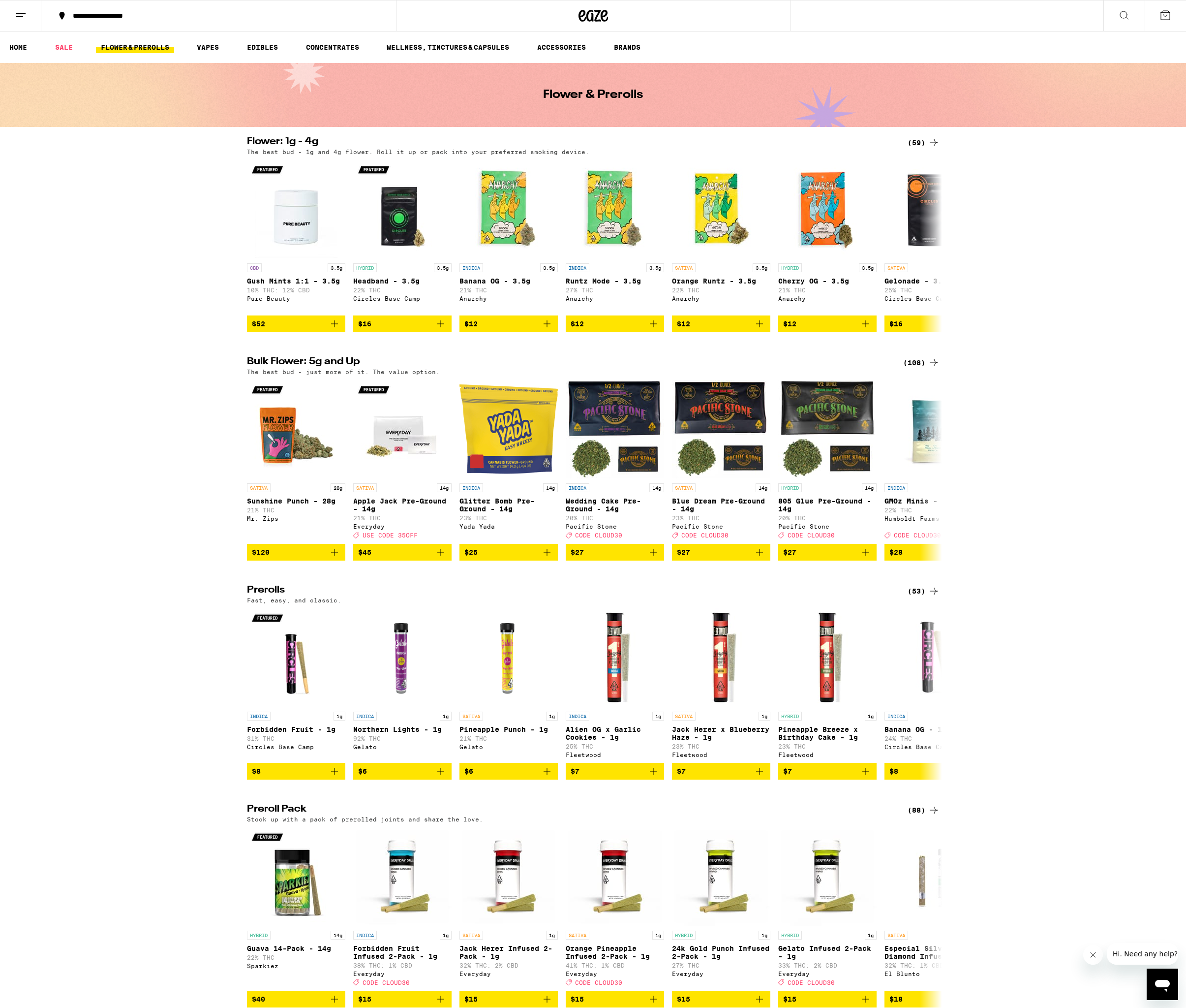
click at [910, 816] on div "(88)" at bounding box center [924, 810] width 32 height 12
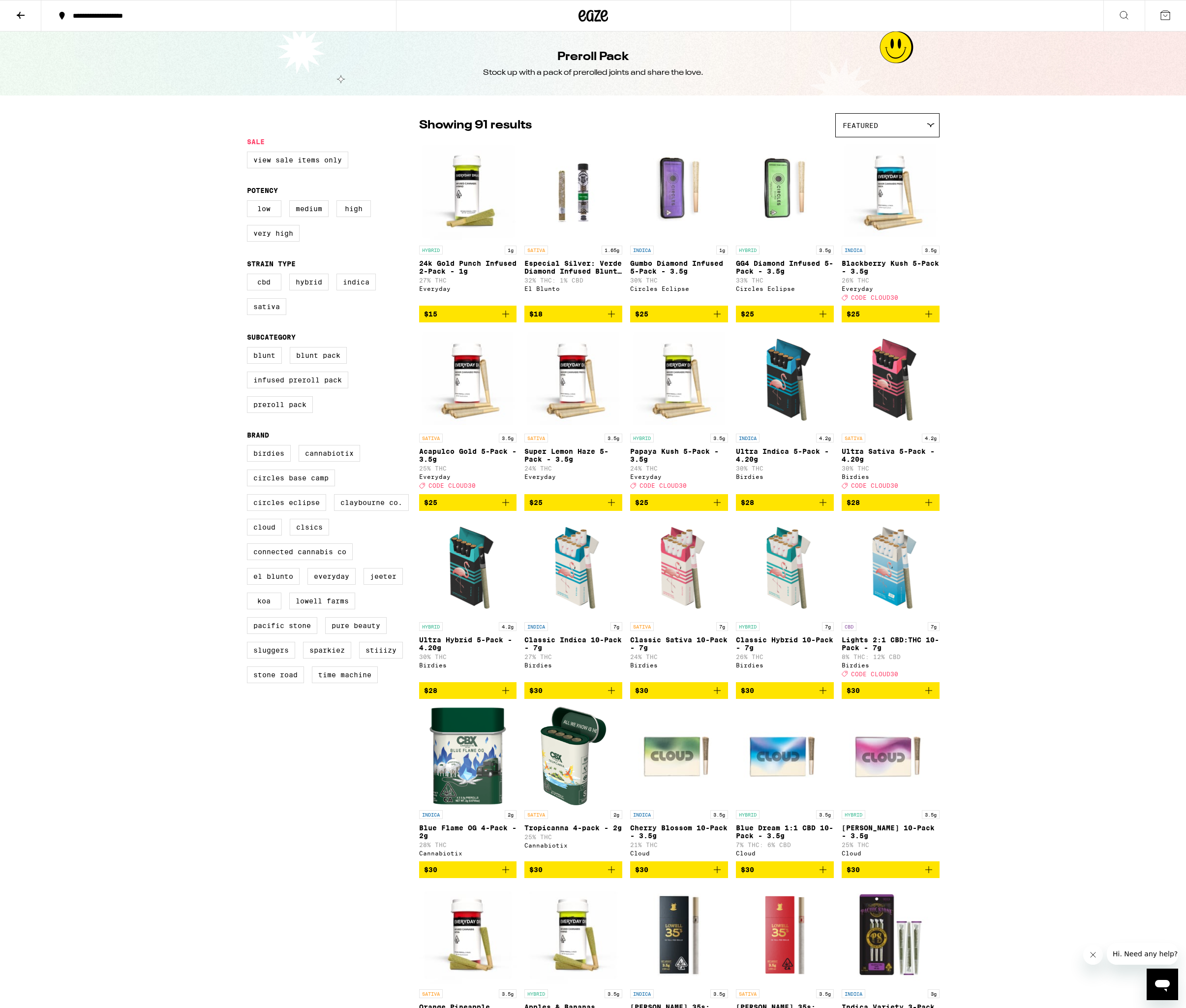
click at [871, 118] on div "Featured" at bounding box center [888, 125] width 103 height 23
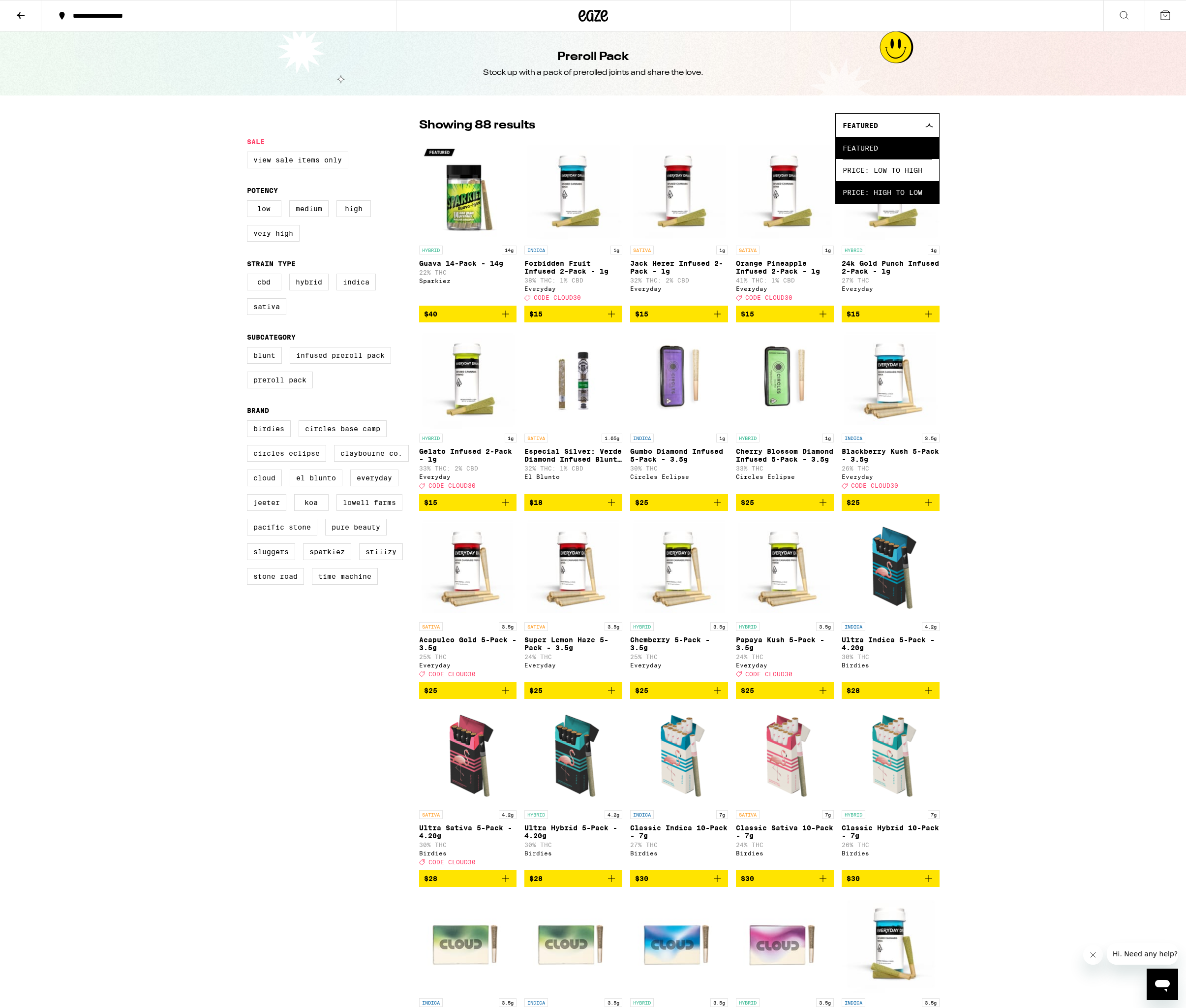
click at [878, 188] on span "Price: High to Low" at bounding box center [888, 193] width 90 height 22
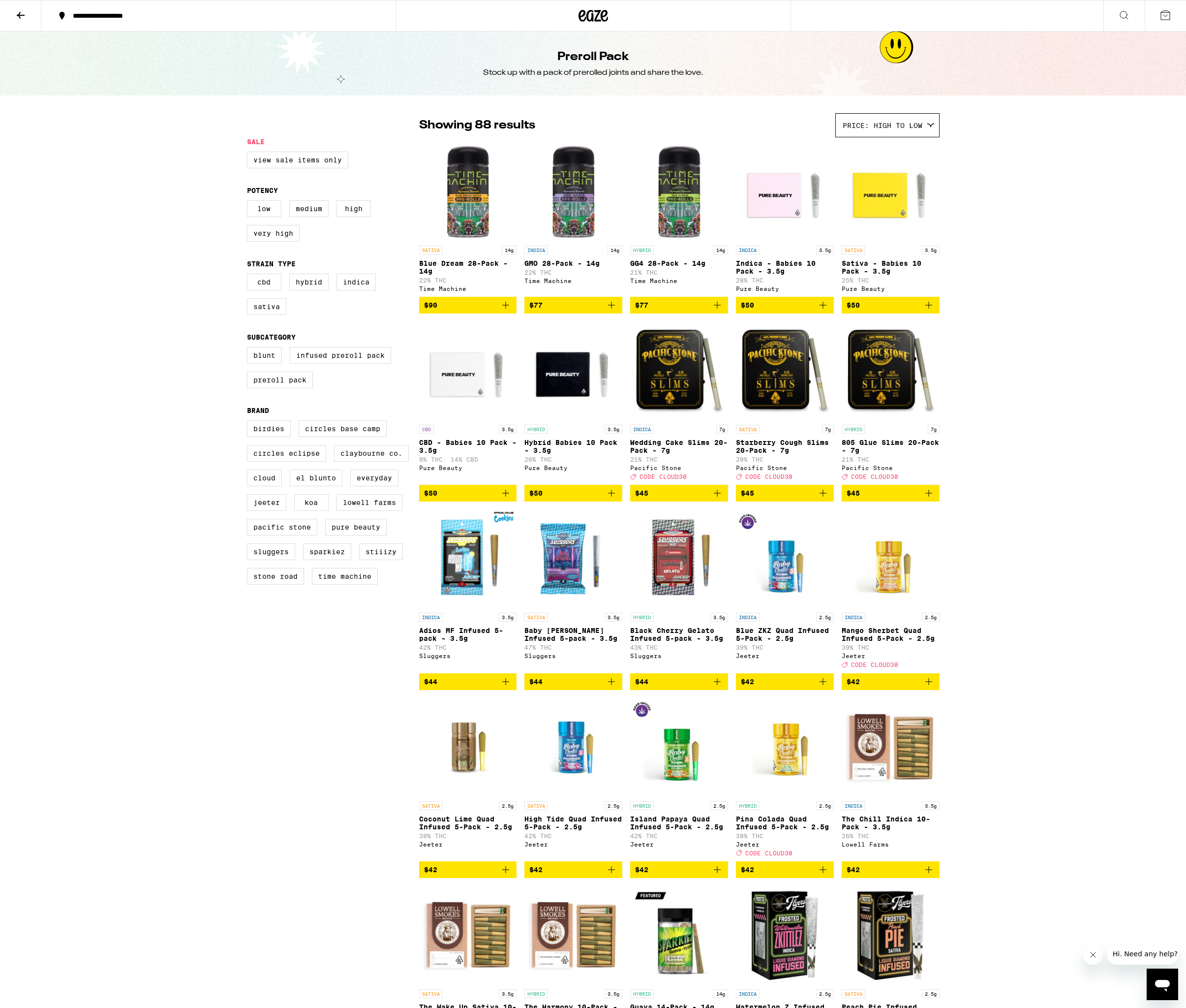
click at [828, 311] on icon "Add to bag" at bounding box center [823, 305] width 12 height 12
click at [828, 311] on icon "Increment" at bounding box center [826, 305] width 12 height 12
click at [927, 309] on icon "Add to bag" at bounding box center [929, 305] width 12 height 12
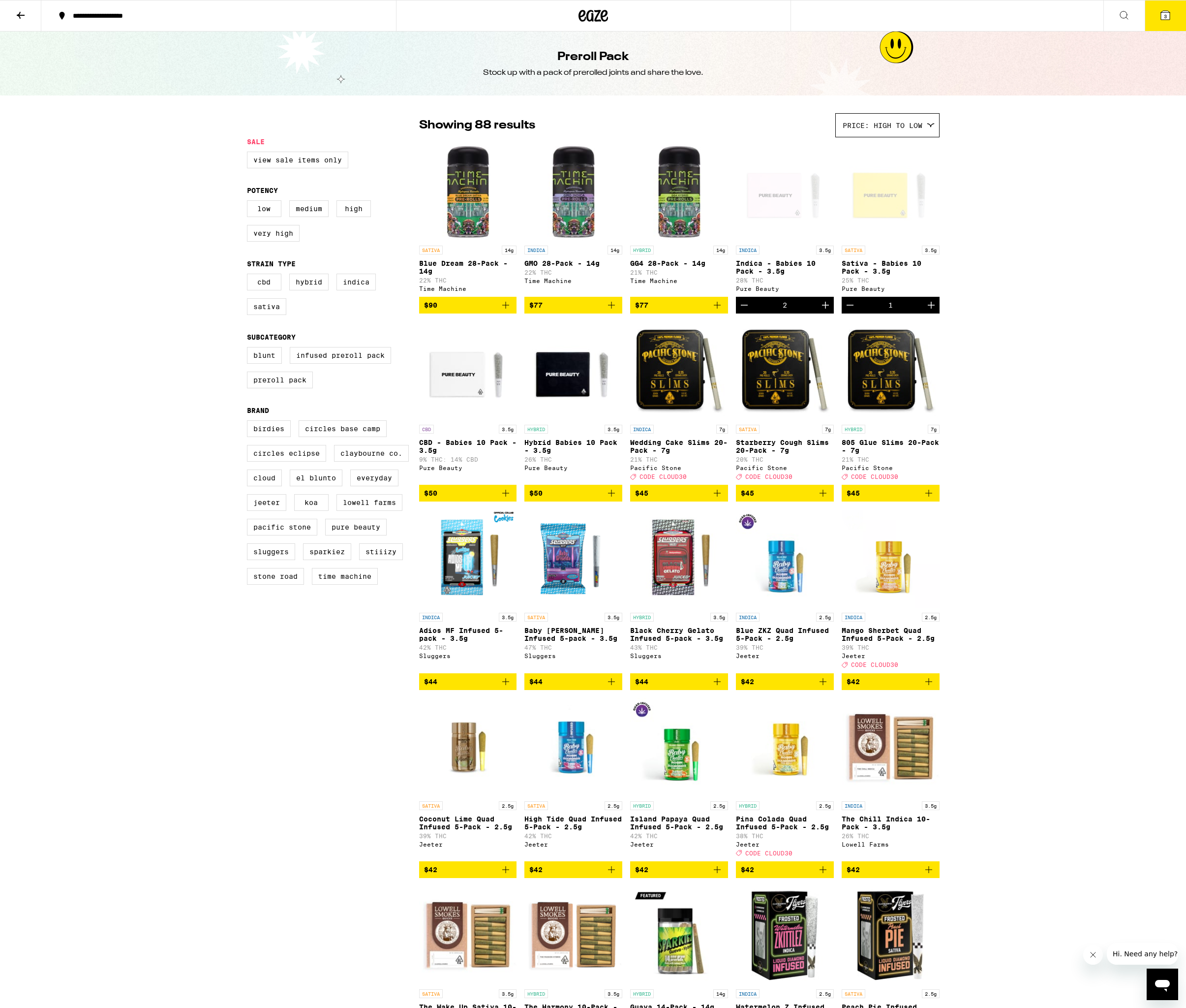
click at [928, 309] on icon "Increment" at bounding box center [931, 305] width 12 height 12
click at [12, 12] on button at bounding box center [20, 16] width 41 height 31
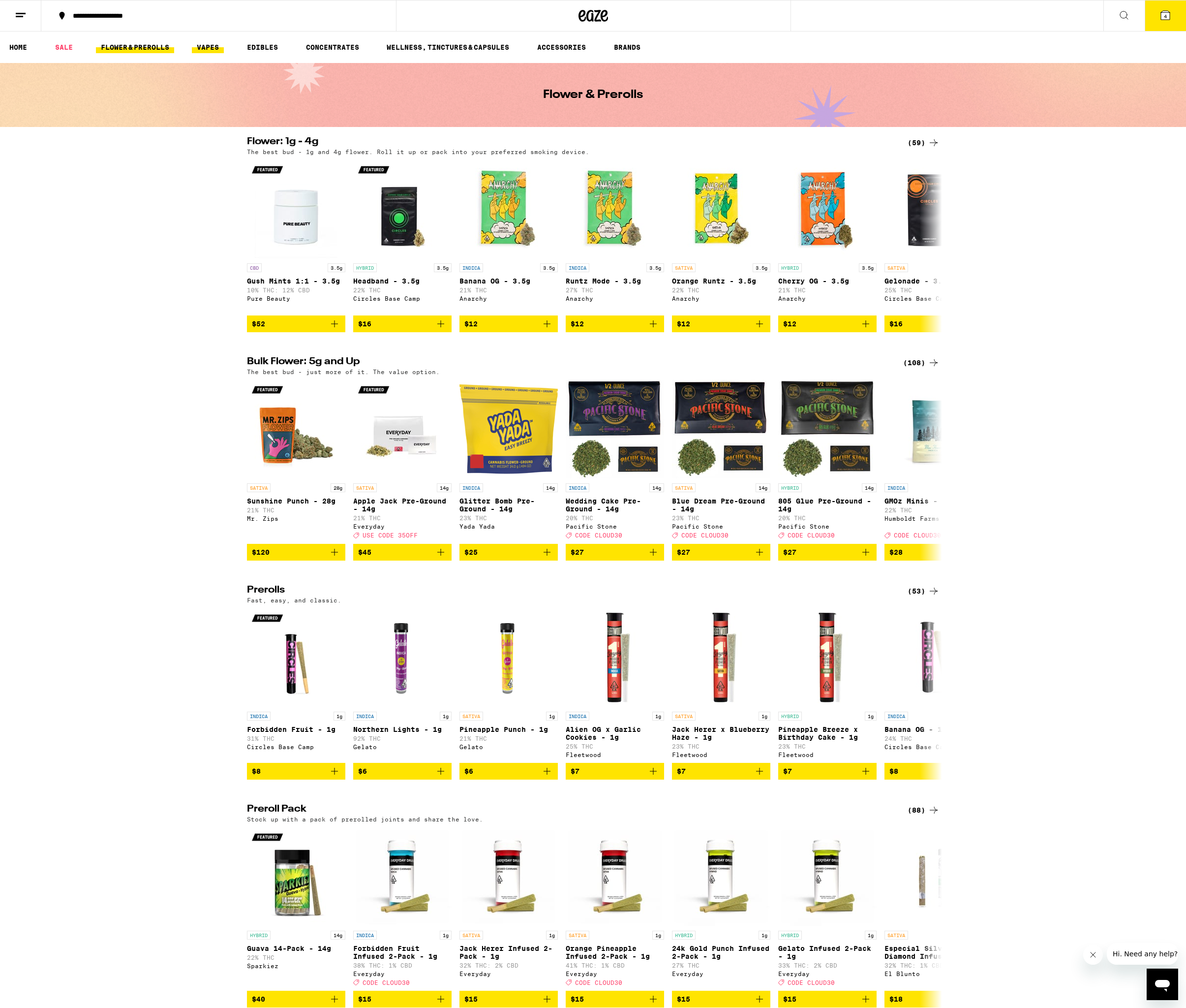
click at [208, 49] on link "VAPES" at bounding box center [208, 47] width 32 height 12
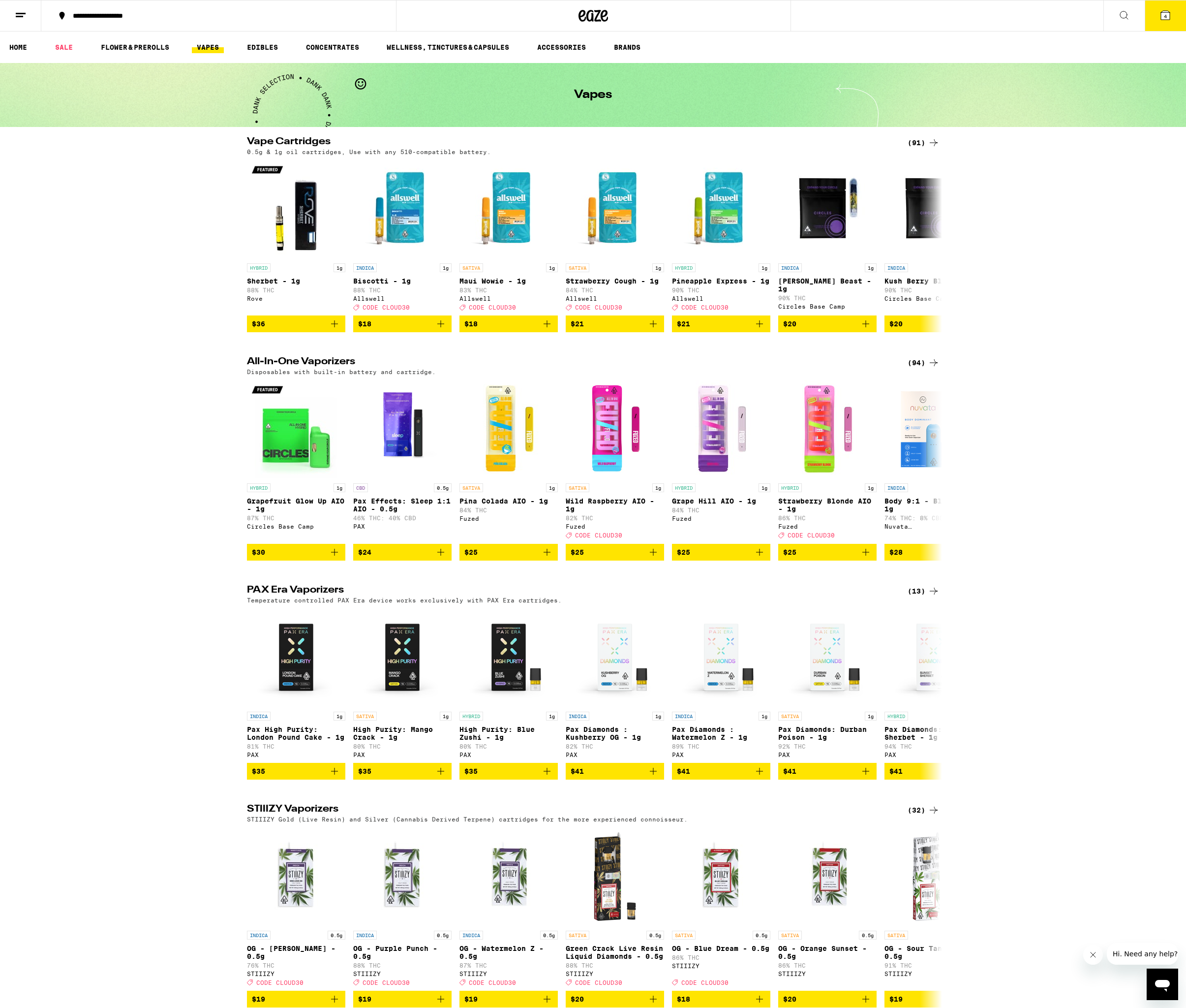
click at [914, 369] on div "(94)" at bounding box center [924, 363] width 32 height 12
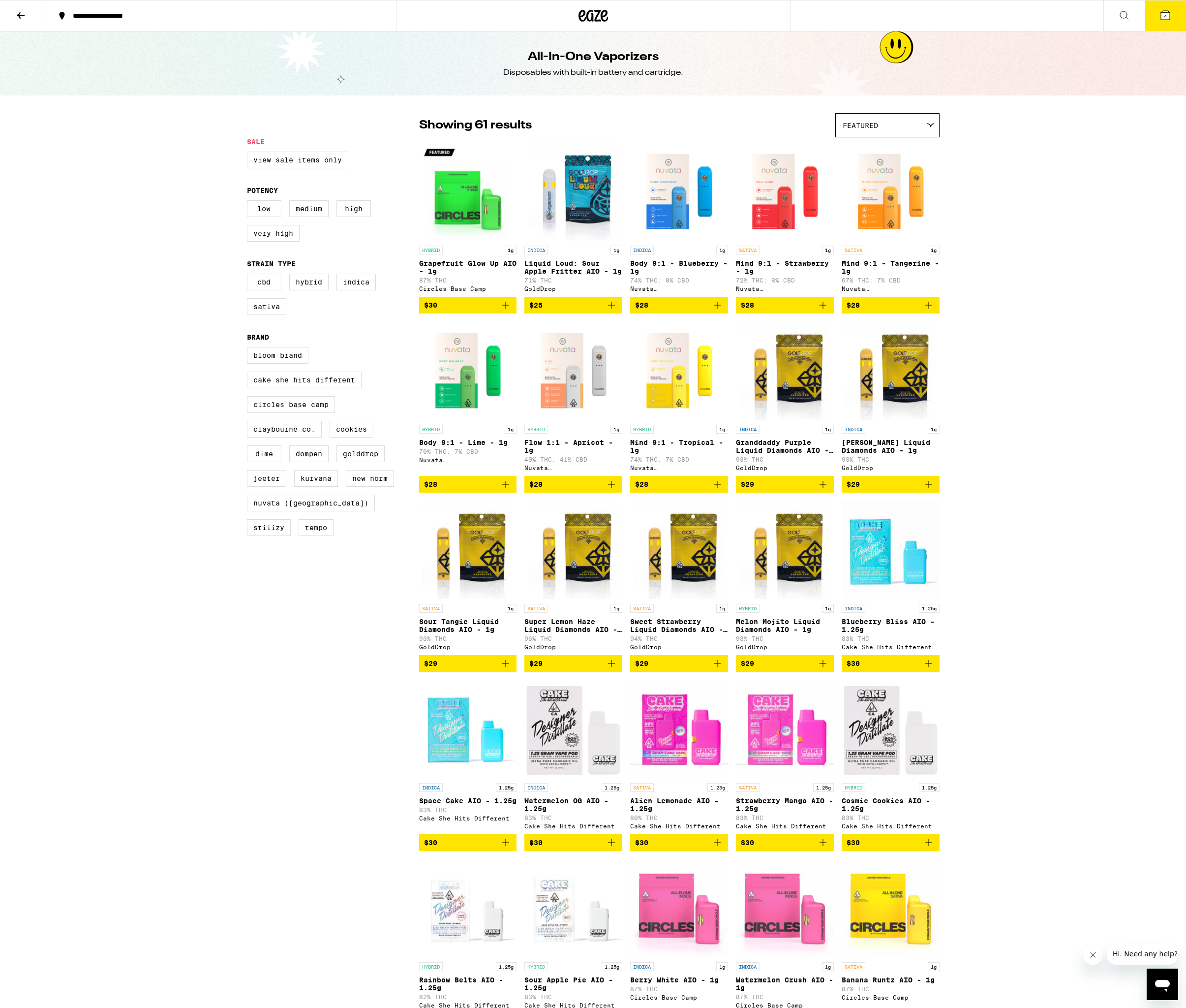
click at [931, 490] on icon "Add to bag" at bounding box center [929, 484] width 12 height 12
click at [908, 124] on div "Featured" at bounding box center [888, 125] width 103 height 23
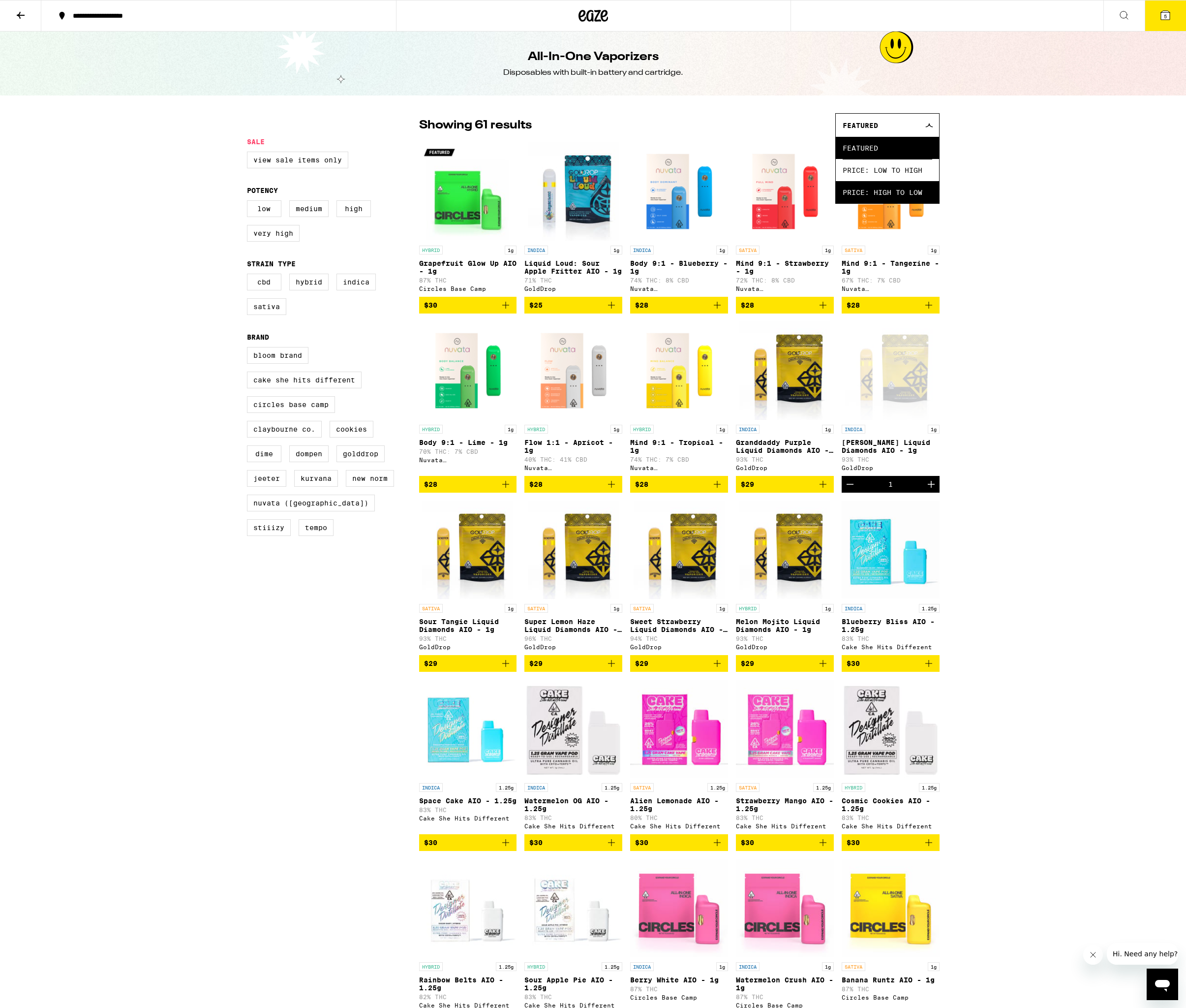
click at [899, 190] on span "Price: High to Low" at bounding box center [888, 193] width 90 height 22
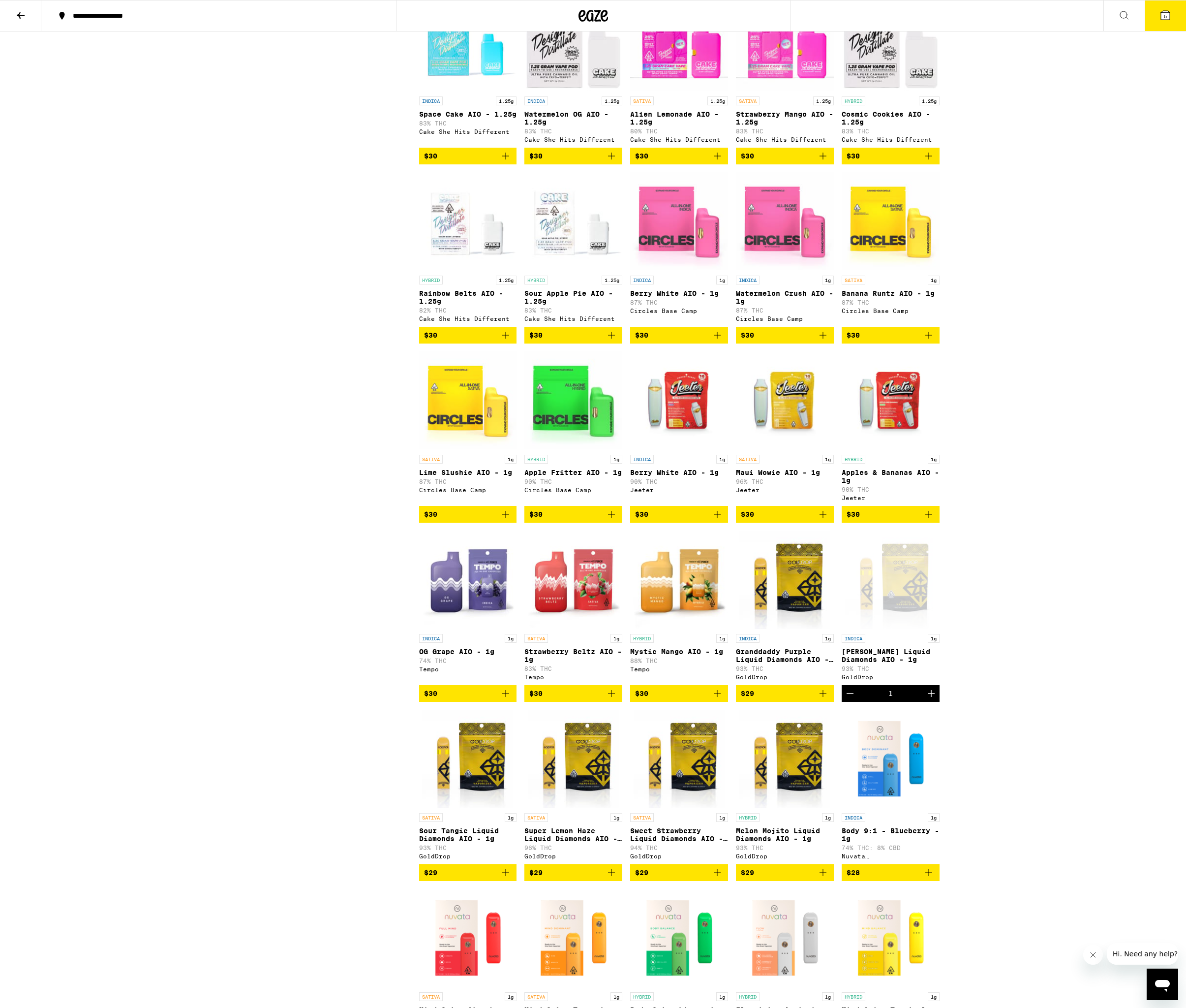
scroll to position [1446, 0]
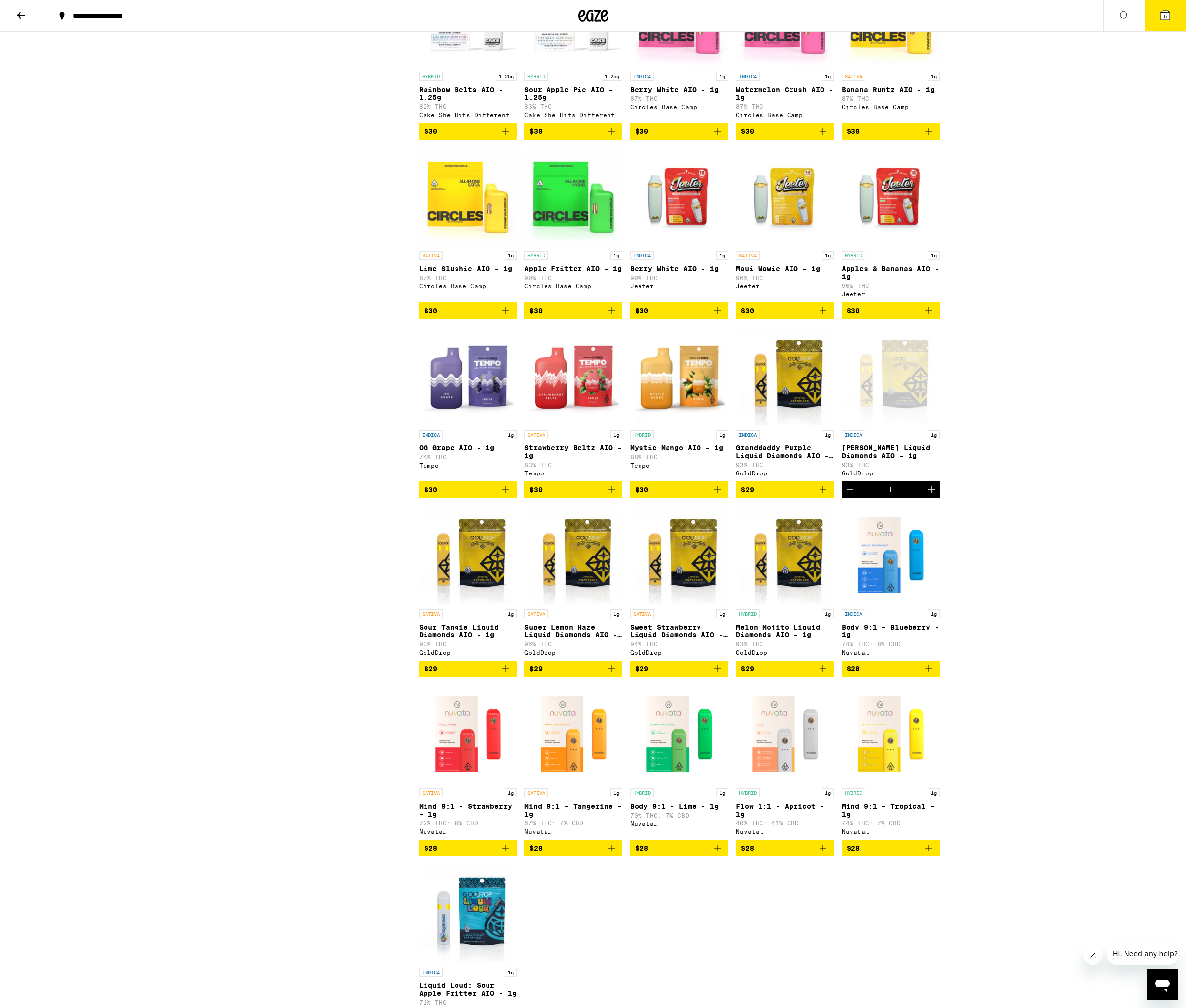
click at [719, 674] on icon "Add to bag" at bounding box center [718, 669] width 12 height 12
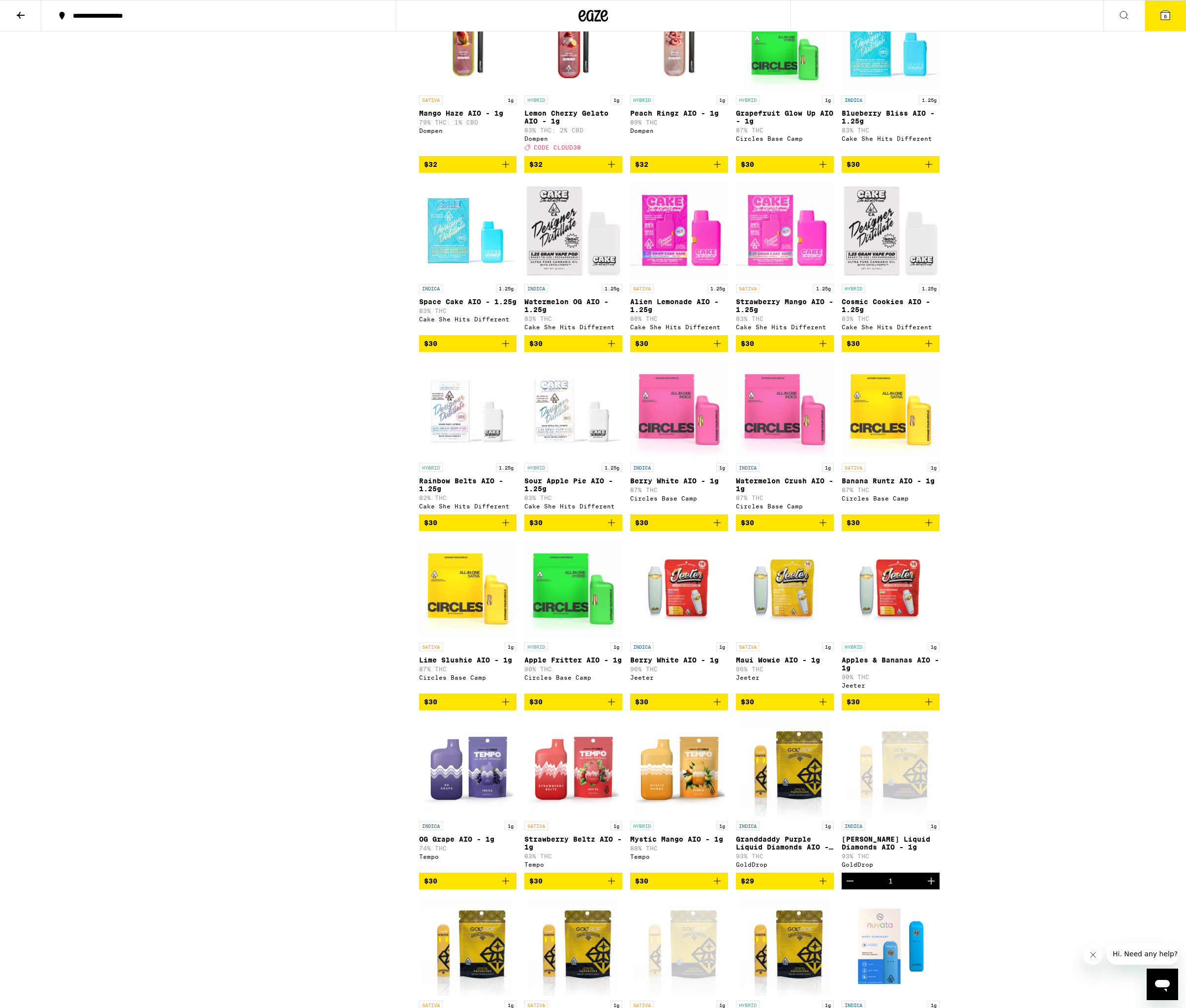
scroll to position [0, 0]
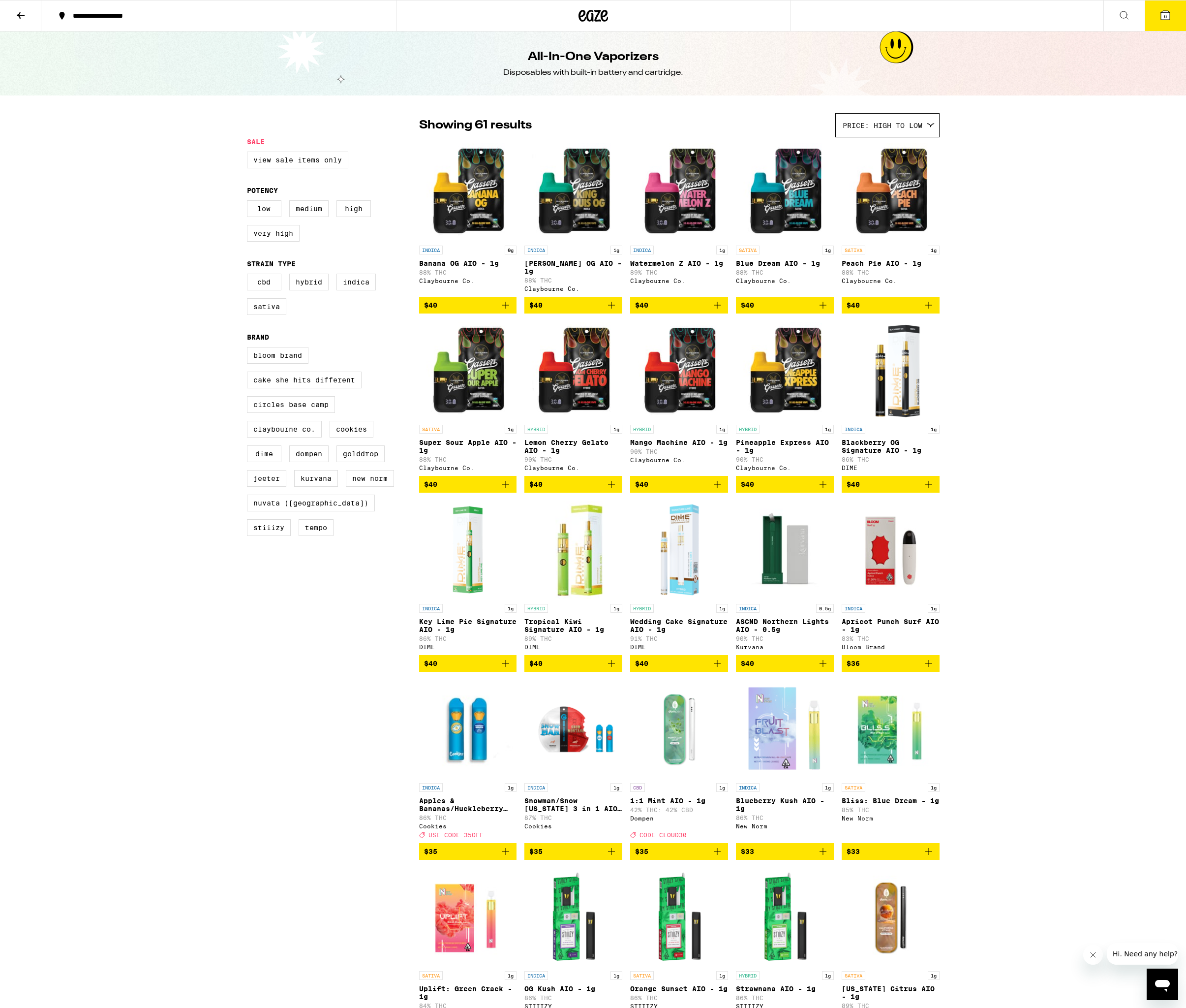
click at [25, 19] on icon at bounding box center [21, 15] width 12 height 12
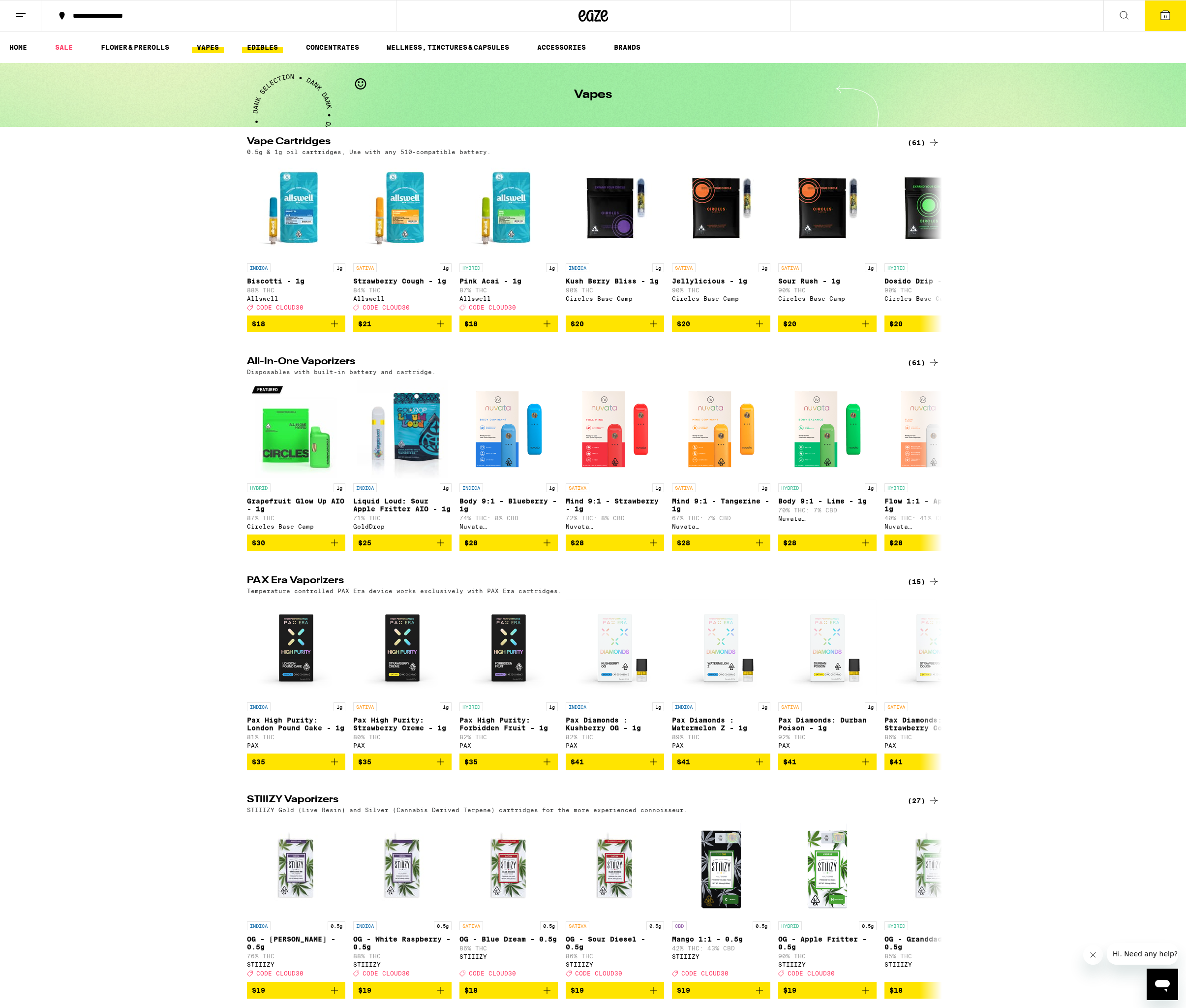
click at [253, 46] on link "EDIBLES" at bounding box center [262, 47] width 41 height 12
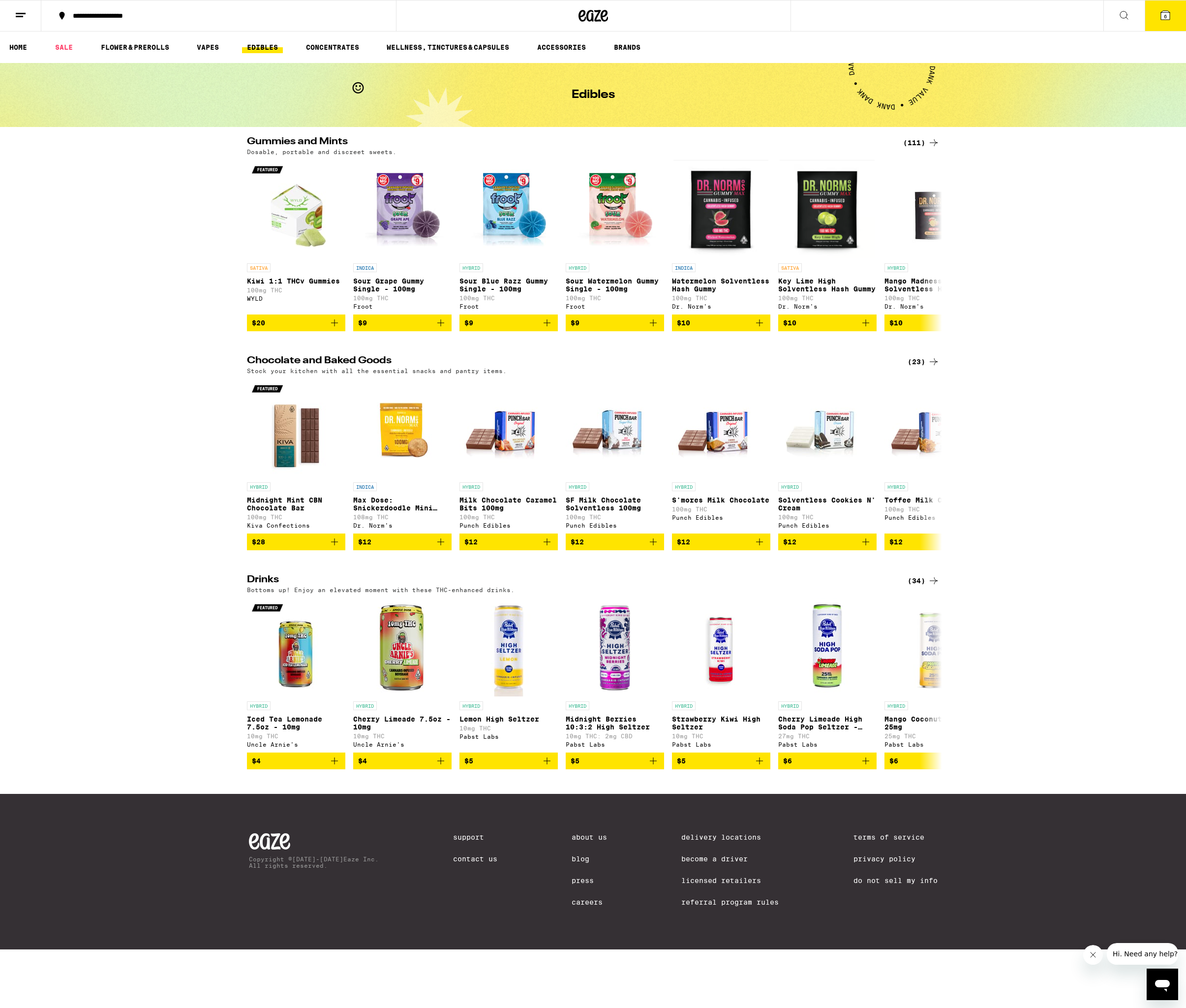
click at [916, 587] on div "(34)" at bounding box center [924, 581] width 32 height 12
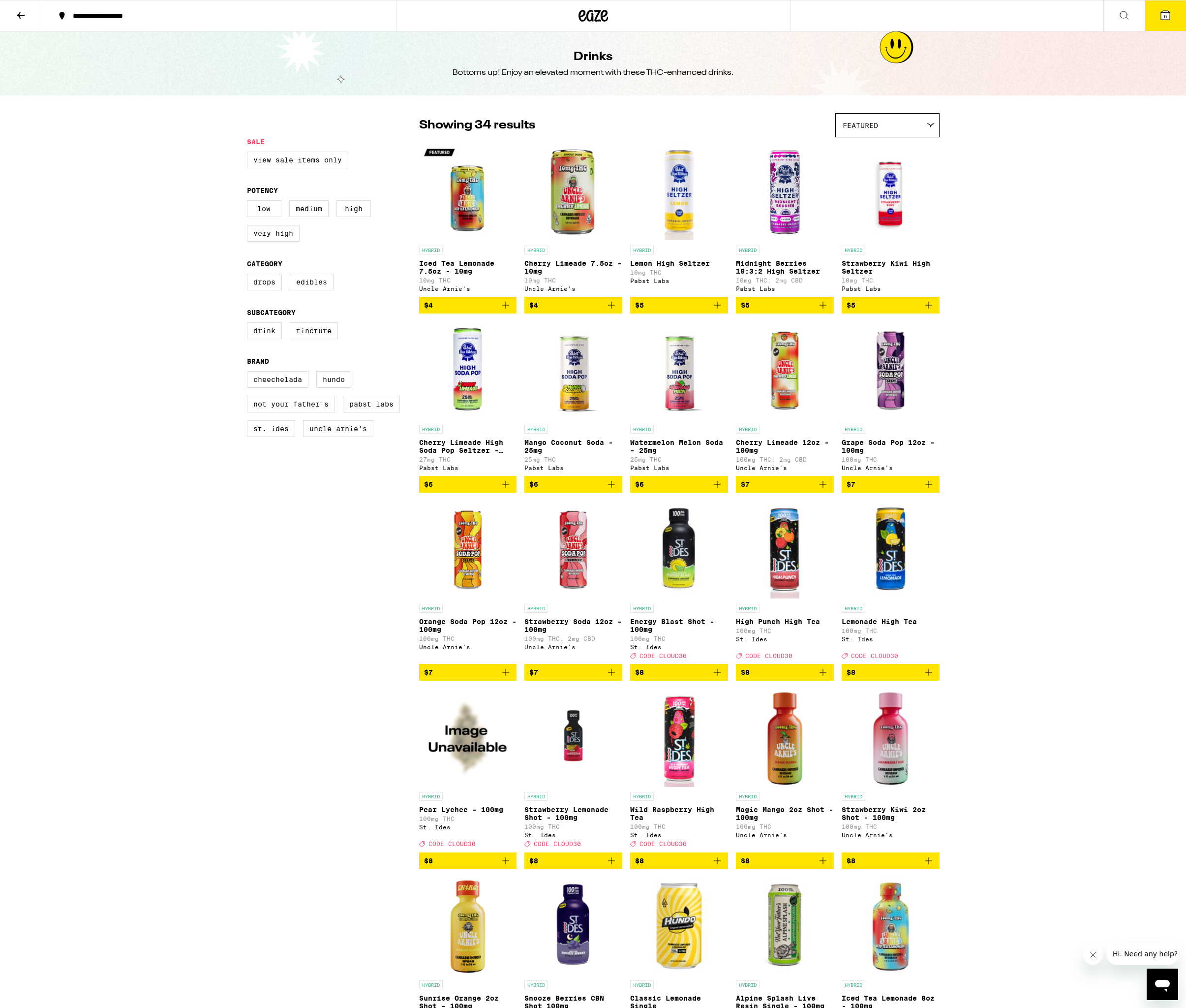
scroll to position [295, 0]
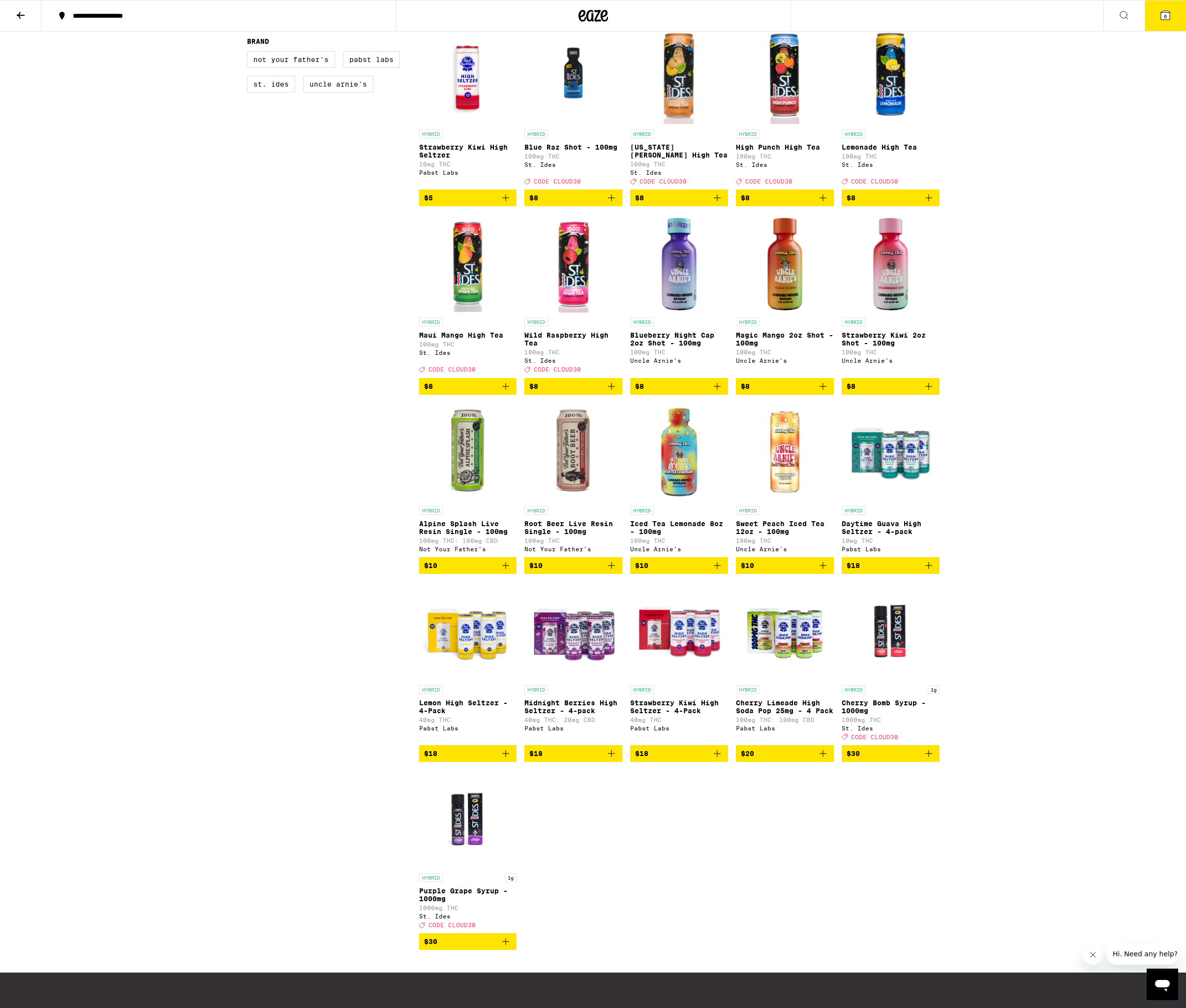
click at [506, 759] on icon "Add to bag" at bounding box center [506, 754] width 12 height 12
click at [506, 759] on icon "Increment" at bounding box center [509, 754] width 12 height 12
click at [931, 572] on icon "Add to bag" at bounding box center [929, 566] width 12 height 12
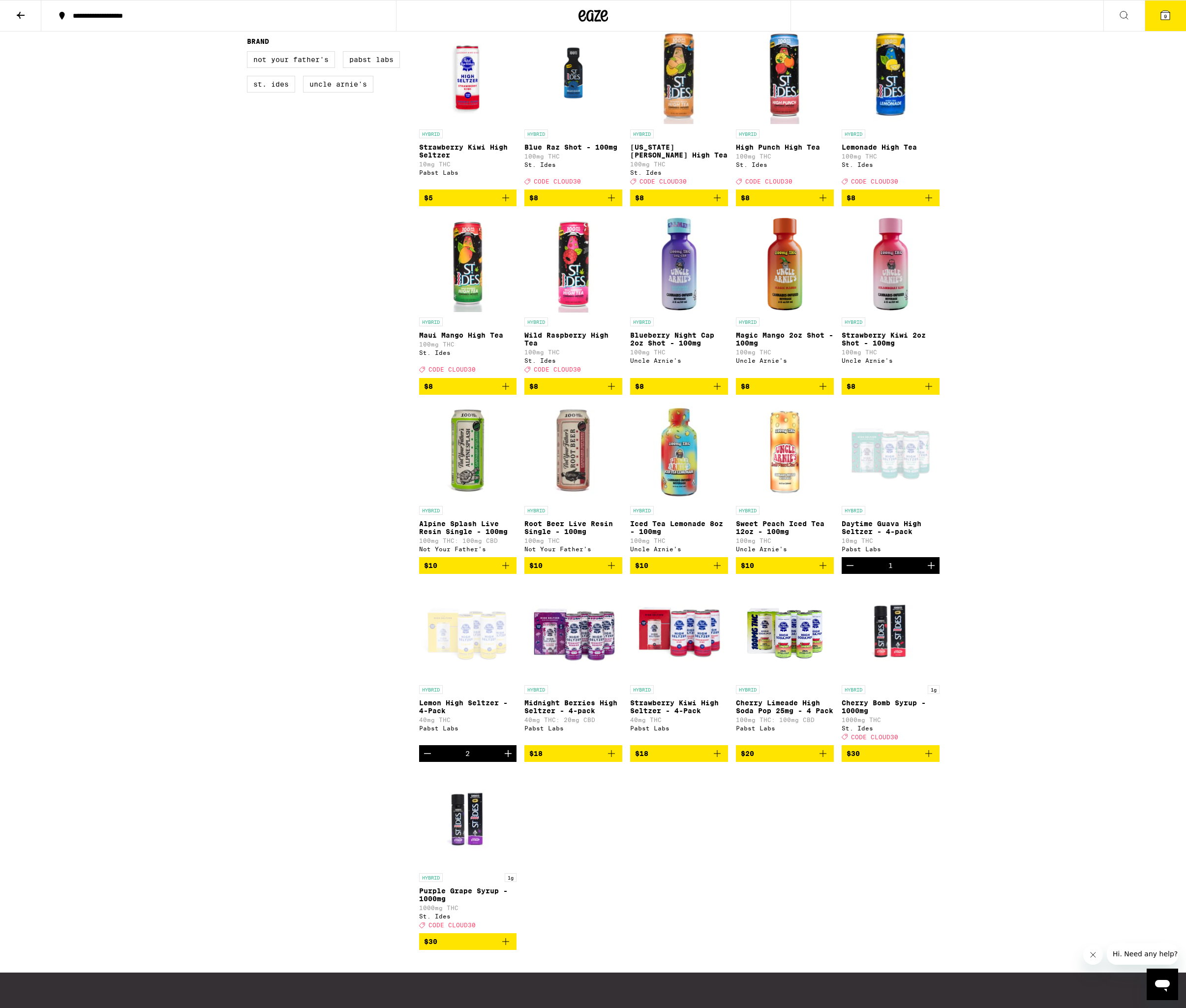
click at [931, 572] on icon "Increment" at bounding box center [931, 566] width 12 height 12
click at [1032, 564] on div "**********" at bounding box center [593, 416] width 1186 height 1423
click at [718, 759] on icon "Add to bag" at bounding box center [718, 754] width 12 height 12
click at [718, 759] on icon "Increment" at bounding box center [720, 754] width 12 height 12
click at [1060, 618] on div "**********" at bounding box center [593, 416] width 1186 height 1423
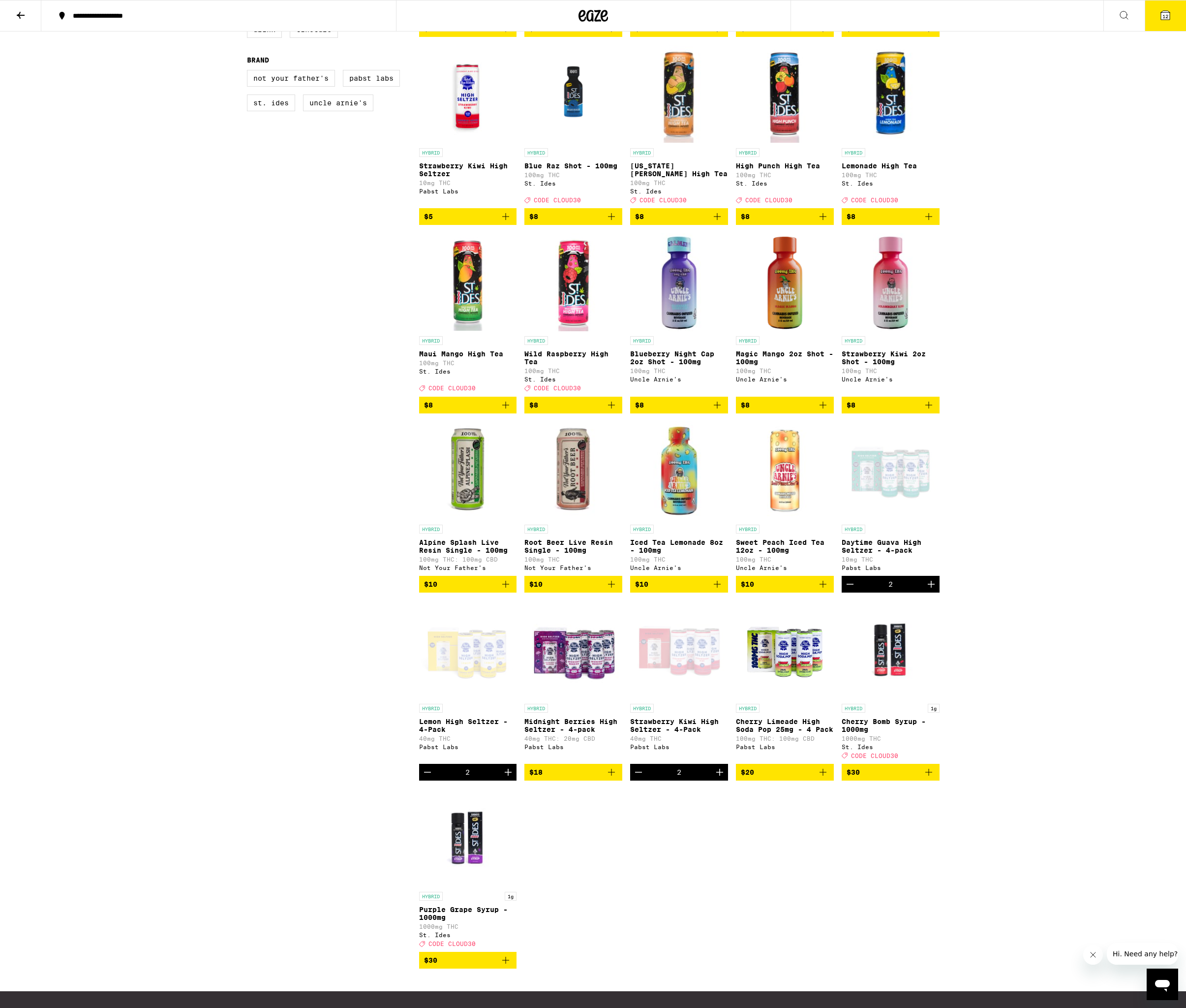
scroll to position [0, 0]
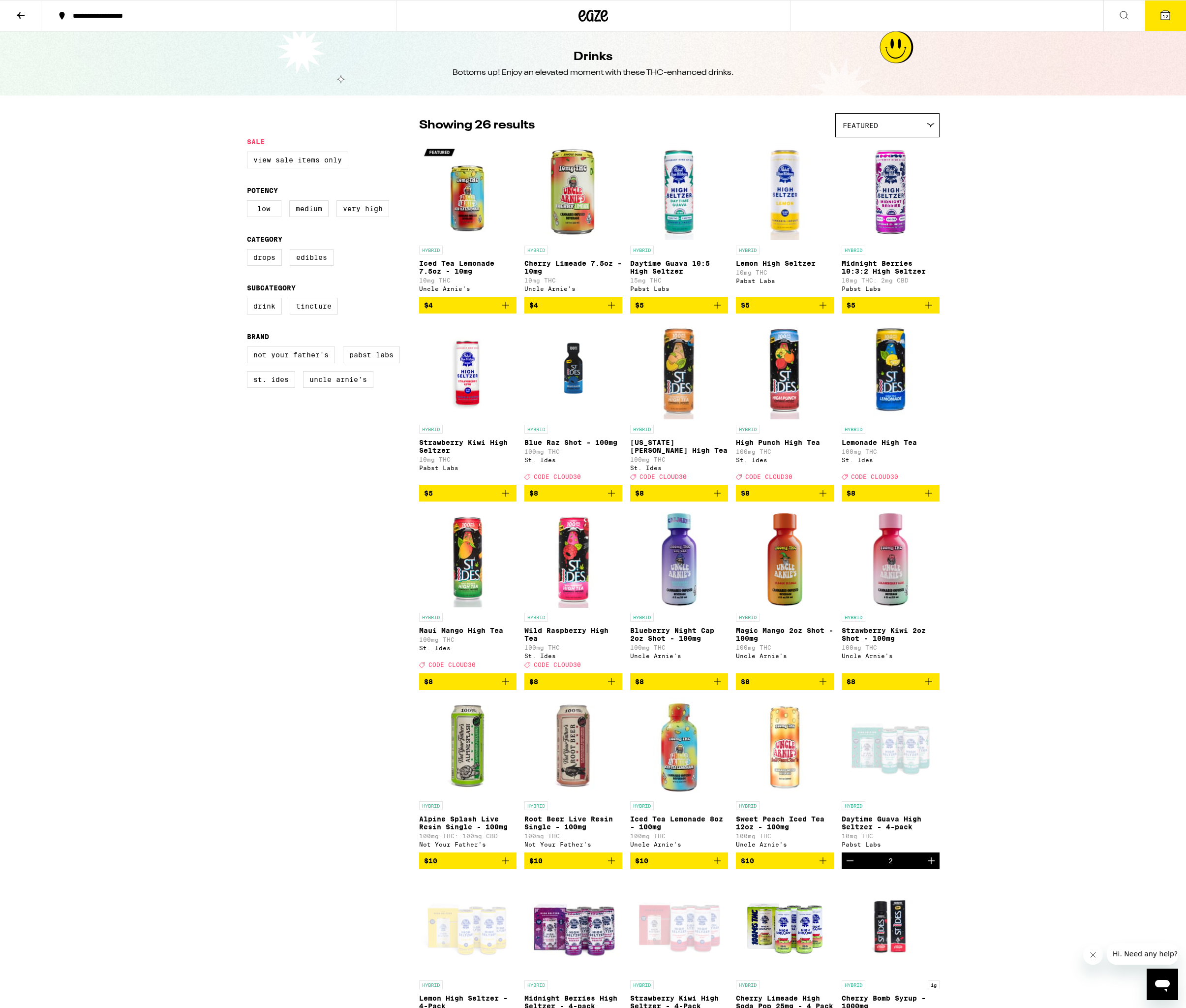
click at [16, 16] on icon at bounding box center [21, 15] width 12 height 12
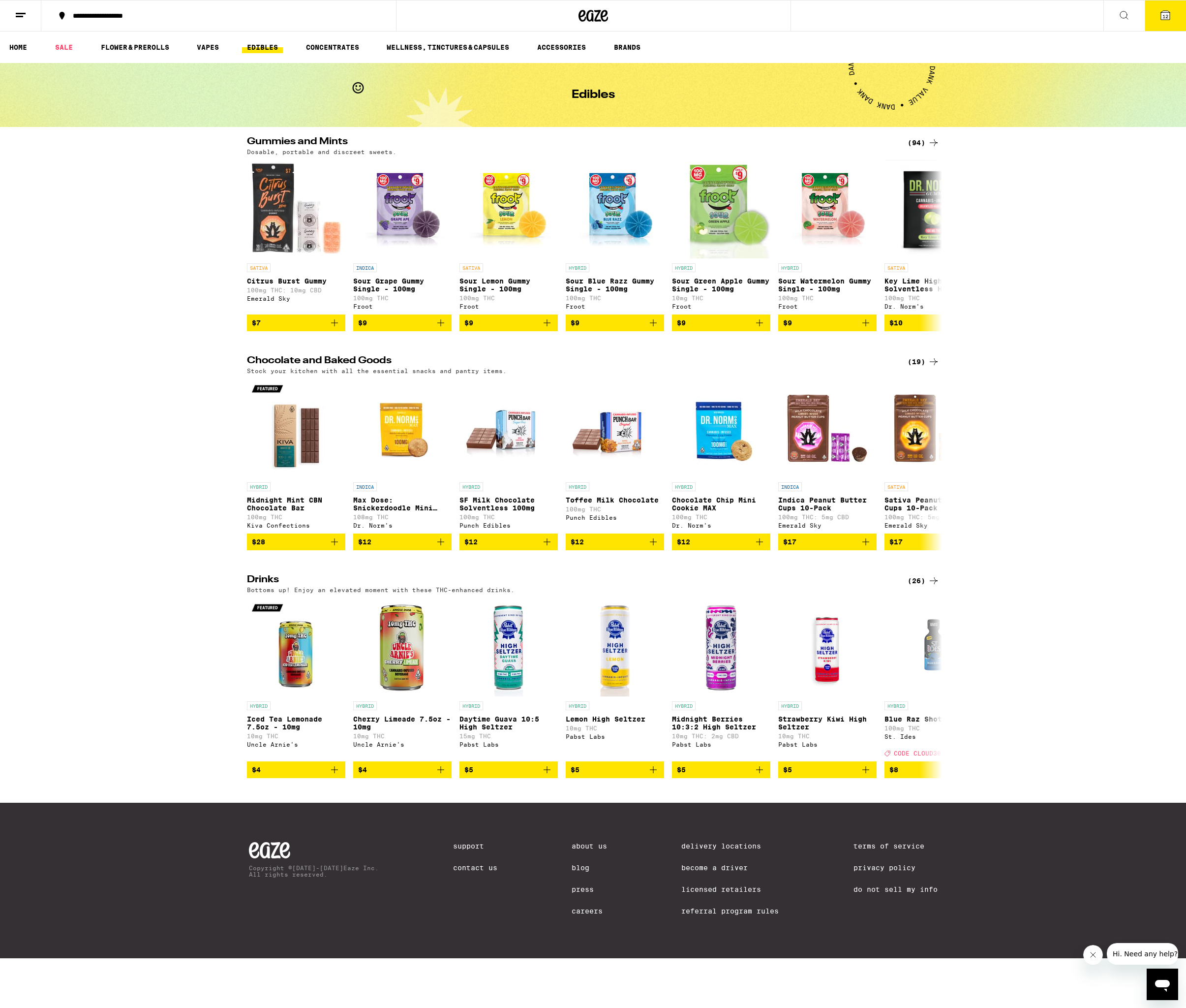
click at [924, 141] on div "(94)" at bounding box center [924, 143] width 32 height 12
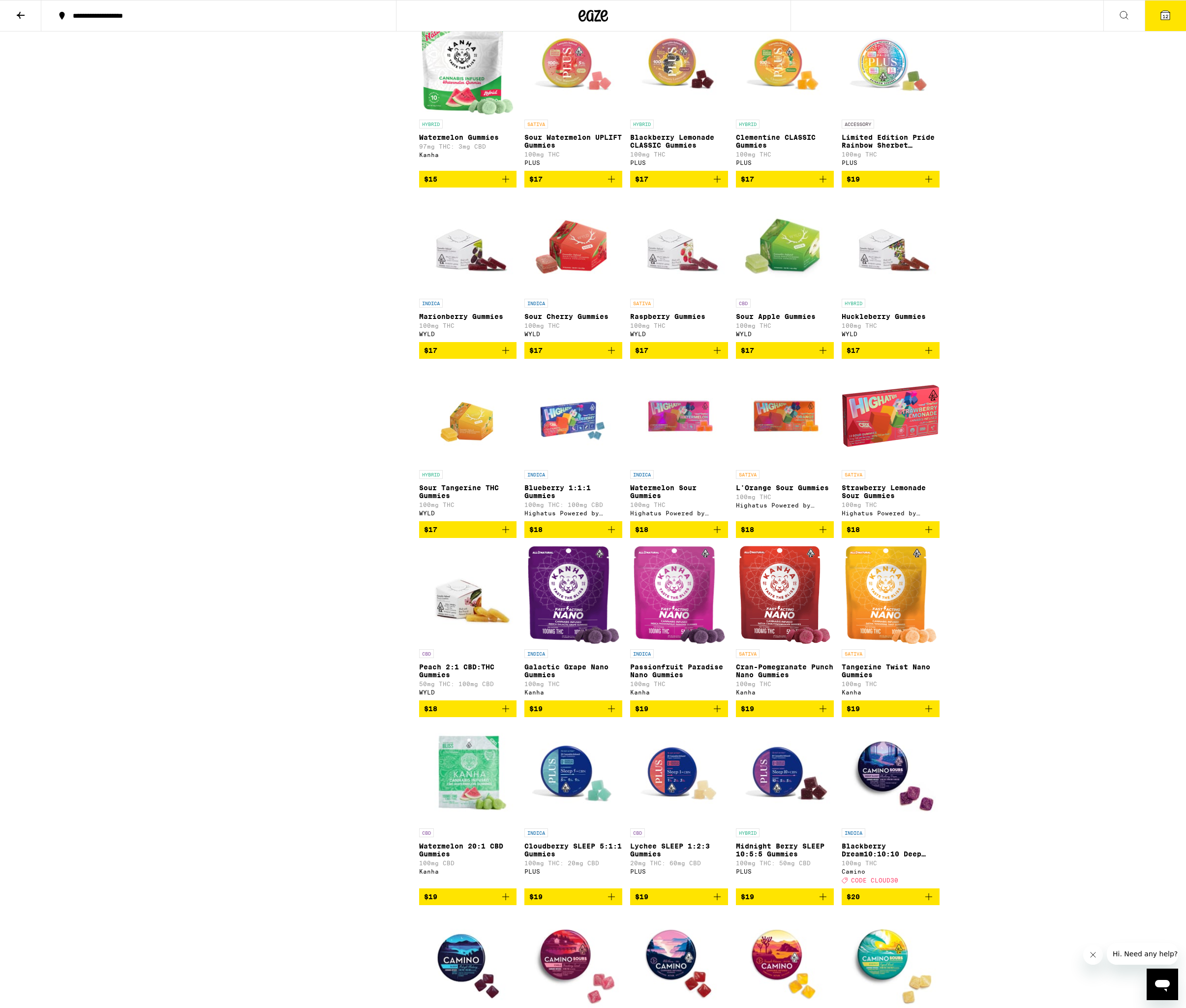
scroll to position [1285, 0]
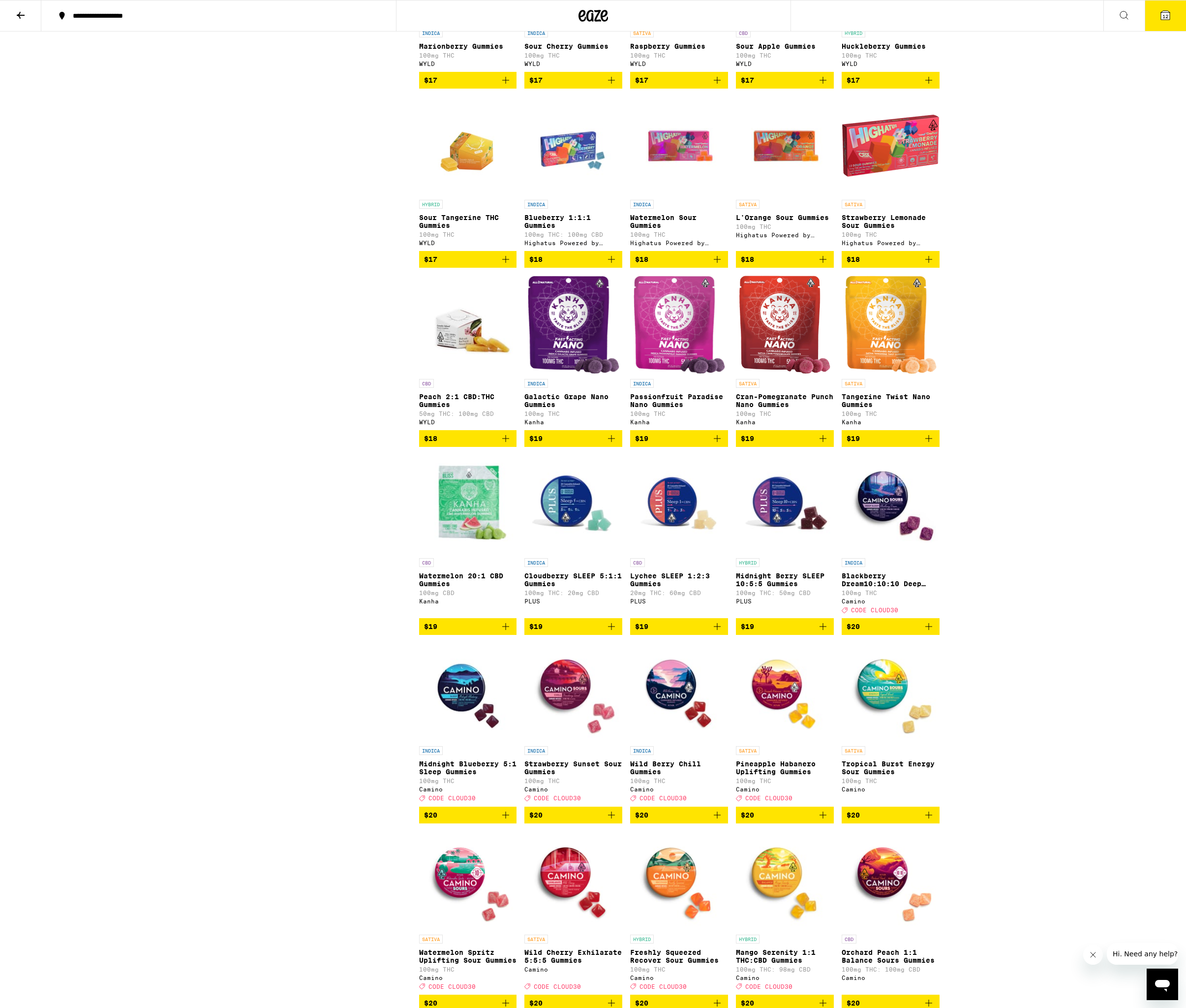
click at [613, 444] on icon "Add to bag" at bounding box center [611, 438] width 12 height 12
click at [720, 444] on icon "Add to bag" at bounding box center [718, 438] width 12 height 12
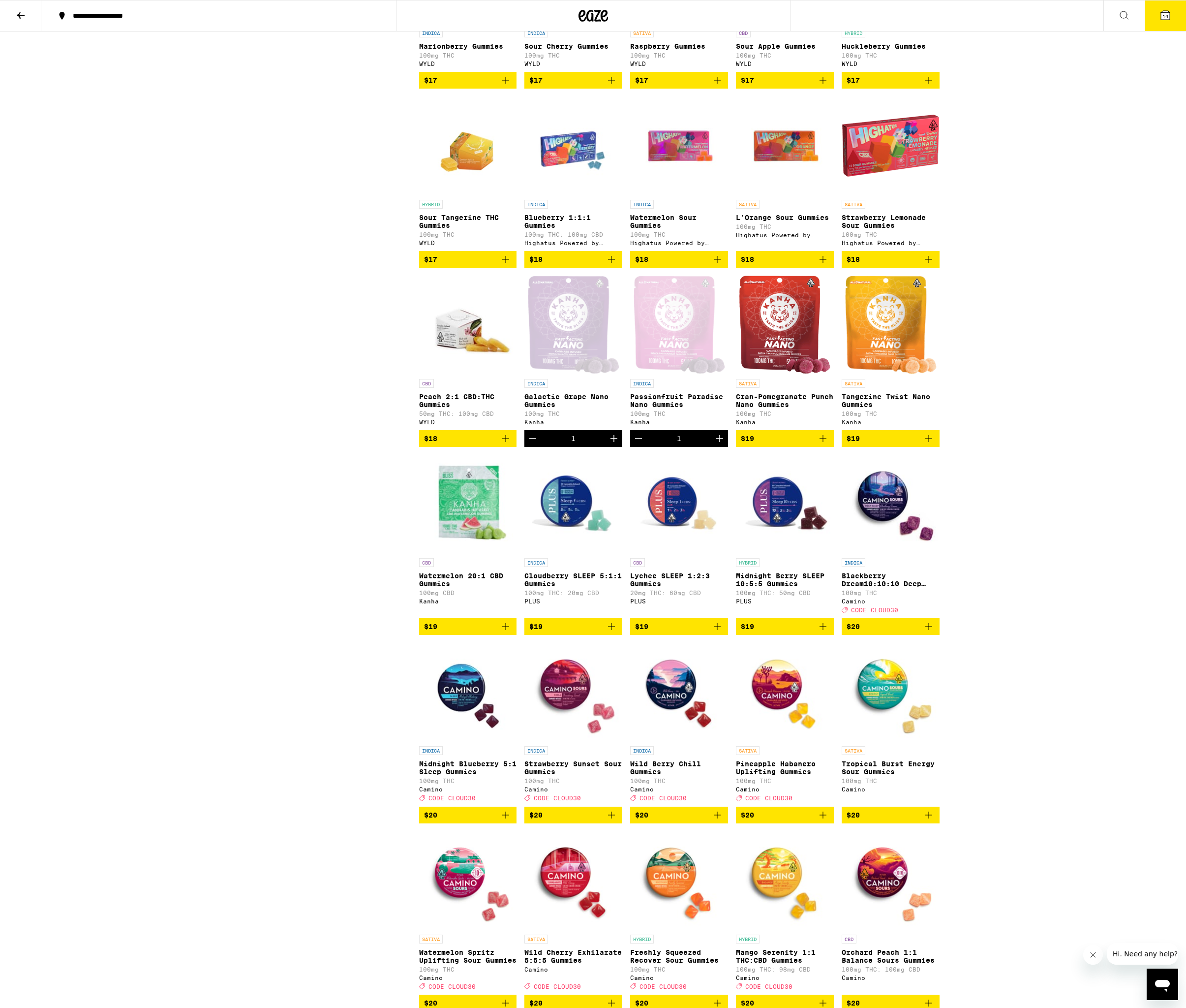
click at [823, 442] on icon "Add to bag" at bounding box center [823, 438] width 7 height 7
click at [720, 442] on icon "Increment" at bounding box center [719, 438] width 7 height 7
click at [826, 444] on icon "Increment" at bounding box center [826, 438] width 12 height 12
click at [1131, 522] on div "**********" at bounding box center [593, 597] width 1186 height 3764
click at [531, 444] on icon "Decrement" at bounding box center [533, 438] width 12 height 12
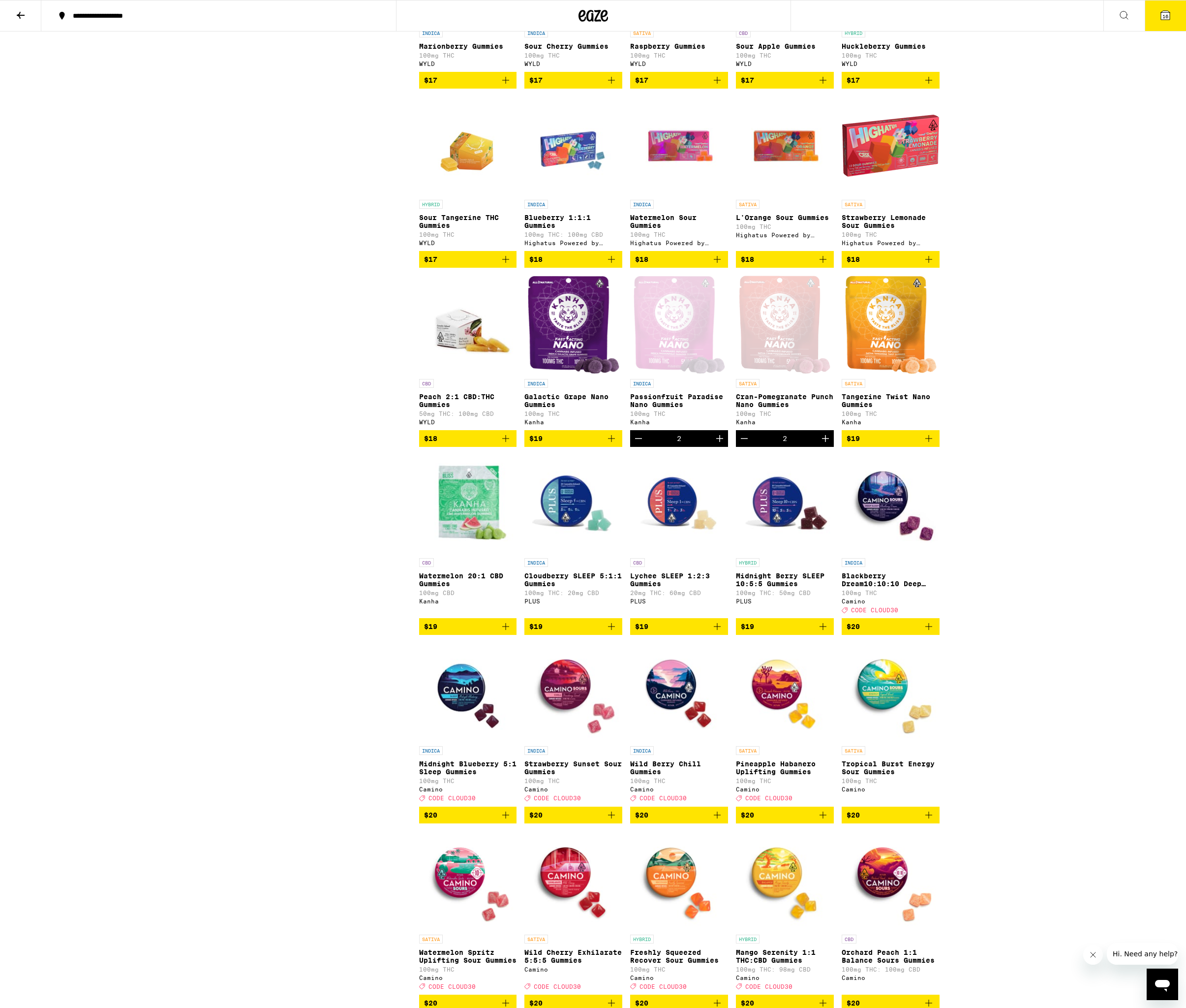
click at [1143, 530] on div "**********" at bounding box center [593, 597] width 1186 height 3764
click at [1165, 15] on span "16" at bounding box center [1166, 16] width 6 height 6
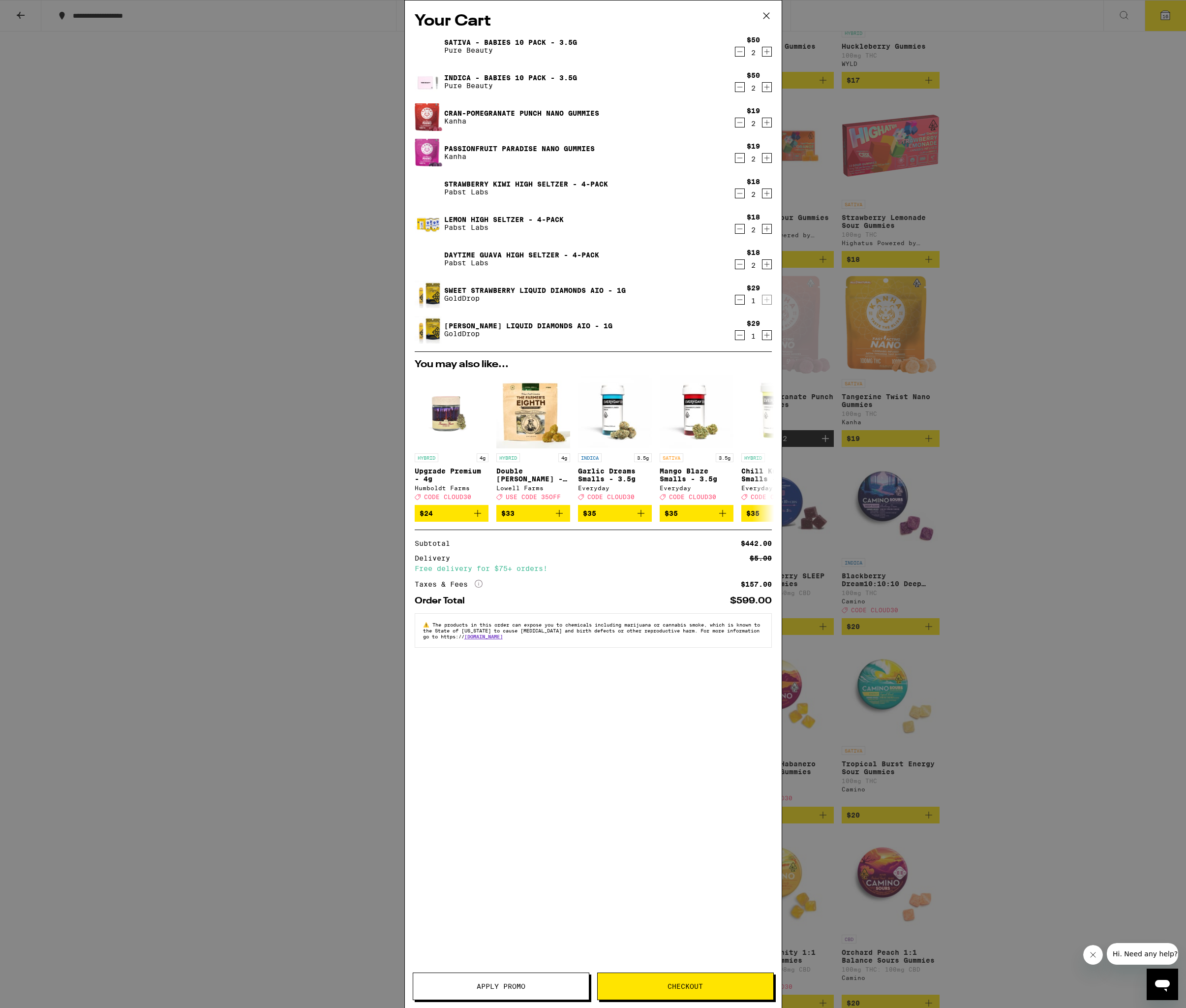
click at [656, 987] on span "Checkout" at bounding box center [686, 986] width 175 height 7
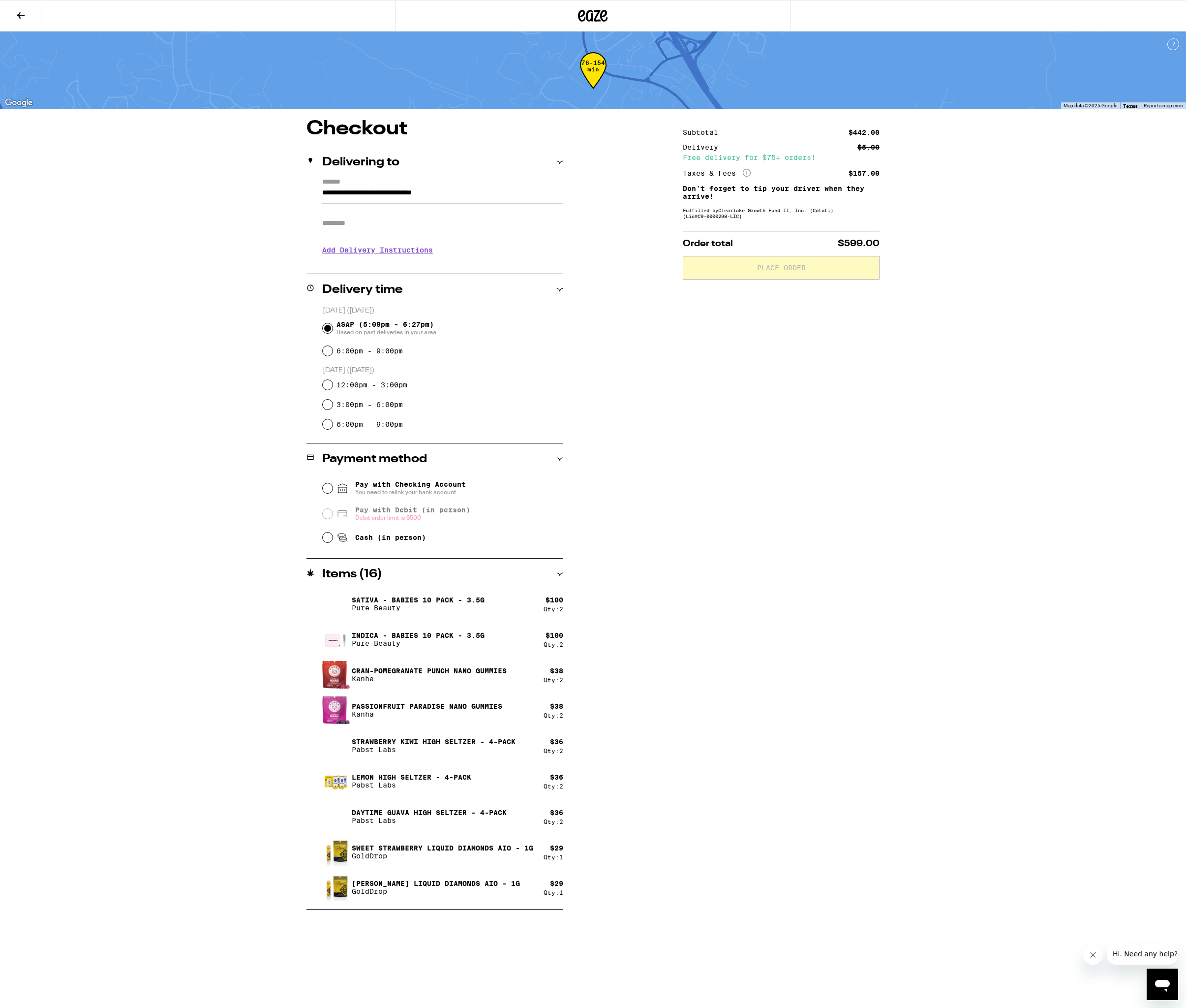
click at [182, 307] on div "**********" at bounding box center [593, 455] width 1186 height 910
click at [330, 492] on input "Pay with Checking Account You need to relink your bank account" at bounding box center [327, 488] width 10 height 10
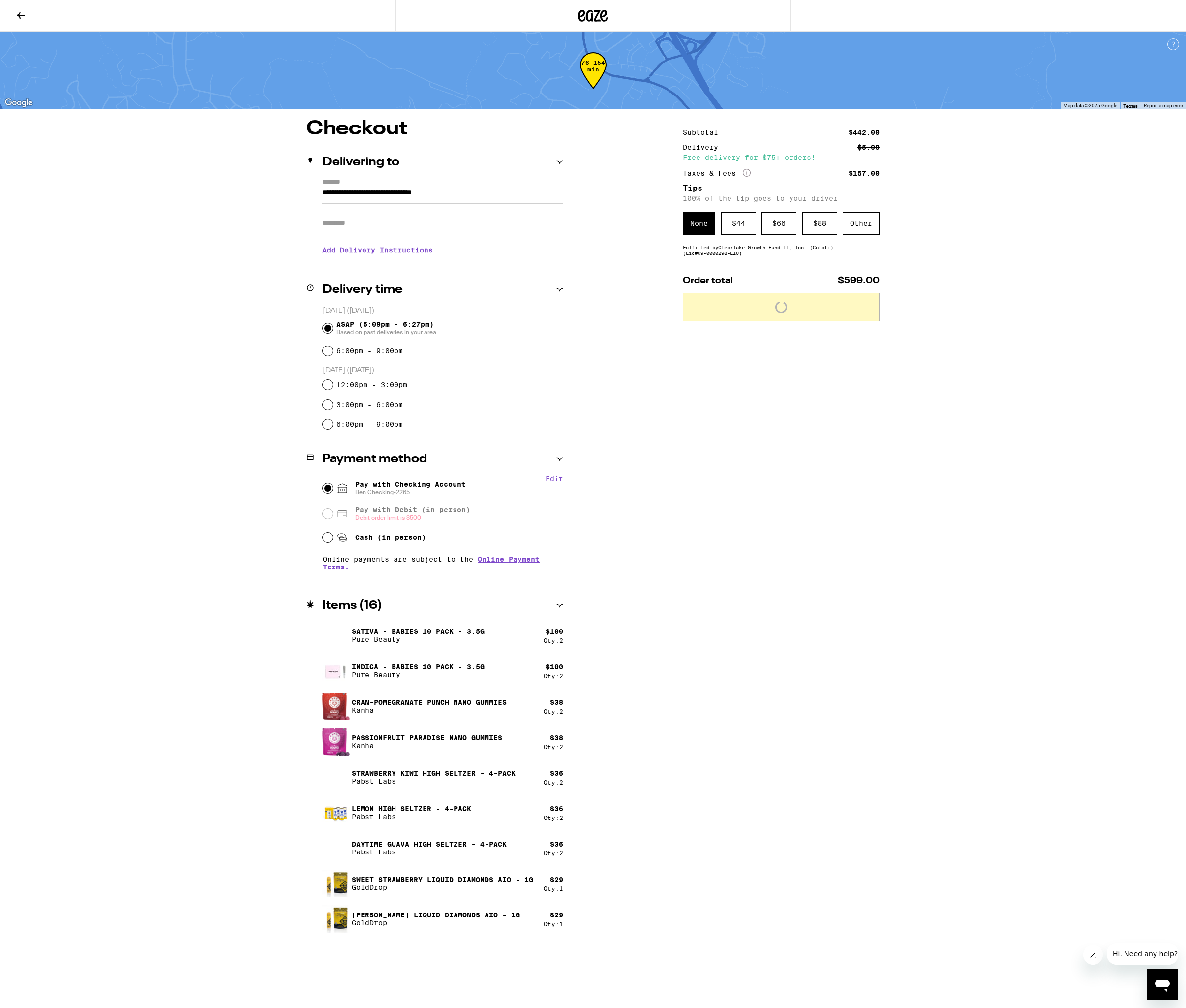
click at [724, 588] on div "Subtotal $442.00 Delivery $5.00 Free delivery for $75+ orders! Taxes & Fees Mor…" at bounding box center [781, 530] width 197 height 822
click at [852, 224] on div "Other" at bounding box center [861, 223] width 37 height 22
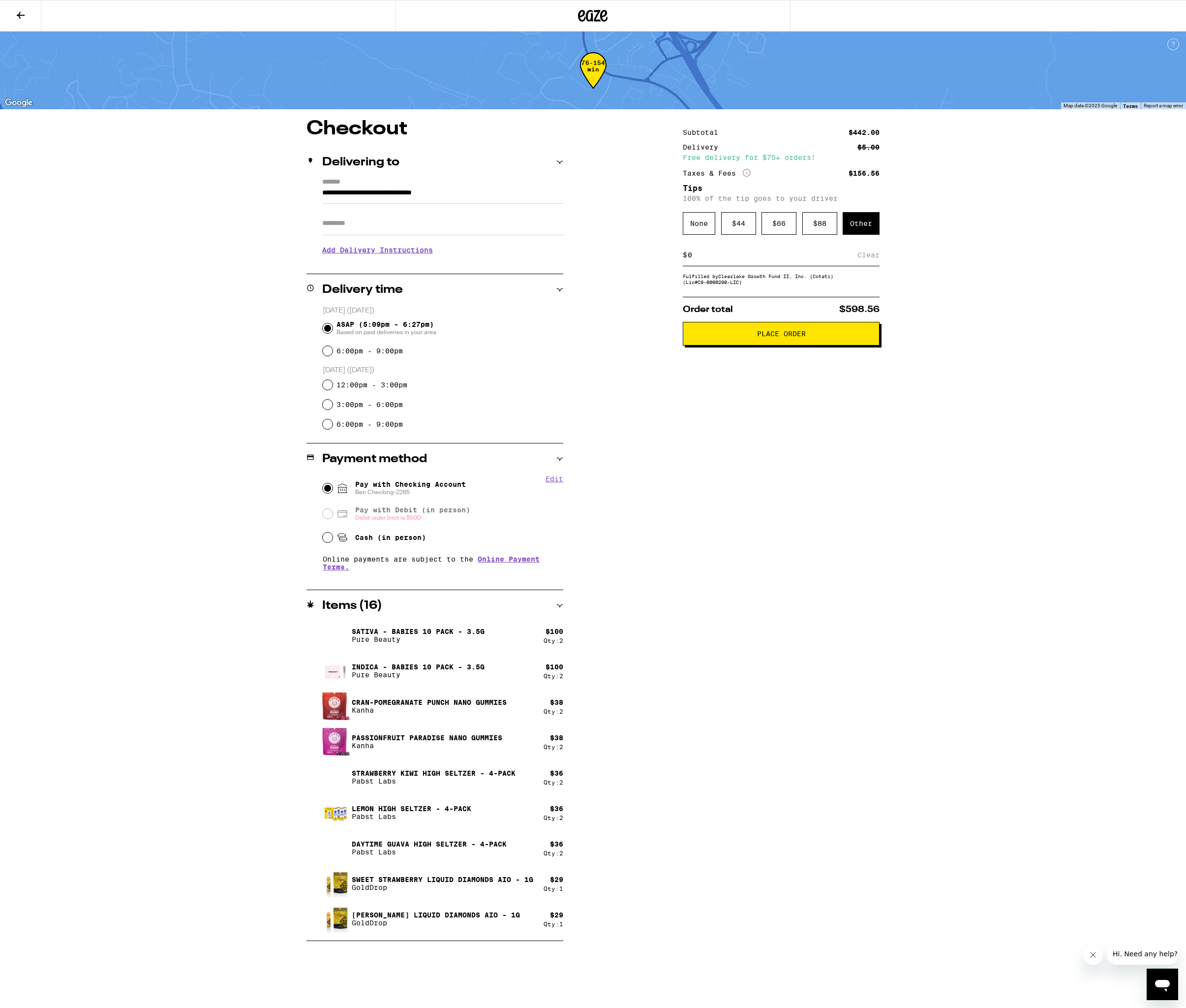
click at [817, 257] on input at bounding box center [772, 255] width 170 height 9
type input "20"
click at [986, 269] on div "**********" at bounding box center [593, 471] width 1186 height 941
click at [778, 335] on span "Place Order" at bounding box center [781, 334] width 49 height 7
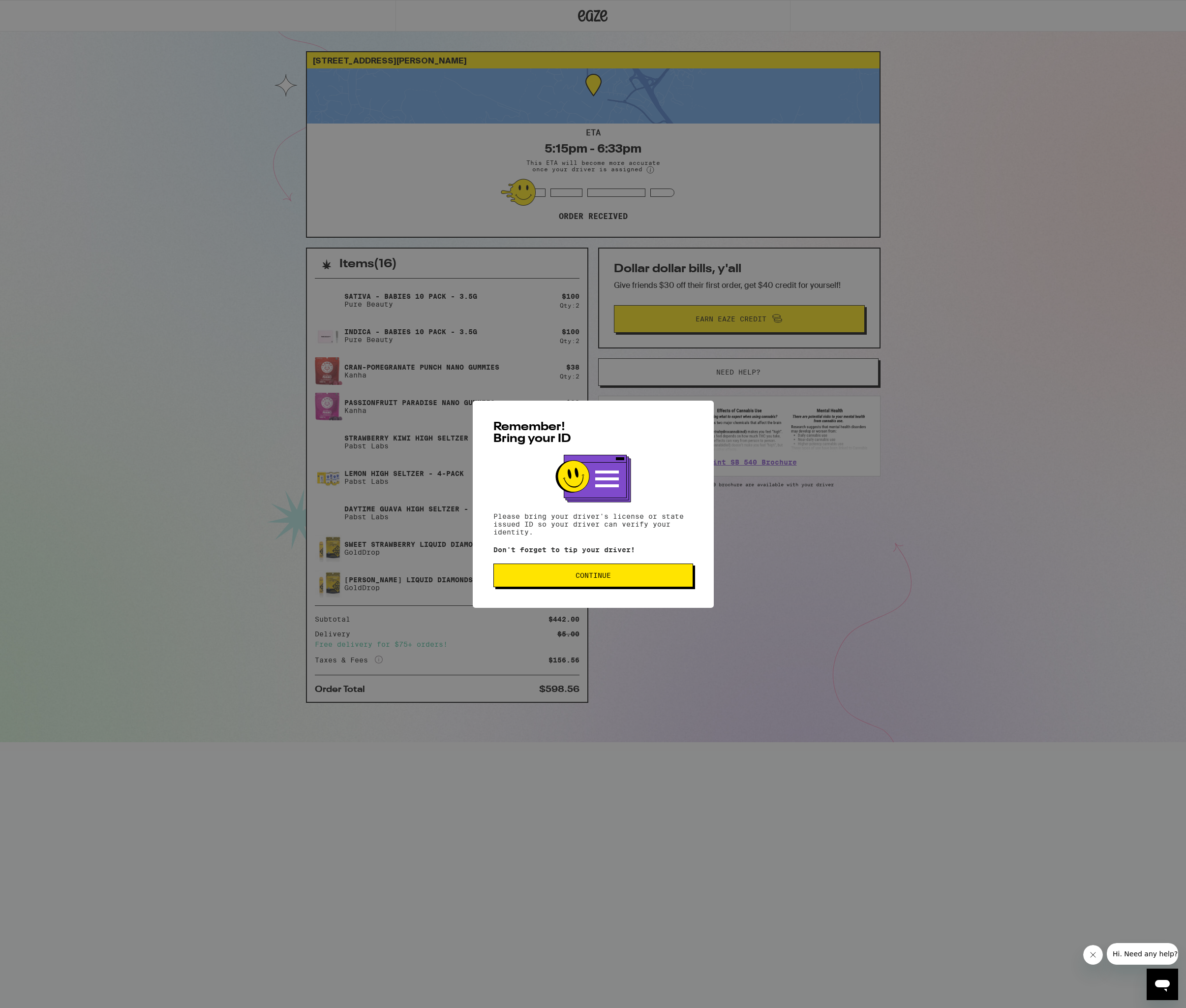
click at [603, 579] on span "Continue" at bounding box center [593, 575] width 35 height 7
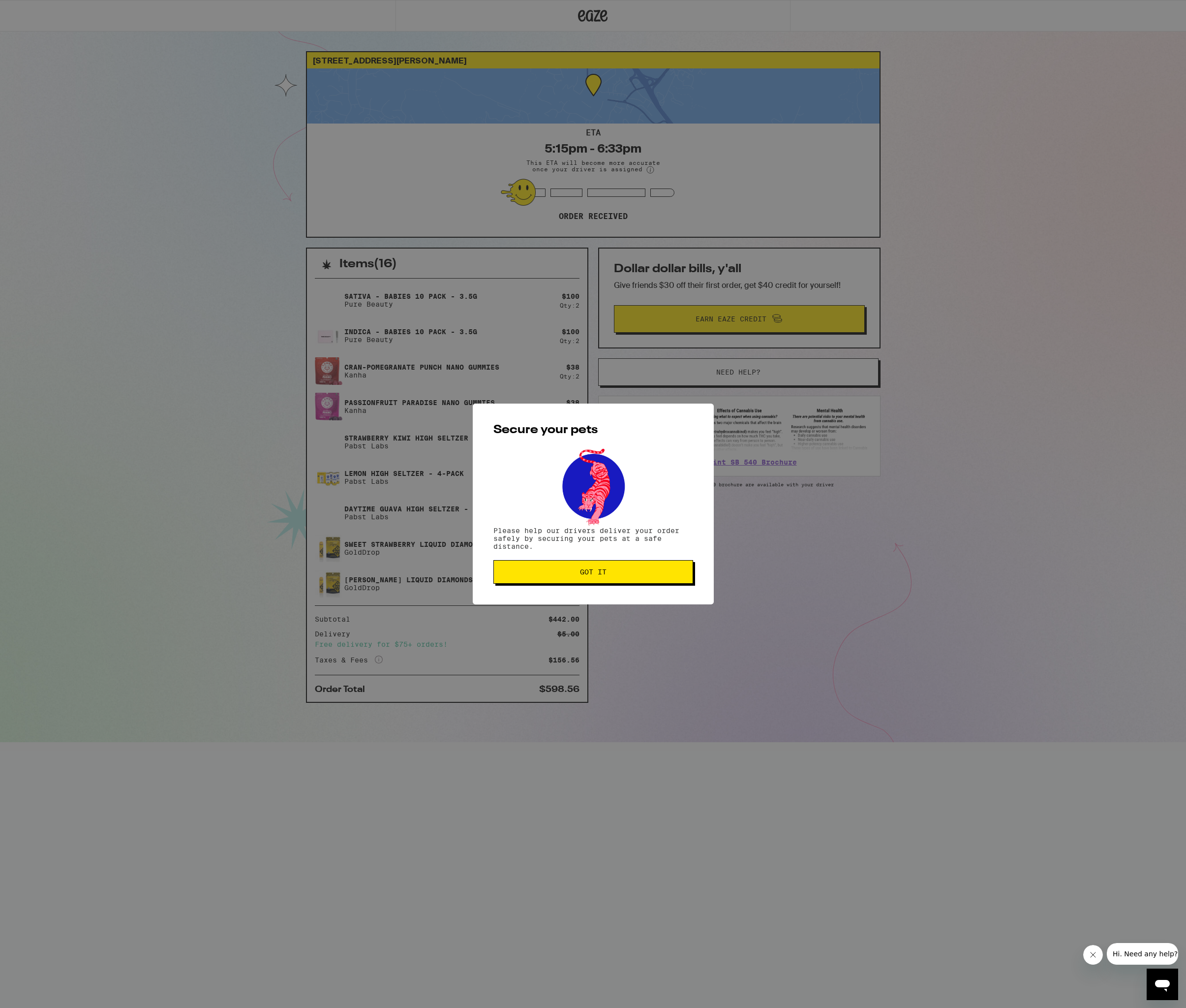
click at [603, 581] on button "Got it" at bounding box center [593, 572] width 200 height 24
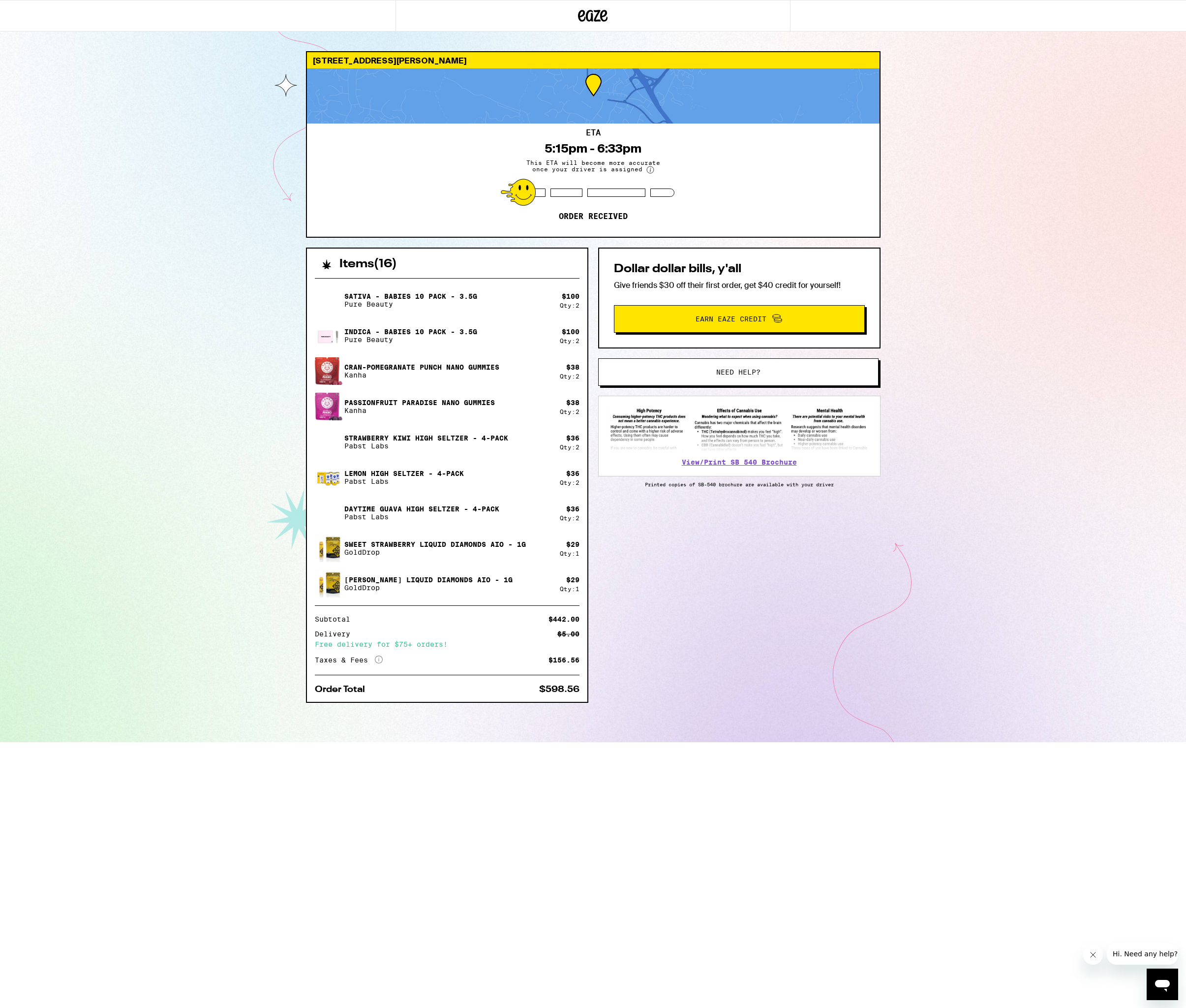
click at [1030, 343] on div "[STREET_ADDRESS][PERSON_NAME] ETA 5:15pm - 6:33pm This ETA will become more acc…" at bounding box center [593, 371] width 1186 height 742
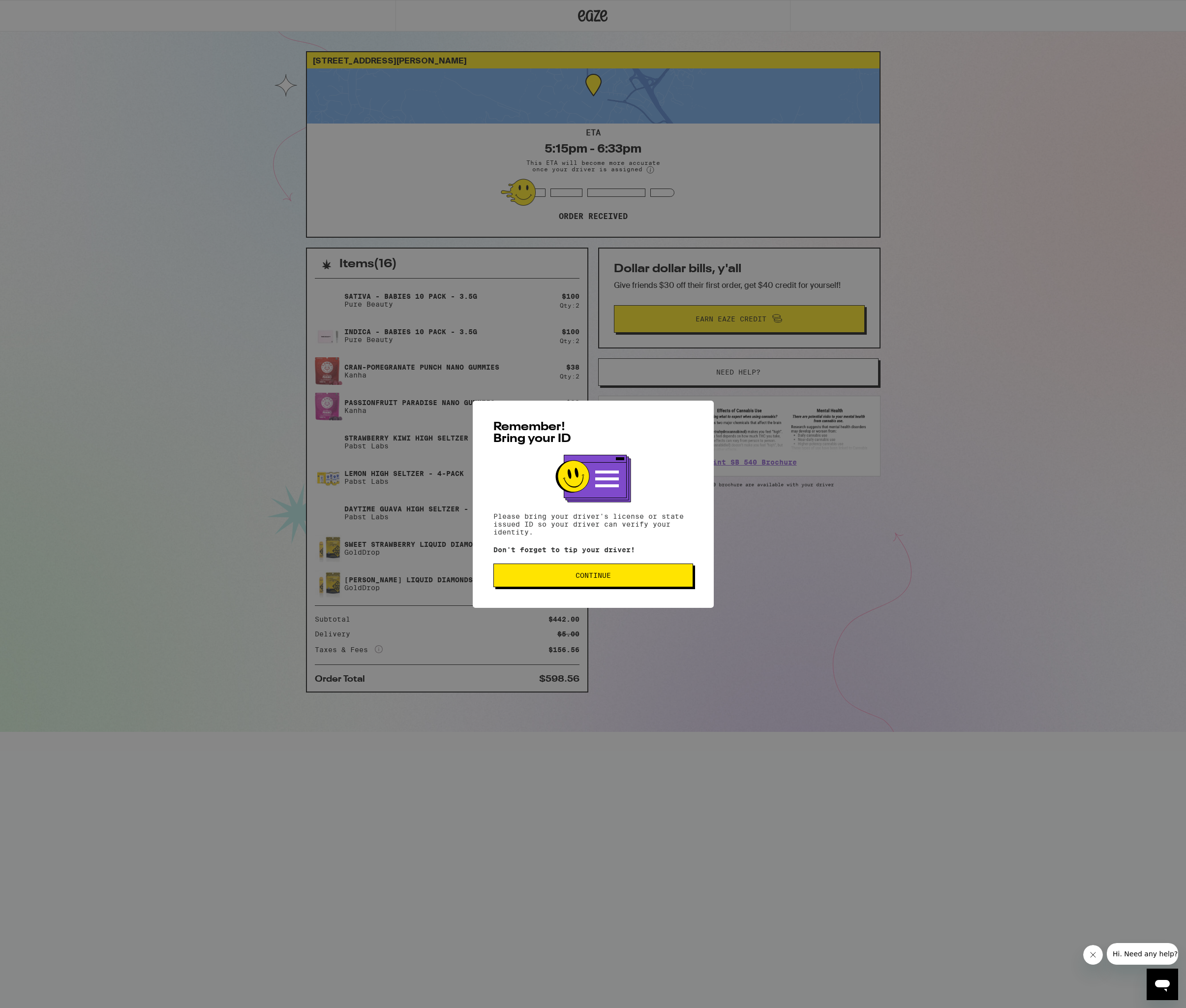
click at [676, 590] on div "Remember! Bring your ID Please bring your driver's license or state issued ID s…" at bounding box center [593, 504] width 241 height 208
click at [674, 579] on span "Continue" at bounding box center [593, 575] width 183 height 7
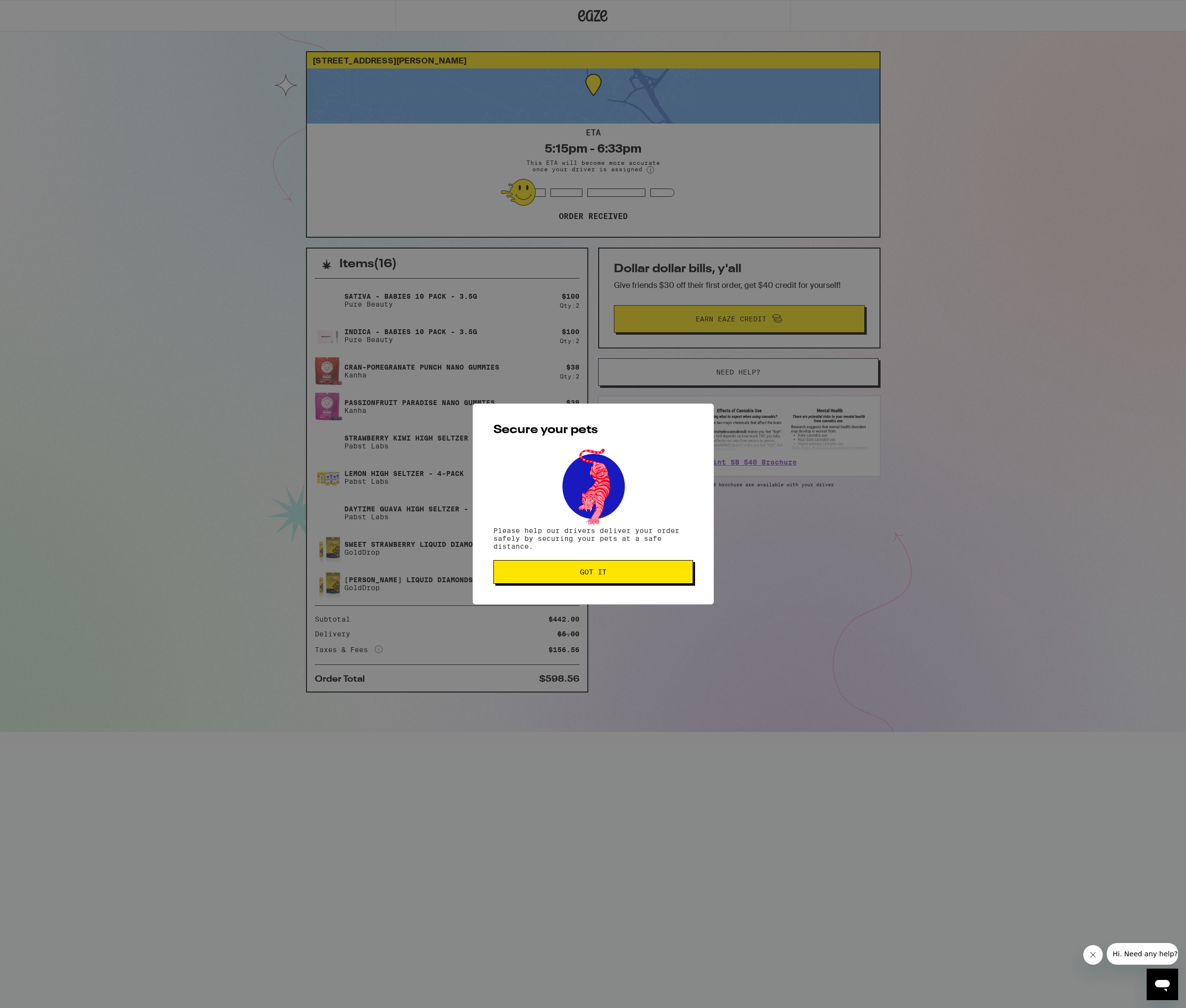
click at [646, 571] on span "Got it" at bounding box center [593, 572] width 183 height 7
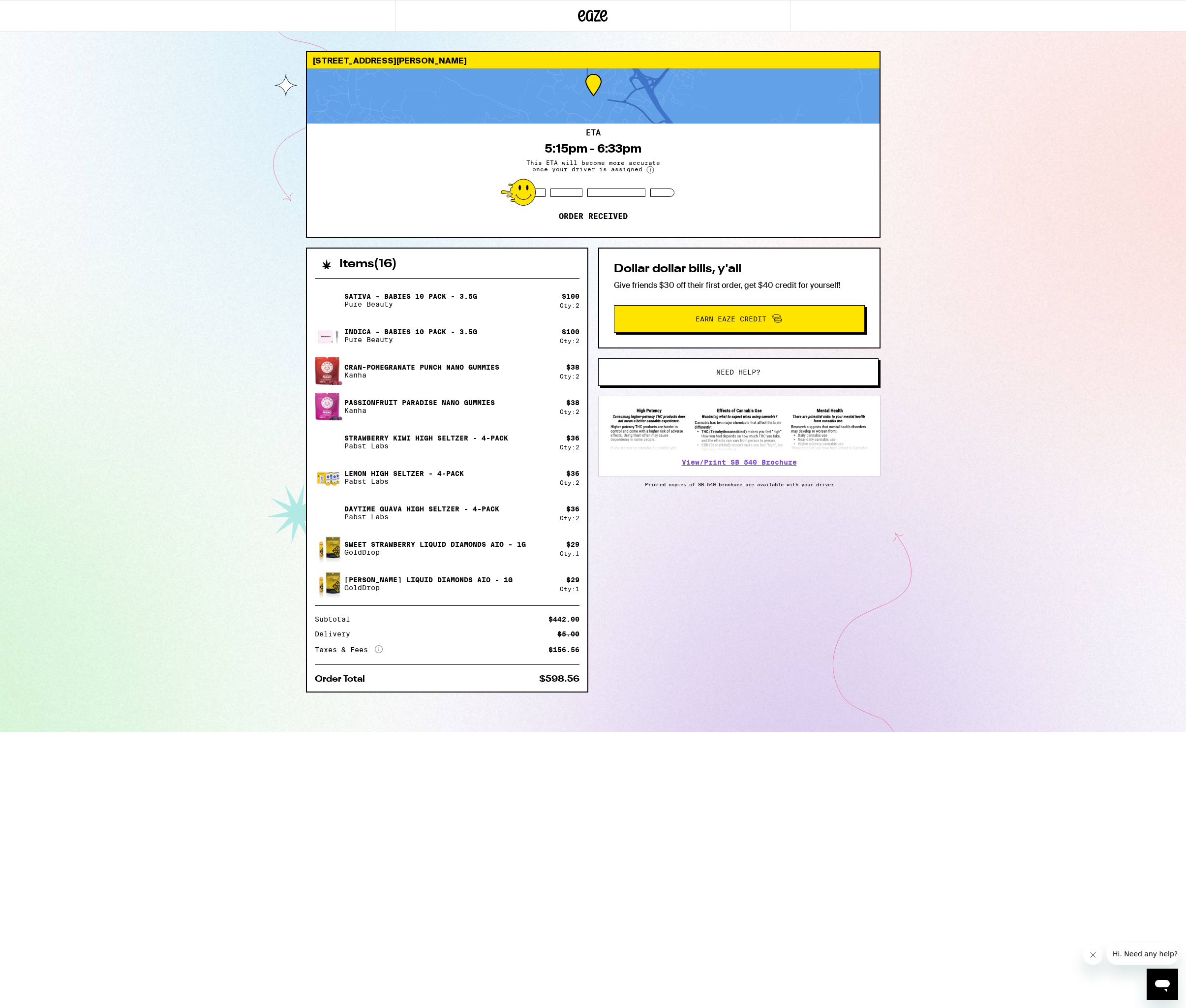
click at [1036, 566] on div "129 Los Ranchitos Rd San Rafael 94903 ETA 5:15pm - 6:33pm This ETA will become …" at bounding box center [593, 366] width 1186 height 732
